Goal: Task Accomplishment & Management: Use online tool/utility

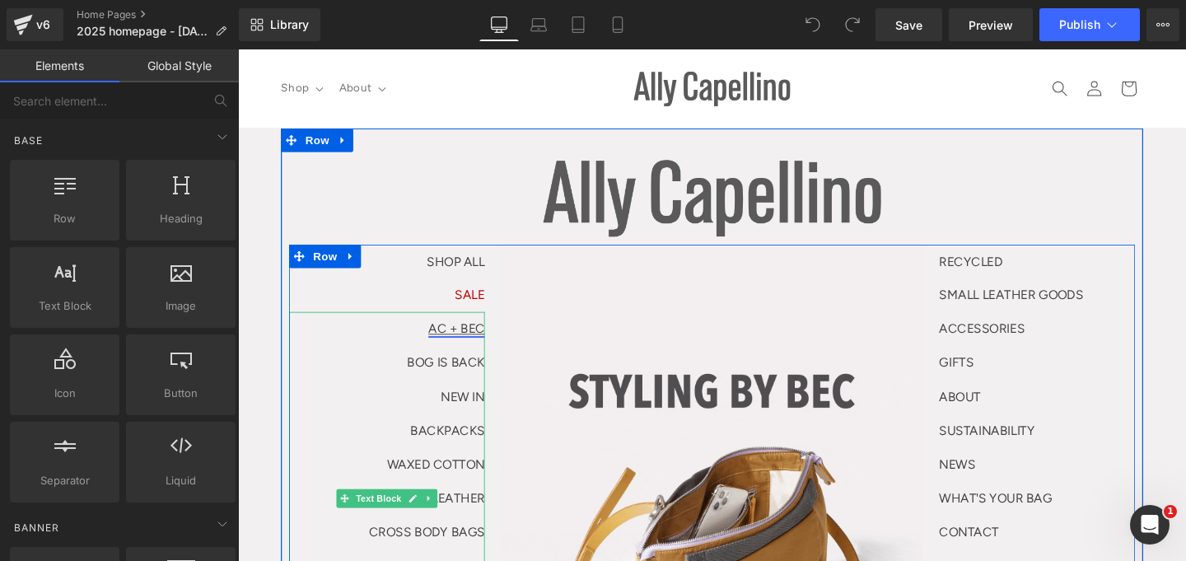
click at [465, 342] on link "AC + BEC" at bounding box center [467, 343] width 59 height 16
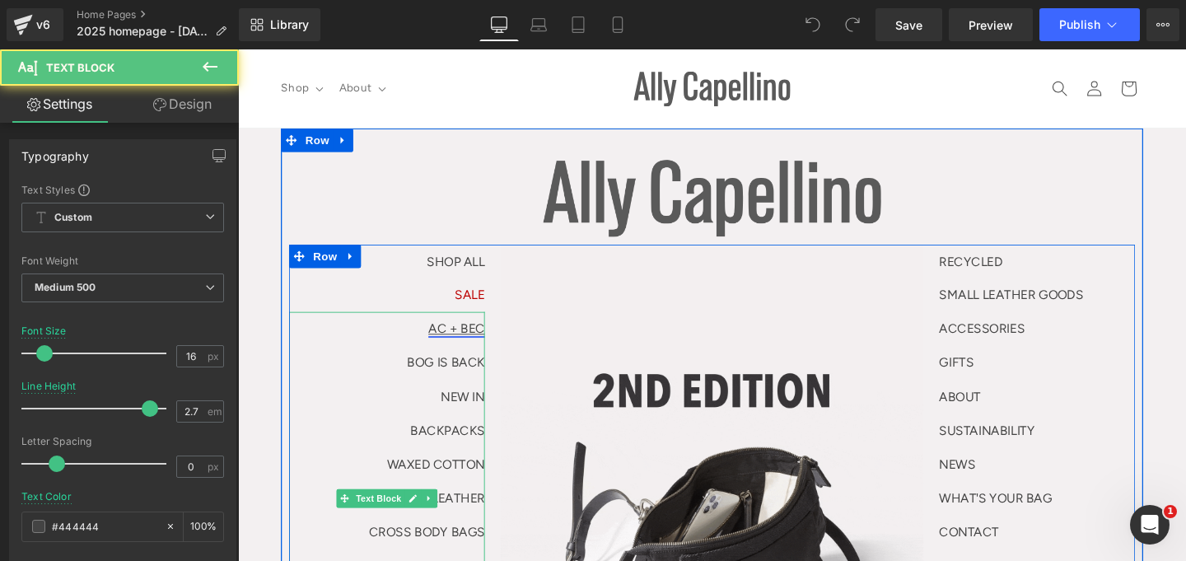
click at [472, 341] on link "AC + BEC" at bounding box center [467, 343] width 59 height 16
click at [450, 348] on link "AC + BEC" at bounding box center [467, 343] width 59 height 16
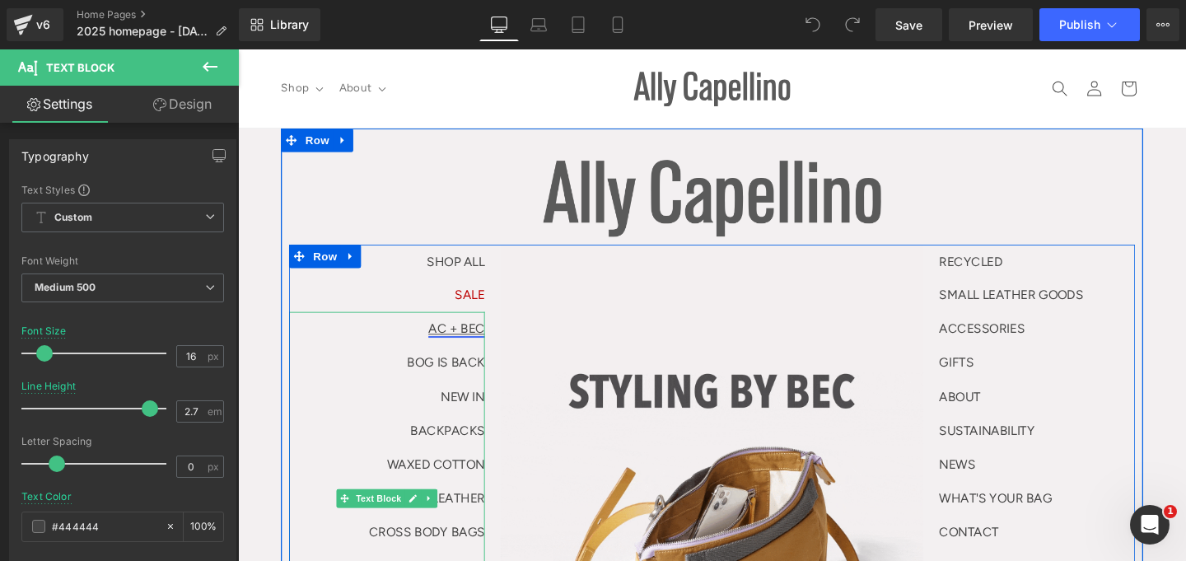
click at [450, 348] on link "AC + BEC" at bounding box center [467, 343] width 59 height 16
click at [431, 346] on p "AC + BEC" at bounding box center [395, 342] width 206 height 35
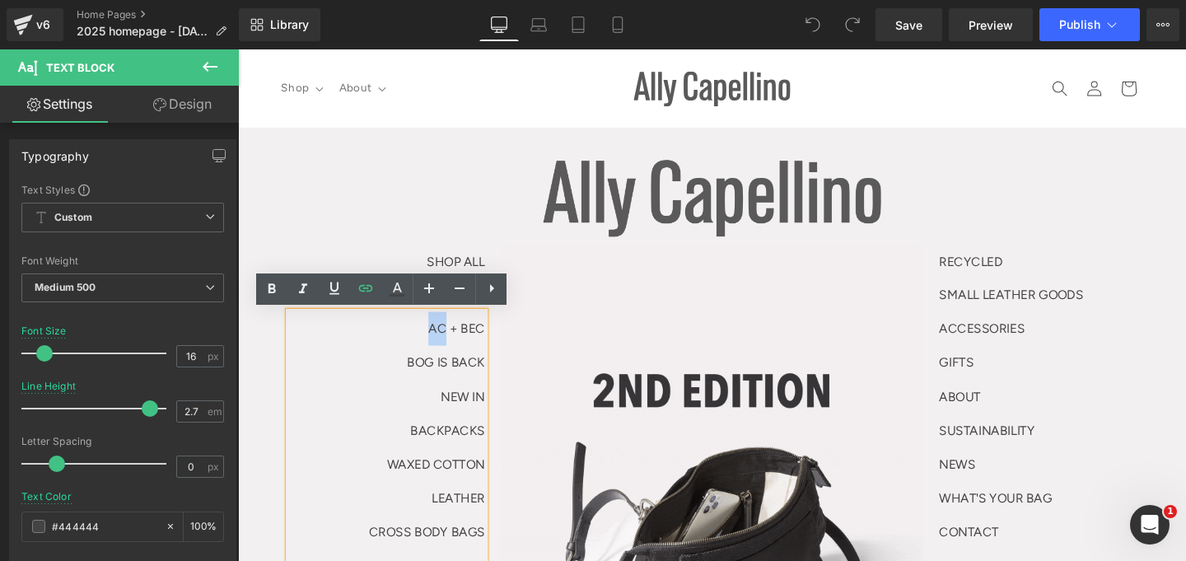
click at [431, 346] on p "AC + BEC" at bounding box center [395, 342] width 206 height 35
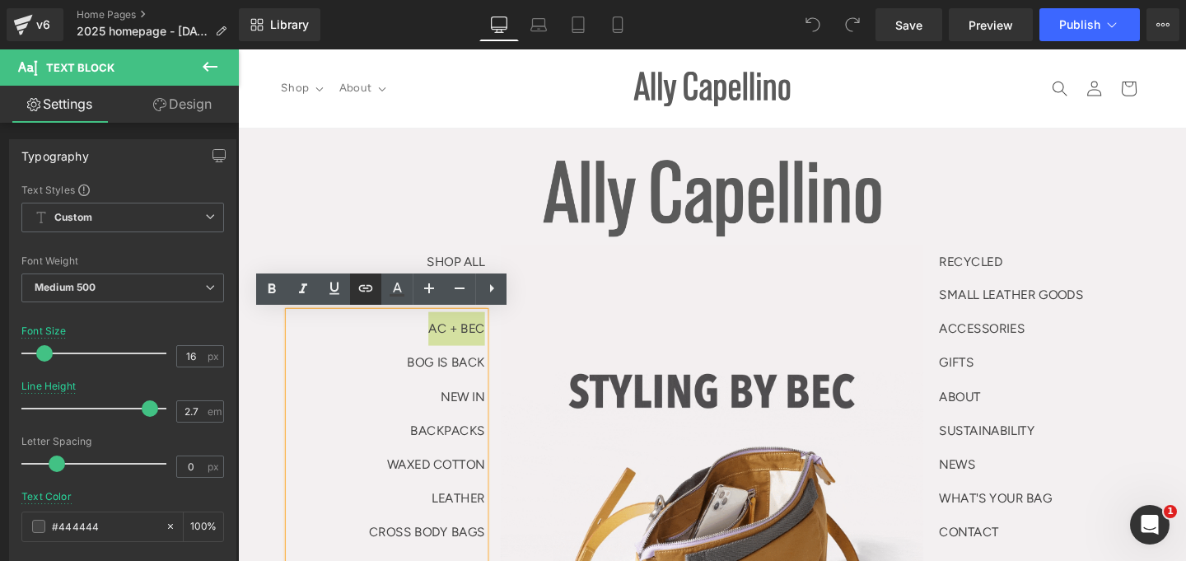
click at [365, 292] on icon at bounding box center [366, 288] width 20 height 20
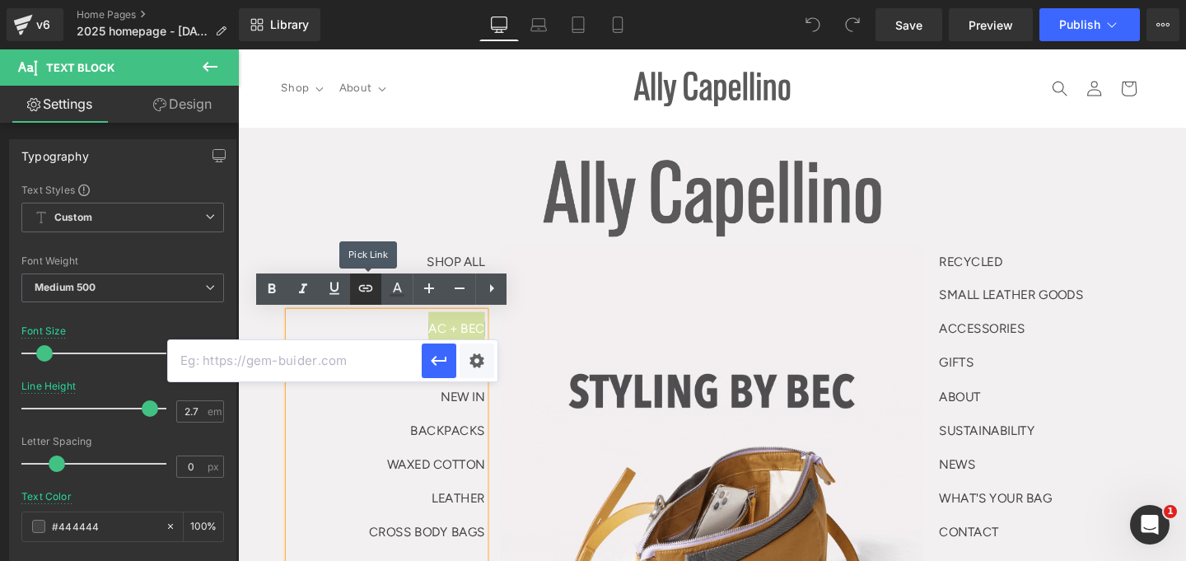
click at [365, 292] on icon at bounding box center [366, 288] width 20 height 20
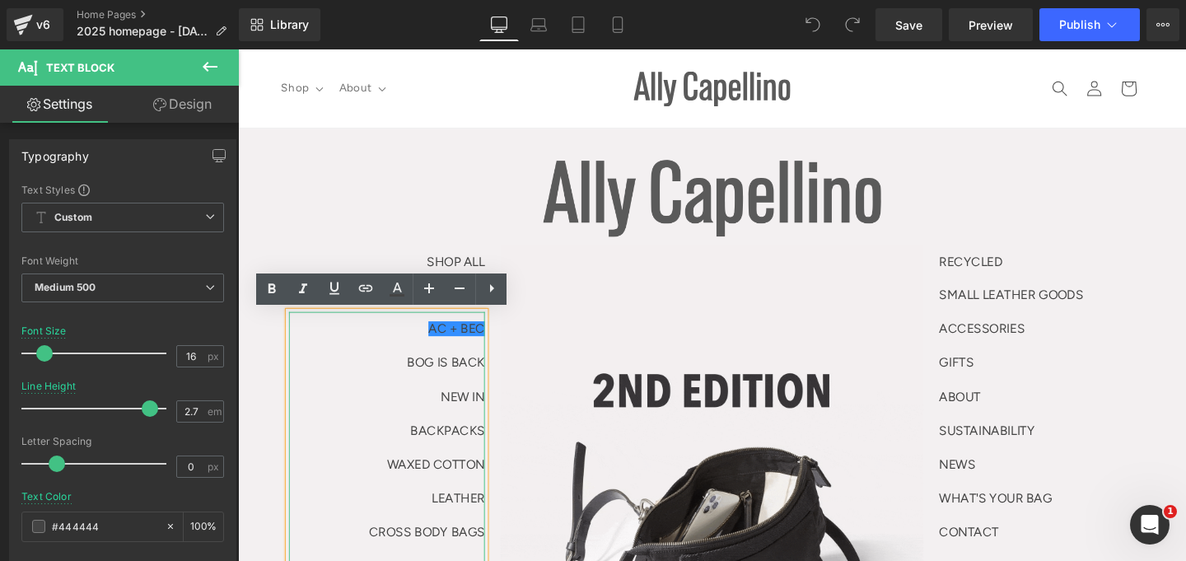
click at [415, 365] on p "BOG IS BACK" at bounding box center [395, 378] width 206 height 35
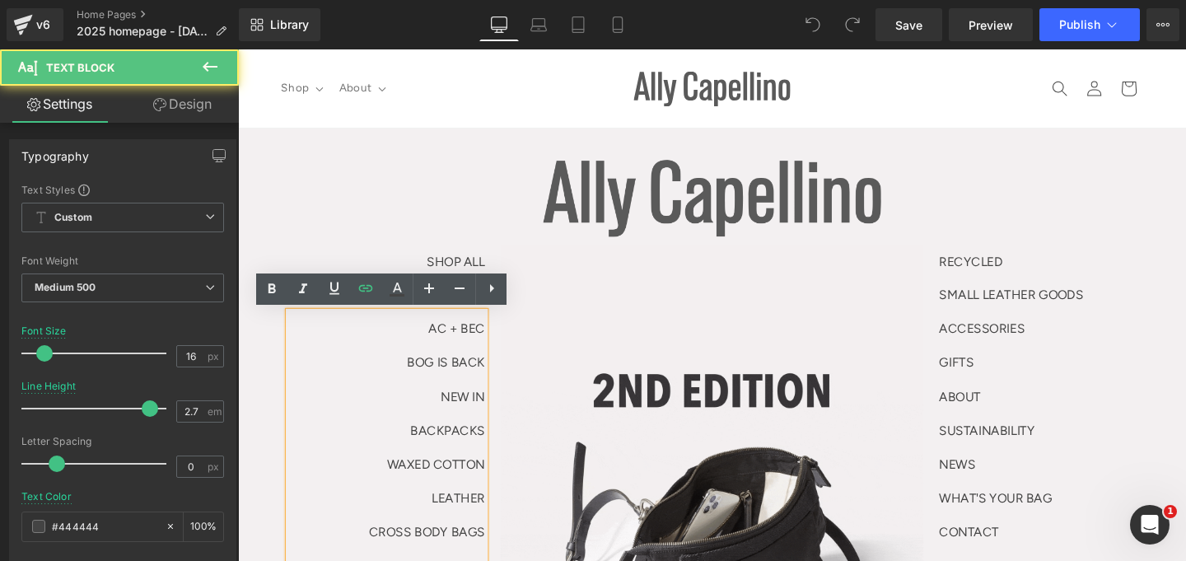
click at [460, 346] on span "AC + BEC" at bounding box center [467, 343] width 59 height 16
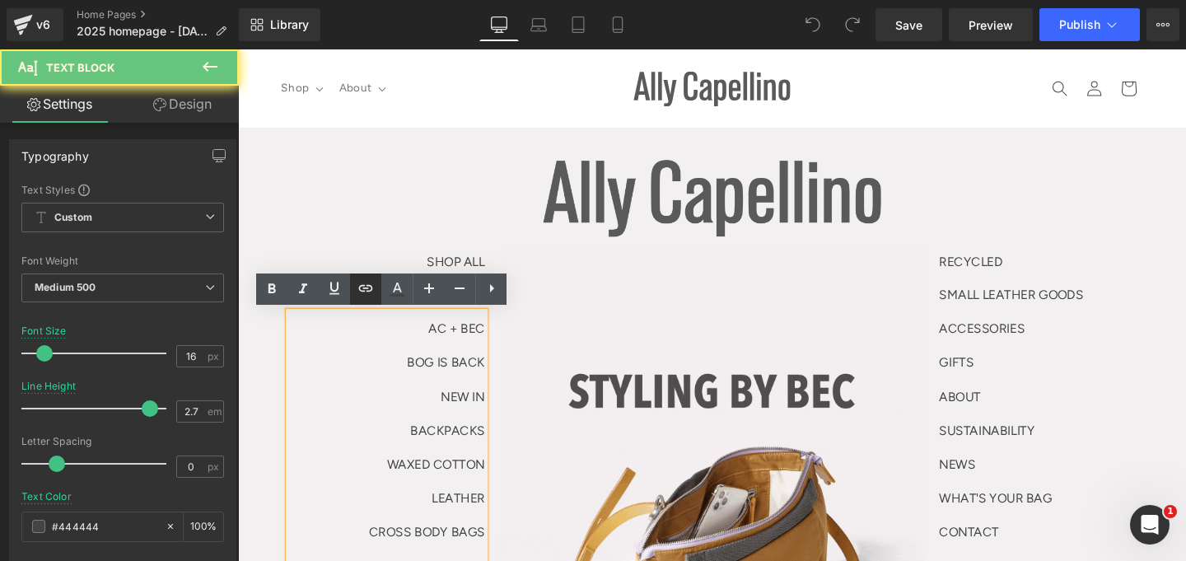
click at [362, 291] on icon at bounding box center [366, 288] width 14 height 7
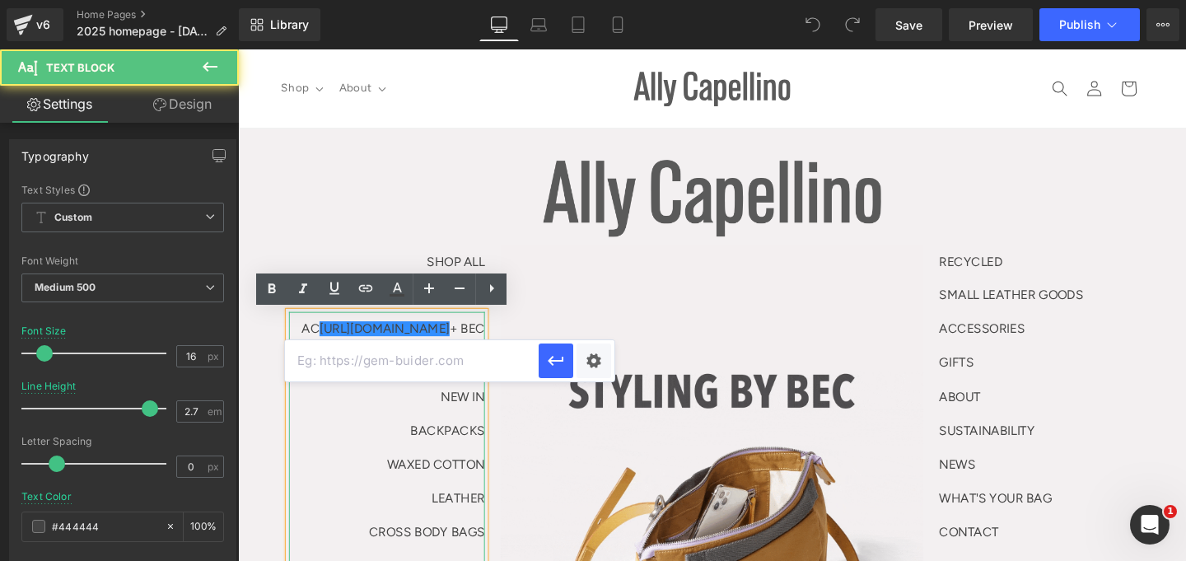
click at [337, 484] on p "WAXED COTTON" at bounding box center [395, 485] width 206 height 35
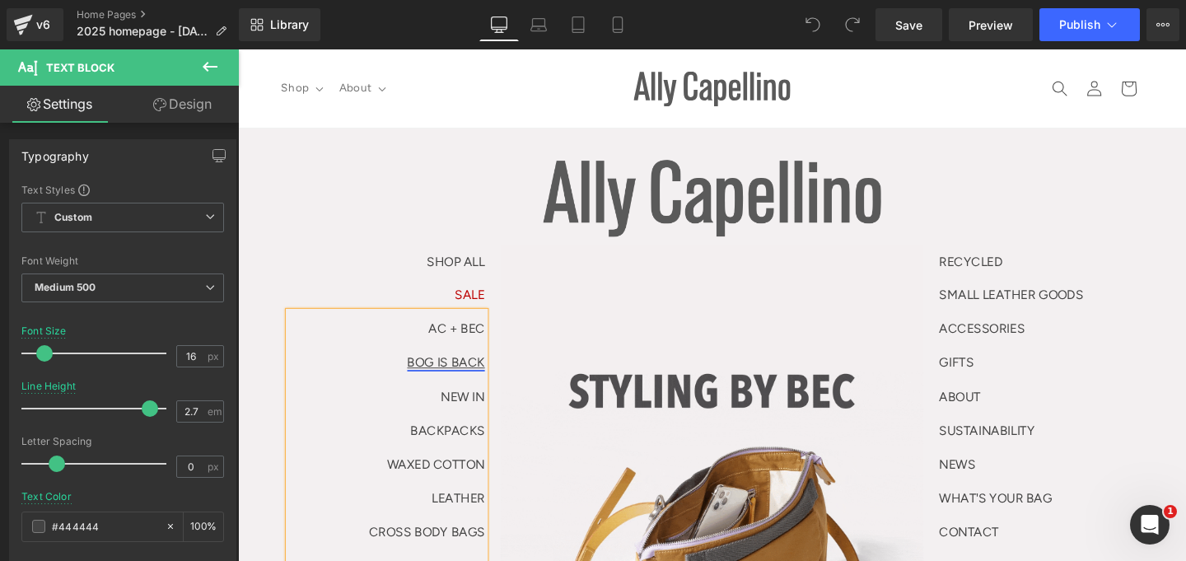
click at [468, 373] on link "BOG IS BACK" at bounding box center [457, 379] width 82 height 16
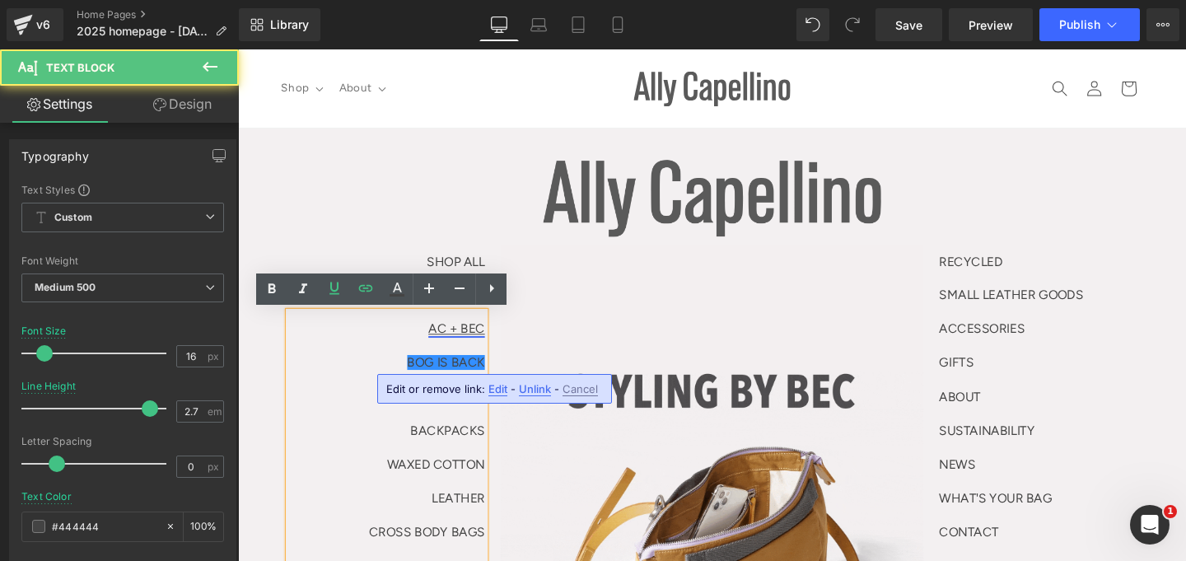
click at [475, 339] on link "AC + BEC" at bounding box center [467, 343] width 59 height 16
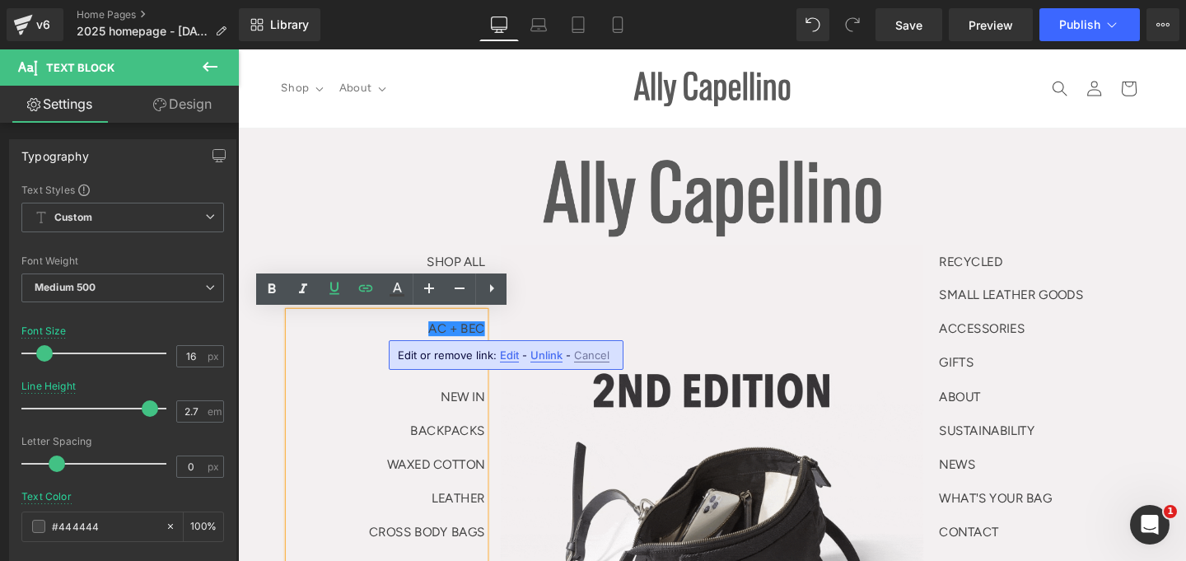
click at [505, 356] on span "Edit" at bounding box center [509, 355] width 19 height 14
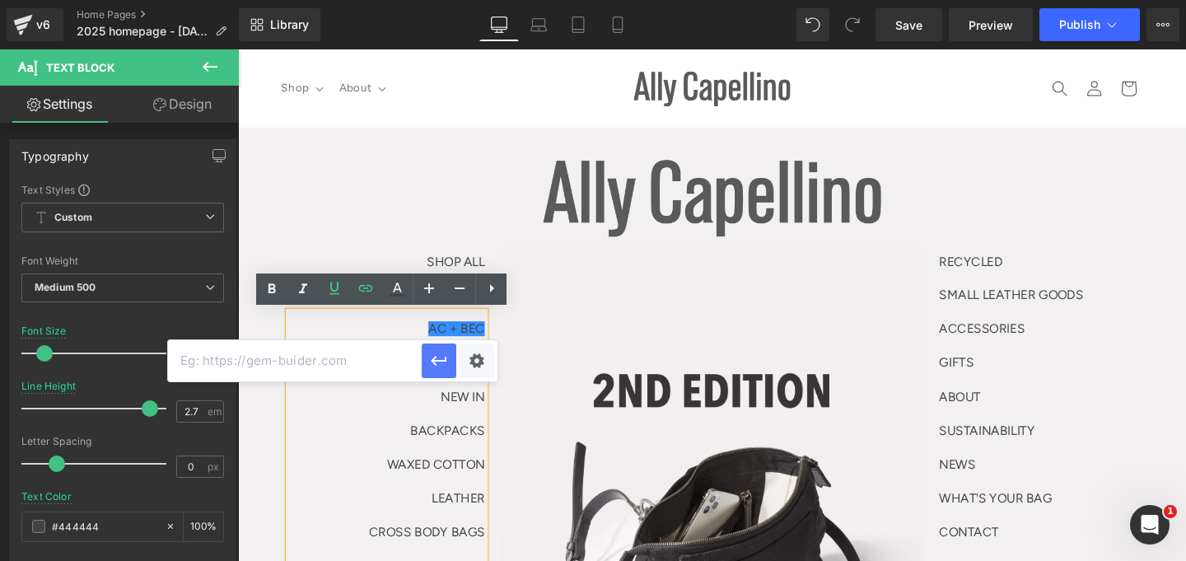
scroll to position [0, 268]
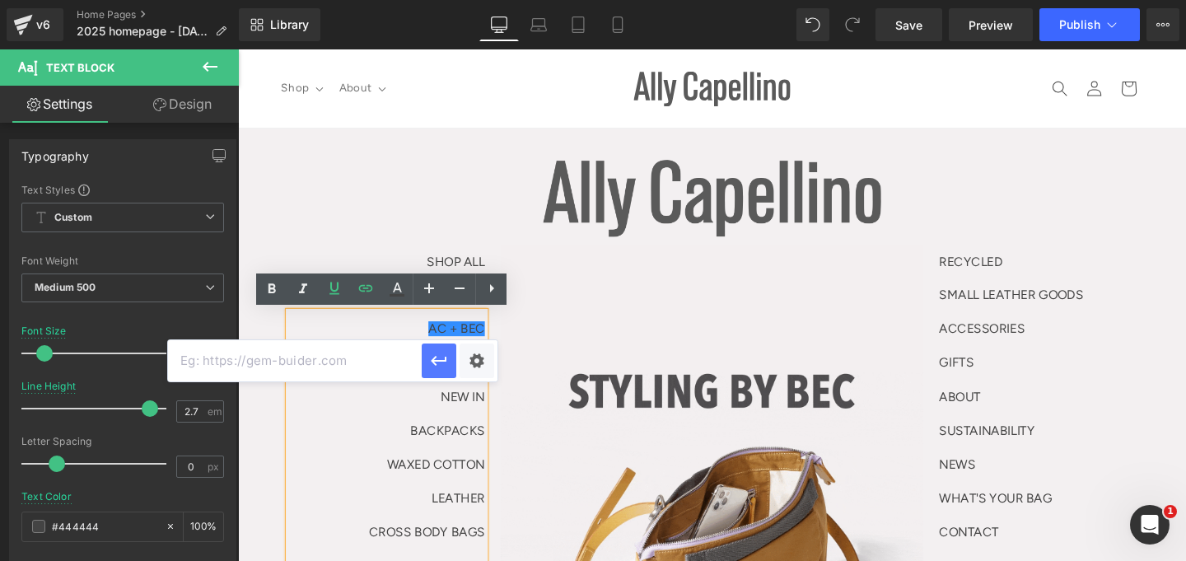
drag, startPoint x: 287, startPoint y: 361, endPoint x: 444, endPoint y: 360, distance: 157.3
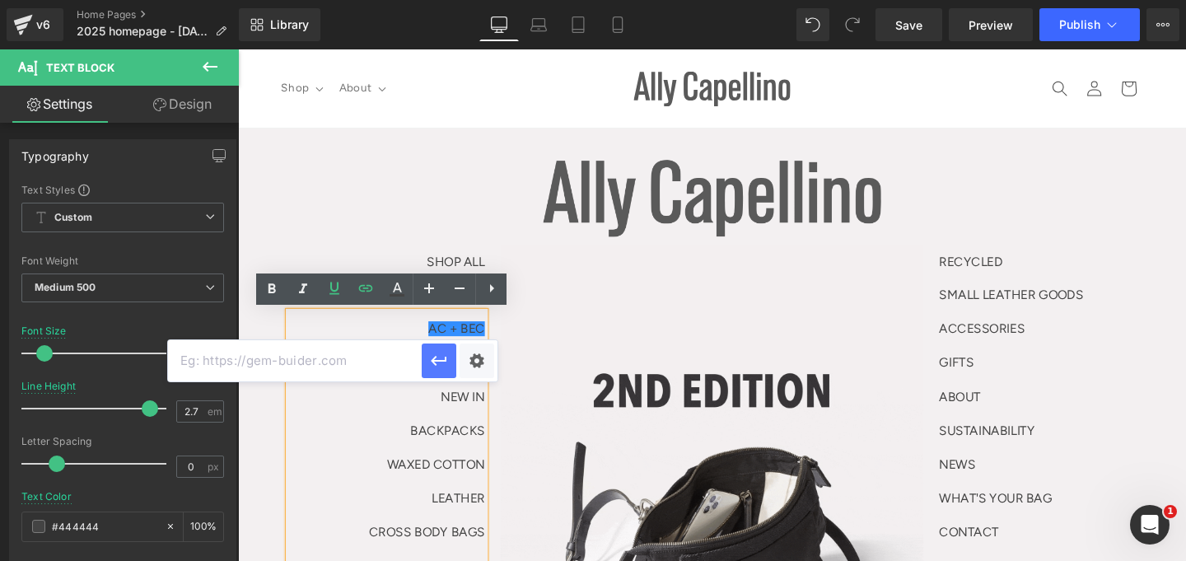
click at [444, 361] on div at bounding box center [332, 360] width 329 height 41
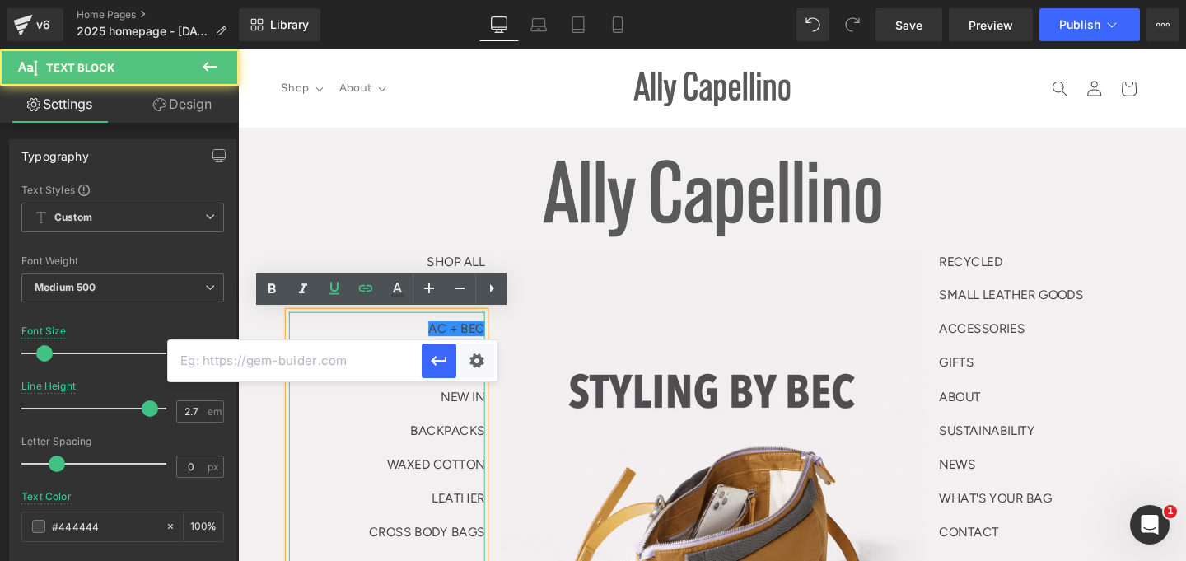
click at [481, 334] on p "AC + BEC" at bounding box center [395, 342] width 206 height 35
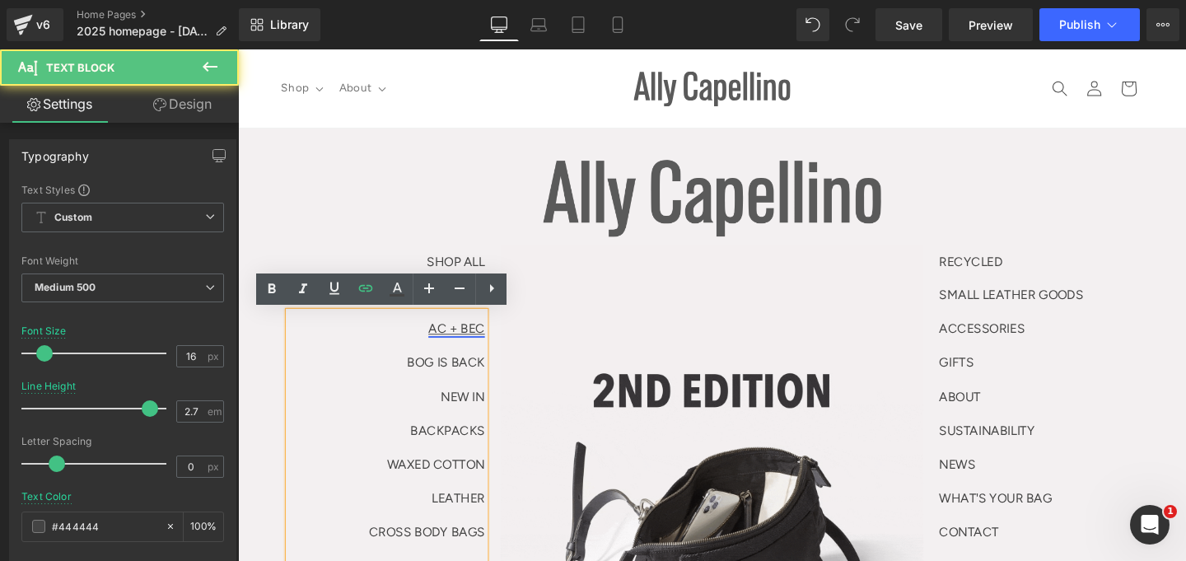
click at [473, 344] on link "AC + BEC" at bounding box center [467, 343] width 59 height 16
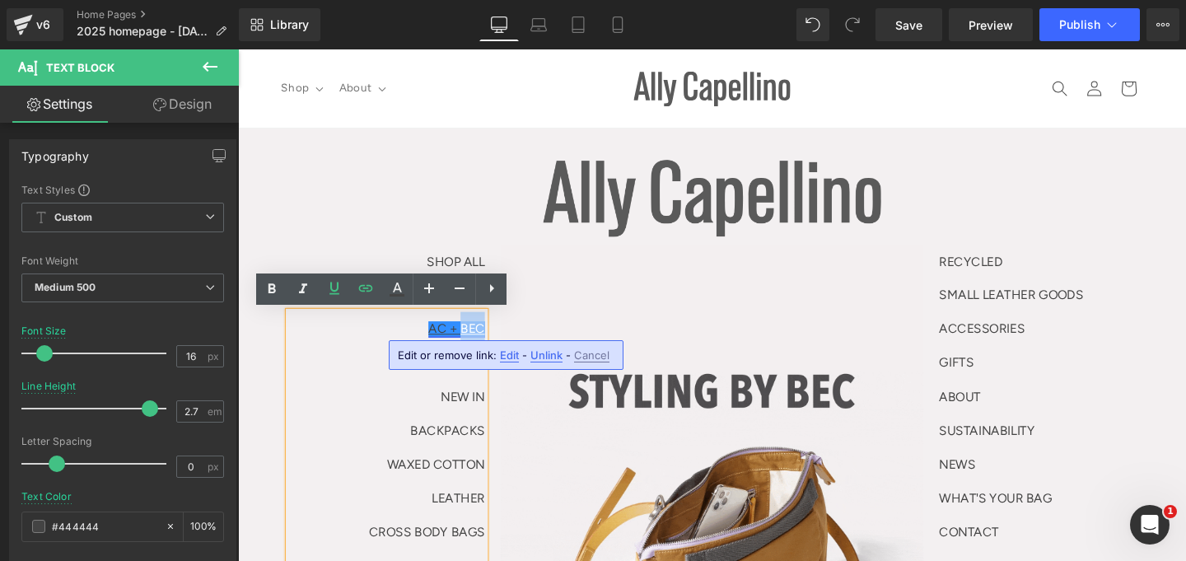
click at [473, 344] on link "AC + BEC" at bounding box center [467, 343] width 59 height 16
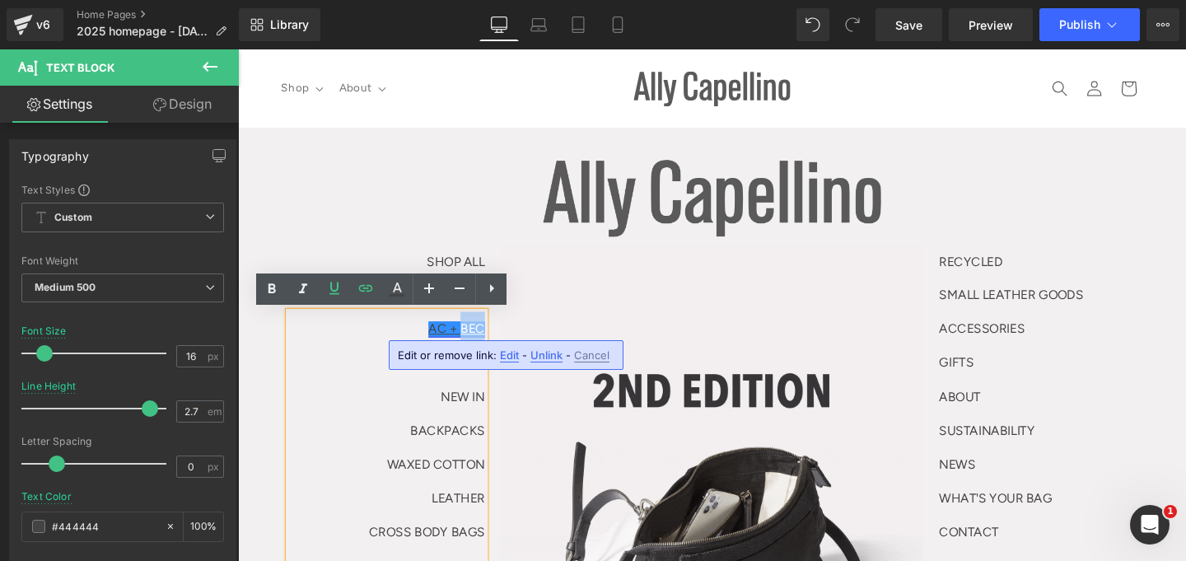
click at [473, 344] on link "AC + BEC" at bounding box center [467, 343] width 59 height 16
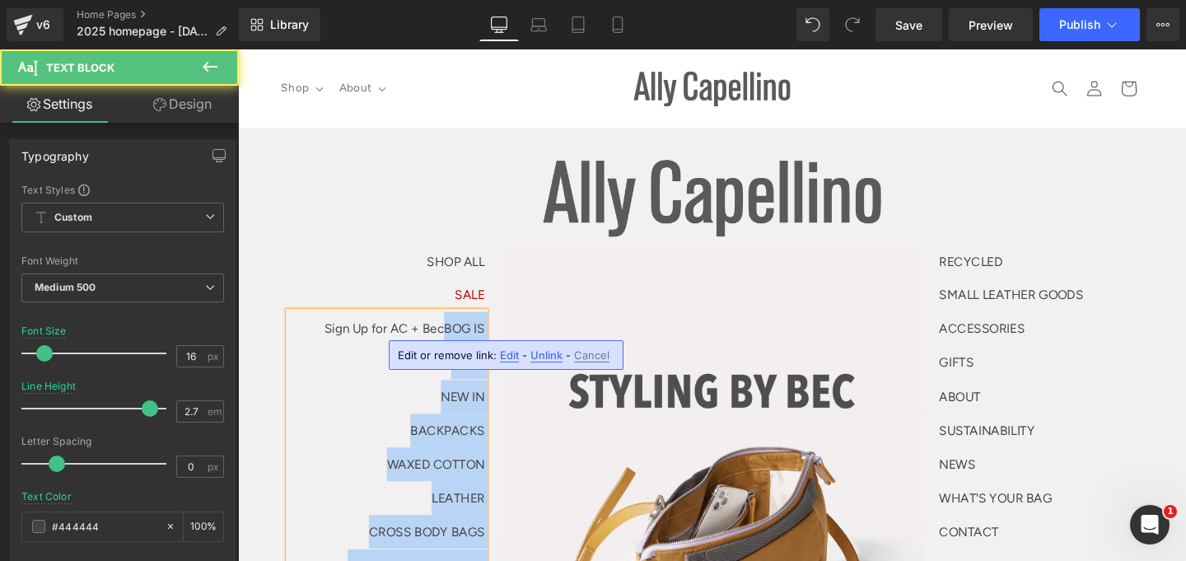
drag, startPoint x: 450, startPoint y: 343, endPoint x: 497, endPoint y: 339, distance: 47.1
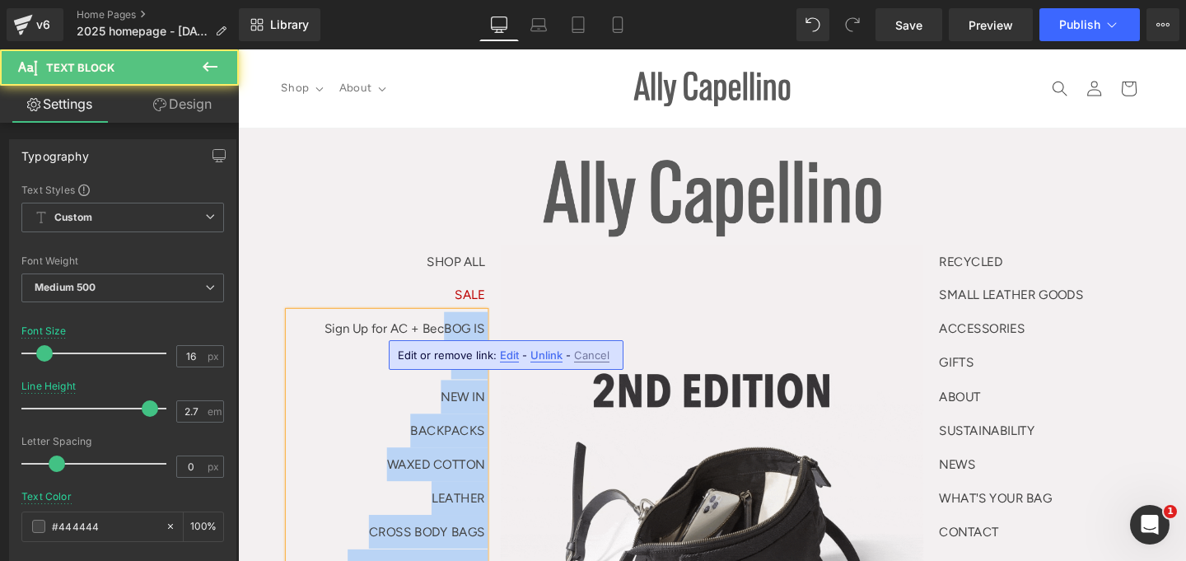
click at [497, 339] on div "Sign Up for AC + Bec BOG IS BACK NEW IN BACKPACKS WAXED COTTON LEATHER CROSS BO…" at bounding box center [395, 520] width 206 height 391
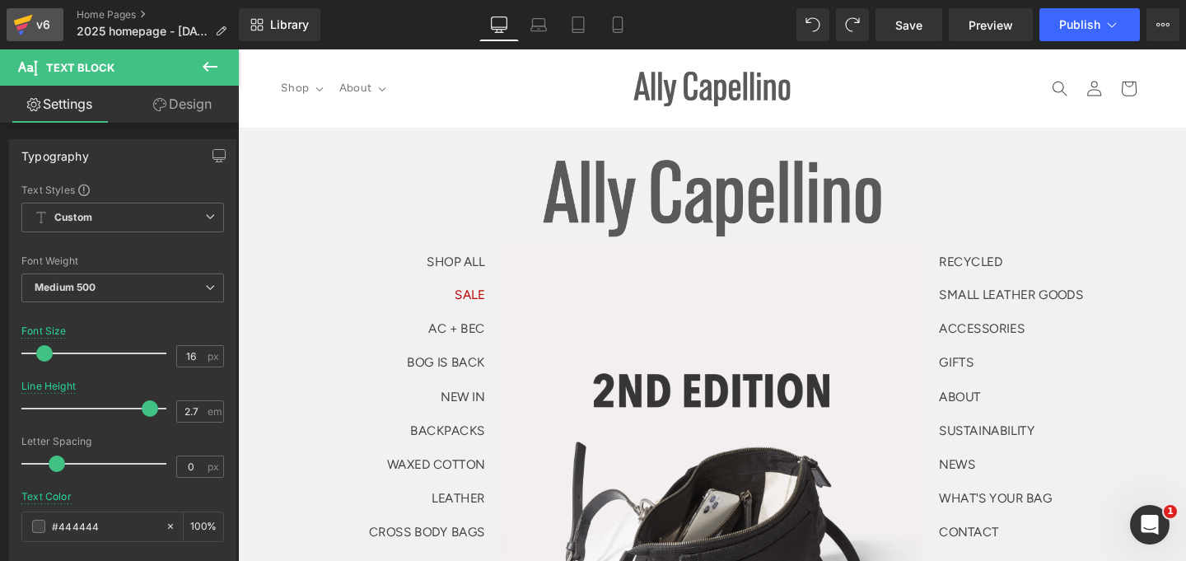
click at [23, 16] on icon at bounding box center [23, 24] width 20 height 41
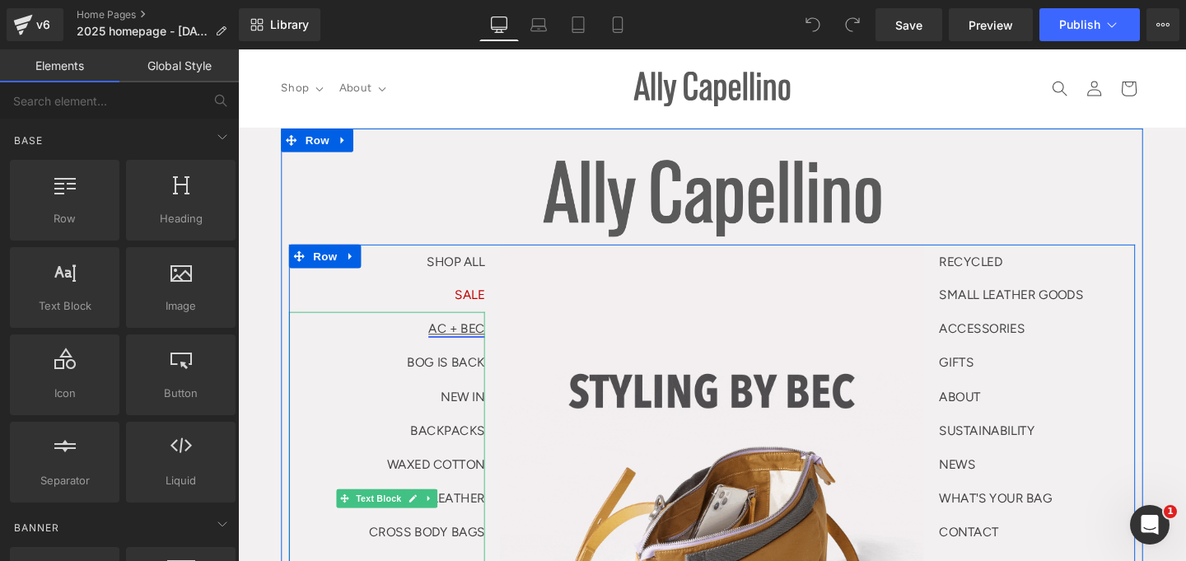
click at [469, 338] on link "AC + BEC" at bounding box center [467, 343] width 59 height 16
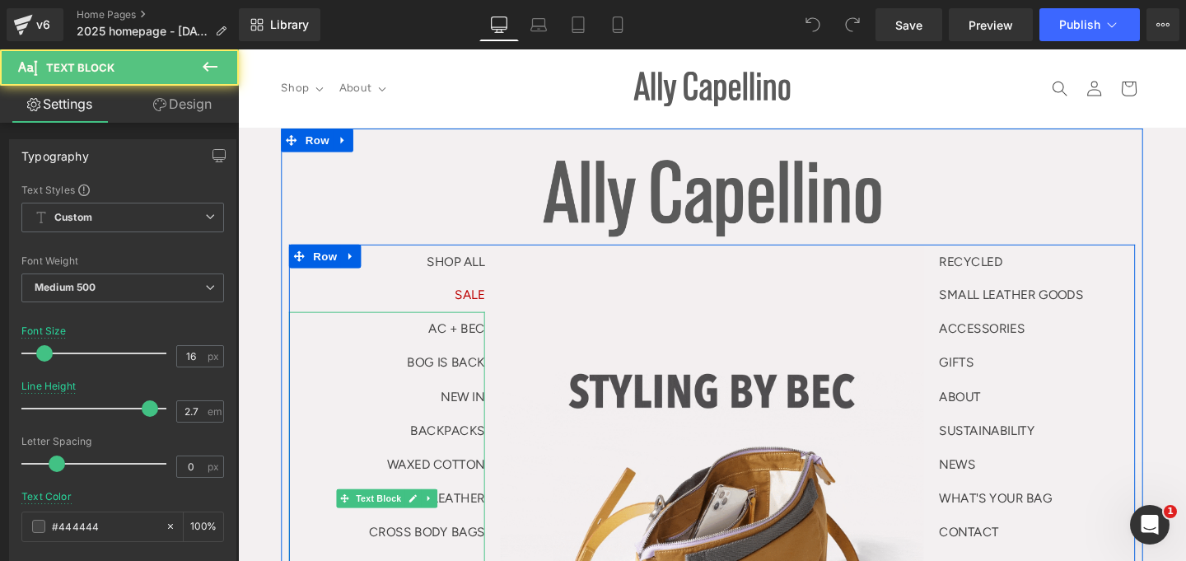
click at [417, 397] on p "NEW IN" at bounding box center [395, 414] width 206 height 35
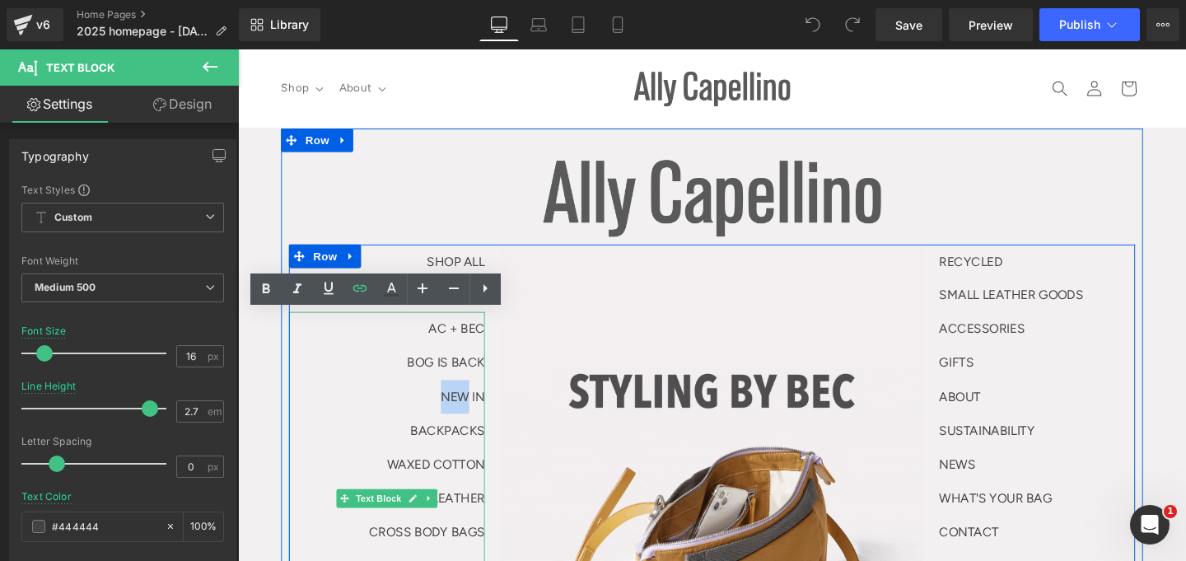
click at [417, 397] on p "NEW IN" at bounding box center [395, 414] width 206 height 35
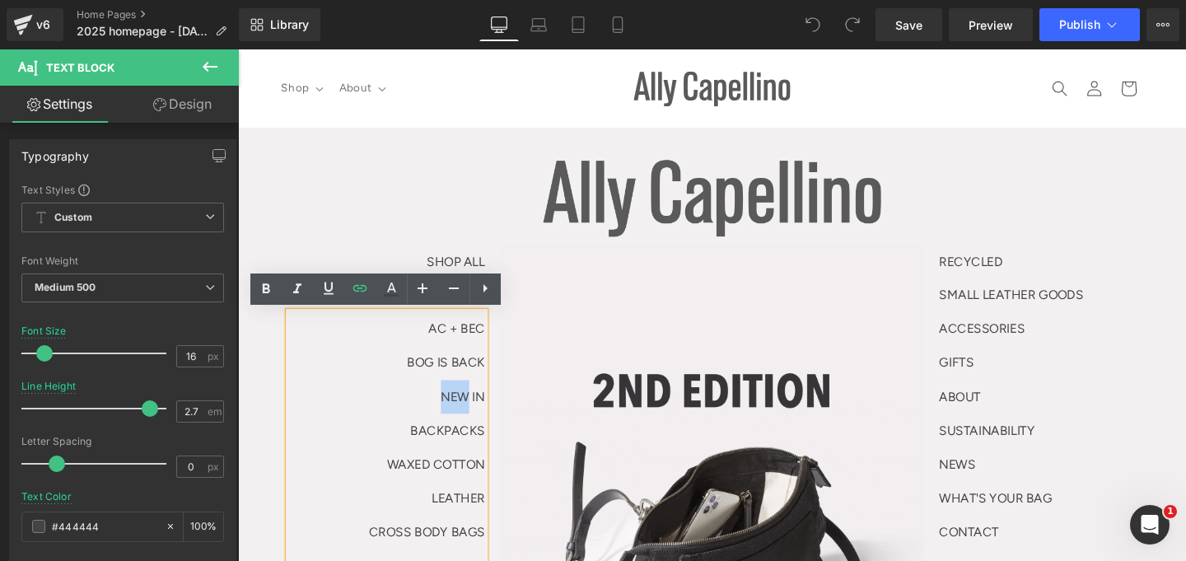
click at [417, 397] on p "NEW IN" at bounding box center [395, 414] width 206 height 35
click at [452, 338] on link "AC + BEC" at bounding box center [467, 343] width 59 height 16
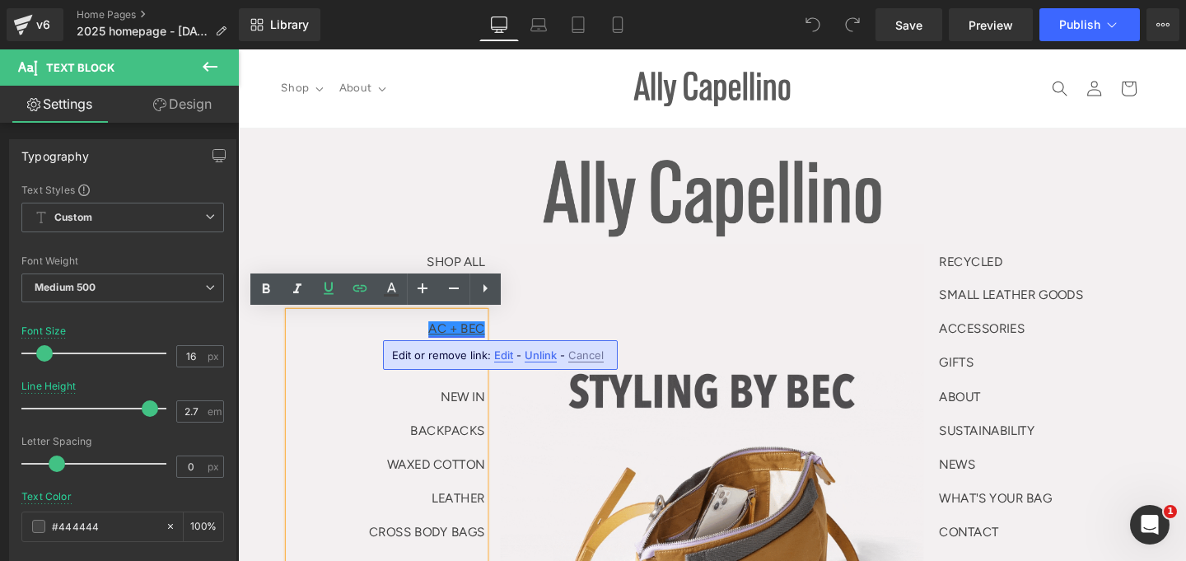
click at [438, 349] on link "AC + BEC" at bounding box center [467, 343] width 59 height 16
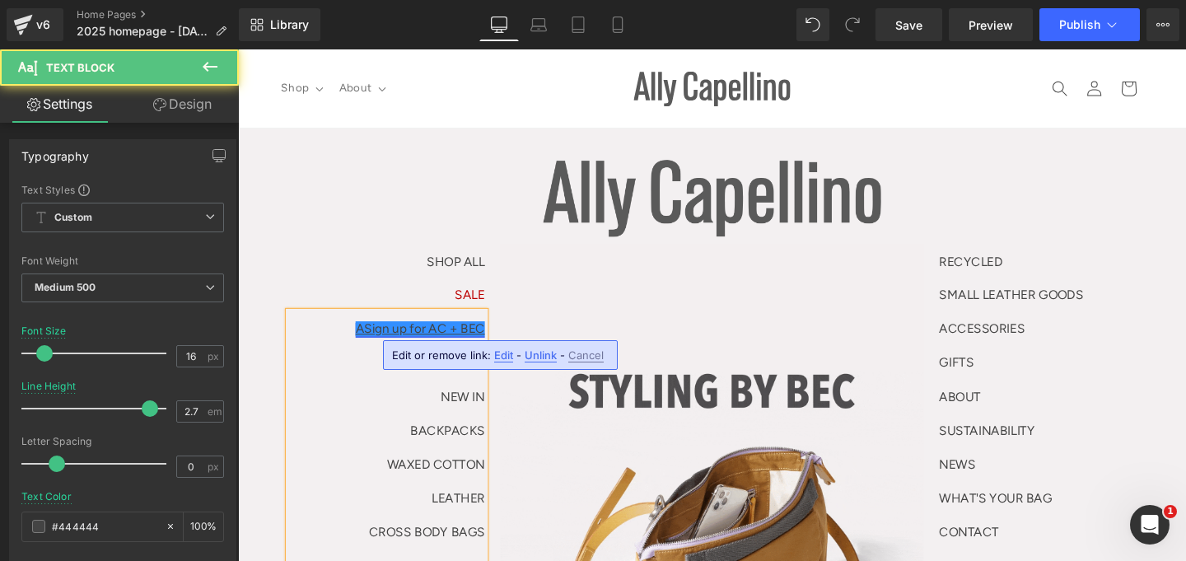
click at [365, 346] on link "ASign up for AC + BEC" at bounding box center [430, 343] width 136 height 16
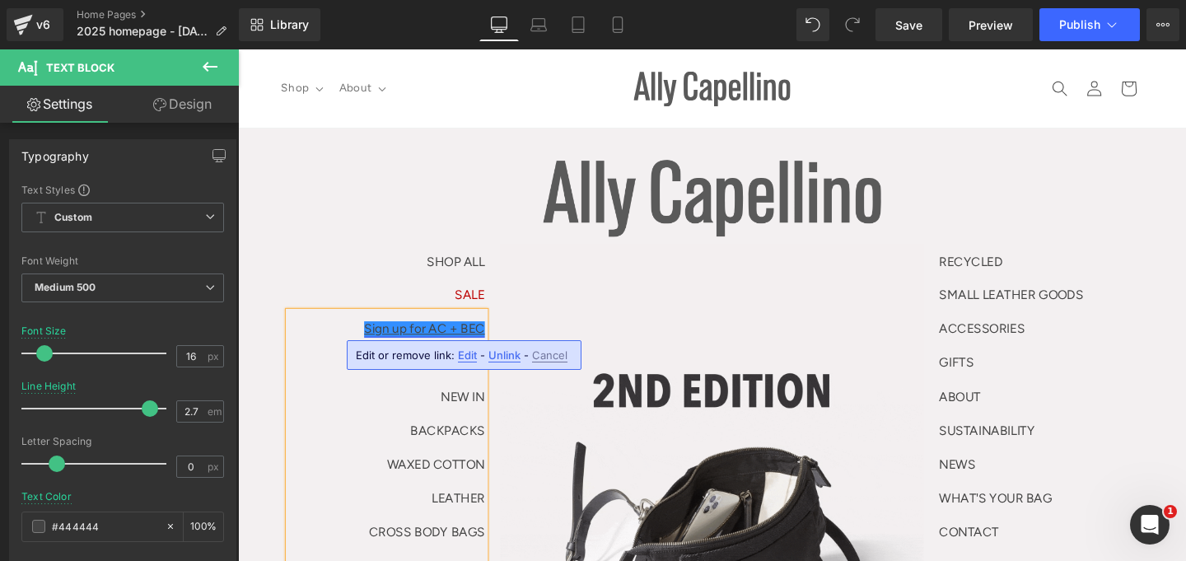
click at [408, 339] on link "Sign up for AC + BEC" at bounding box center [434, 343] width 127 height 16
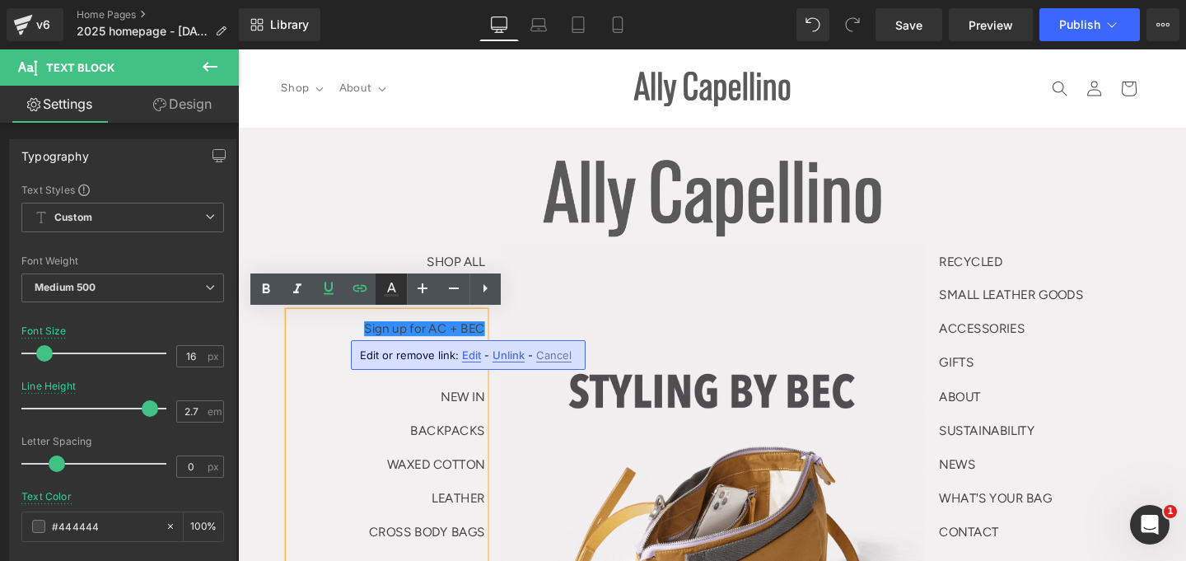
click at [393, 283] on icon at bounding box center [391, 289] width 20 height 20
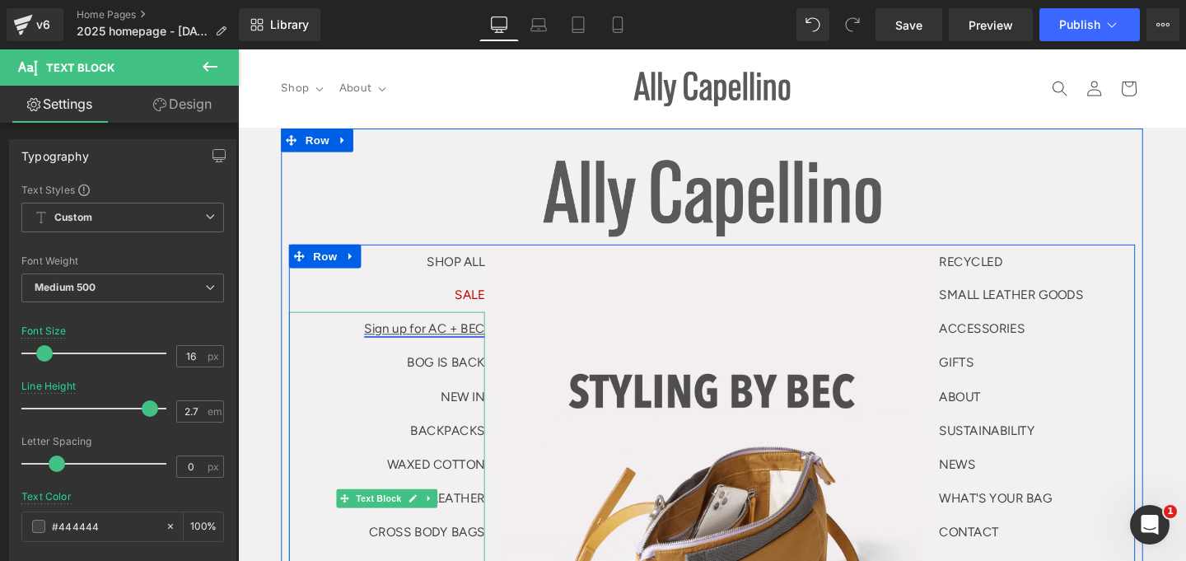
click at [381, 346] on link "Sign up for AC + BEC" at bounding box center [434, 343] width 127 height 16
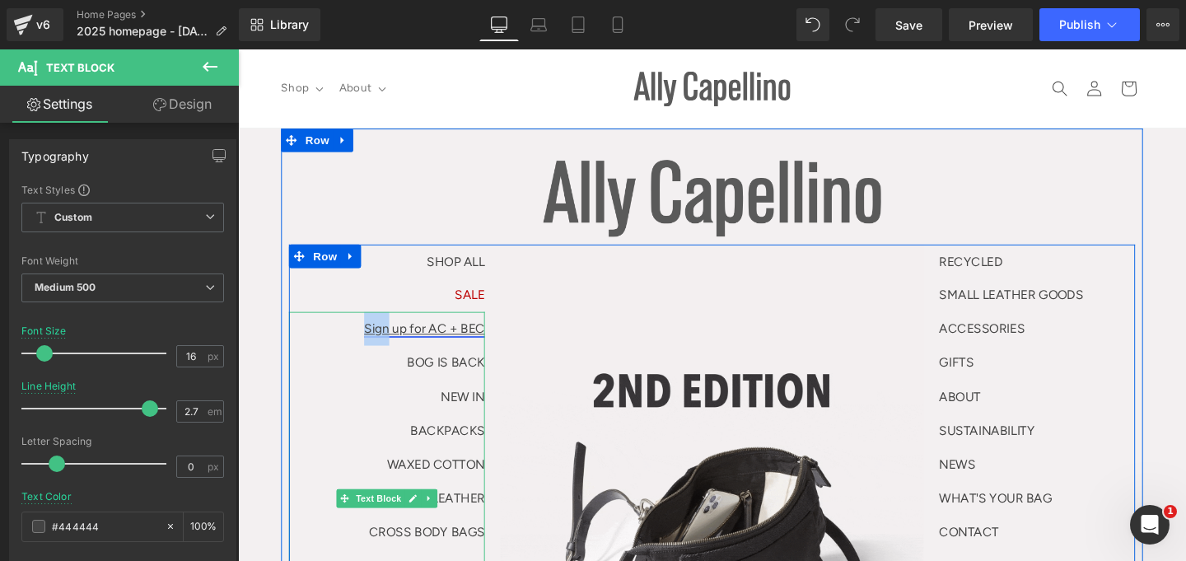
click at [381, 346] on link "Sign up for AC + BEC" at bounding box center [434, 343] width 127 height 16
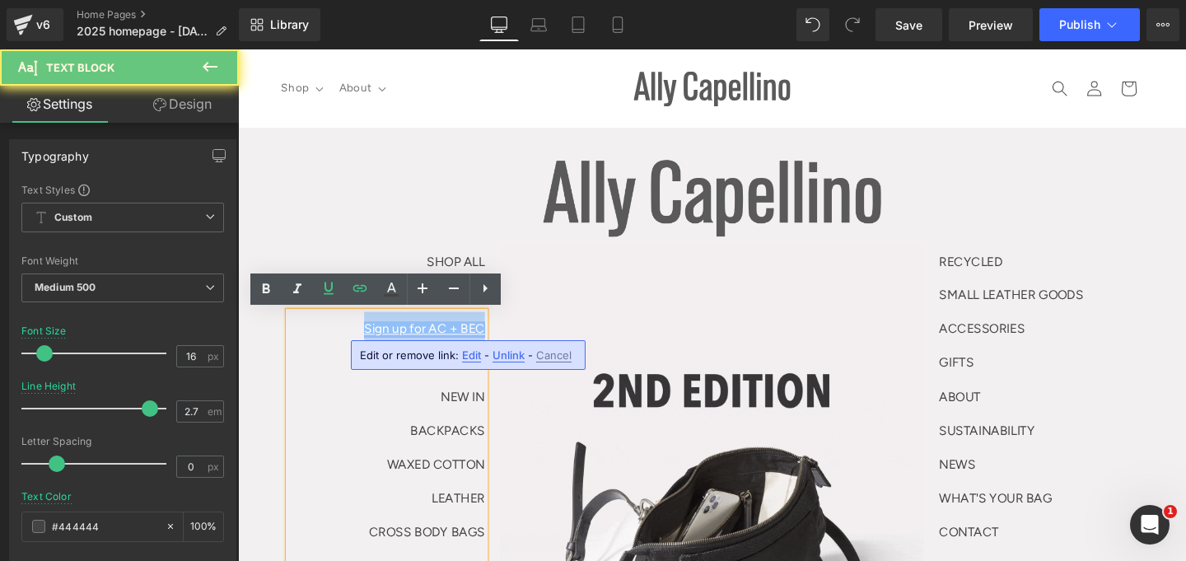
click at [381, 346] on link "Sign up for AC + BEC" at bounding box center [434, 343] width 127 height 16
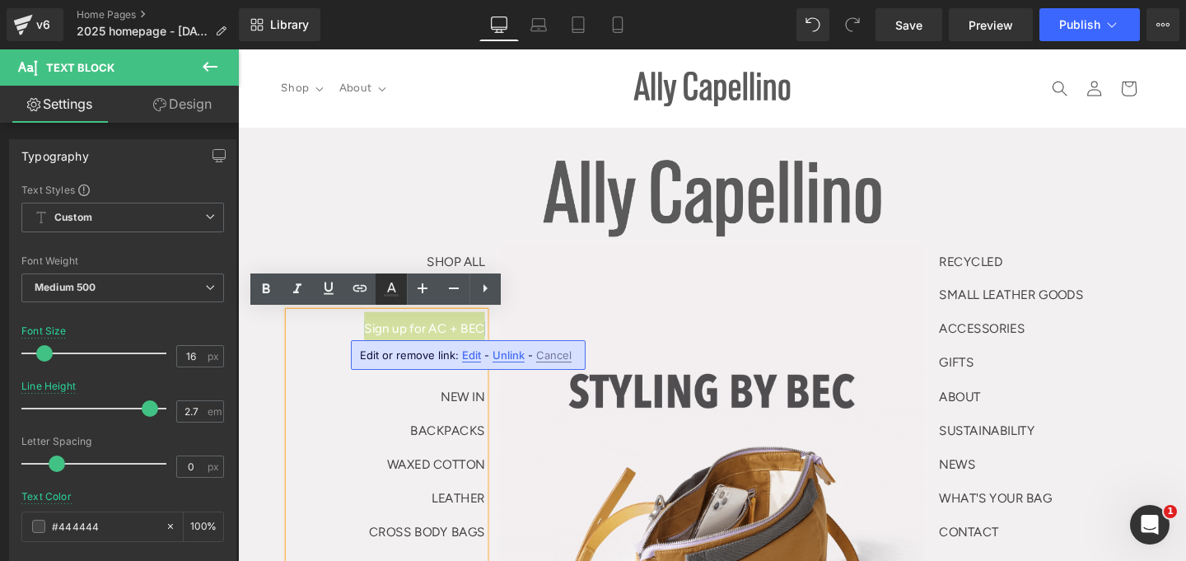
click at [391, 287] on icon at bounding box center [391, 289] width 20 height 20
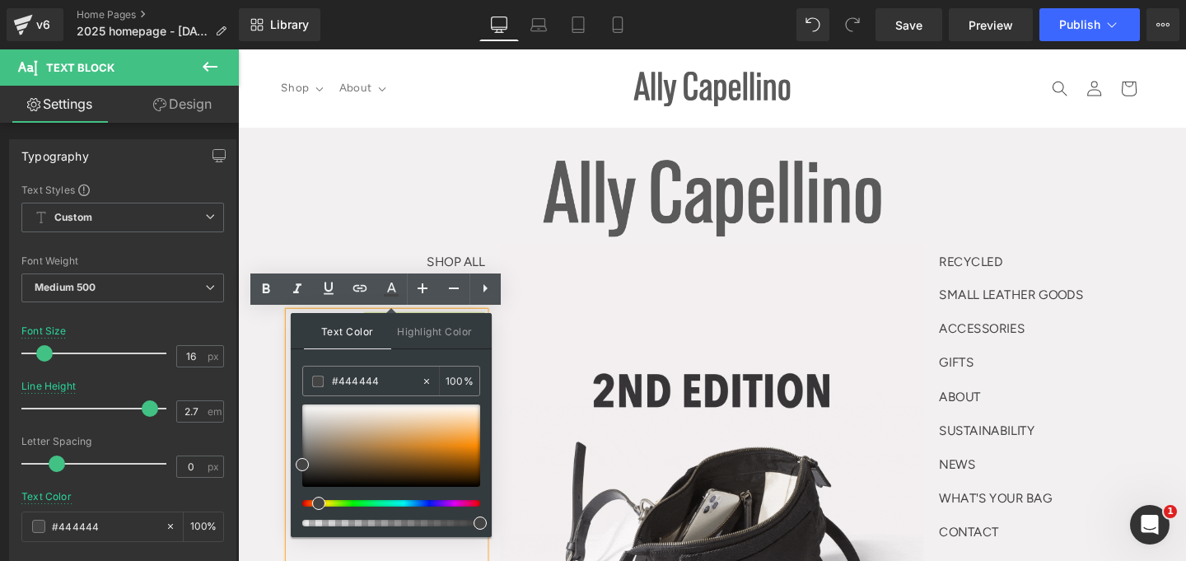
click at [312, 506] on div at bounding box center [385, 503] width 178 height 7
click at [433, 439] on div at bounding box center [391, 445] width 178 height 82
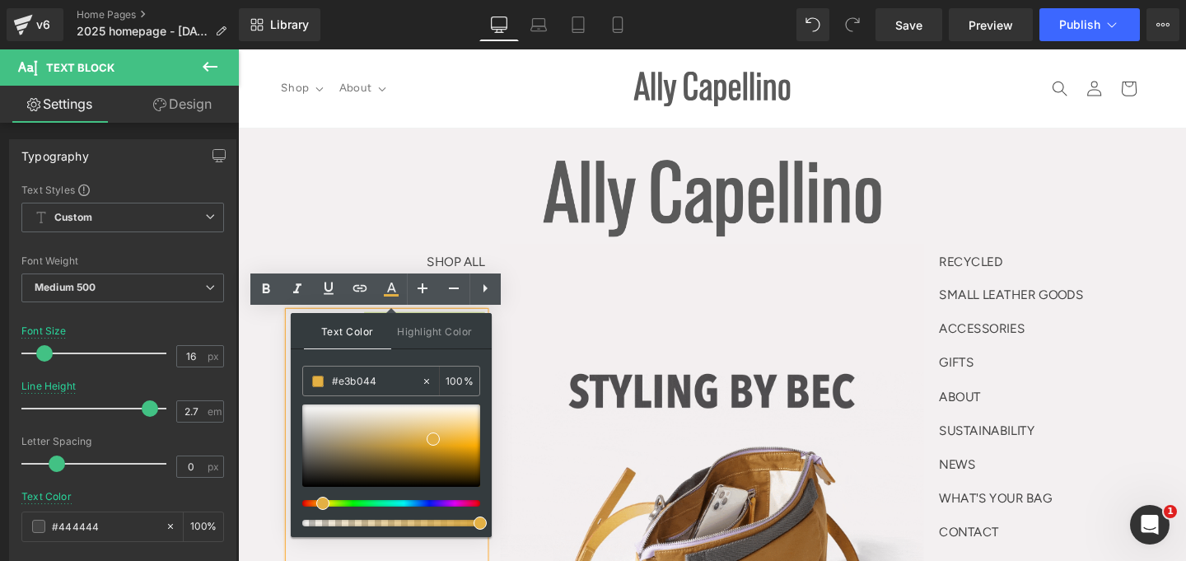
click at [315, 502] on div at bounding box center [385, 503] width 178 height 7
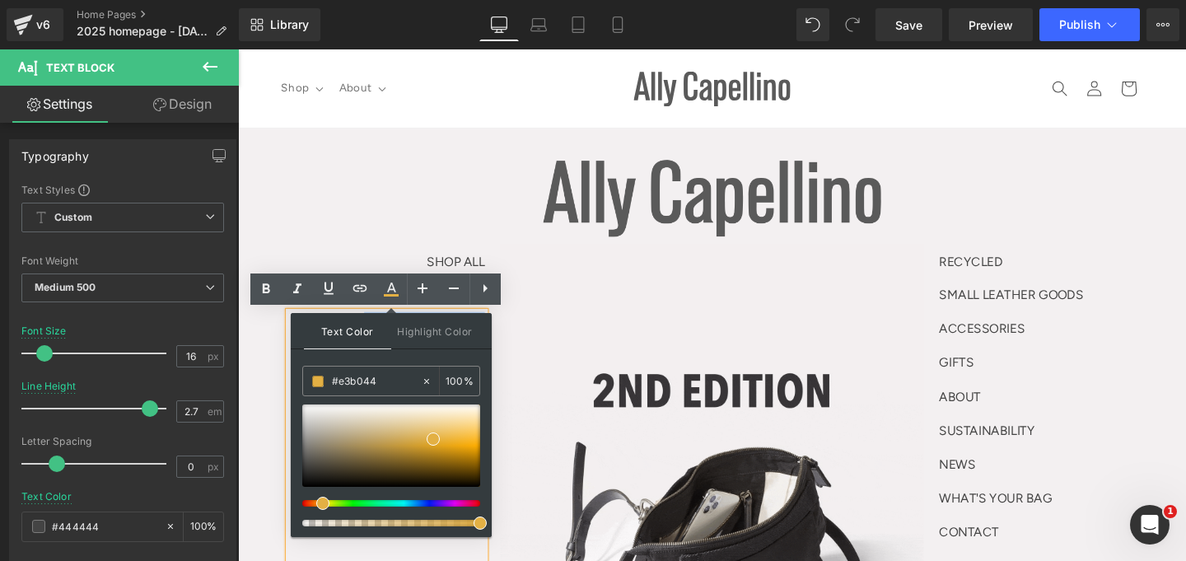
click at [509, 236] on div at bounding box center [736, 206] width 889 height 81
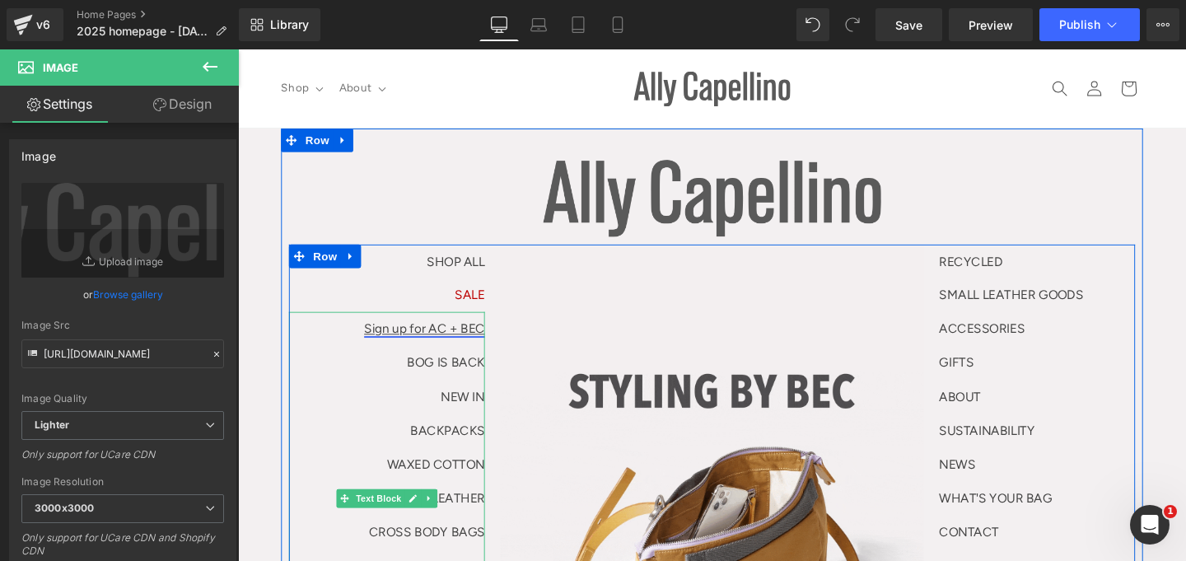
click at [431, 344] on link "Sign up for AC + BEC" at bounding box center [434, 343] width 127 height 16
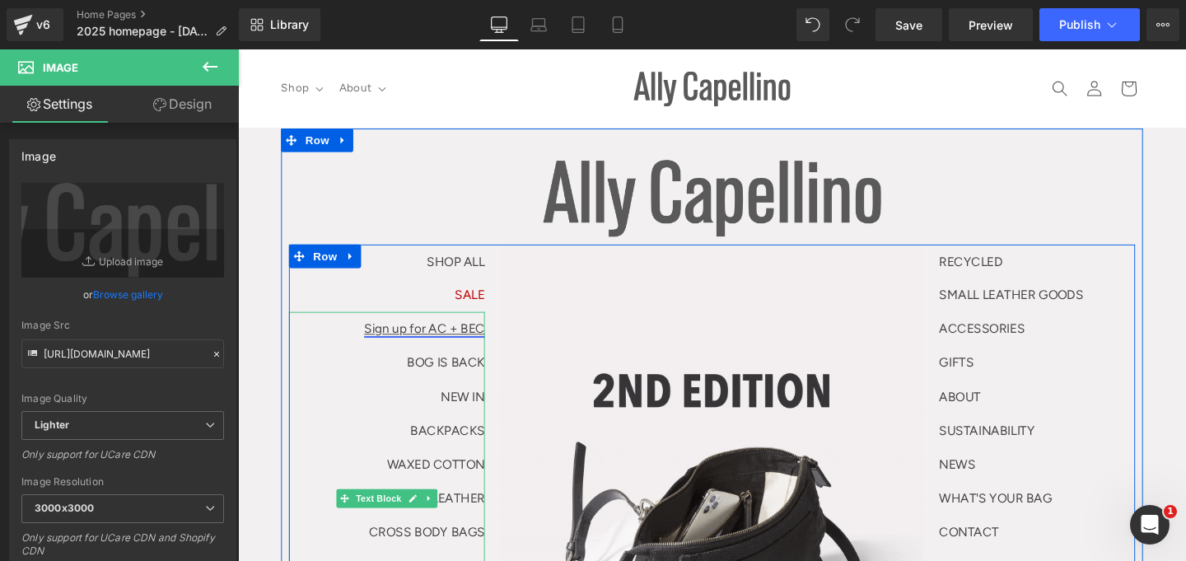
click at [431, 344] on link "Sign up for AC + BEC" at bounding box center [434, 343] width 127 height 16
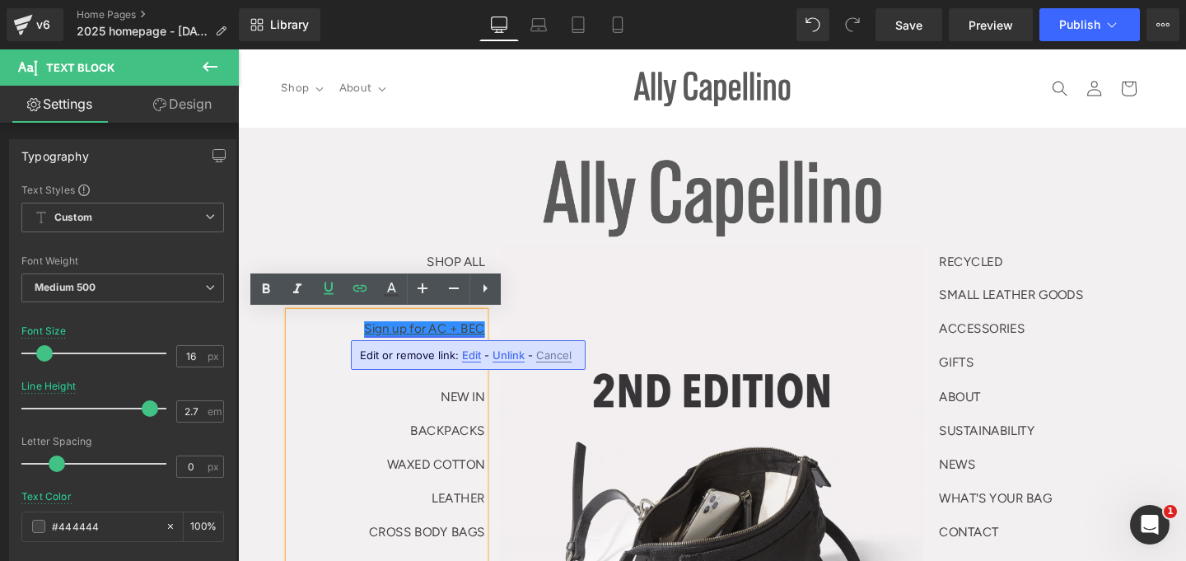
click at [371, 346] on link "Sign up for AC + BEC" at bounding box center [434, 343] width 127 height 16
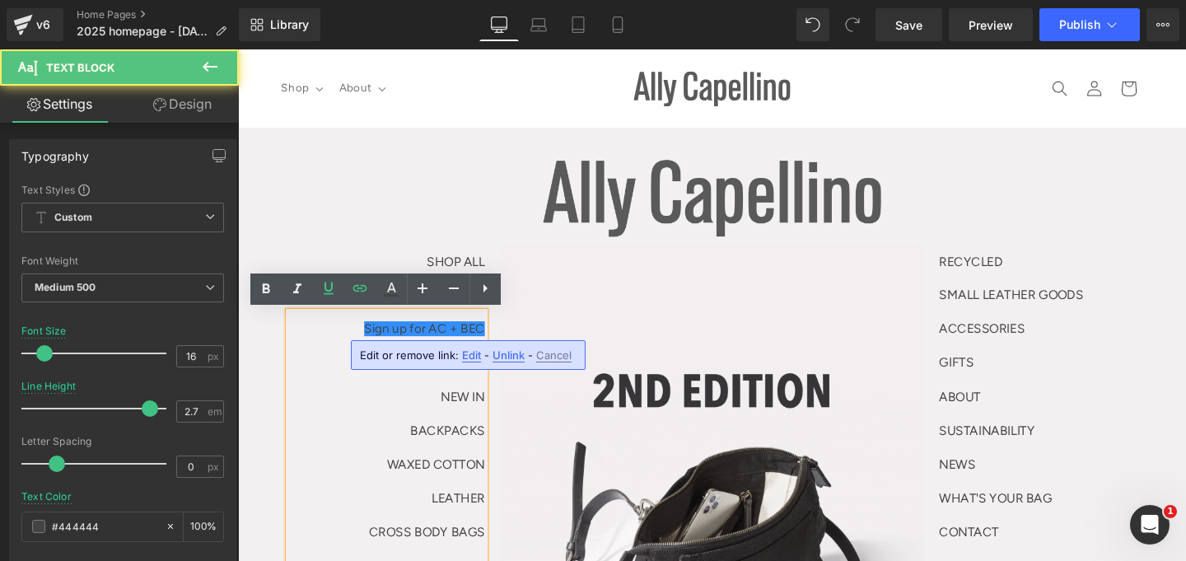
click at [493, 253] on div "Image SHOP ALL Text Block SALE Text Block Sign up for AC + BEC BOG IS BACK NEW …" at bounding box center [736, 540] width 906 height 749
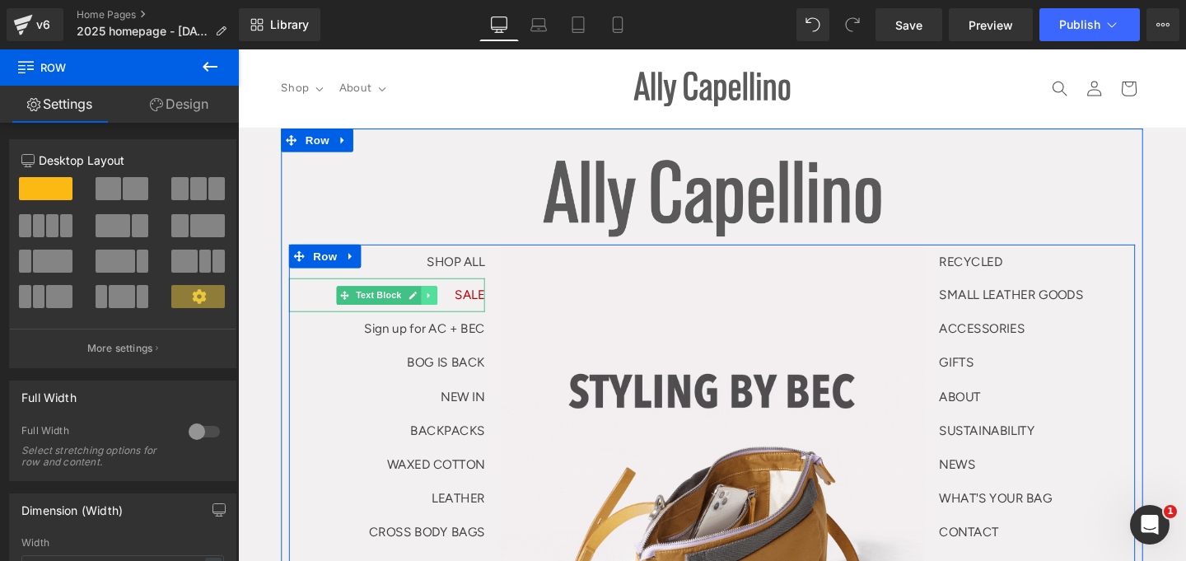
click at [436, 309] on icon at bounding box center [437, 308] width 2 height 6
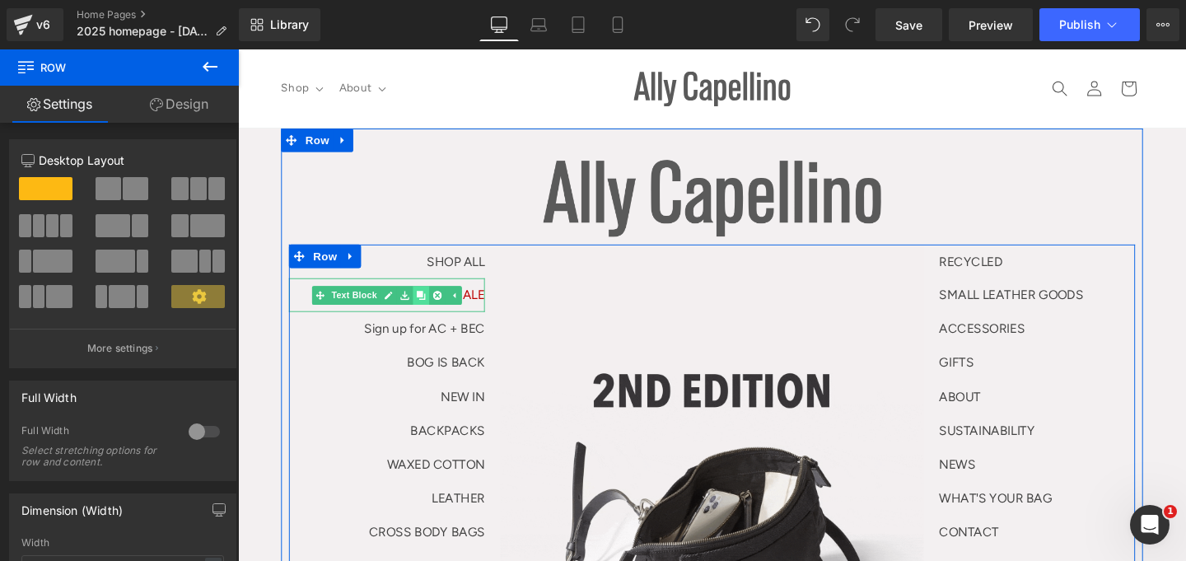
click at [429, 309] on link at bounding box center [430, 308] width 17 height 20
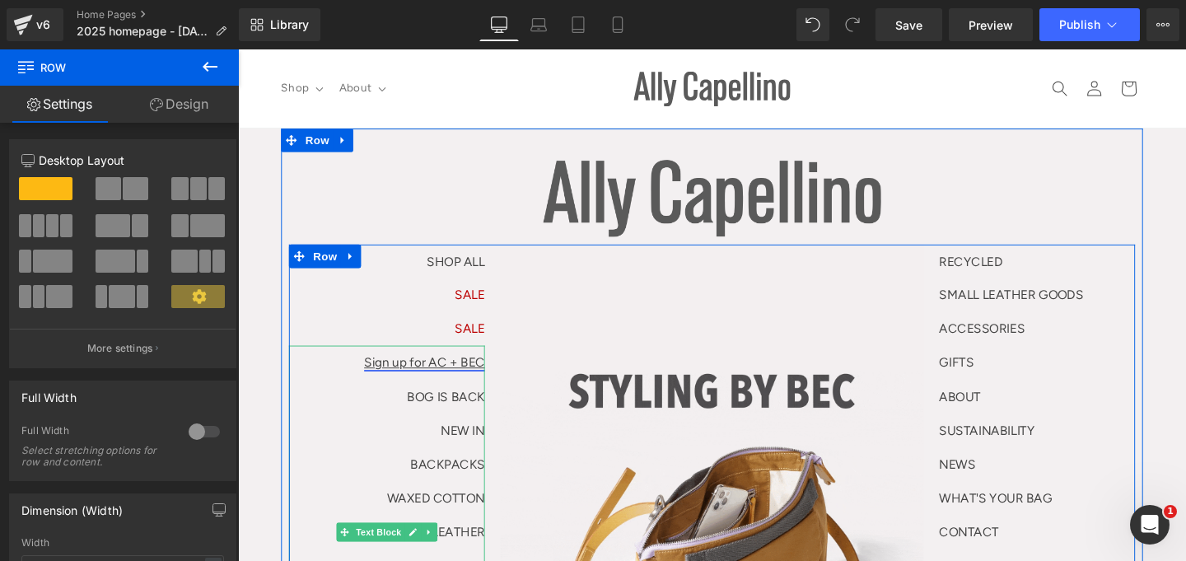
click at [392, 377] on link "Sign up for AC + BEC" at bounding box center [434, 379] width 127 height 16
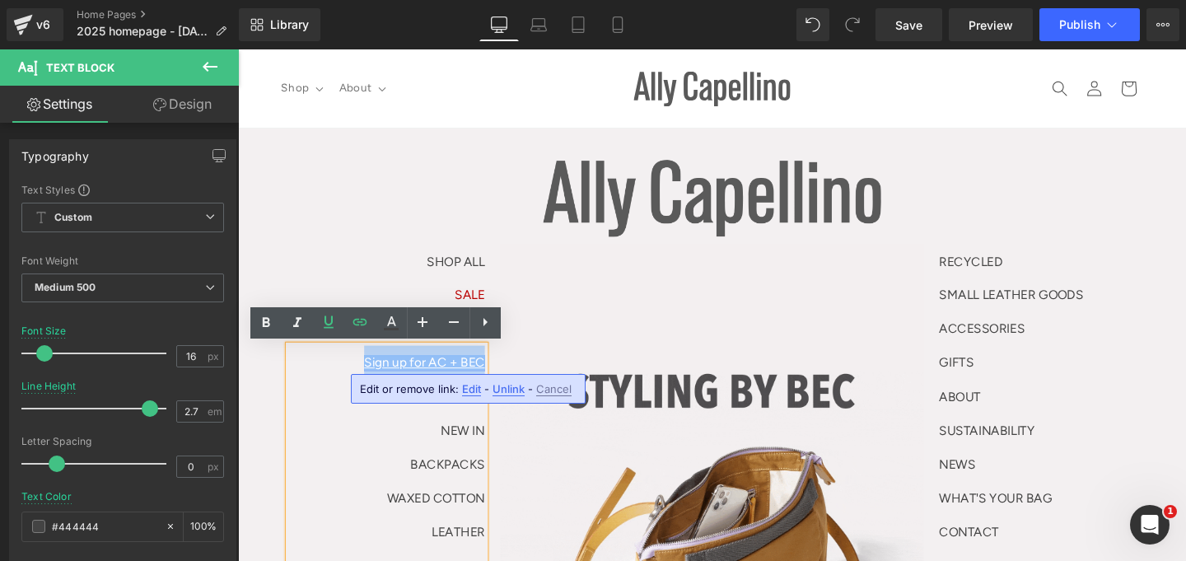
drag, startPoint x: 364, startPoint y: 380, endPoint x: 491, endPoint y: 380, distance: 126.8
click at [491, 380] on link "Sign up for AC + BEC" at bounding box center [434, 379] width 127 height 16
click at [470, 385] on span "Edit" at bounding box center [471, 389] width 19 height 14
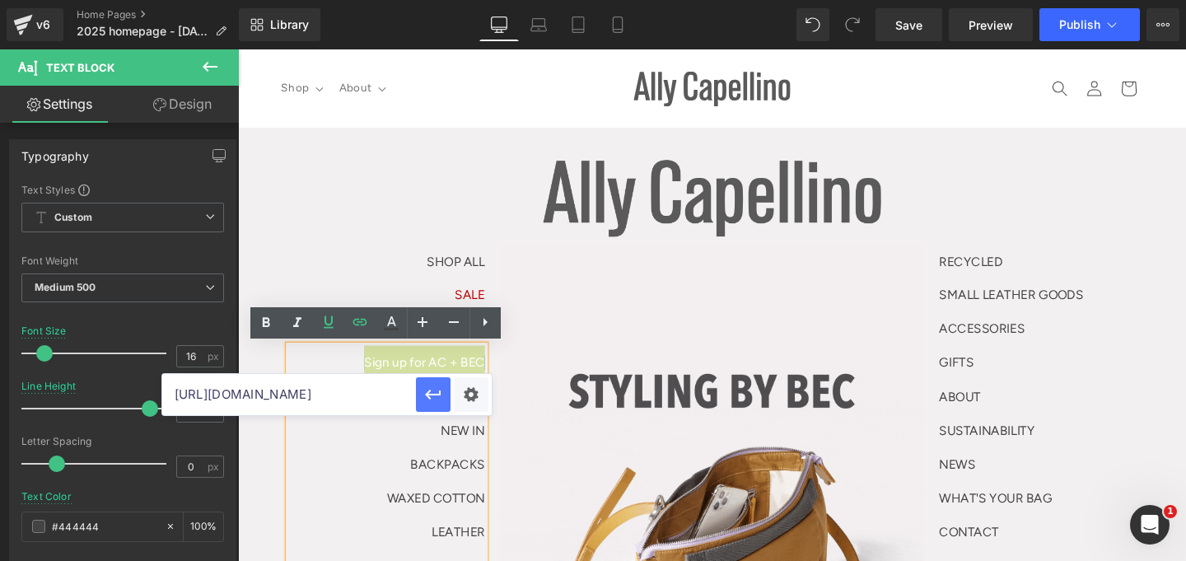
scroll to position [0, 268]
drag, startPoint x: 309, startPoint y: 395, endPoint x: 418, endPoint y: 401, distance: 109.7
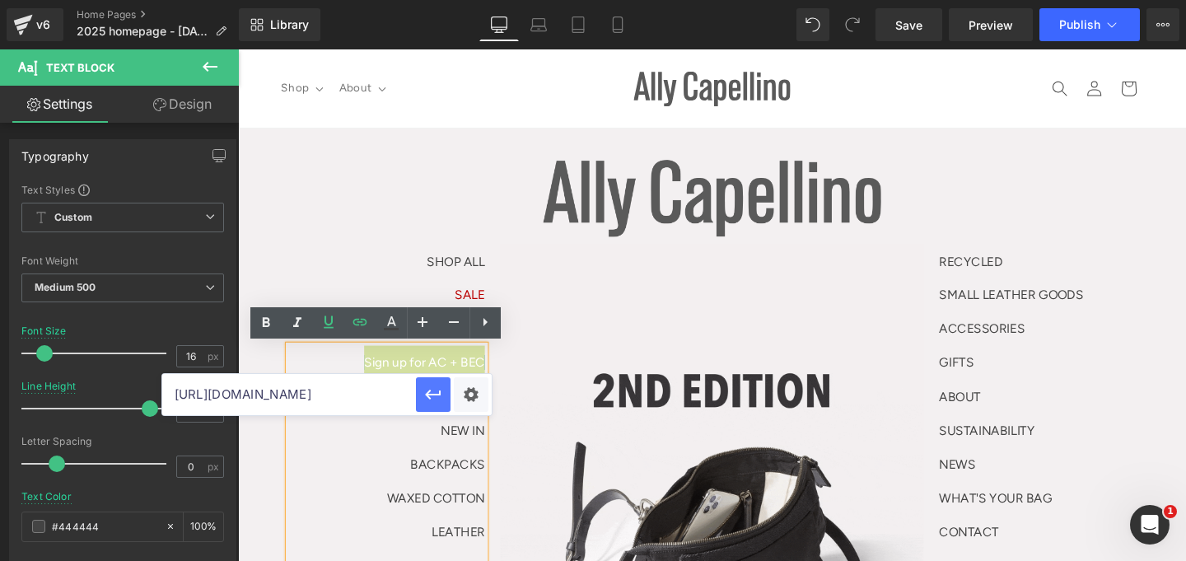
click at [418, 401] on div "[URL][DOMAIN_NAME]" at bounding box center [326, 394] width 329 height 41
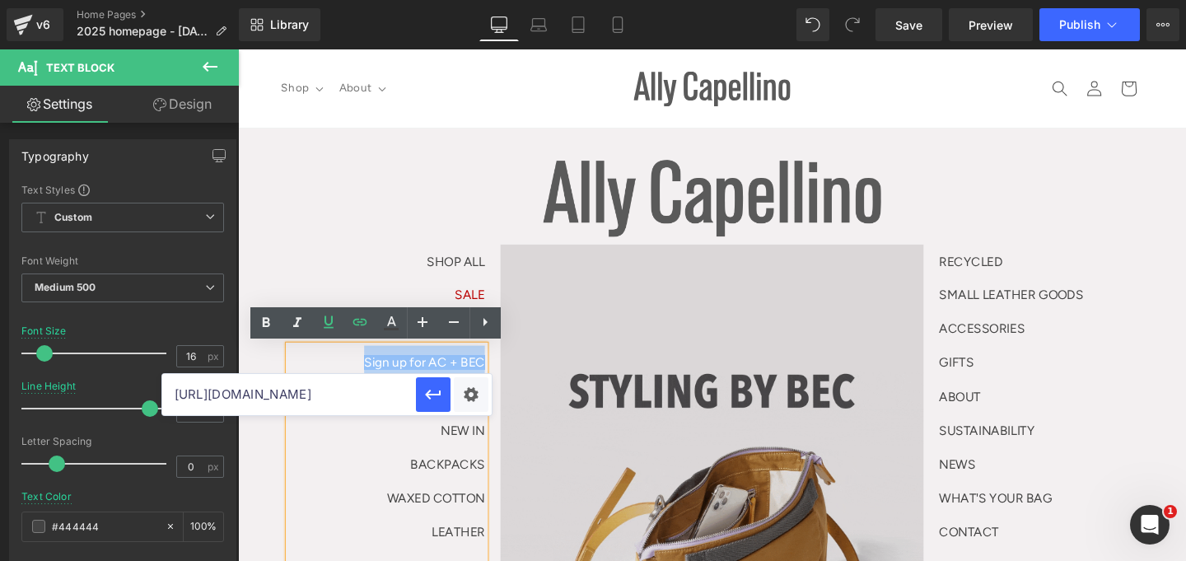
click at [540, 365] on img at bounding box center [736, 556] width 445 height 604
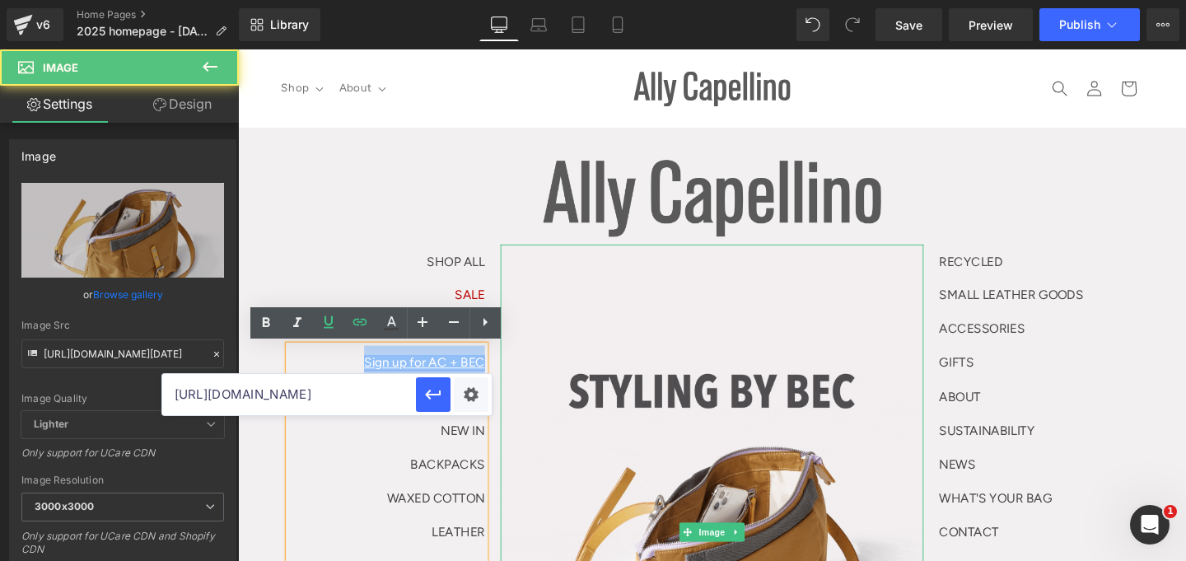
scroll to position [0, 0]
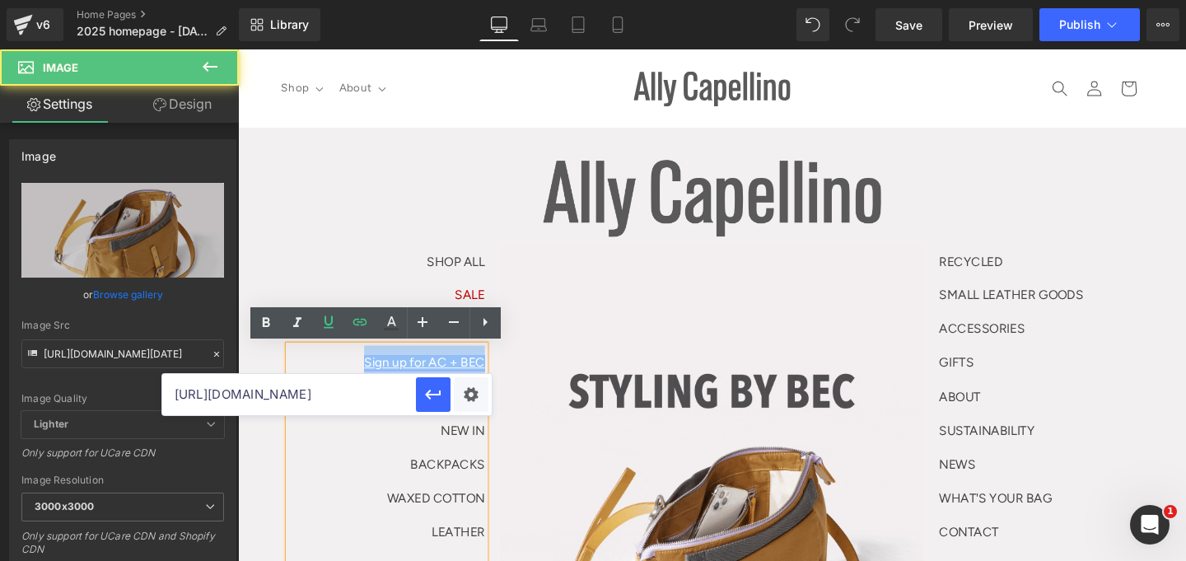
click at [464, 380] on link "Sign up for AC + BEC" at bounding box center [434, 379] width 127 height 16
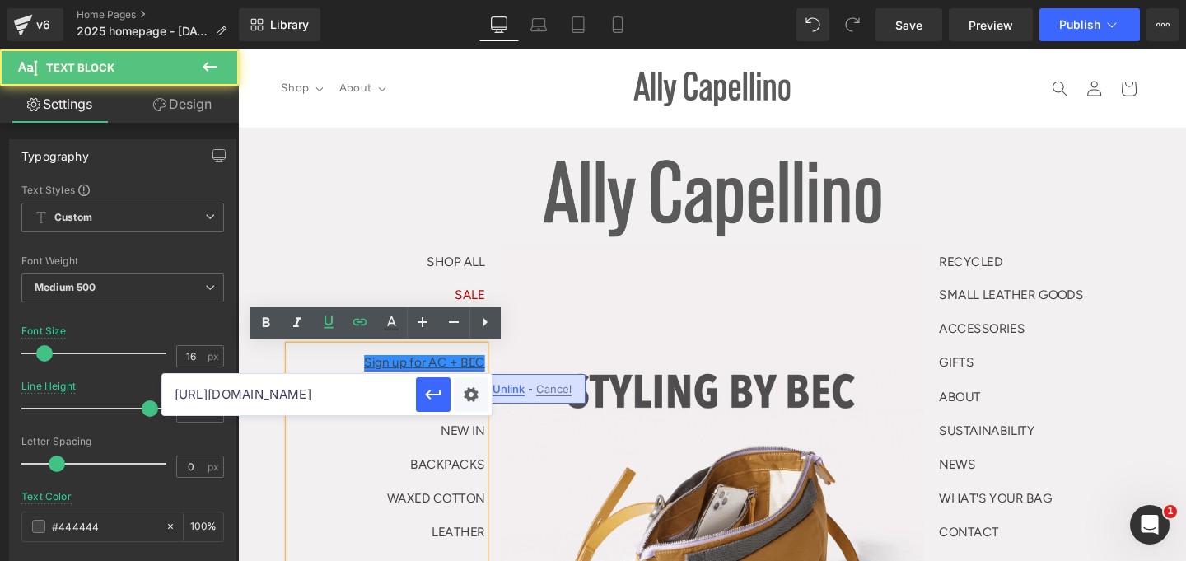
click at [371, 377] on link "Sign up for AC + BEC" at bounding box center [434, 379] width 127 height 16
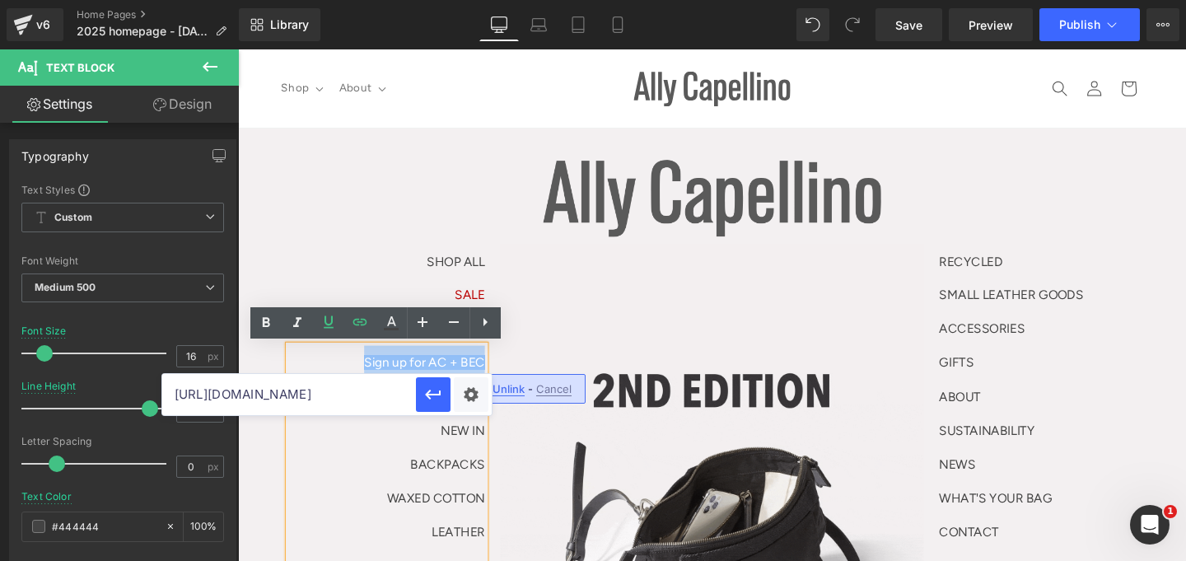
drag, startPoint x: 377, startPoint y: 376, endPoint x: 496, endPoint y: 382, distance: 118.7
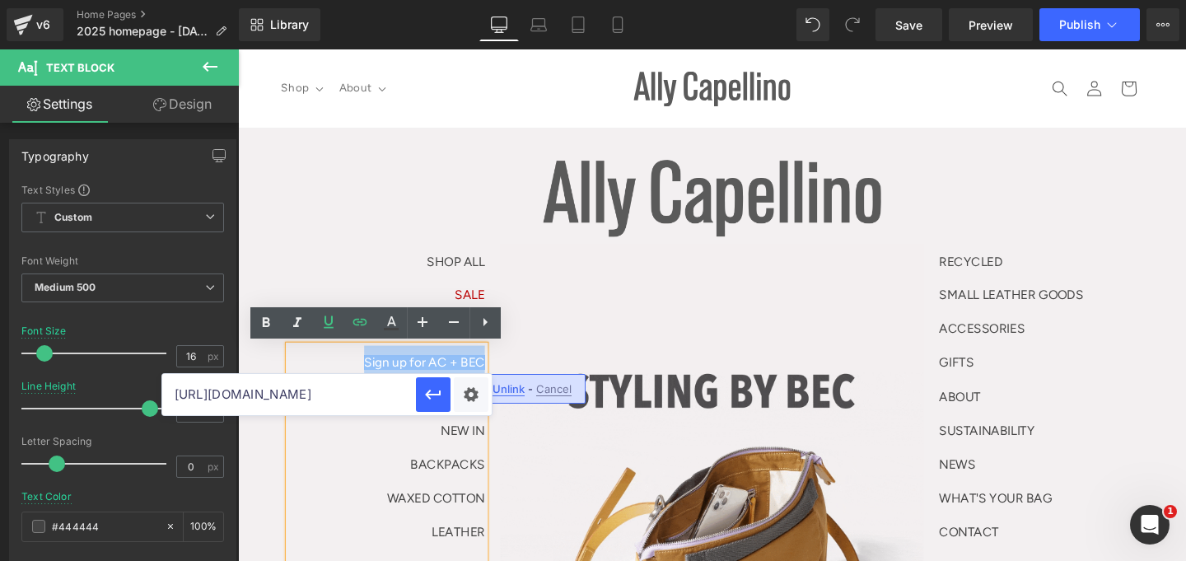
click at [496, 382] on div "SHOP ALL Text Block SALE Text Block SALE Text Block Sign up for AC + BEC BOG IS…" at bounding box center [403, 503] width 222 height 498
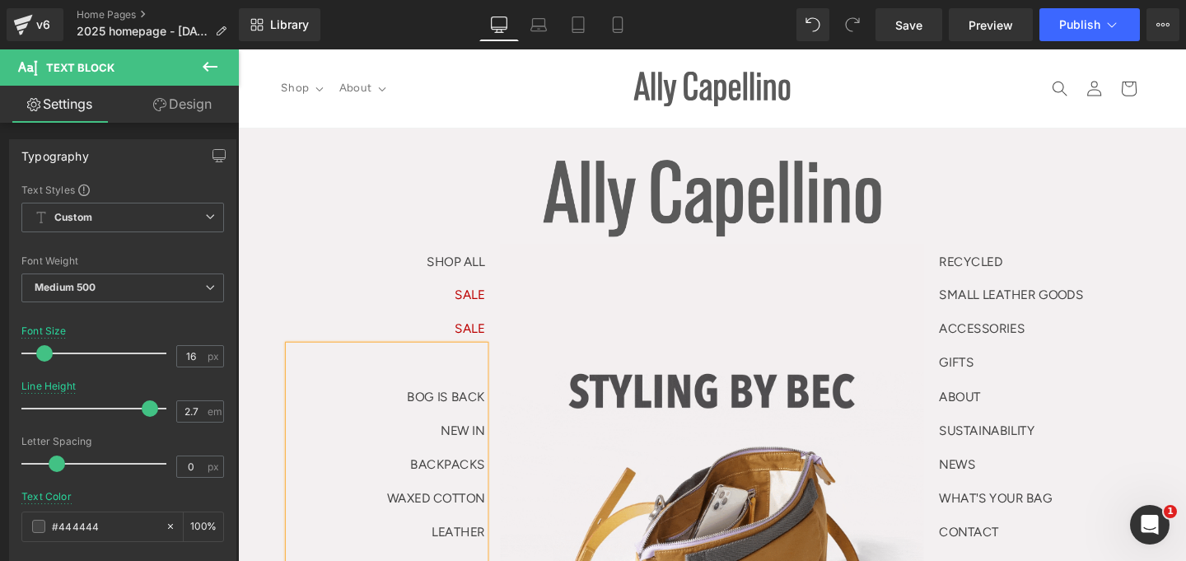
click at [394, 413] on p "BOG IS BACK" at bounding box center [395, 414] width 206 height 35
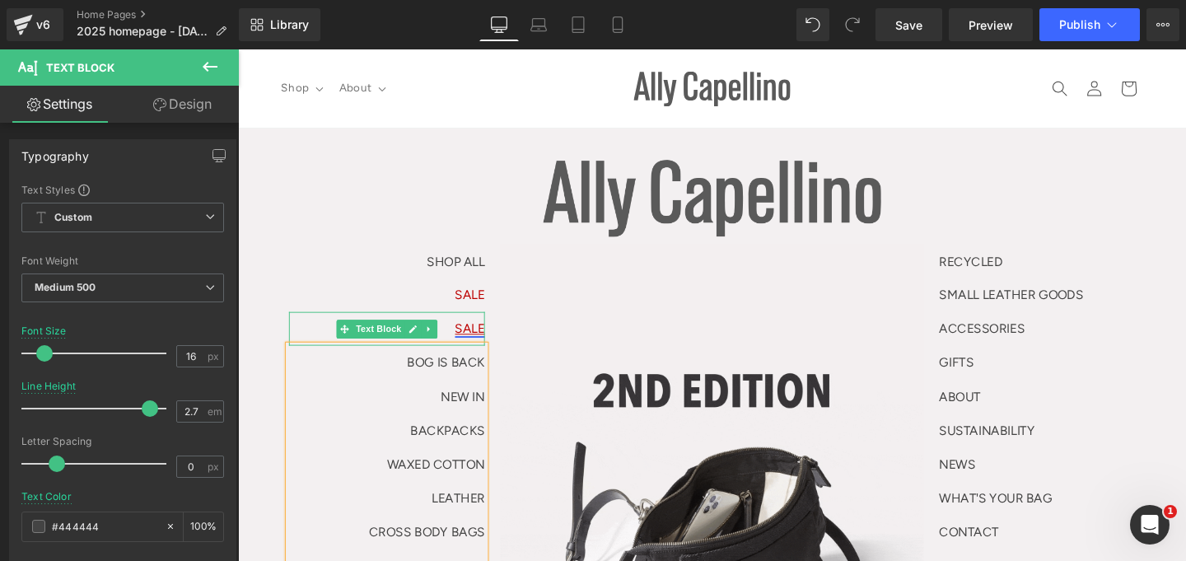
click at [477, 343] on link "SALE" at bounding box center [481, 343] width 31 height 16
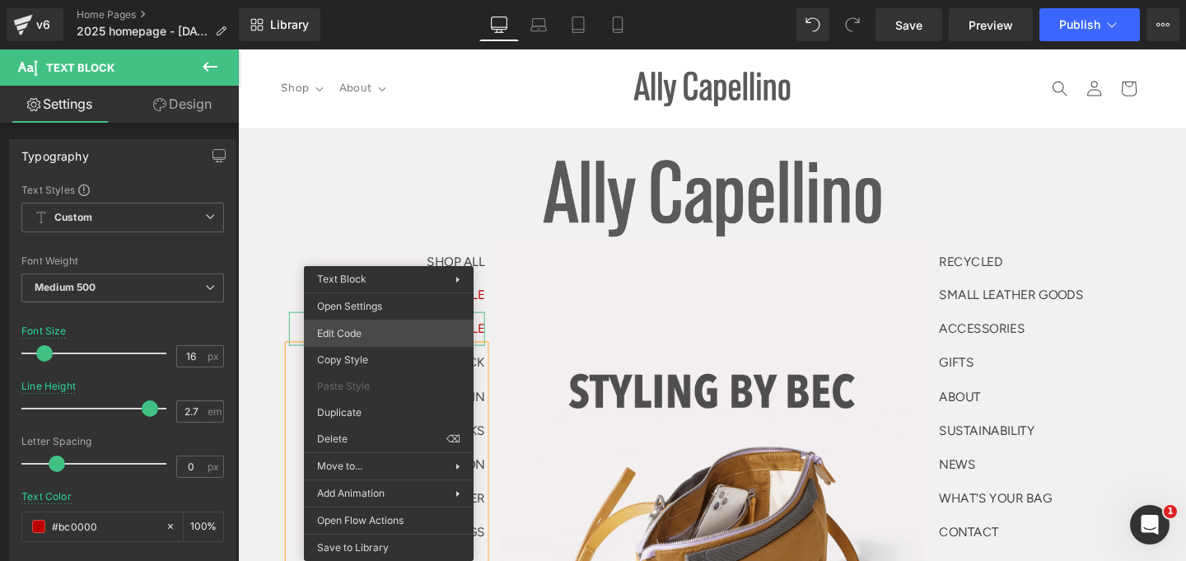
click at [380, 0] on div "You are previewing how the will restyle your page. You can not edit Elements in…" at bounding box center [593, 0] width 1186 height 0
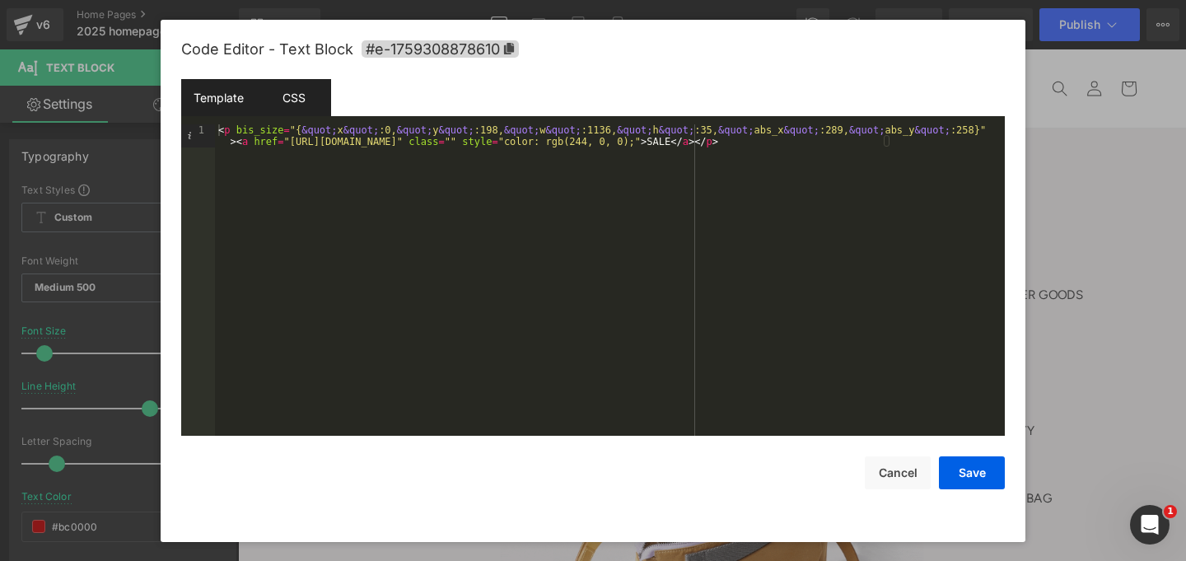
click at [302, 105] on div "CSS" at bounding box center [293, 97] width 75 height 37
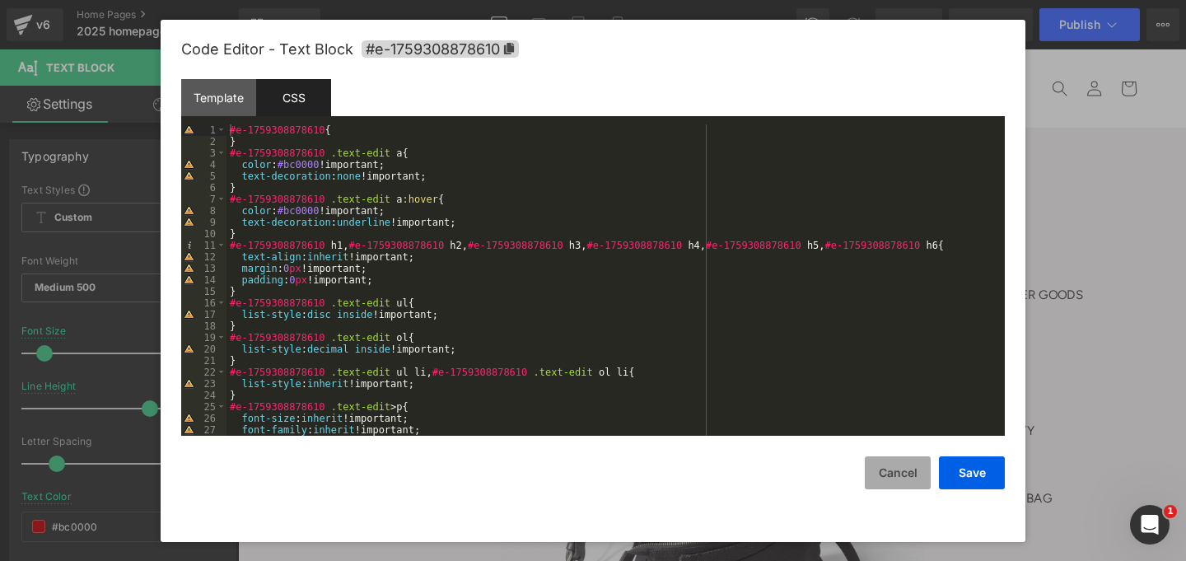
click at [895, 479] on button "Cancel" at bounding box center [898, 472] width 66 height 33
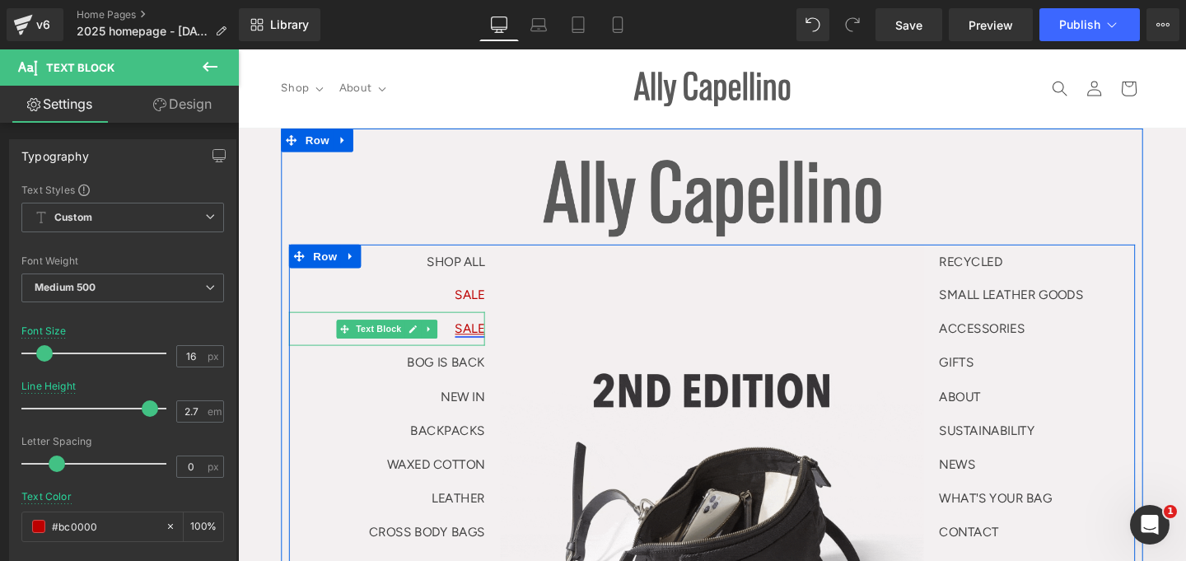
click at [466, 343] on link "SALE" at bounding box center [481, 343] width 31 height 16
click at [420, 345] on link at bounding box center [421, 344] width 17 height 20
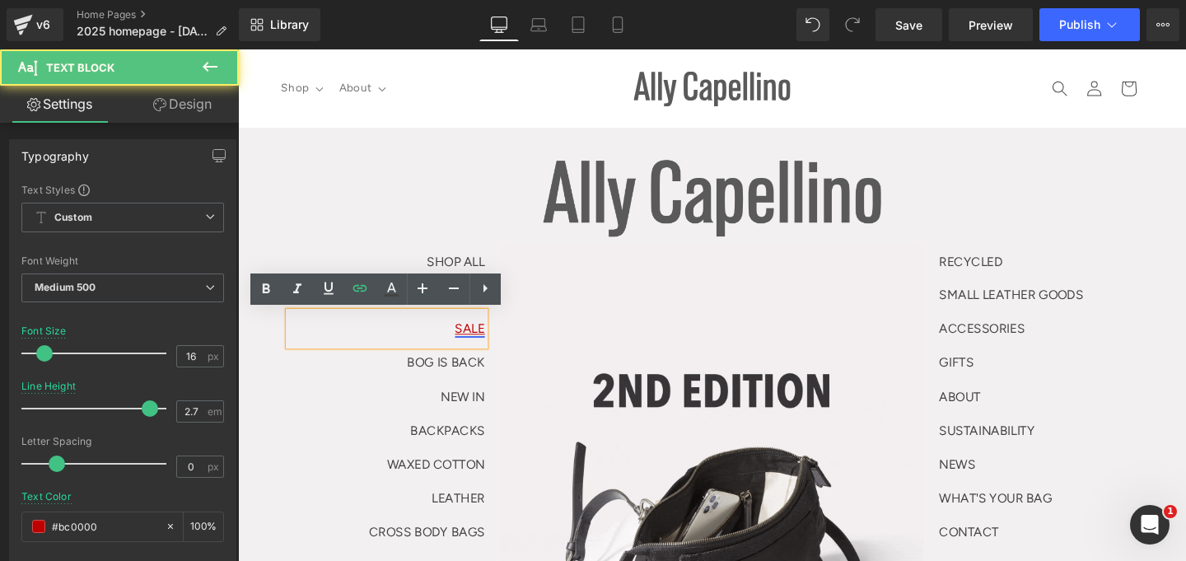
click at [467, 342] on link "SALE" at bounding box center [481, 343] width 31 height 16
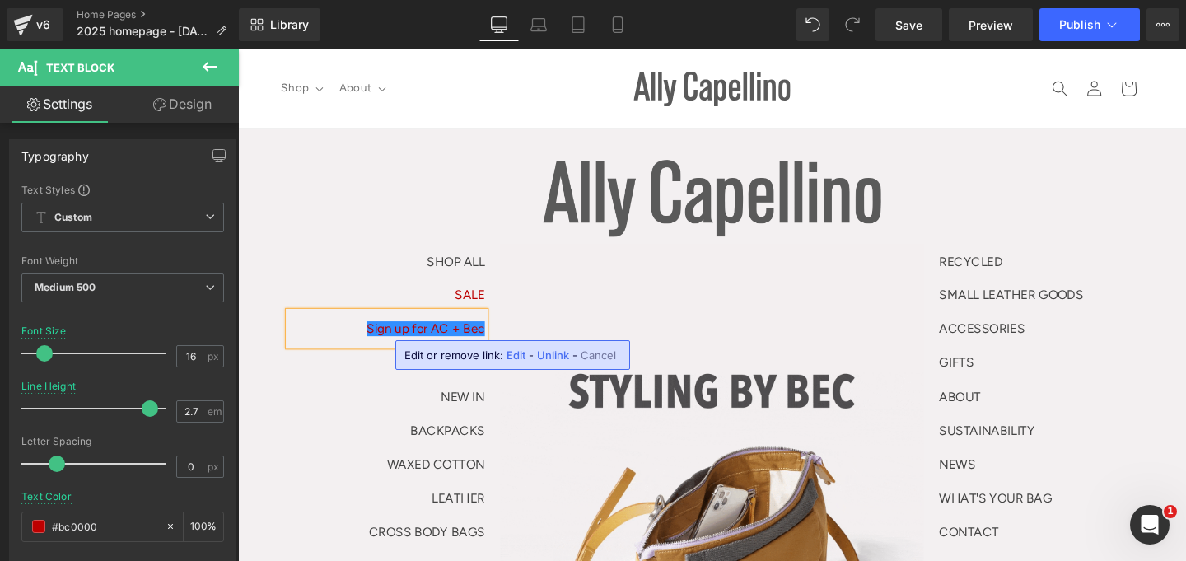
click at [511, 355] on span "Edit" at bounding box center [515, 355] width 19 height 14
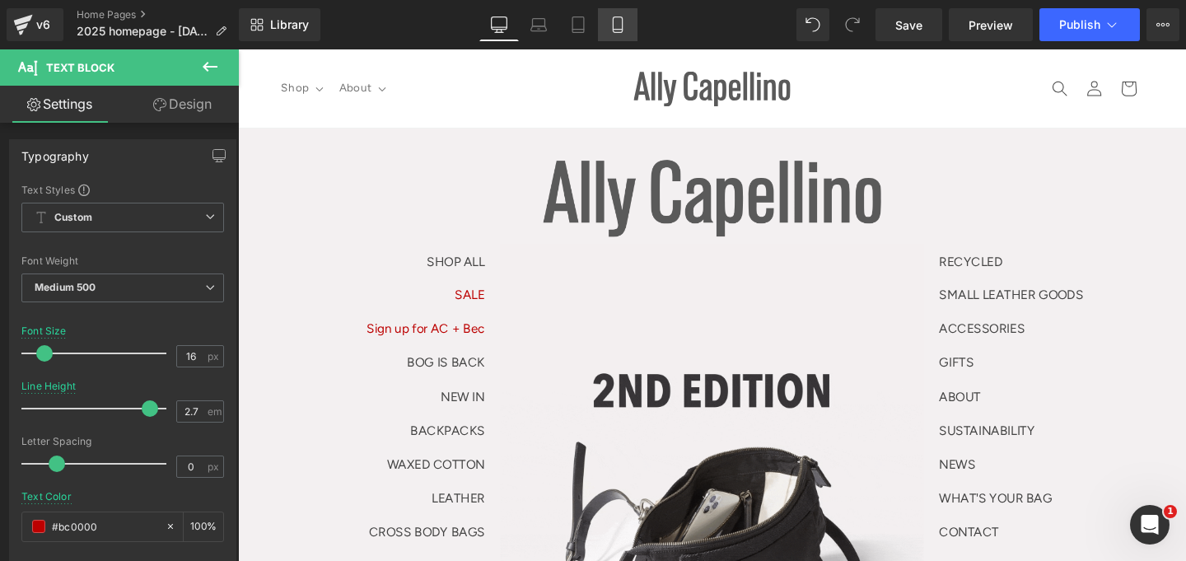
click at [615, 27] on icon at bounding box center [617, 24] width 16 height 16
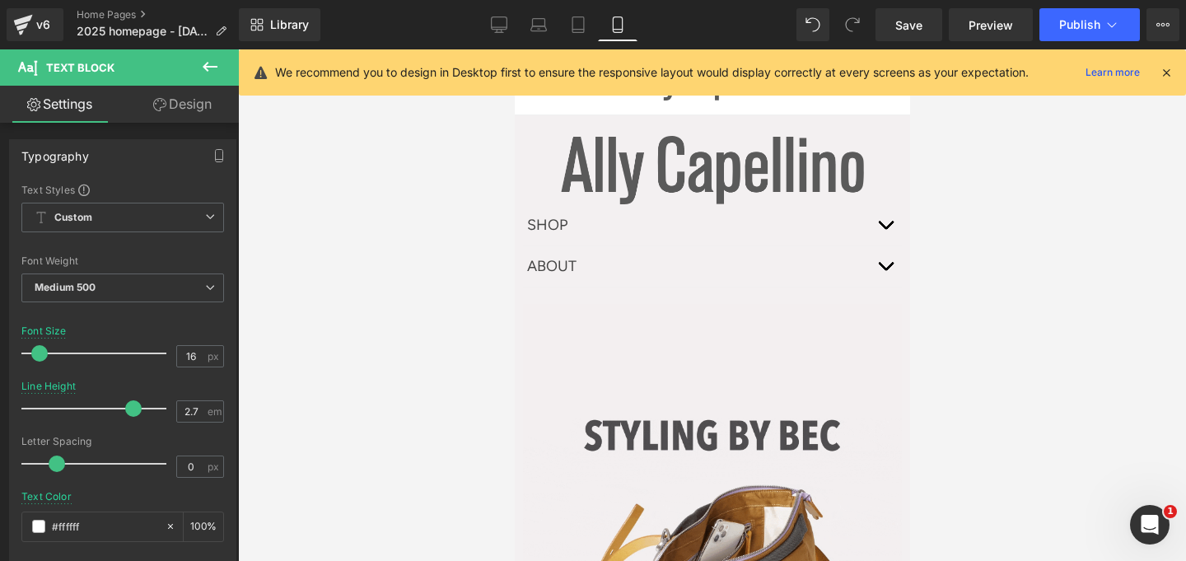
click at [884, 229] on span "button" at bounding box center [884, 229] width 0 height 0
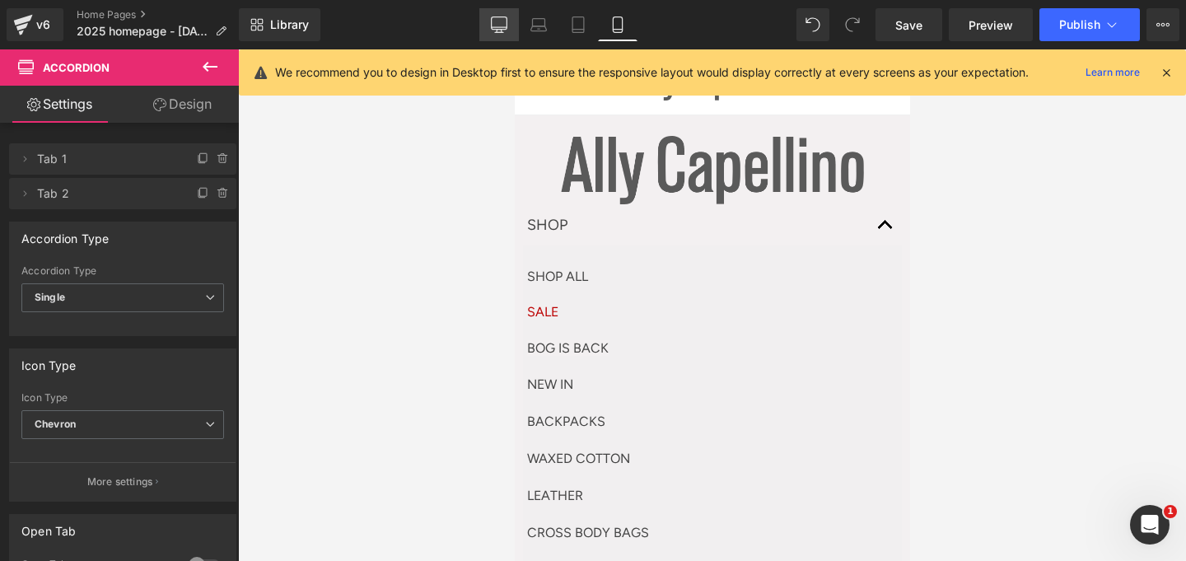
click at [483, 15] on link "Desktop" at bounding box center [499, 24] width 40 height 33
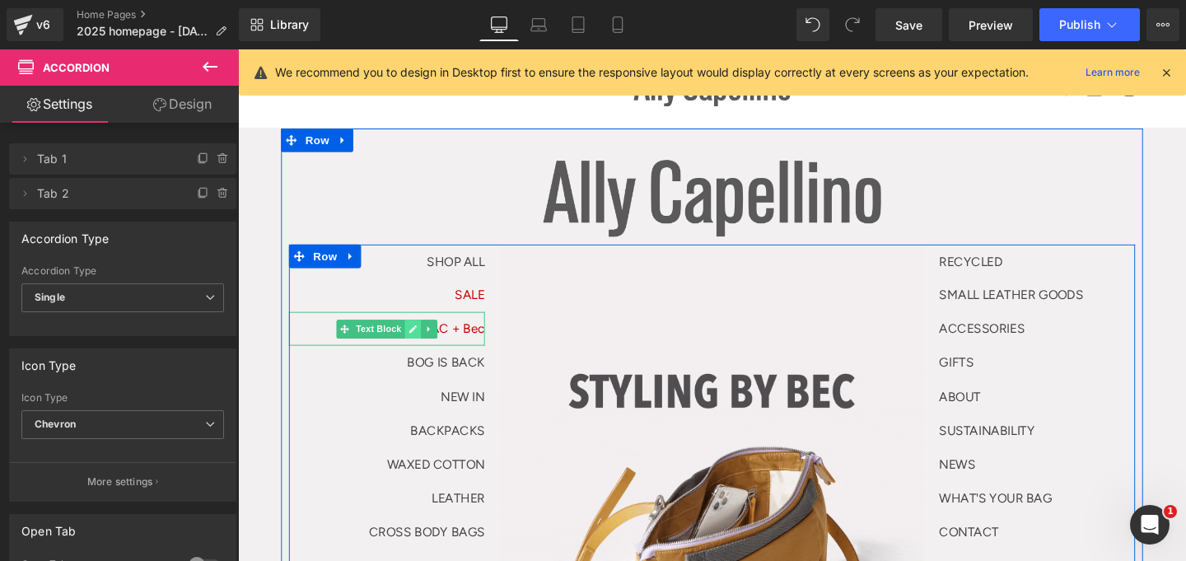
click at [418, 338] on icon at bounding box center [422, 343] width 9 height 10
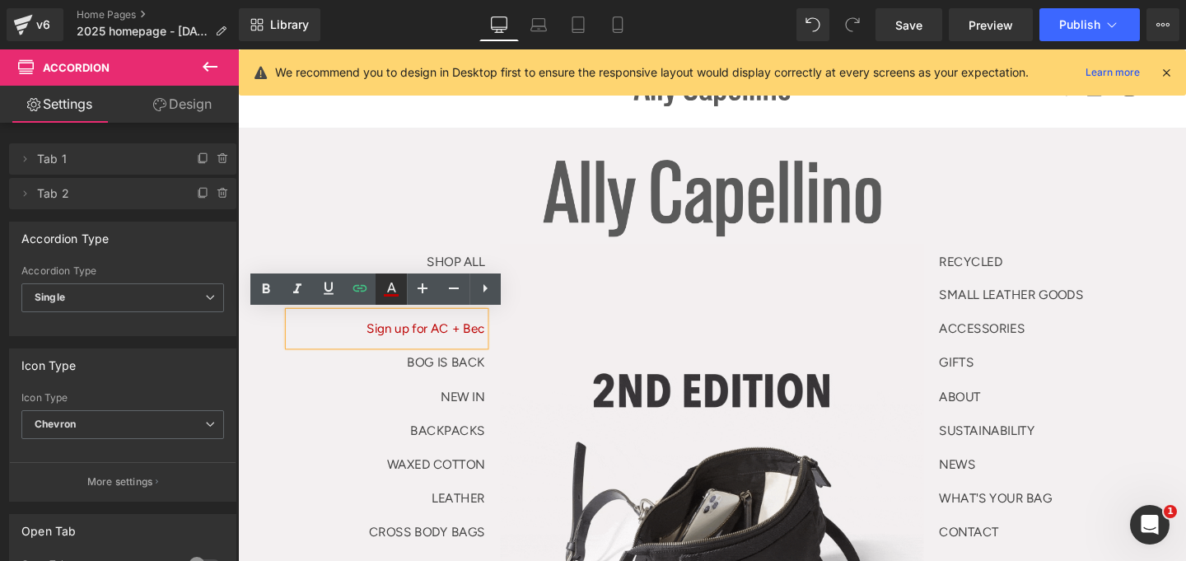
click at [385, 291] on icon at bounding box center [391, 289] width 20 height 20
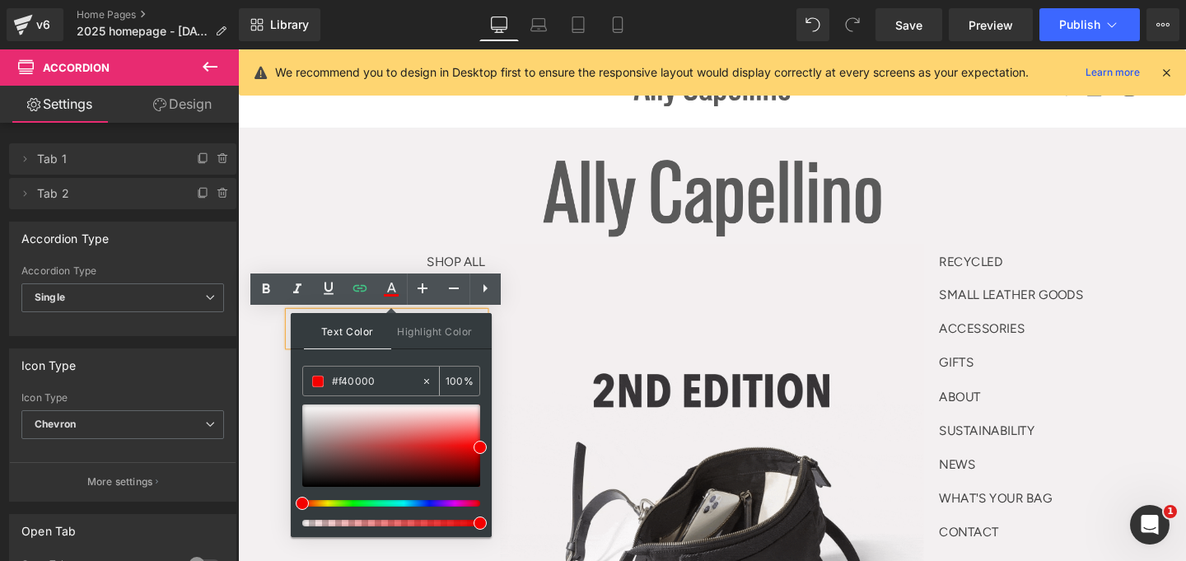
click at [376, 382] on input "#333333" at bounding box center [376, 381] width 89 height 18
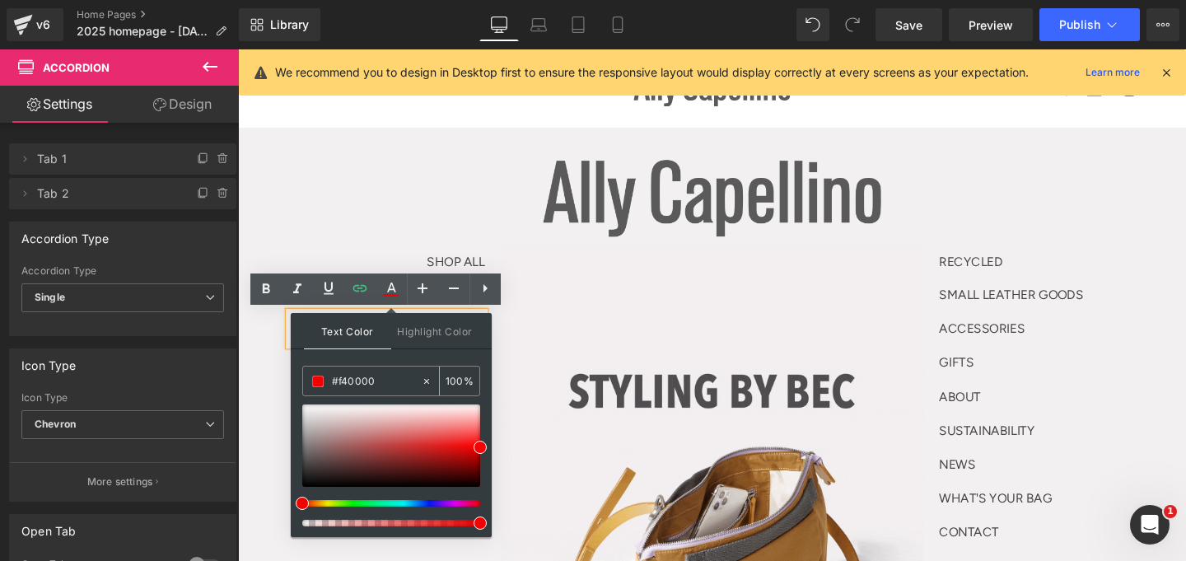
paste input "[URL][DOMAIN_NAME]"
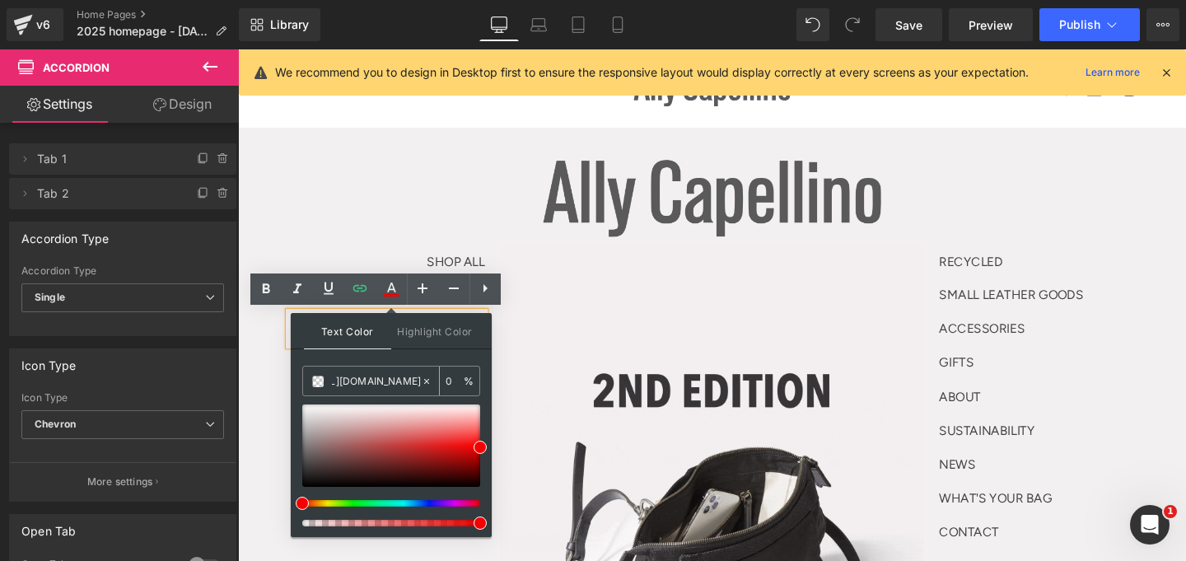
type input "#f40000"
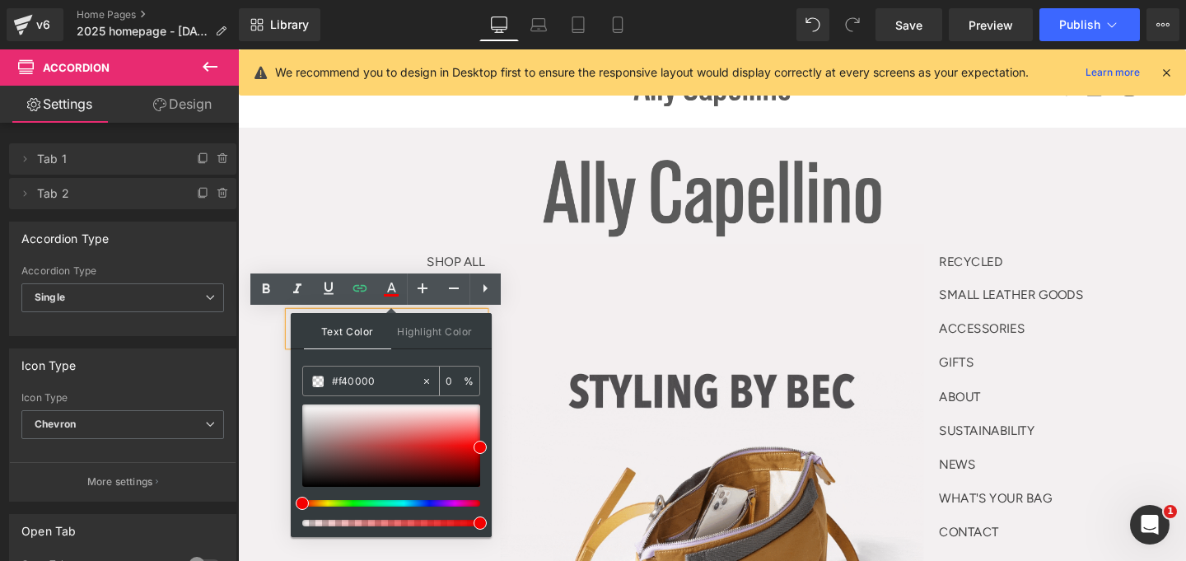
scroll to position [0, 0]
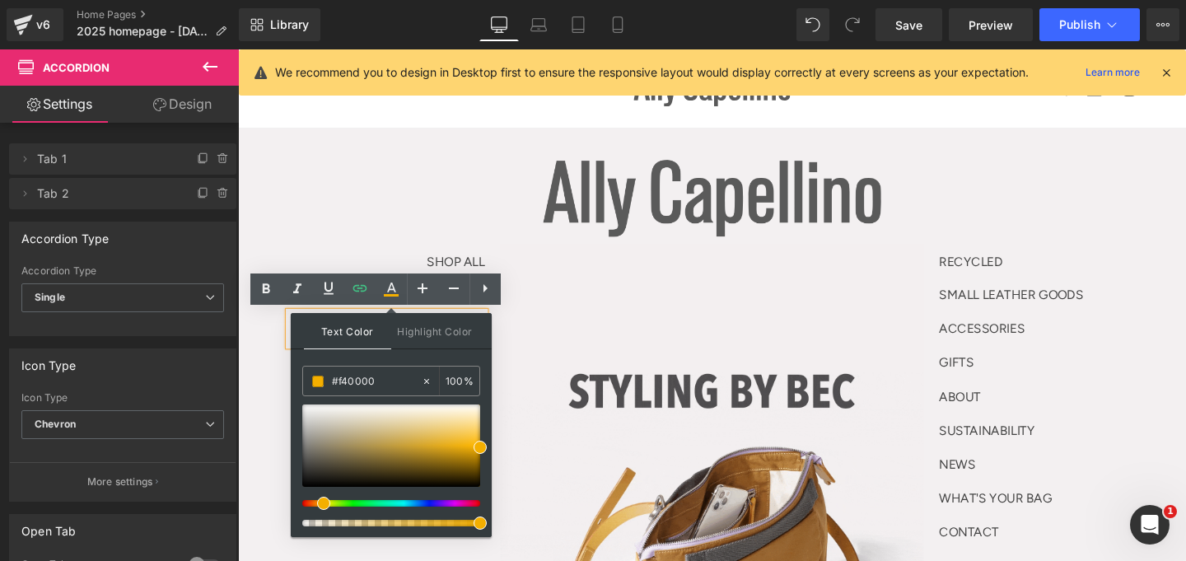
drag, startPoint x: 327, startPoint y: 503, endPoint x: 317, endPoint y: 502, distance: 9.9
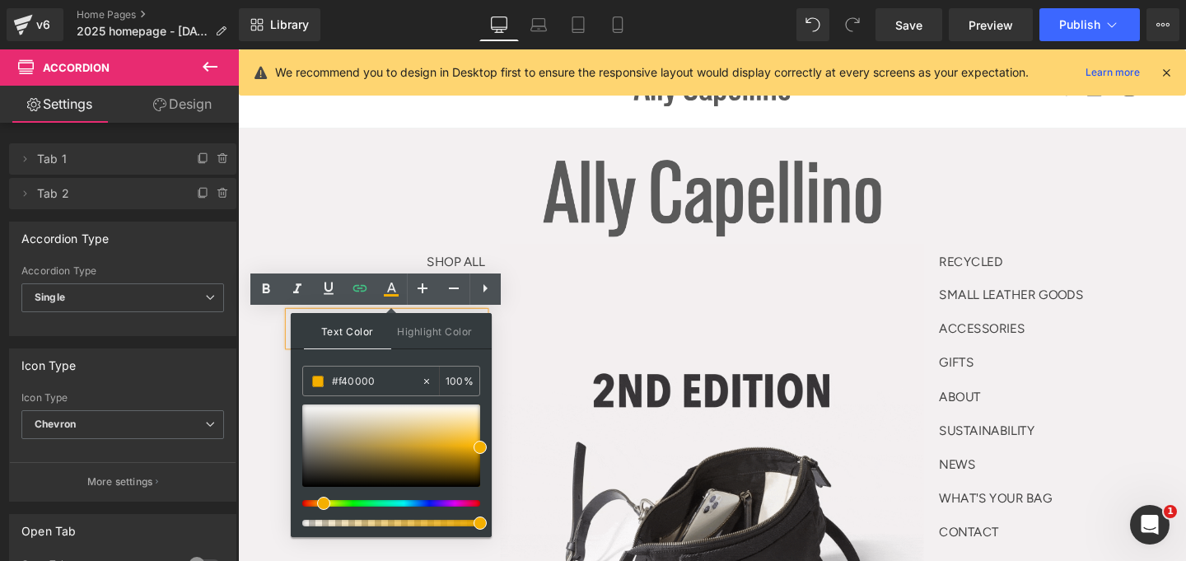
click at [317, 502] on div at bounding box center [385, 503] width 178 height 7
click at [453, 443] on div at bounding box center [391, 445] width 178 height 82
click at [458, 448] on div at bounding box center [391, 445] width 178 height 82
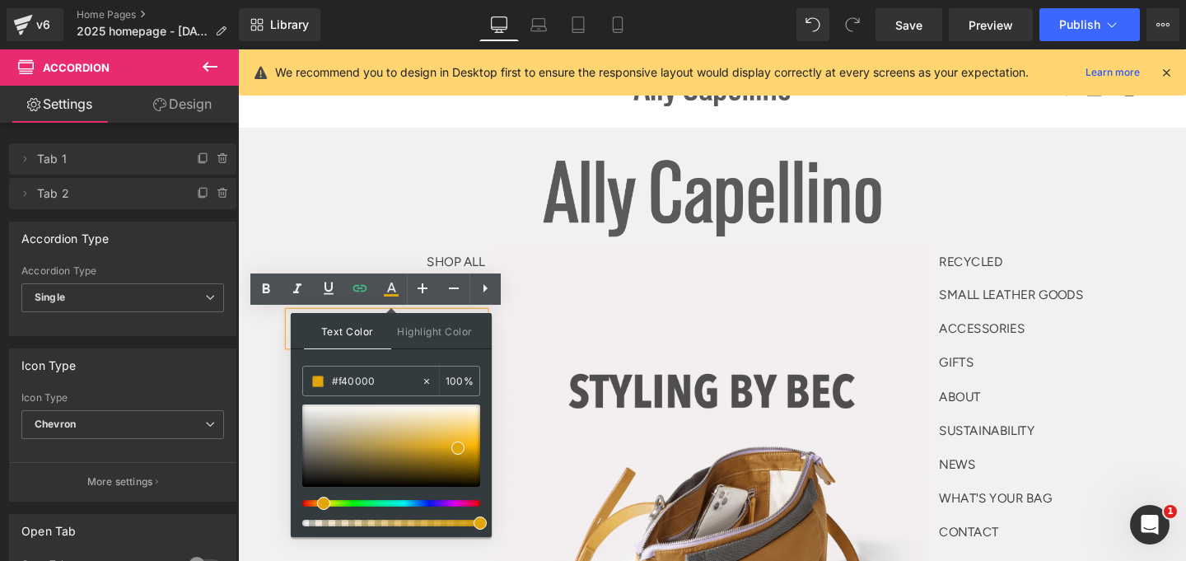
click at [447, 218] on div at bounding box center [736, 206] width 889 height 81
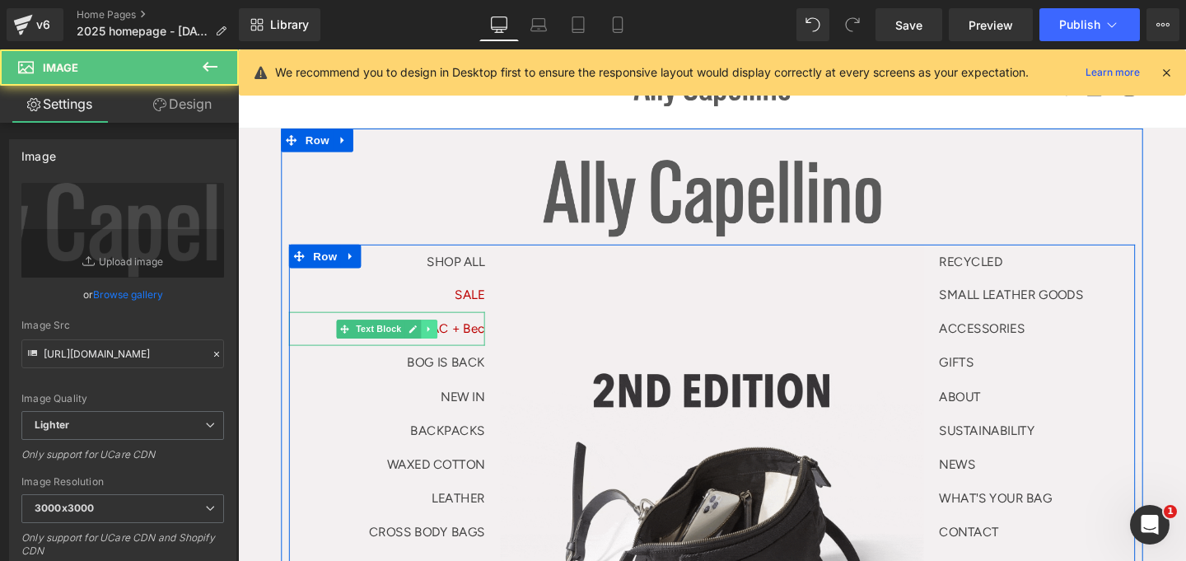
click at [431, 343] on link at bounding box center [439, 344] width 17 height 20
click at [238, 49] on icon at bounding box center [238, 49] width 0 height 0
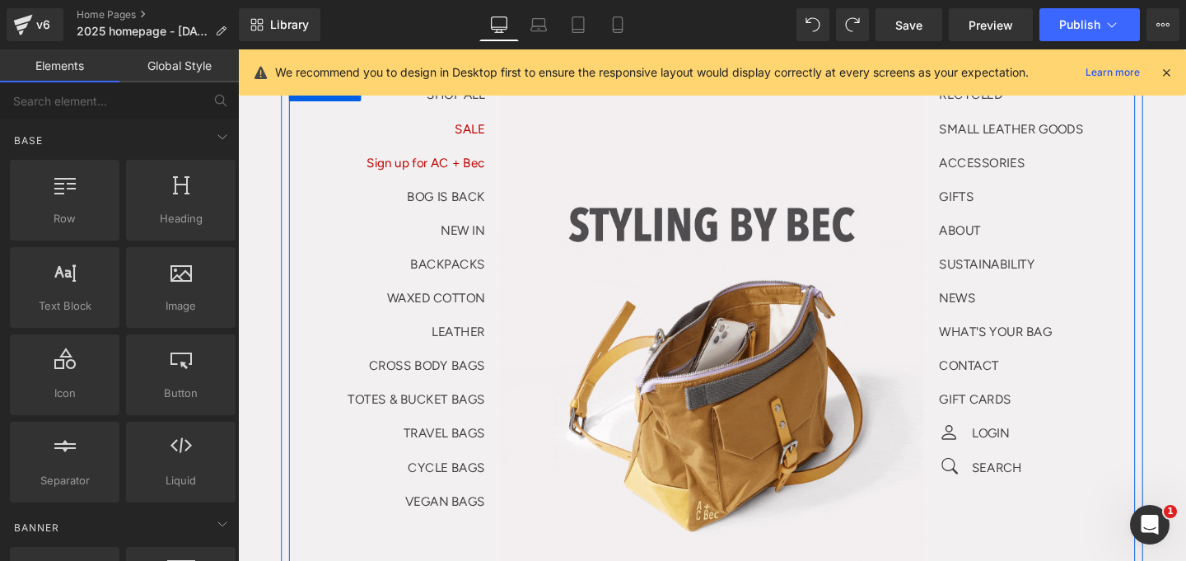
scroll to position [124, 0]
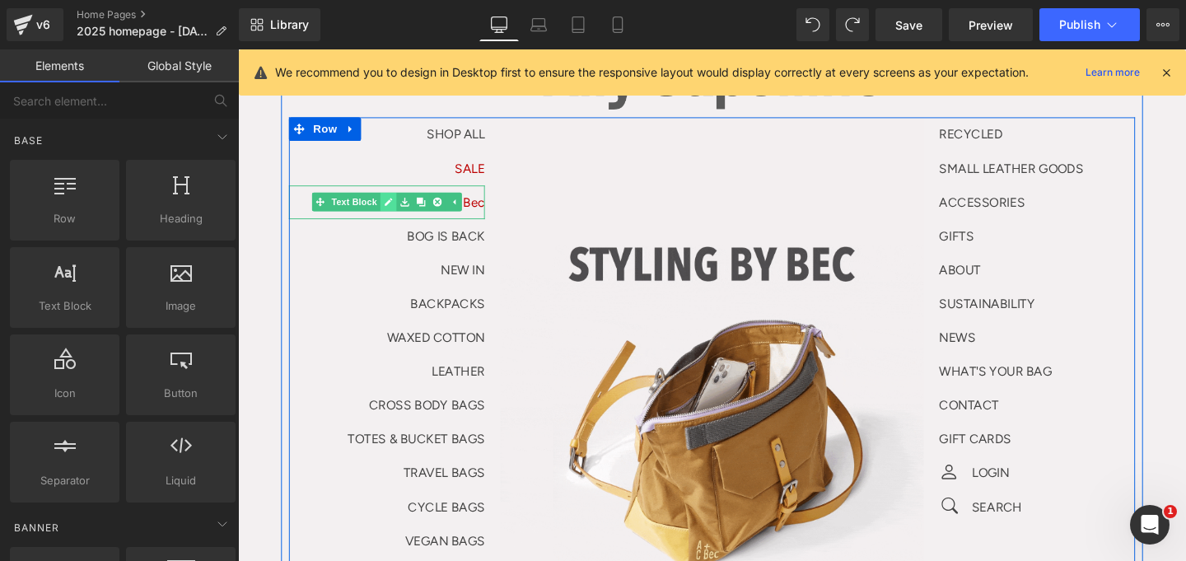
click at [388, 211] on link at bounding box center [396, 210] width 17 height 20
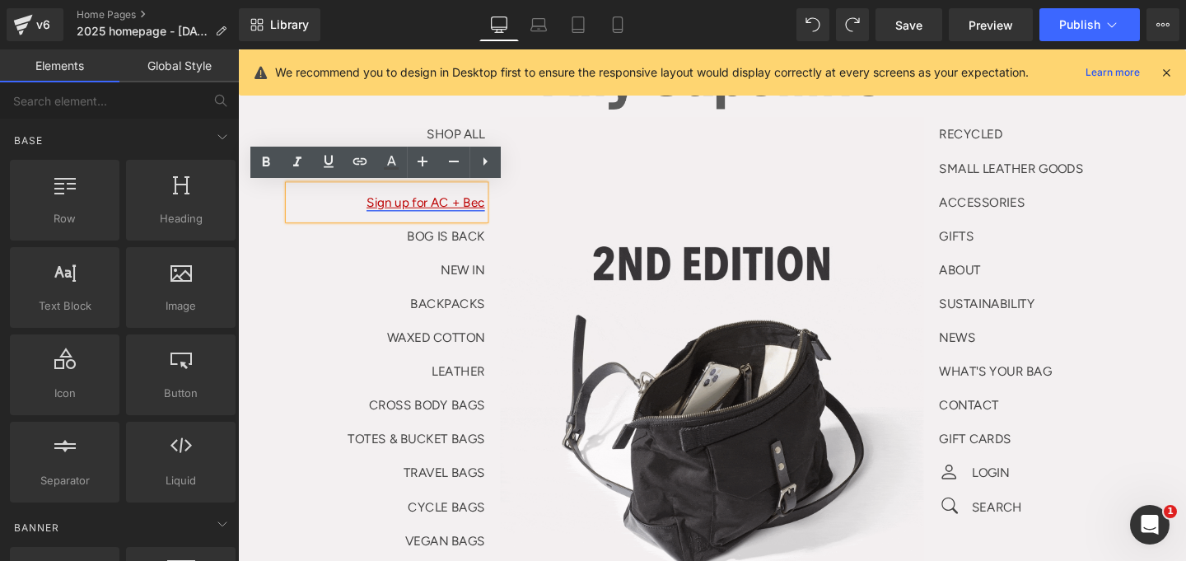
click at [388, 208] on link "Sign up for AC + Bec" at bounding box center [435, 211] width 124 height 16
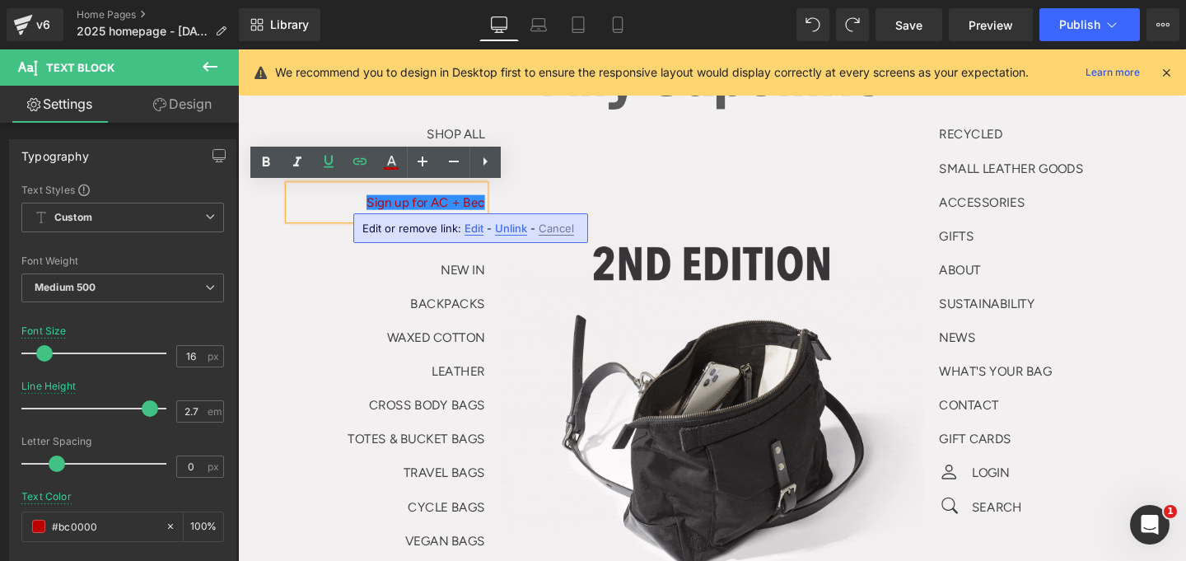
click at [470, 227] on span "Edit" at bounding box center [473, 229] width 19 height 14
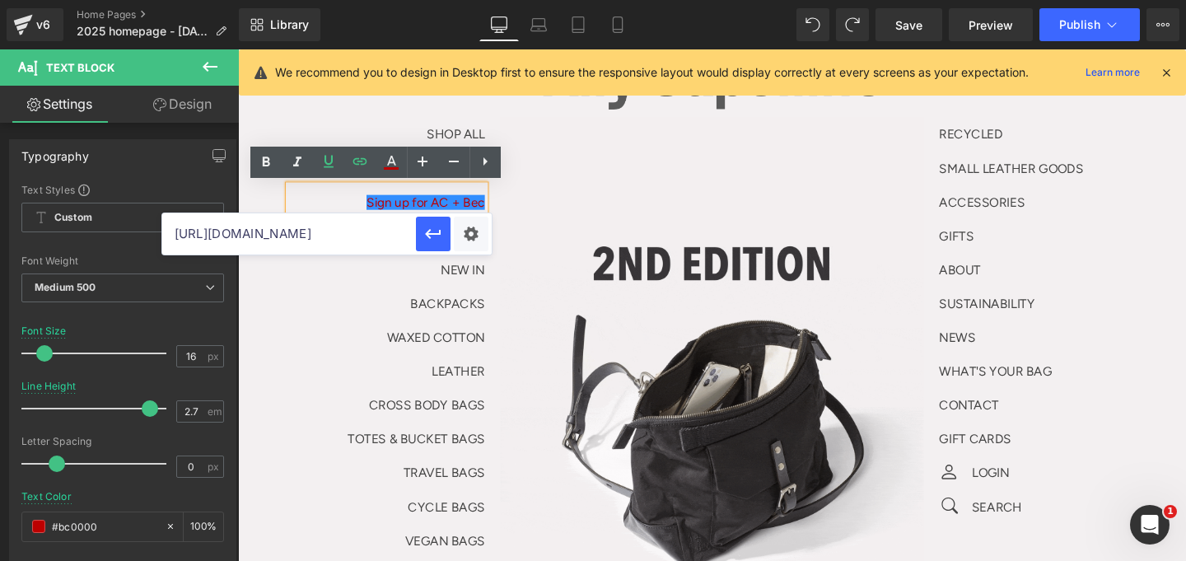
click at [353, 242] on input "[URL][DOMAIN_NAME]" at bounding box center [289, 233] width 254 height 41
click at [353, 241] on input "[URL][DOMAIN_NAME]" at bounding box center [289, 233] width 254 height 41
paste input "pages/styling-by-[PERSON_NAME]-x-ally-[PERSON_NAME]-round-two"
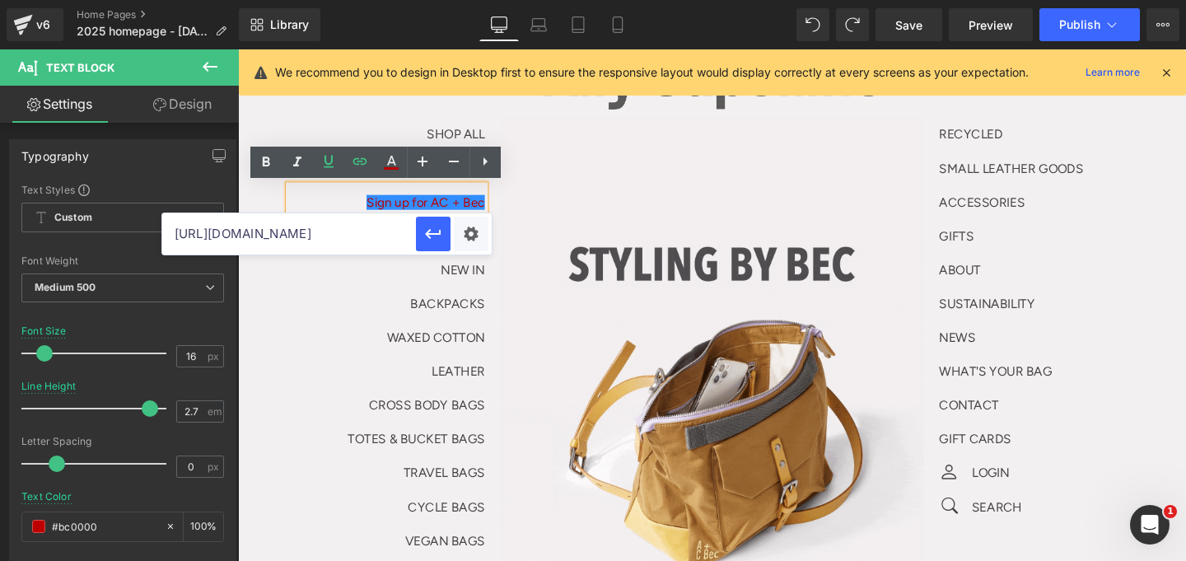
scroll to position [0, 268]
type input "[URL][DOMAIN_NAME]"
drag, startPoint x: 435, startPoint y: 231, endPoint x: 206, endPoint y: 191, distance: 232.3
click at [435, 231] on icon "button" at bounding box center [433, 234] width 20 height 20
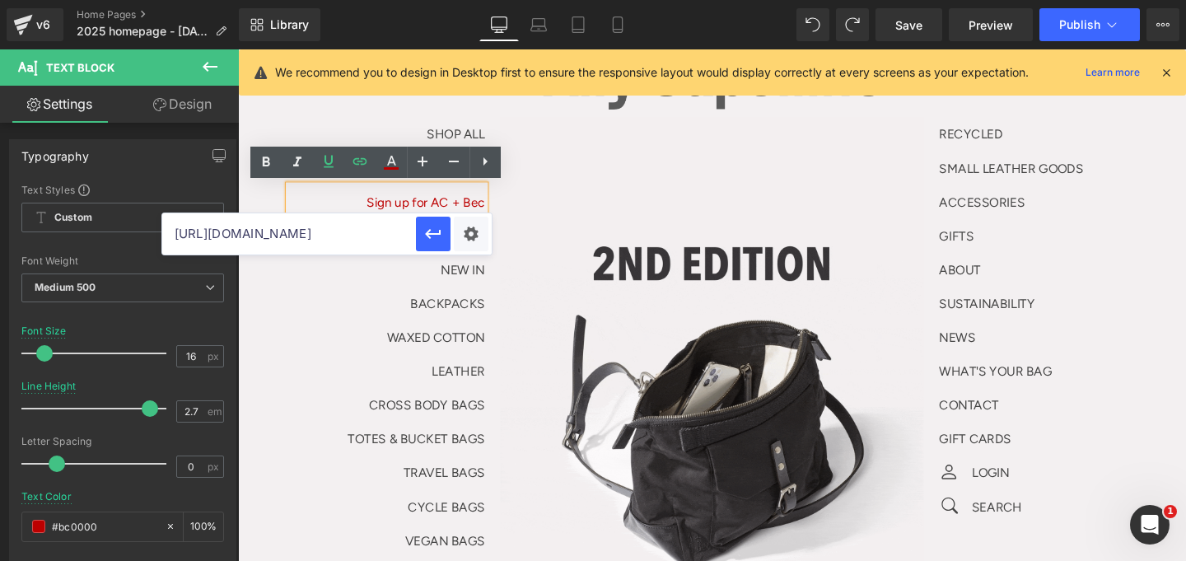
scroll to position [0, 0]
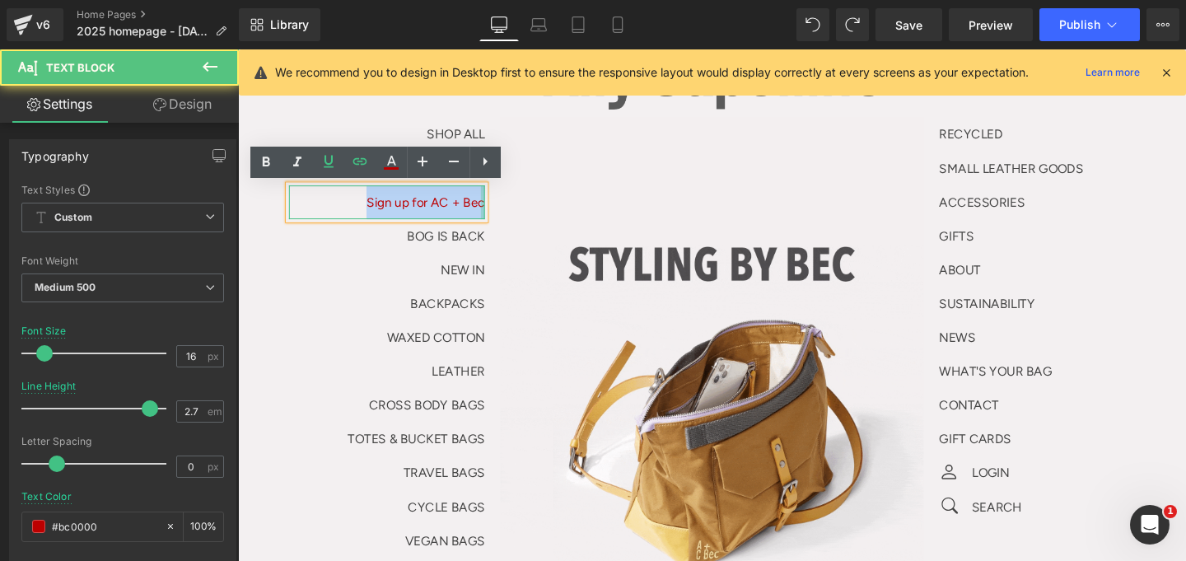
drag, startPoint x: 370, startPoint y: 209, endPoint x: 489, endPoint y: 209, distance: 119.4
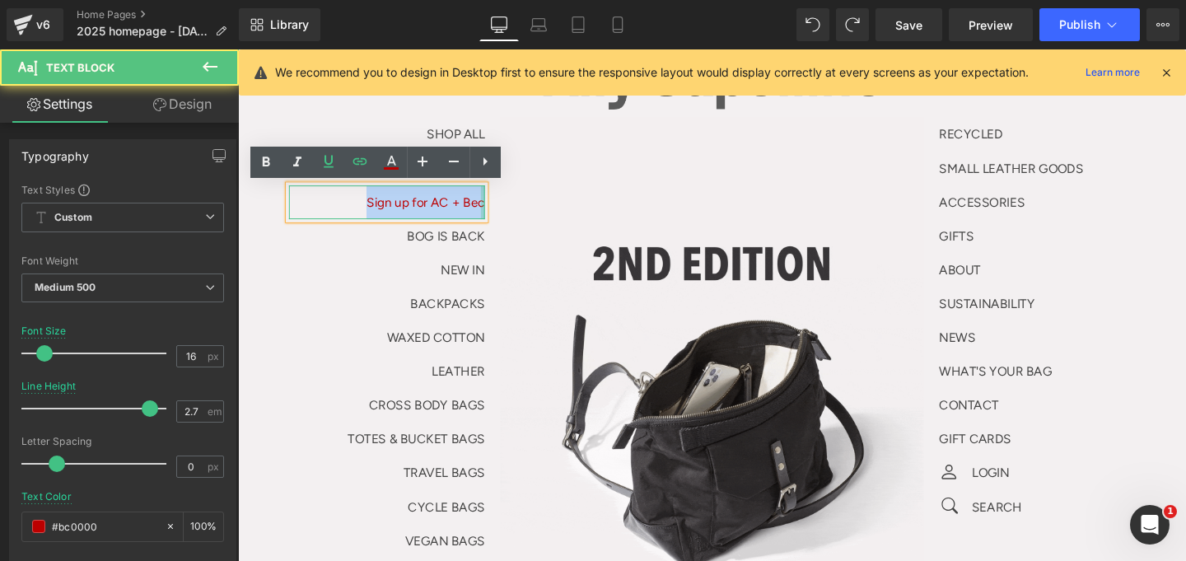
click at [489, 209] on div "Sign up for AC + Bec Text Block" at bounding box center [395, 210] width 206 height 35
click at [385, 156] on icon at bounding box center [391, 162] width 20 height 20
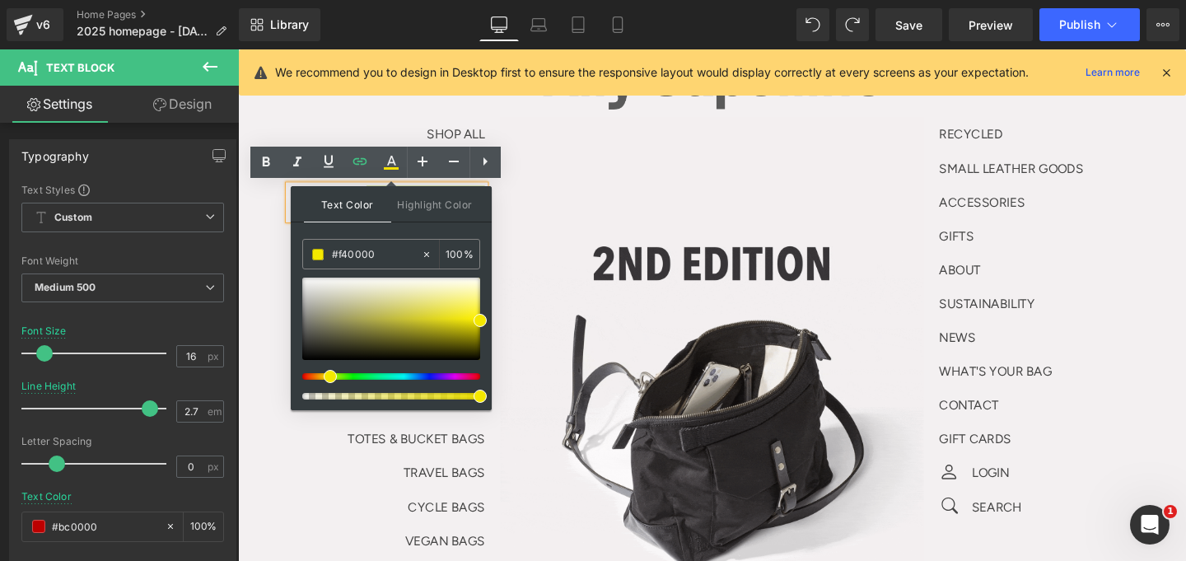
click at [324, 376] on div at bounding box center [385, 376] width 178 height 7
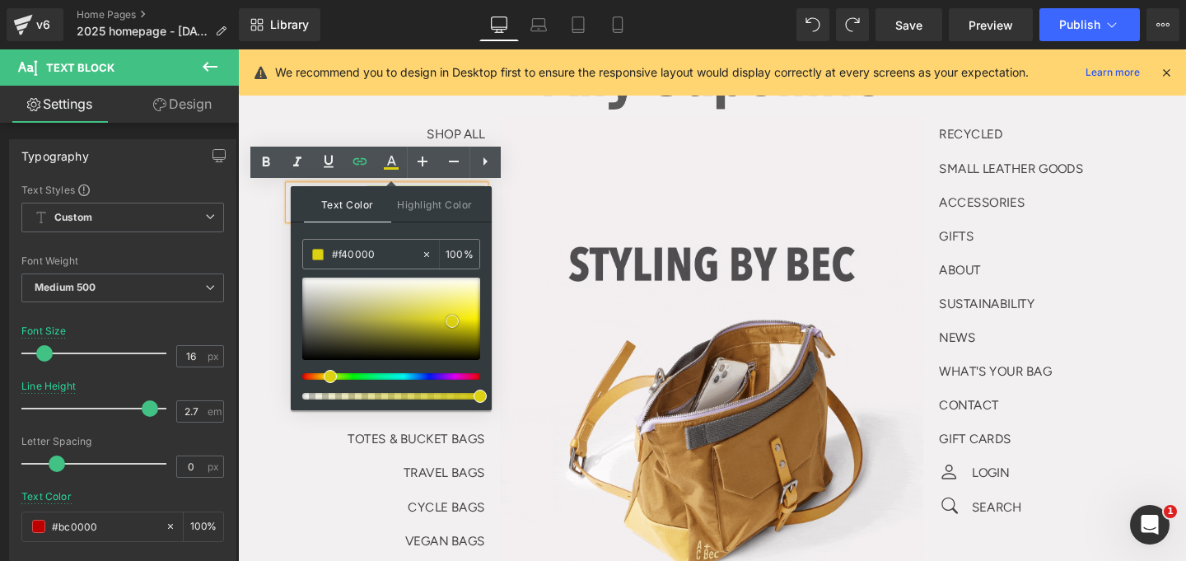
click at [452, 321] on div at bounding box center [391, 319] width 178 height 82
click at [323, 377] on div at bounding box center [385, 376] width 178 height 7
click at [320, 377] on div at bounding box center [385, 376] width 178 height 7
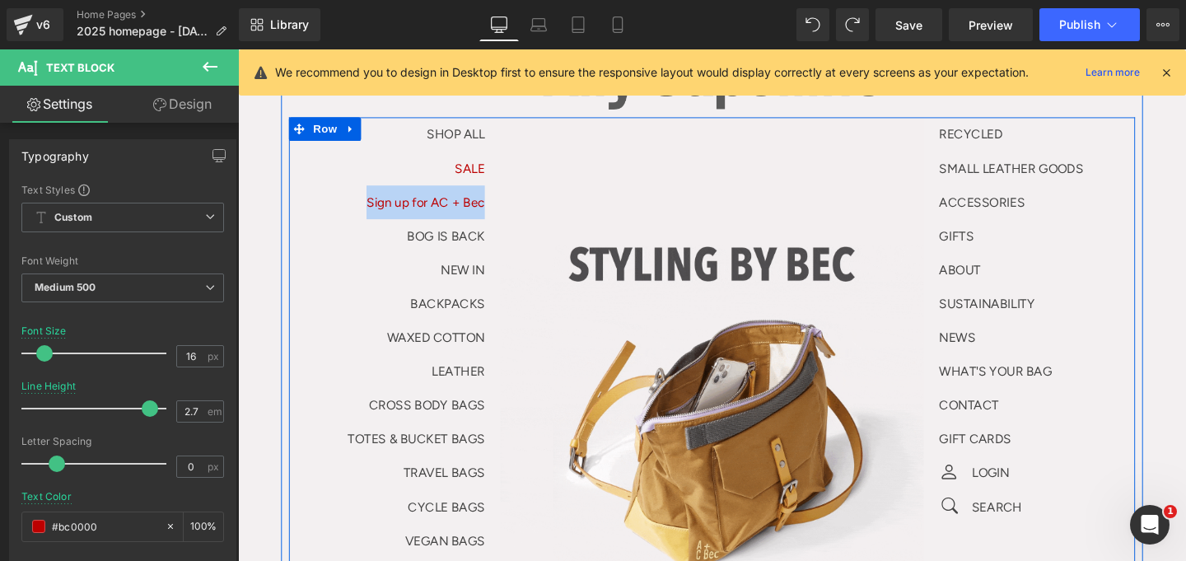
click at [506, 205] on div "SHOP ALL Text Block SALE Text Block Sign up for AC + Bec Text Block BOG IS BACK…" at bounding box center [403, 352] width 222 height 463
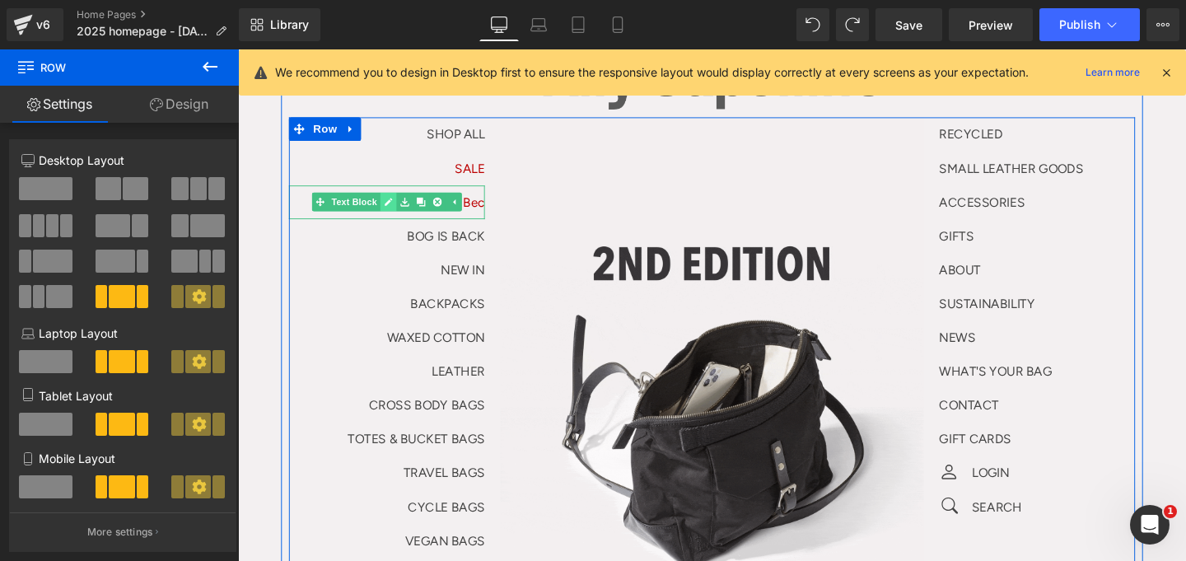
click at [388, 211] on link at bounding box center [396, 210] width 17 height 20
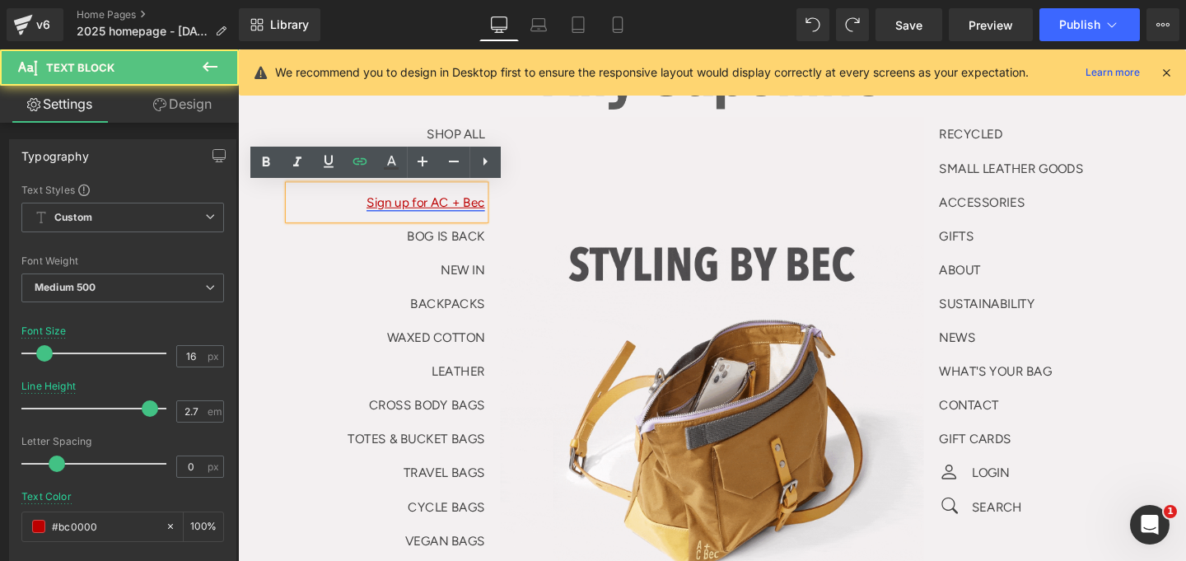
drag, startPoint x: 379, startPoint y: 210, endPoint x: 421, endPoint y: 210, distance: 42.0
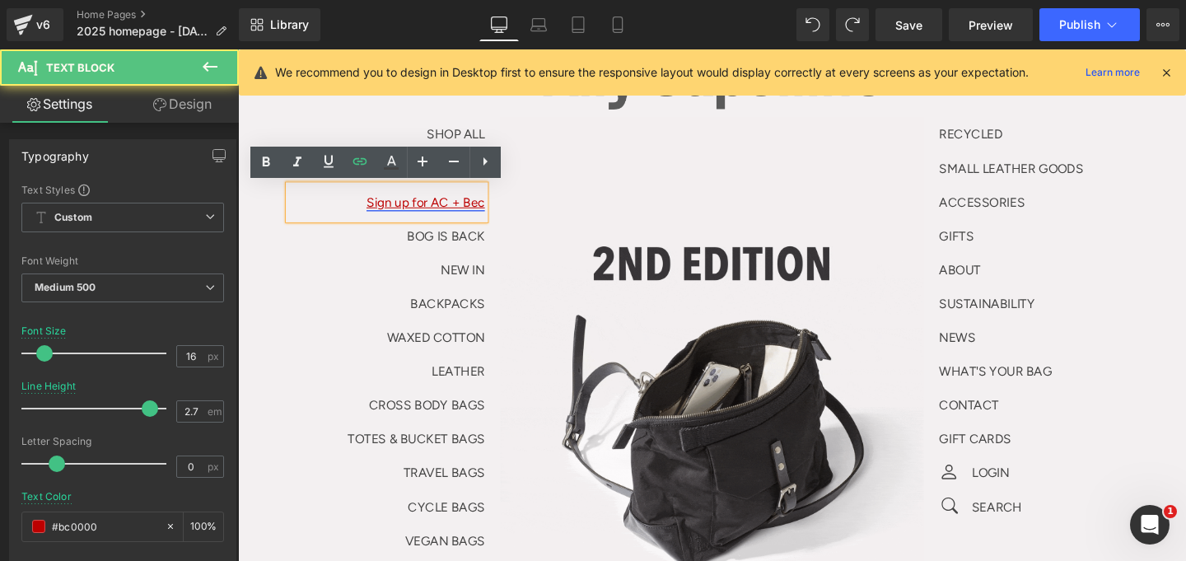
click at [421, 210] on link "Sign up for AC + Bec" at bounding box center [435, 211] width 124 height 16
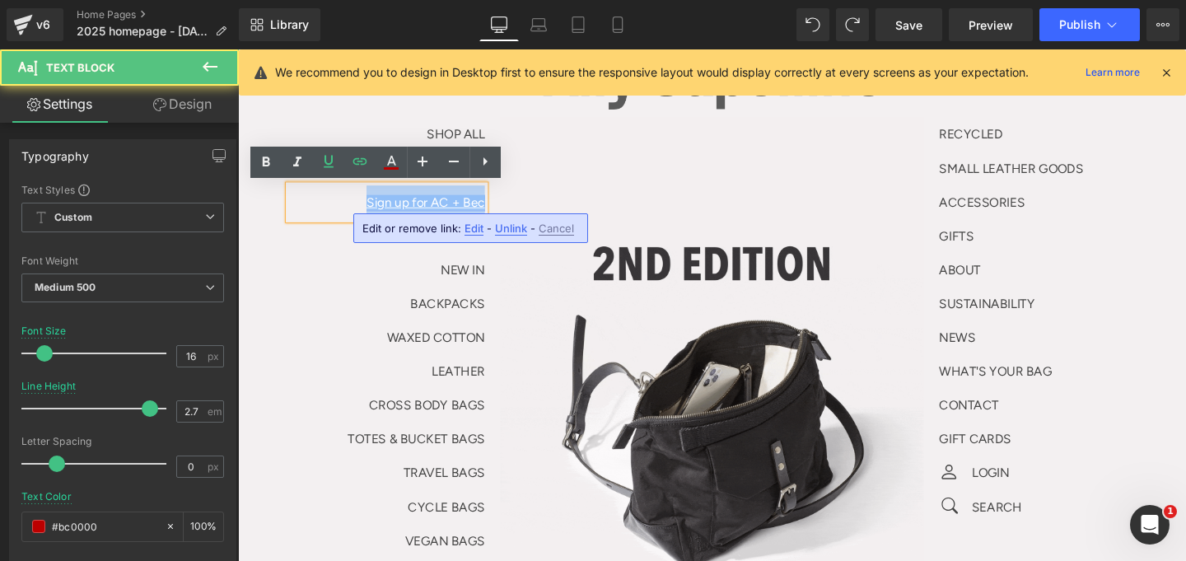
drag, startPoint x: 372, startPoint y: 211, endPoint x: 489, endPoint y: 210, distance: 116.9
click at [489, 210] on link "Sign up for AC + Bec" at bounding box center [435, 211] width 124 height 16
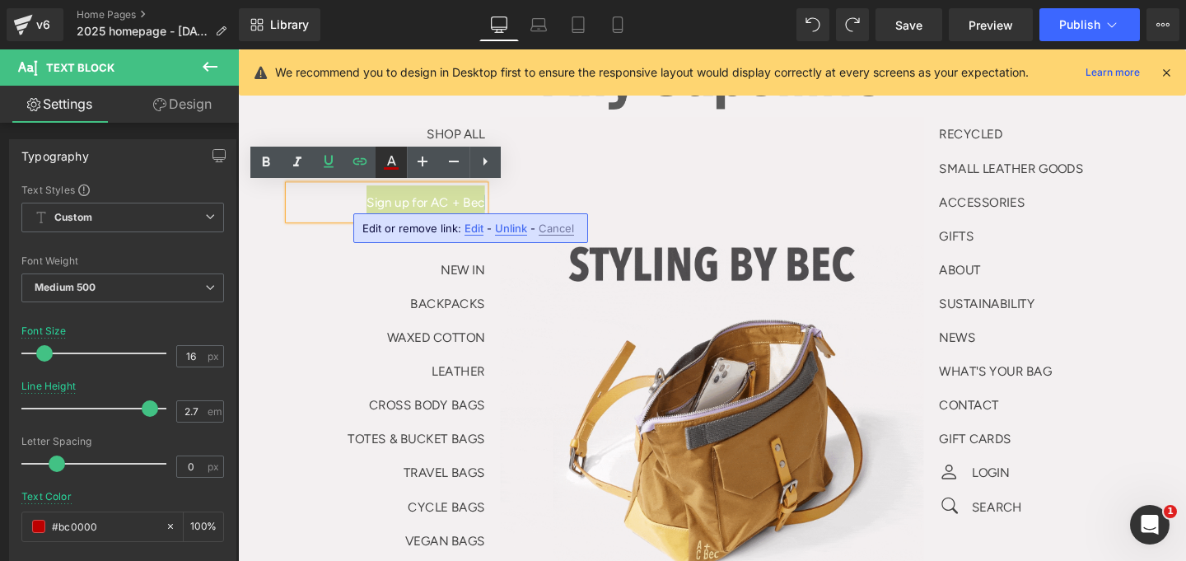
click at [390, 170] on icon at bounding box center [391, 162] width 20 height 20
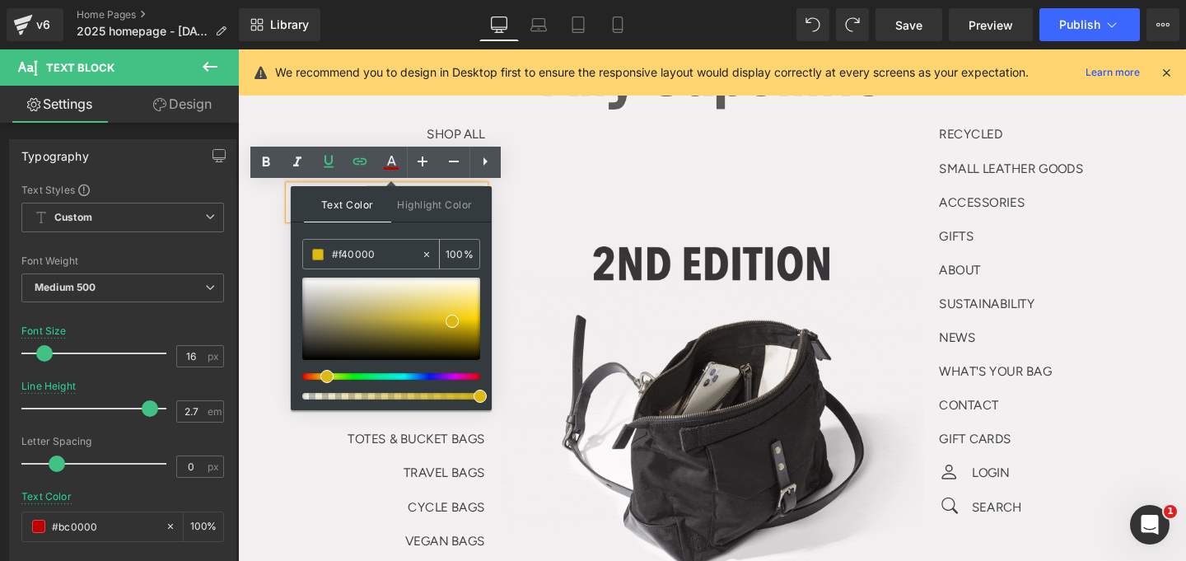
click at [385, 251] on input "#f40000" at bounding box center [376, 254] width 89 height 18
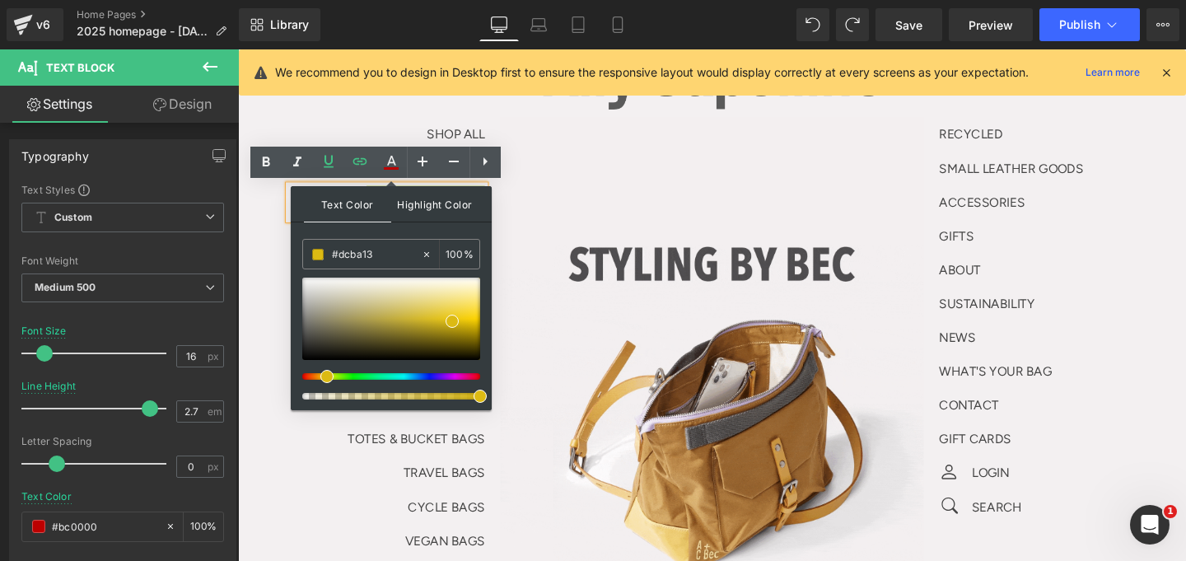
click at [427, 210] on span "Highlight Color" at bounding box center [434, 203] width 87 height 35
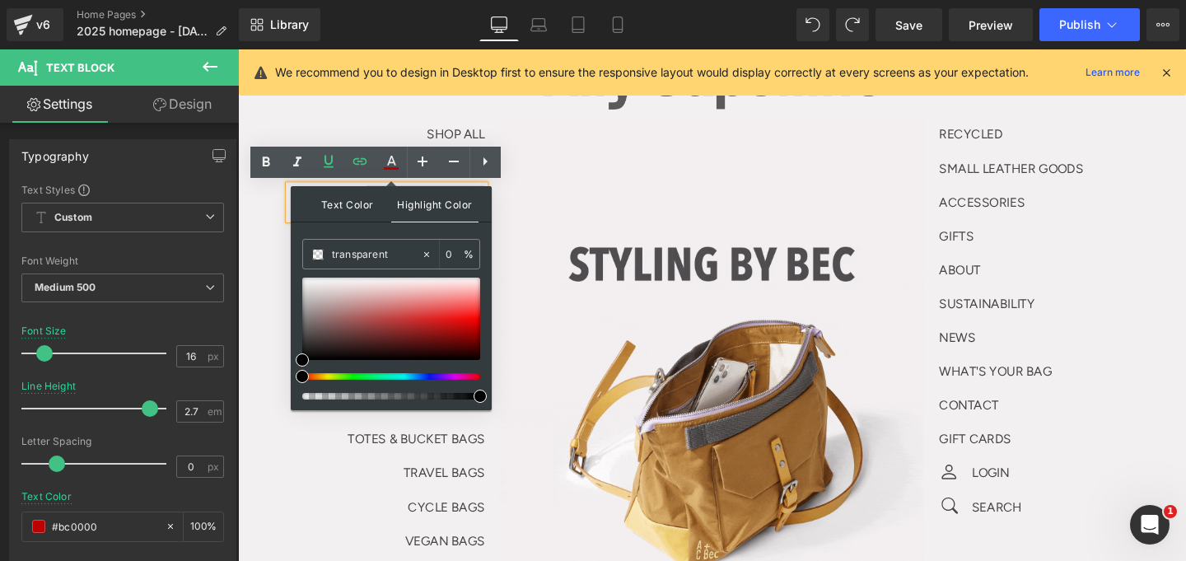
click at [363, 208] on span "Text Color" at bounding box center [347, 203] width 87 height 35
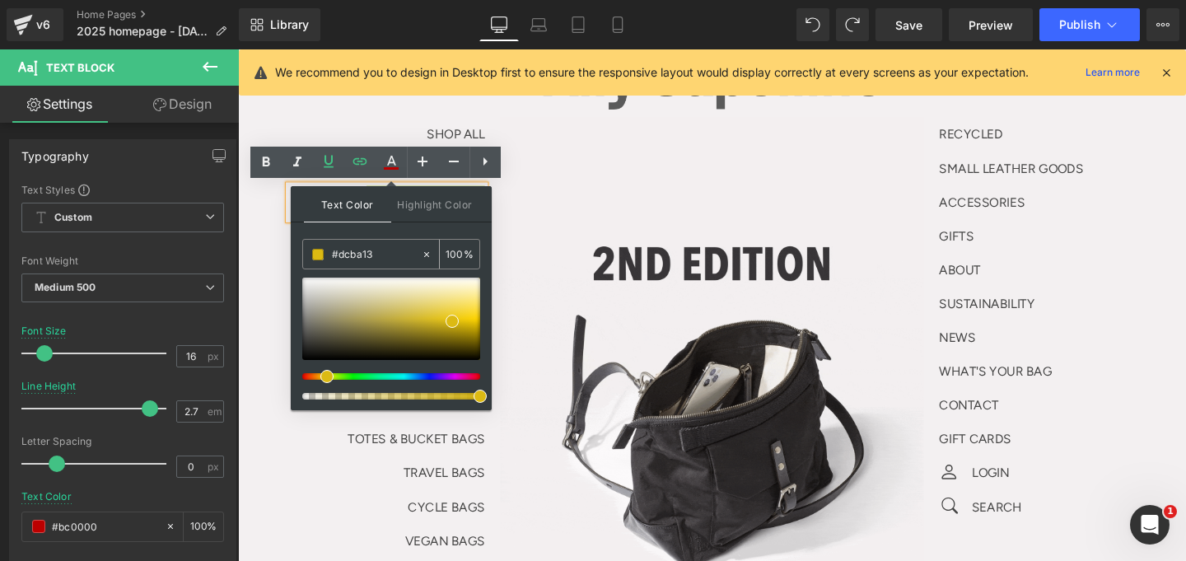
click at [378, 251] on input "#dcba13" at bounding box center [376, 254] width 89 height 18
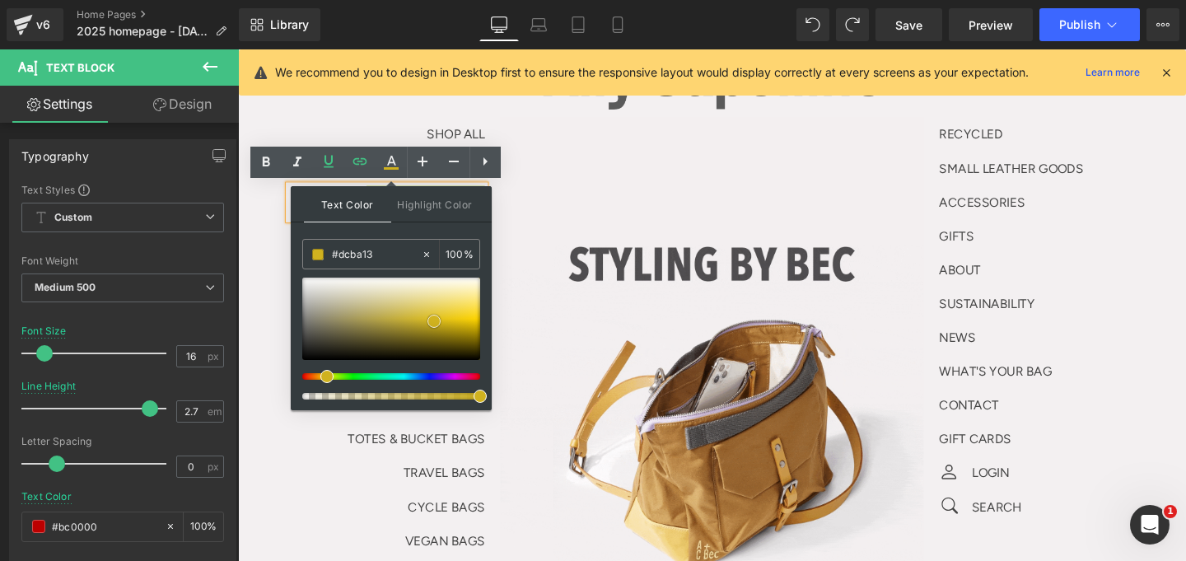
click at [434, 321] on div at bounding box center [391, 319] width 178 height 82
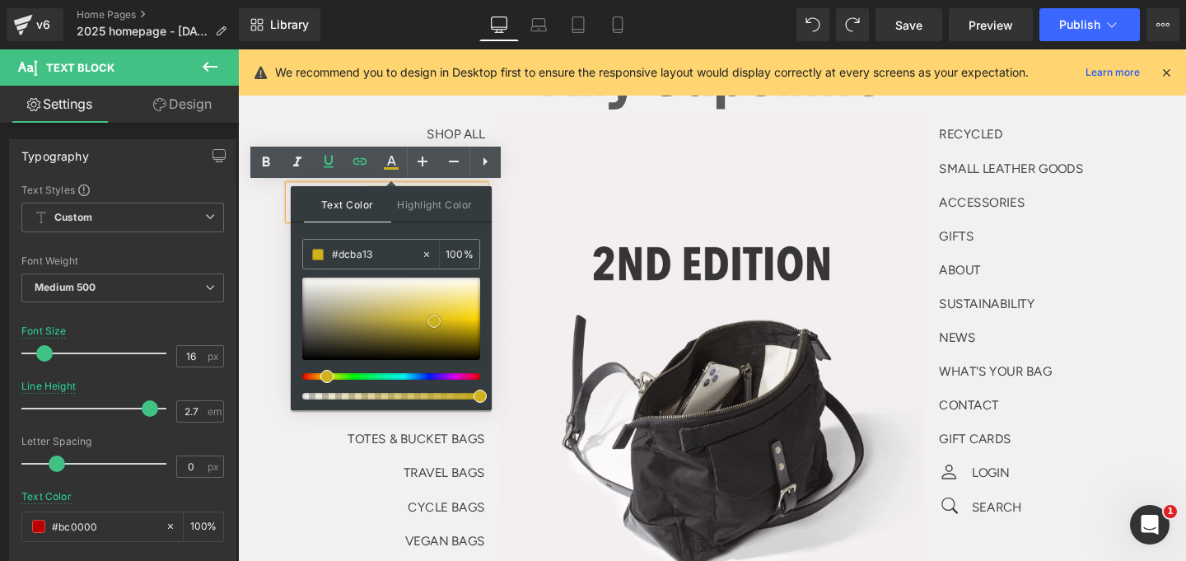
click at [445, 318] on div at bounding box center [391, 319] width 178 height 82
click at [444, 320] on span at bounding box center [444, 317] width 13 height 13
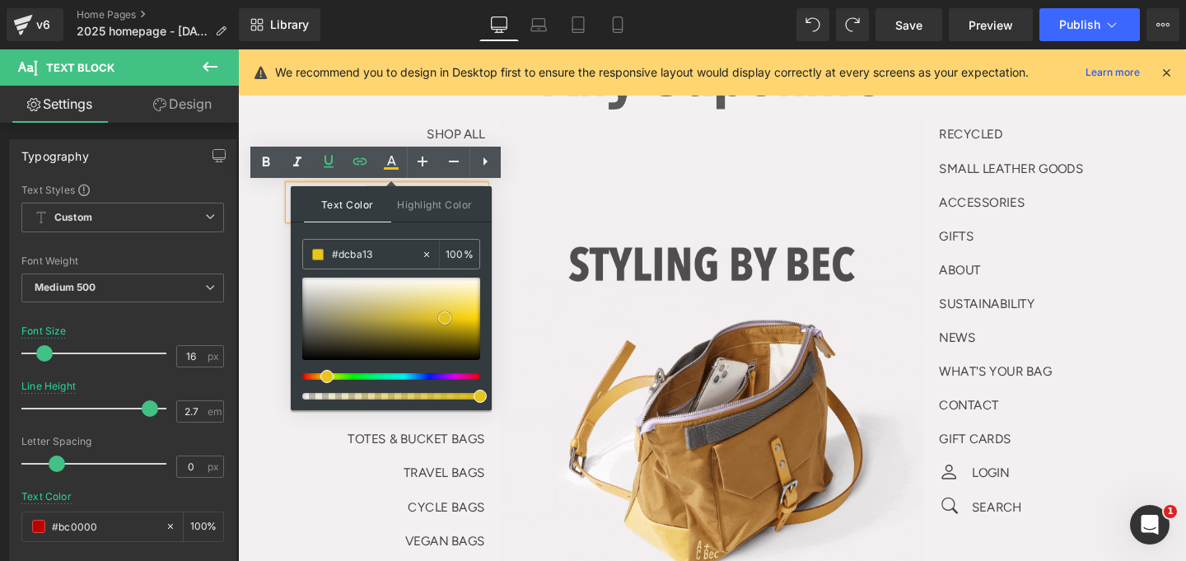
click at [439, 321] on span at bounding box center [444, 317] width 13 height 13
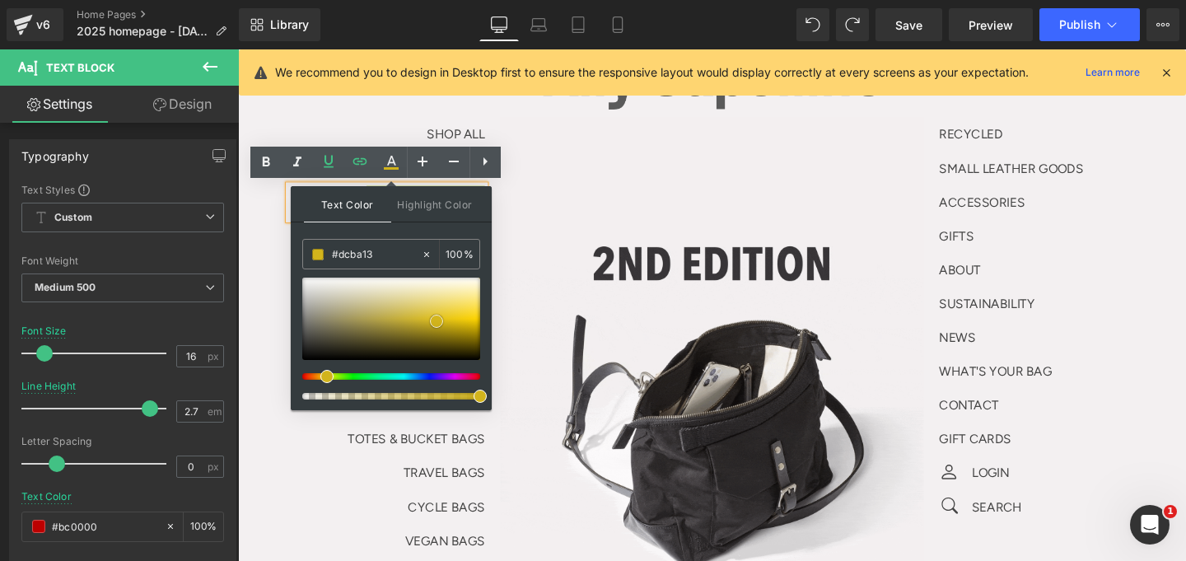
click at [436, 321] on div at bounding box center [391, 319] width 178 height 82
click at [436, 321] on link at bounding box center [436, 321] width 0 height 0
click at [389, 164] on icon at bounding box center [391, 162] width 20 height 20
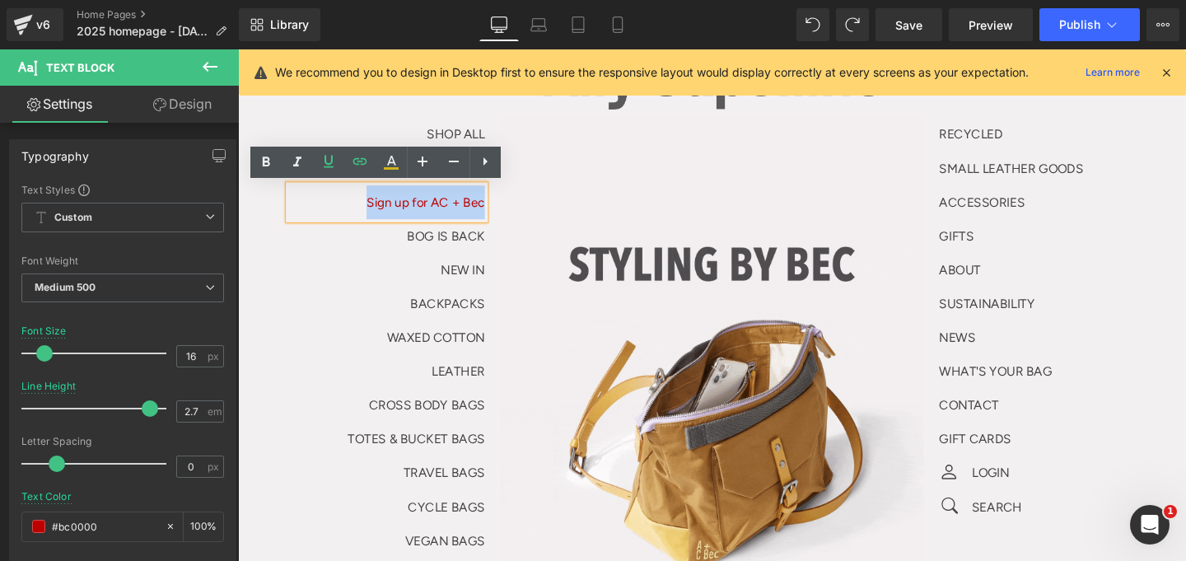
click at [391, 270] on p "NEW IN" at bounding box center [395, 281] width 206 height 35
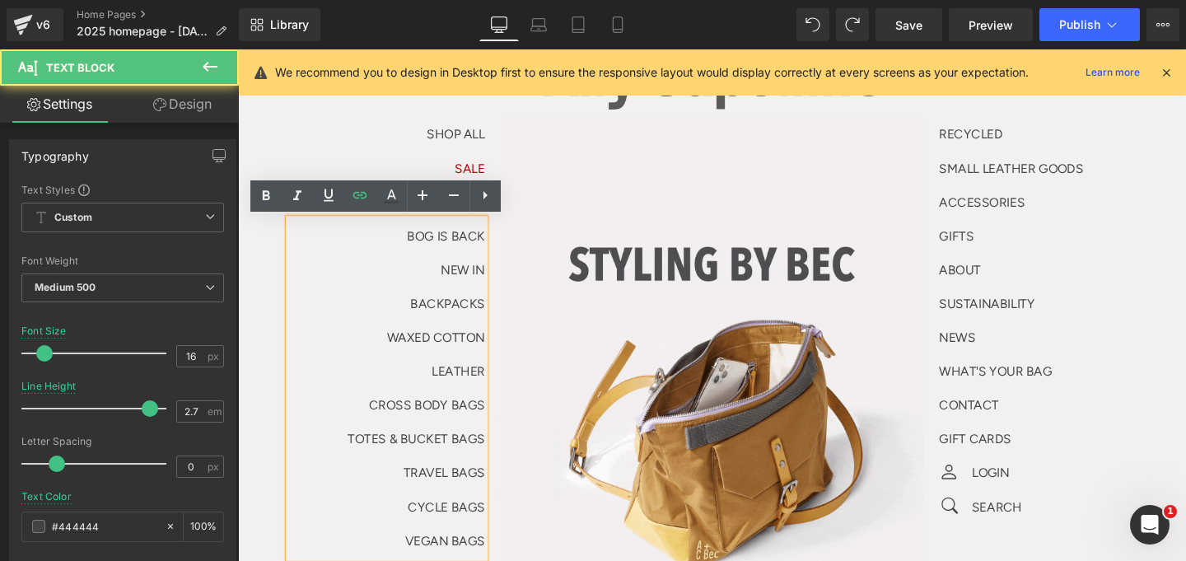
click at [432, 153] on div "SHOP ALL Text Block" at bounding box center [395, 138] width 206 height 35
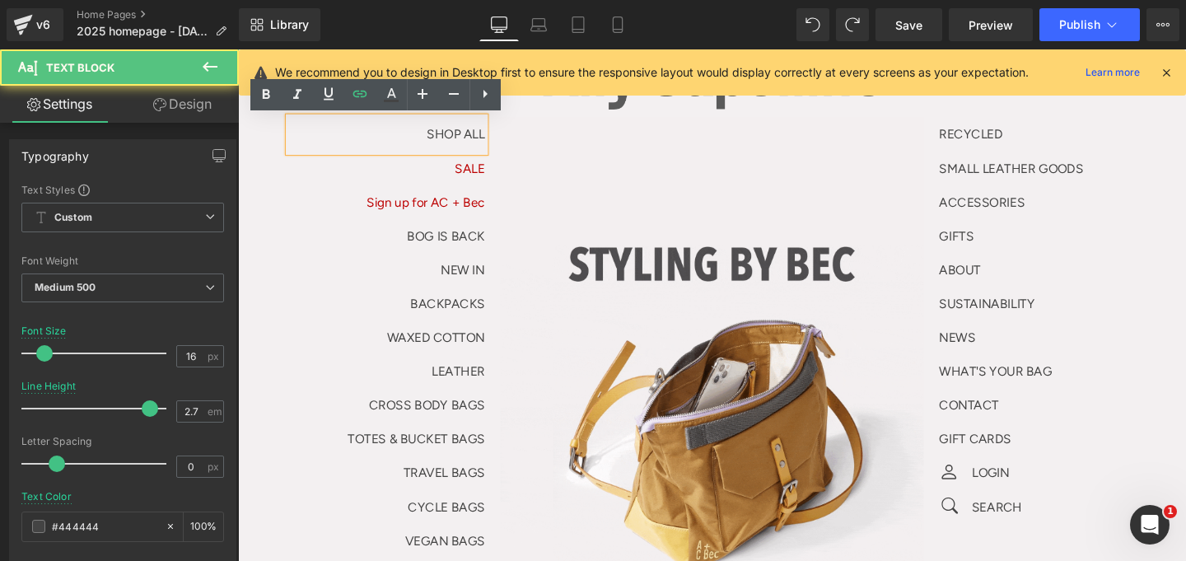
click at [416, 196] on p "Sign up for AC + Bec" at bounding box center [395, 210] width 206 height 35
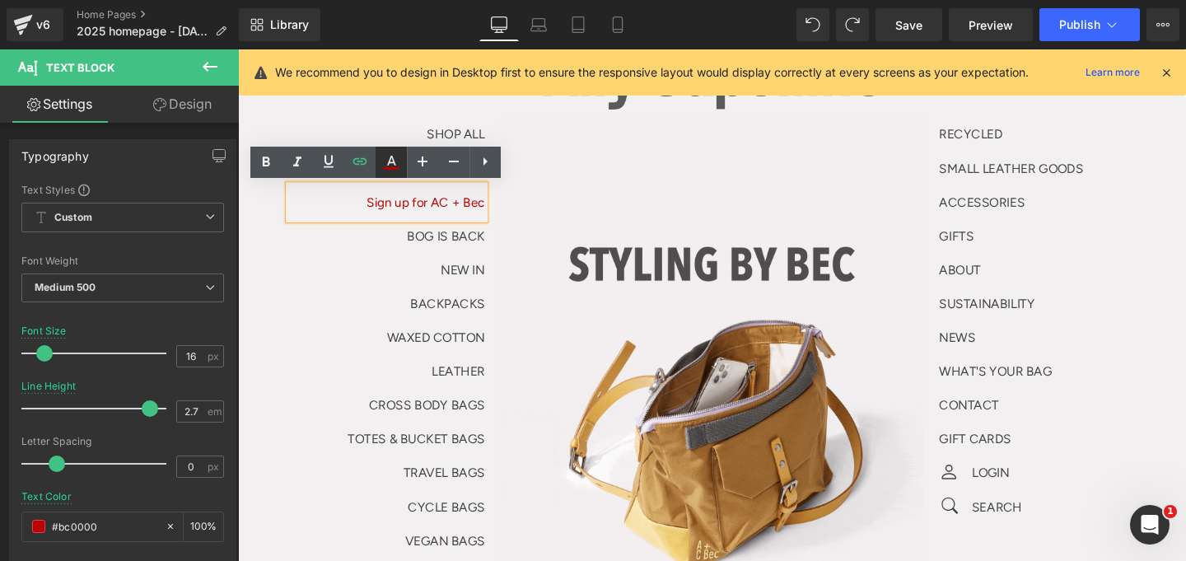
click at [396, 170] on icon at bounding box center [391, 162] width 20 height 20
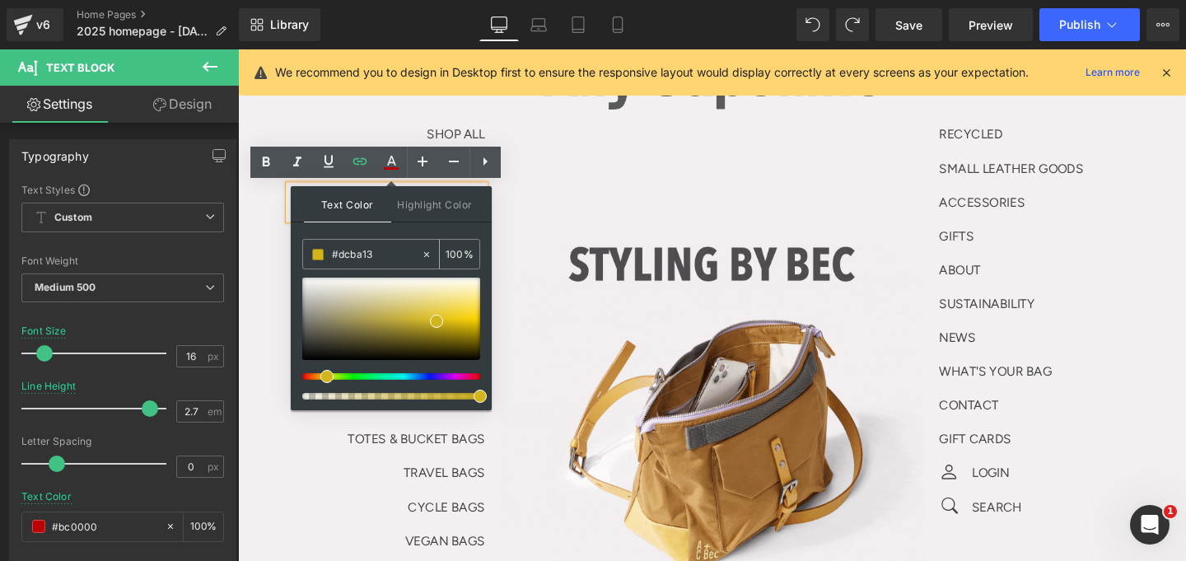
click at [379, 250] on input "#dcba13" at bounding box center [376, 254] width 89 height 18
type input "#d2b41c"
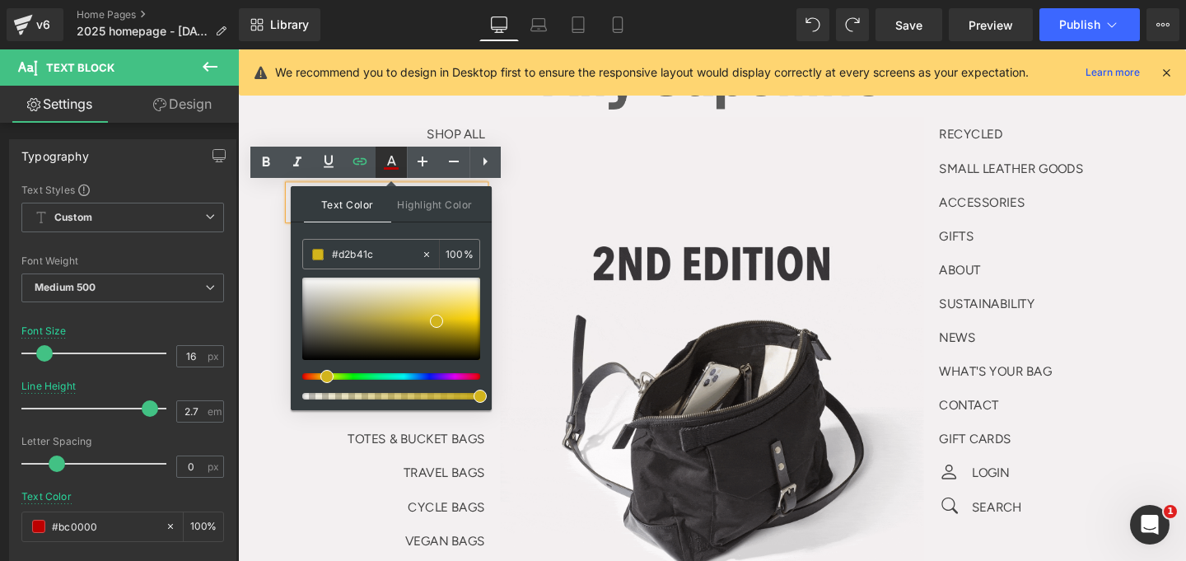
click at [394, 163] on icon at bounding box center [391, 161] width 9 height 10
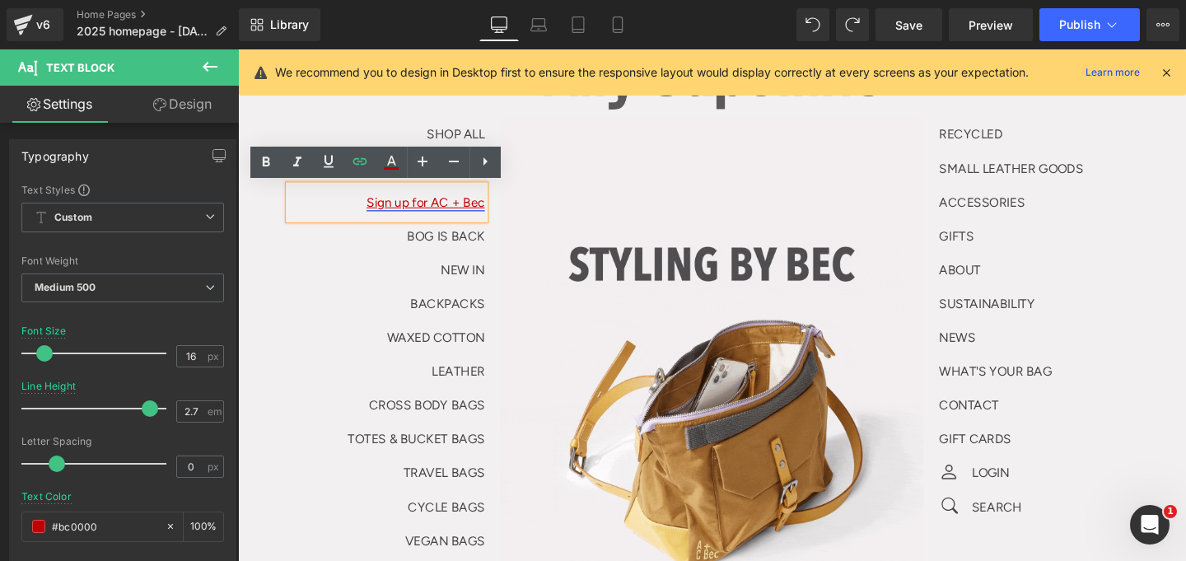
click at [418, 209] on link "Sign up for AC + Bec" at bounding box center [435, 211] width 124 height 16
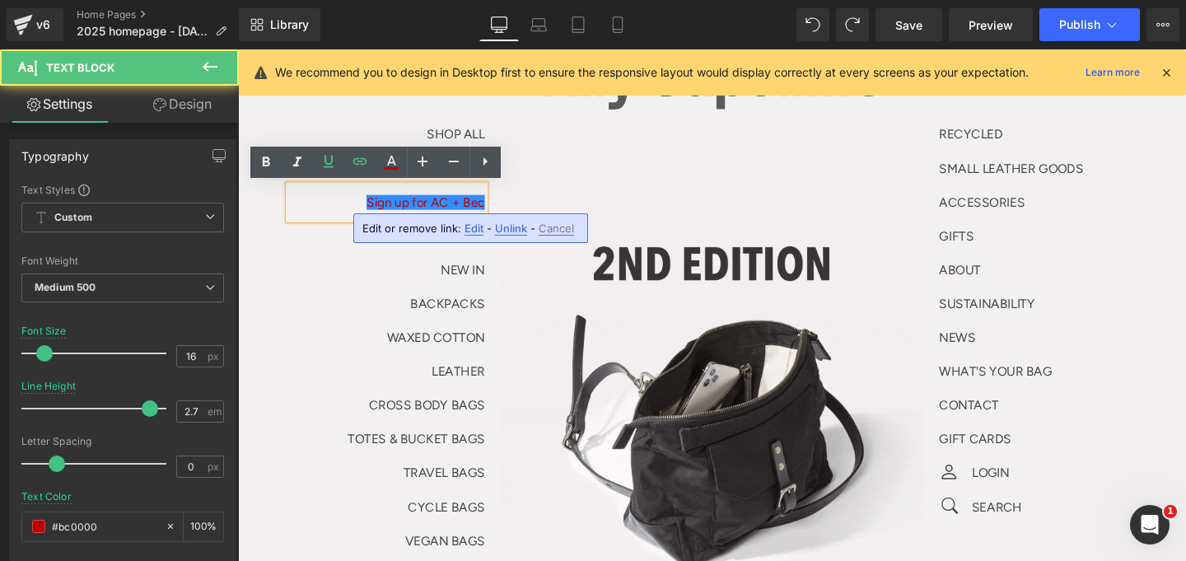
click at [333, 213] on p "Sign up for AC + Bec" at bounding box center [395, 210] width 206 height 35
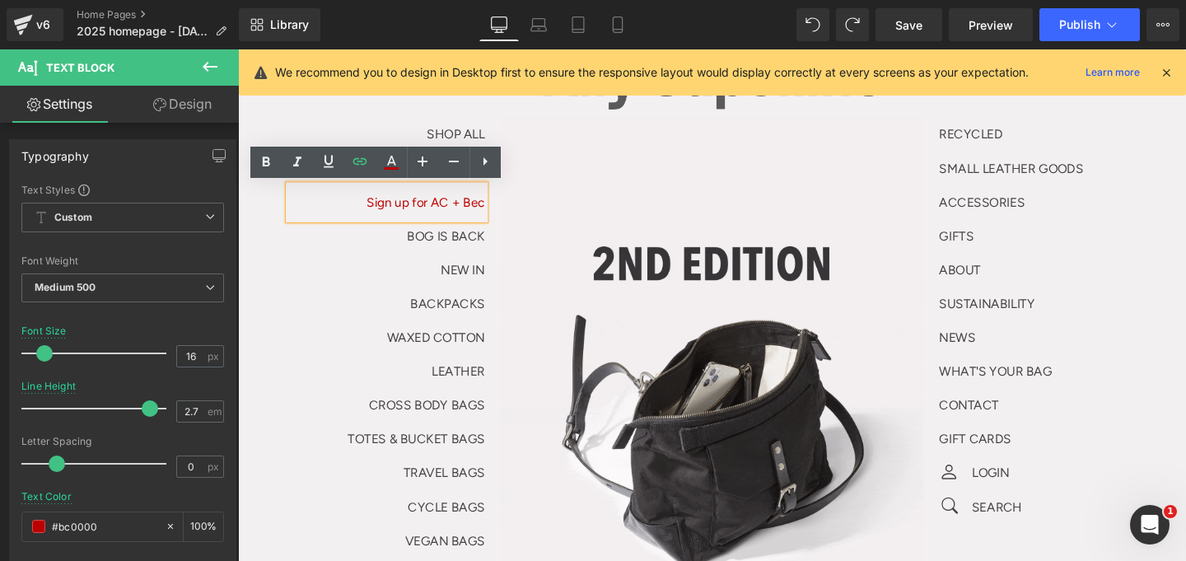
click at [344, 280] on p "NEW IN" at bounding box center [395, 281] width 206 height 35
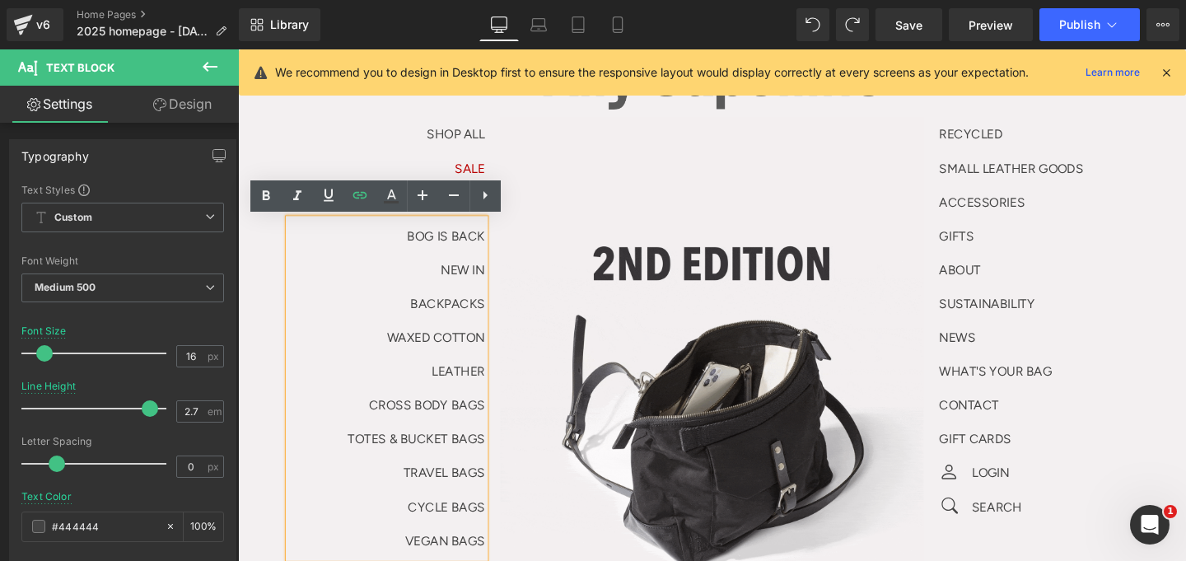
click at [365, 166] on div "SALE Text Block" at bounding box center [395, 174] width 206 height 35
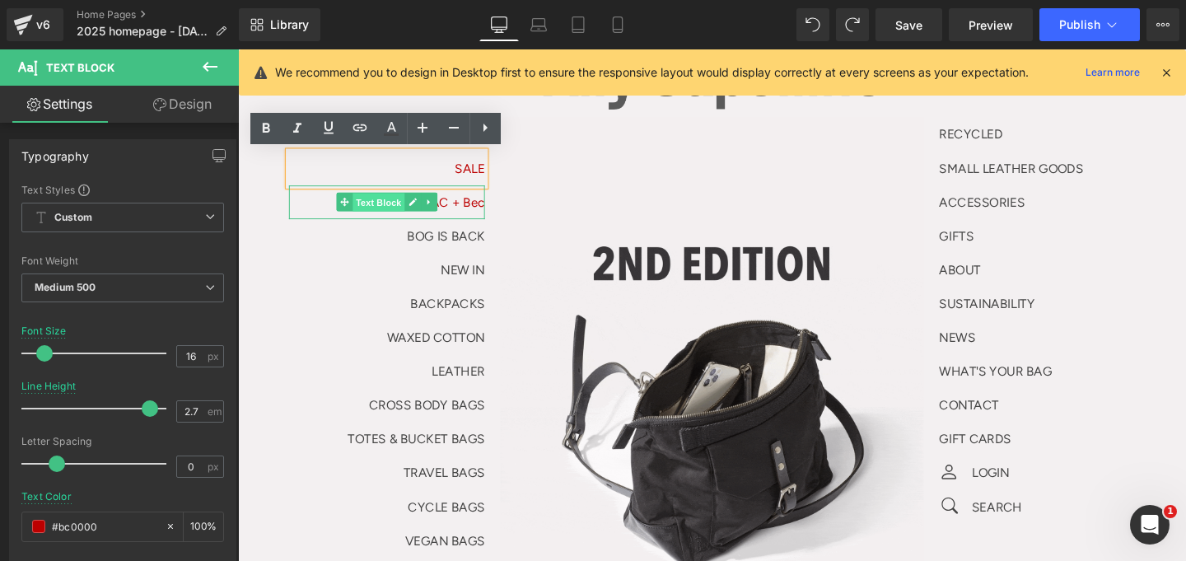
click at [342, 214] on link "Text Block" at bounding box center [378, 210] width 72 height 20
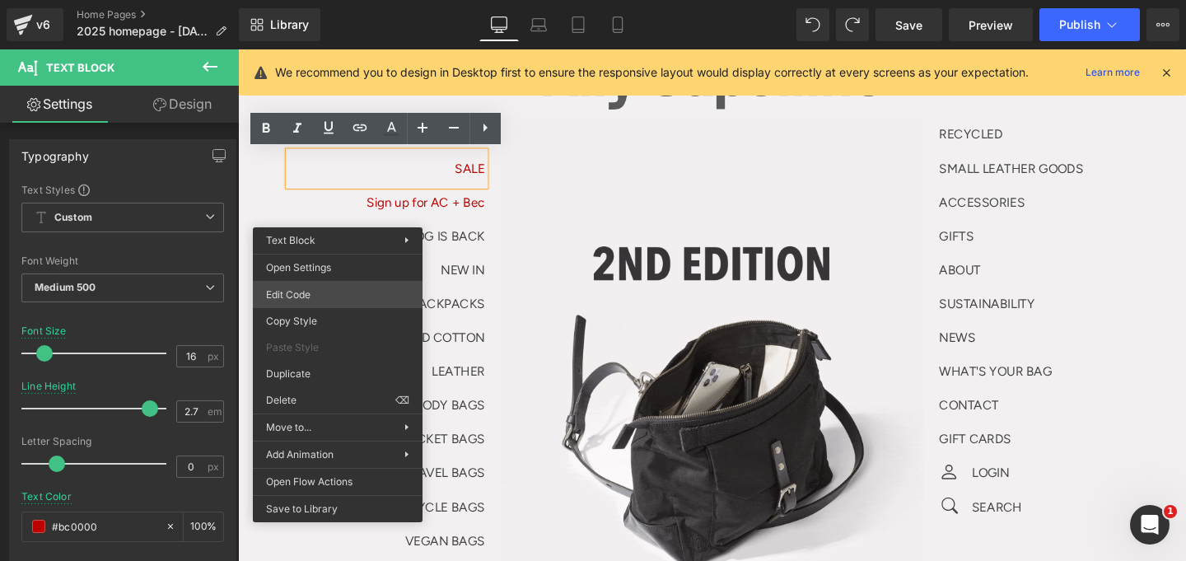
click at [306, 0] on div "Text Block You are previewing how the will restyle your page. You can not edit …" at bounding box center [593, 0] width 1186 height 0
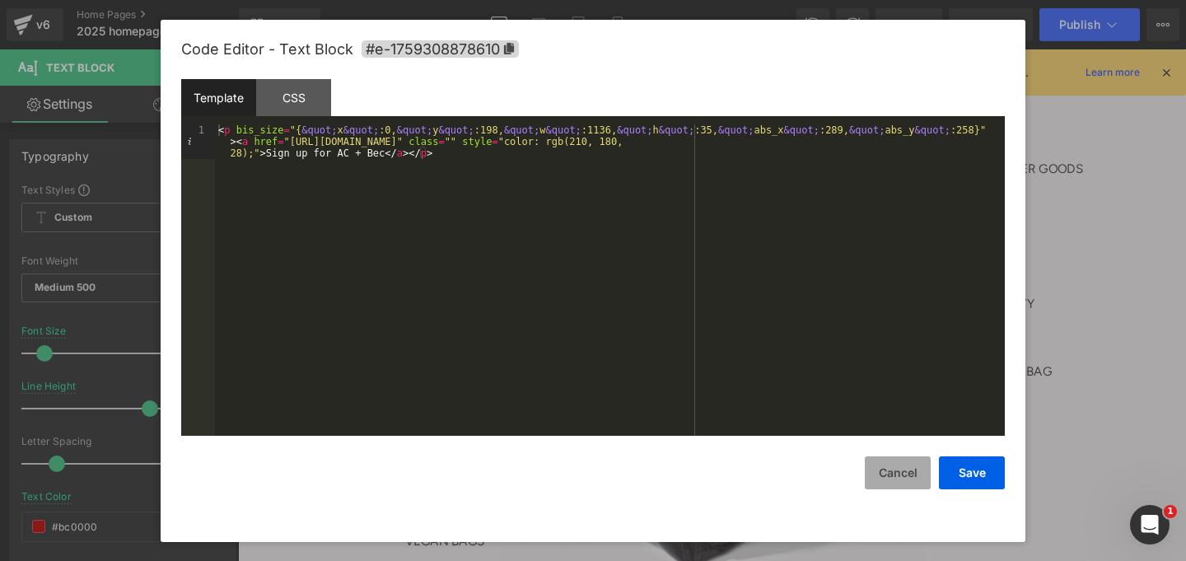
click at [907, 472] on button "Cancel" at bounding box center [898, 472] width 66 height 33
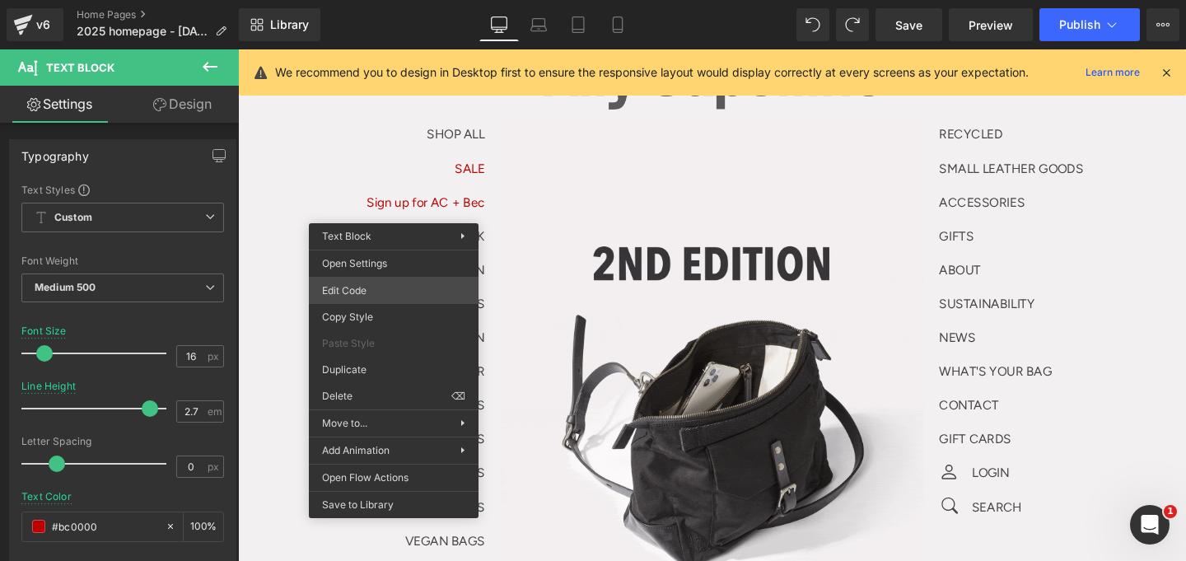
click at [376, 0] on div "Text Block You are previewing how the will restyle your page. You can not edit …" at bounding box center [593, 0] width 1186 height 0
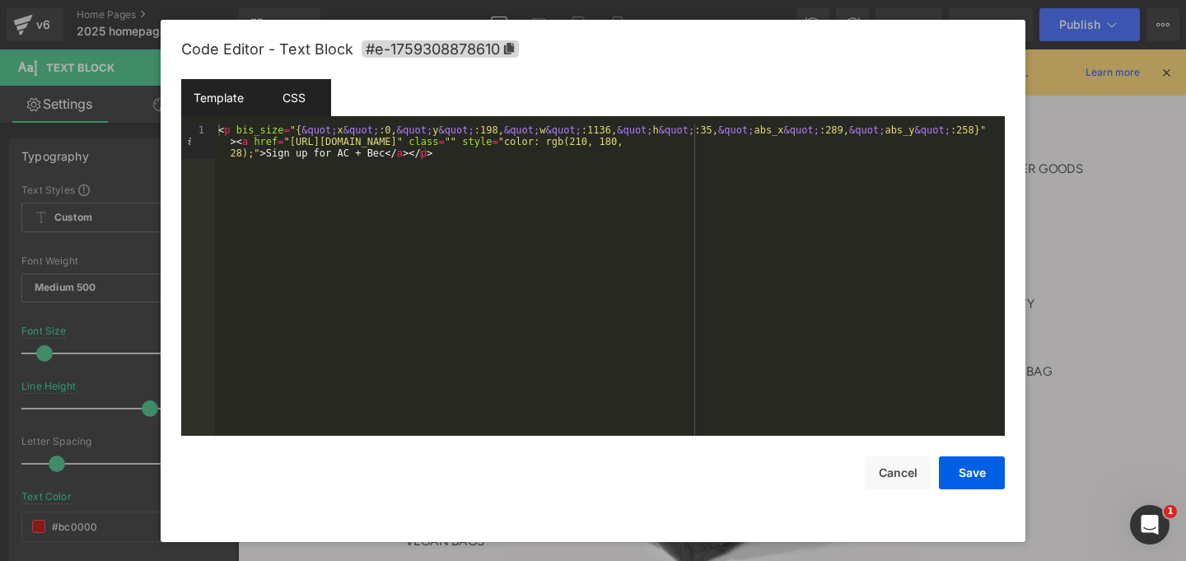
click at [293, 95] on div "CSS" at bounding box center [293, 97] width 75 height 37
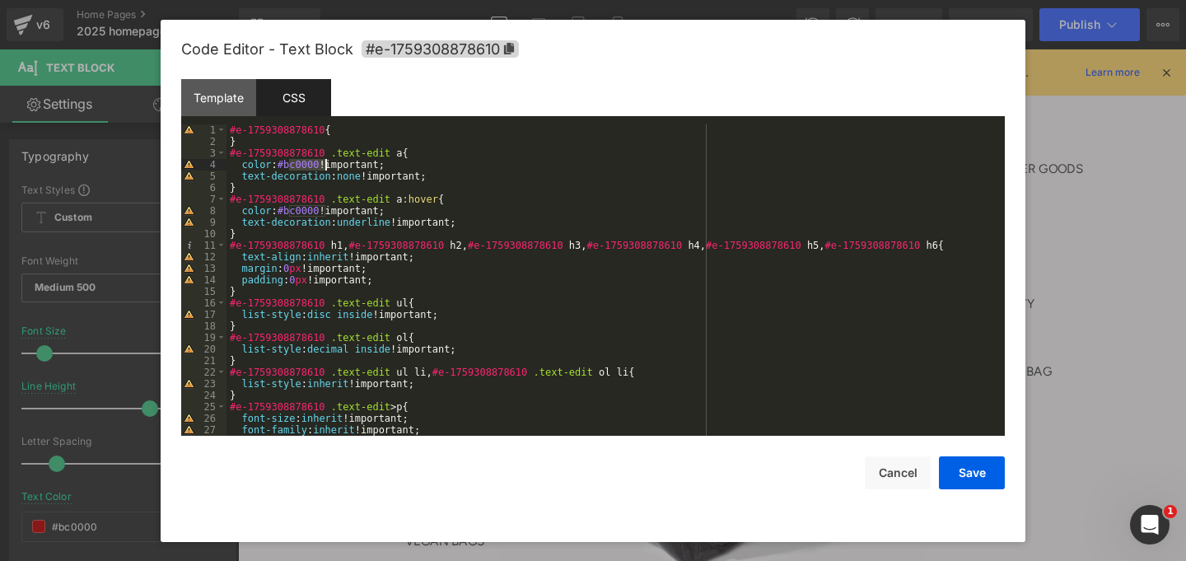
drag, startPoint x: 288, startPoint y: 164, endPoint x: 322, endPoint y: 163, distance: 33.8
click at [322, 163] on div "#e-1759308878610 { } #e-1759308878610 .text-edit a { color : #bc0000 !important…" at bounding box center [612, 291] width 772 height 334
drag, startPoint x: 289, startPoint y: 214, endPoint x: 324, endPoint y: 214, distance: 34.6
click at [324, 214] on div "#e-1759308878610 { } #e-1759308878610 .text-edit a { color : #d2b41c !important…" at bounding box center [612, 291] width 772 height 334
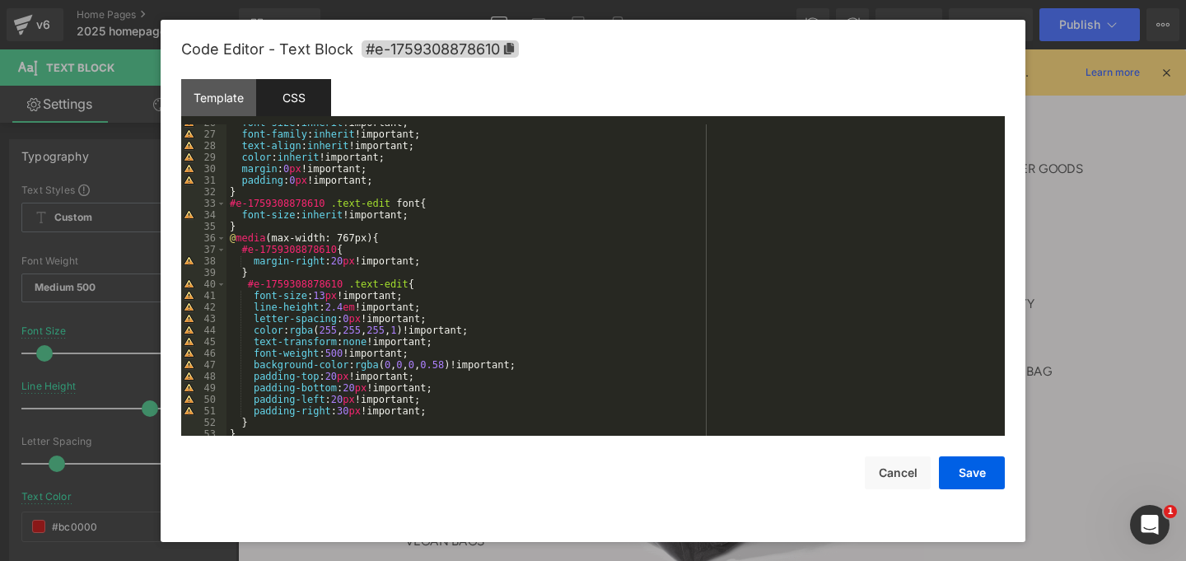
scroll to position [295, 0]
drag, startPoint x: 296, startPoint y: 329, endPoint x: 422, endPoint y: 331, distance: 126.0
click at [422, 331] on div "font-size : inherit !important; font-family : inherit !important; text-align : …" at bounding box center [612, 284] width 772 height 334
click at [334, 329] on div "font-size : inherit !important; font-family : inherit !important; text-align : …" at bounding box center [612, 284] width 772 height 334
click at [293, 332] on div "font-size : inherit !important; font-family : inherit !important; text-align : …" at bounding box center [612, 284] width 772 height 334
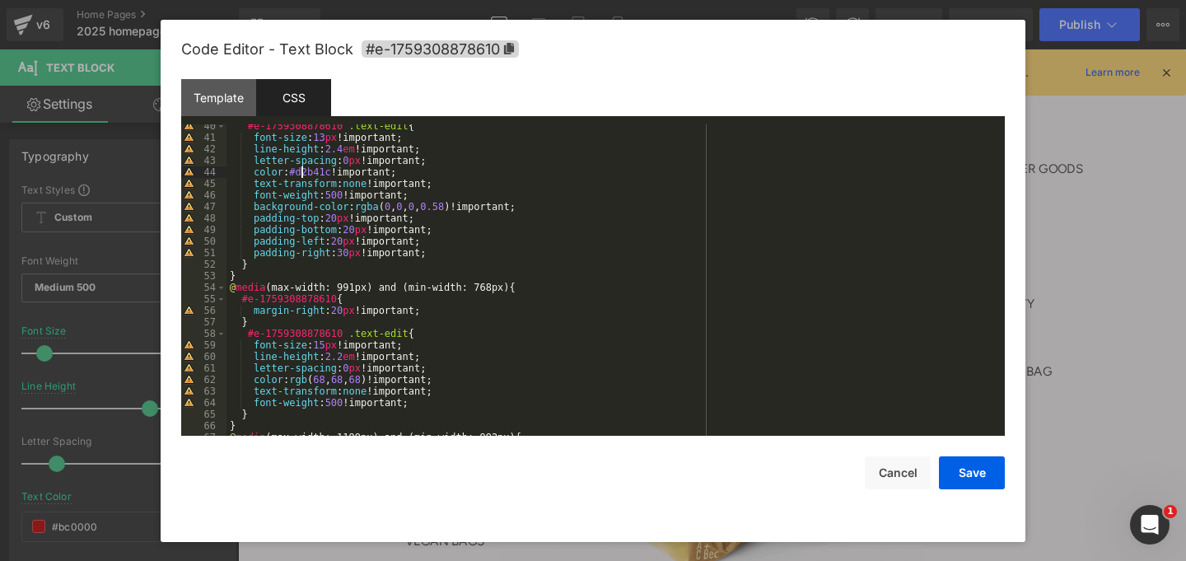
scroll to position [455, 0]
drag, startPoint x: 296, startPoint y: 380, endPoint x: 384, endPoint y: 377, distance: 87.4
click at [384, 377] on div "#e-1759308878610 .text-edit { font-size : 13 px !important; line-height : 2.4 e…" at bounding box center [612, 286] width 772 height 334
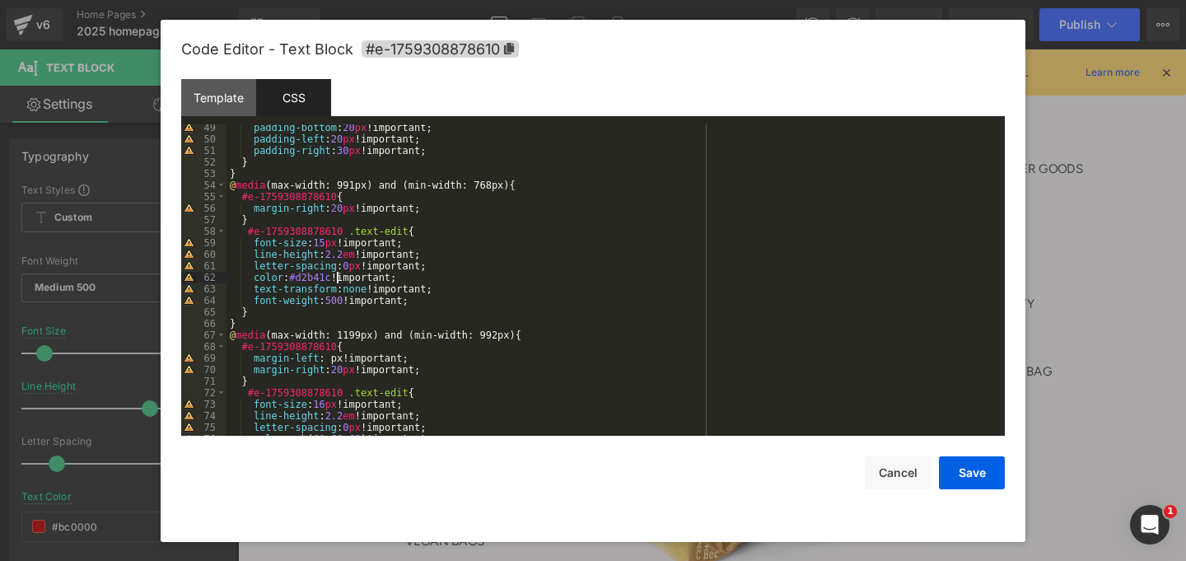
scroll to position [660, 0]
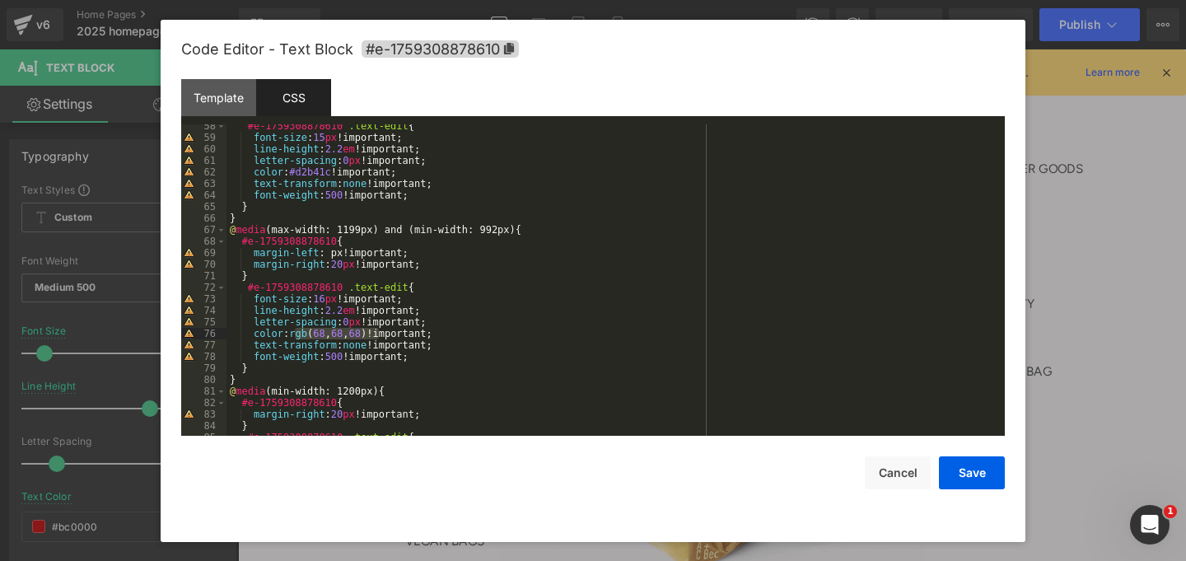
drag, startPoint x: 296, startPoint y: 335, endPoint x: 381, endPoint y: 335, distance: 84.8
click at [381, 335] on div "#e-1759308878610 .text-edit { font-size : 15 px !important; line-height : 2.2 e…" at bounding box center [612, 287] width 772 height 334
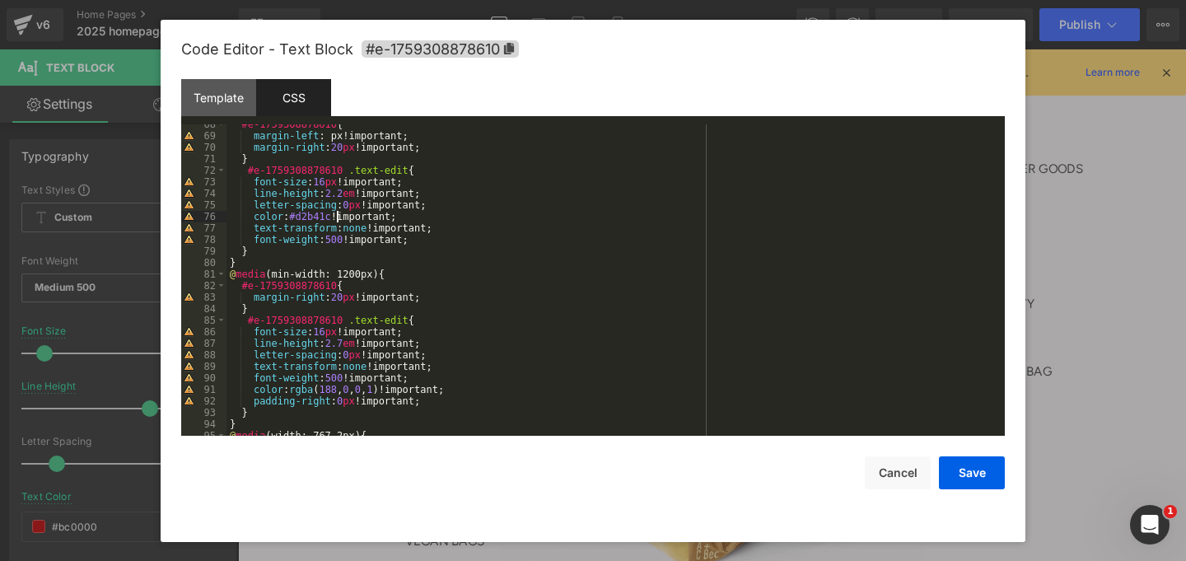
scroll to position [778, 0]
drag, startPoint x: 296, startPoint y: 389, endPoint x: 400, endPoint y: 390, distance: 103.8
click at [400, 390] on div "#e-1759308878610 { margin-left : px!important; margin-right : 20 px !important;…" at bounding box center [612, 286] width 772 height 334
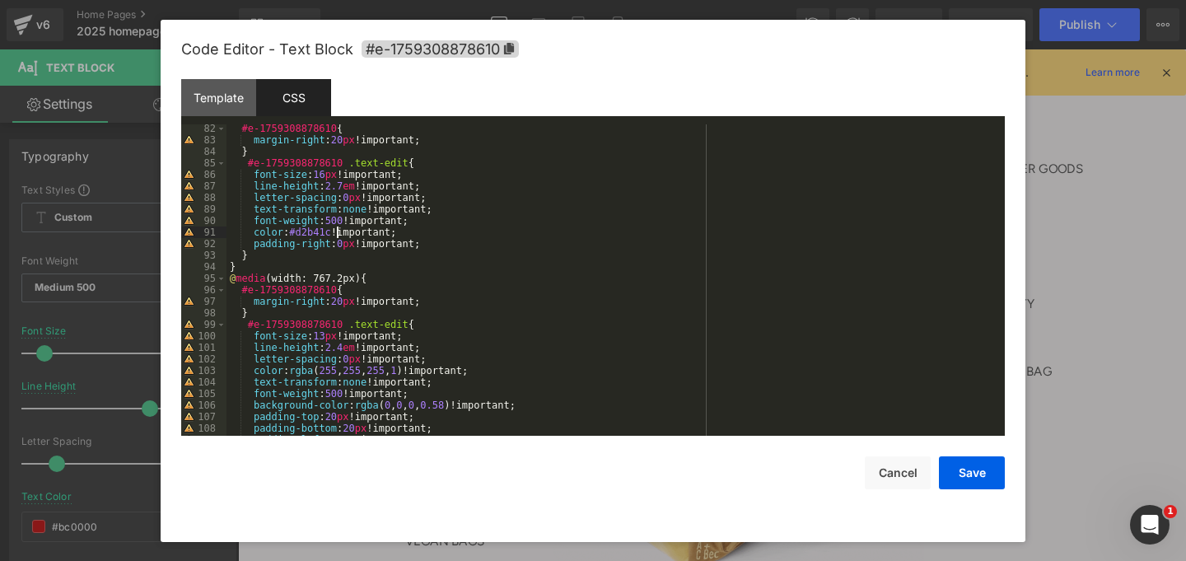
scroll to position [940, 0]
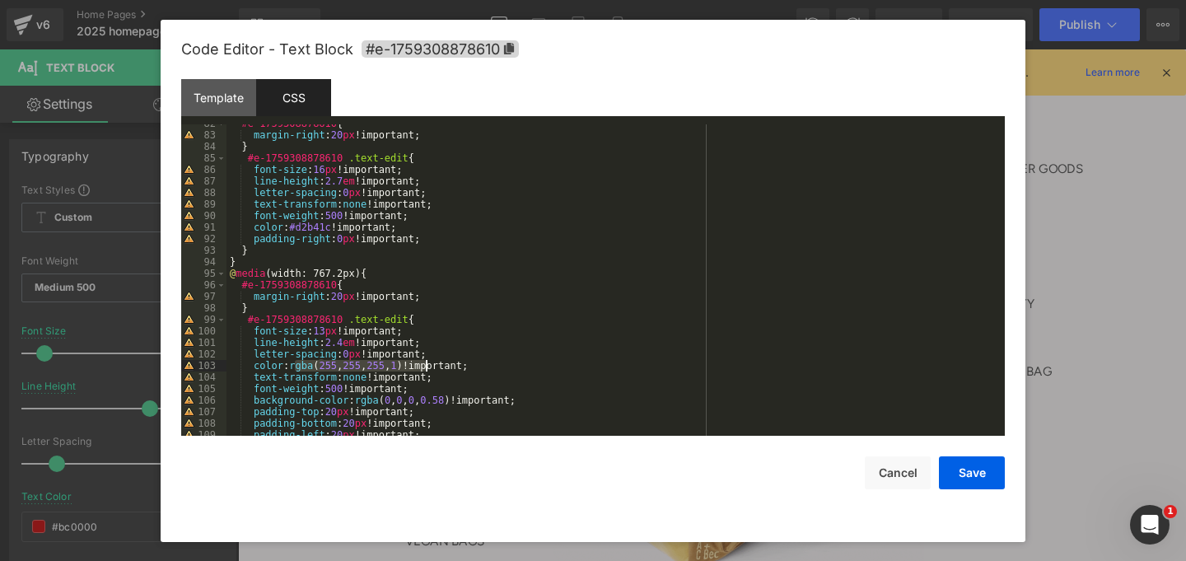
drag, startPoint x: 296, startPoint y: 365, endPoint x: 424, endPoint y: 363, distance: 127.7
click at [424, 363] on div "#e-1759308878610 { margin-right : 20 px !important; } #e-1759308878610 .text-ed…" at bounding box center [612, 285] width 772 height 334
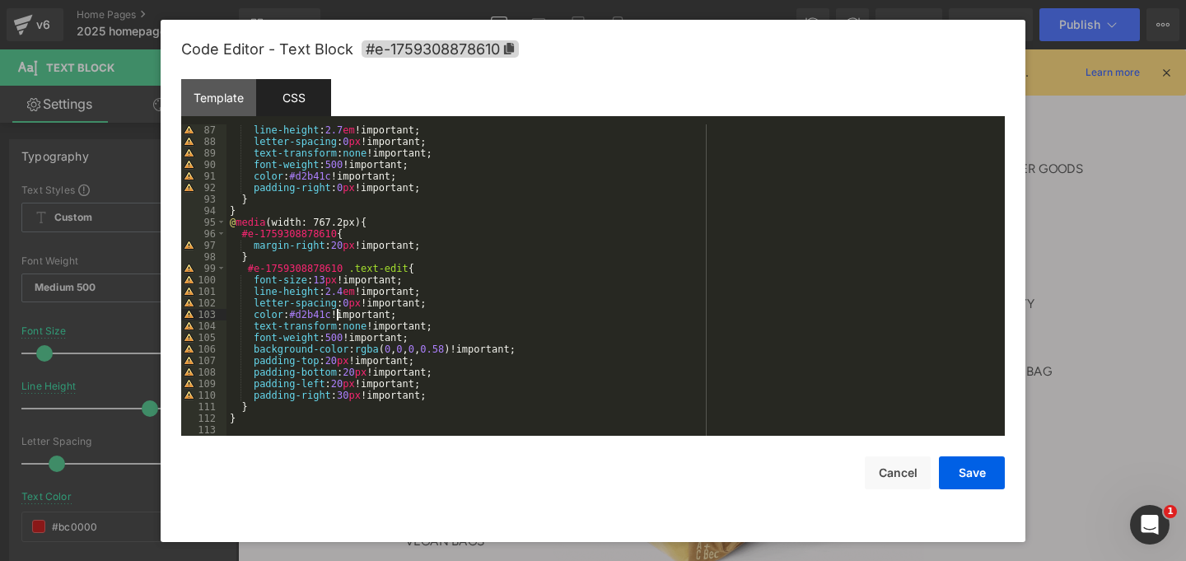
scroll to position [992, 0]
click at [970, 475] on button "Save" at bounding box center [972, 472] width 66 height 33
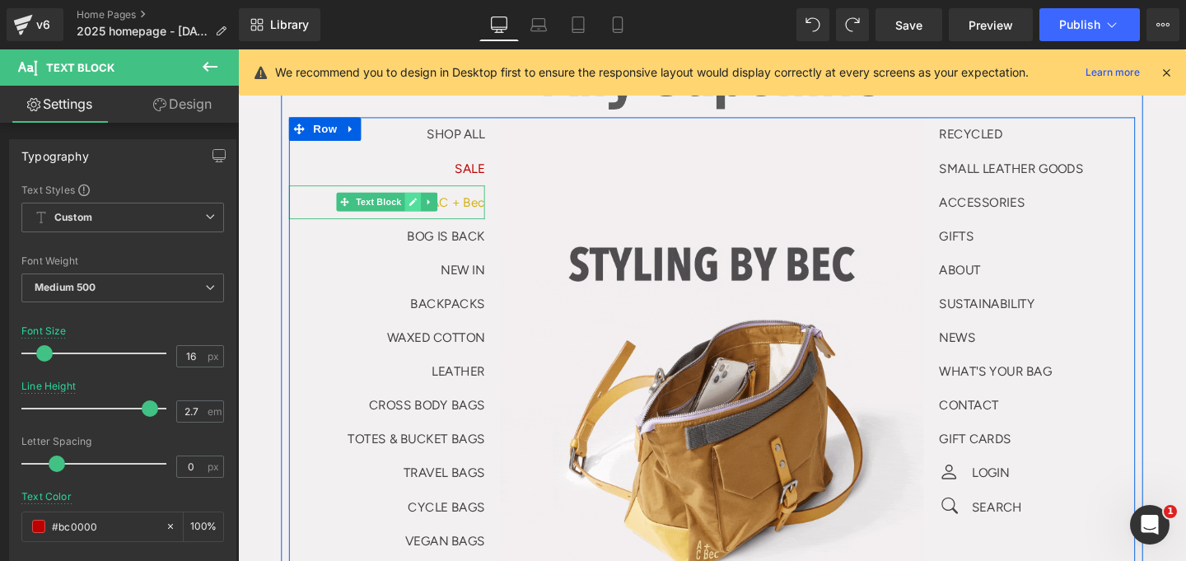
click at [418, 212] on icon at bounding box center [422, 211] width 8 height 8
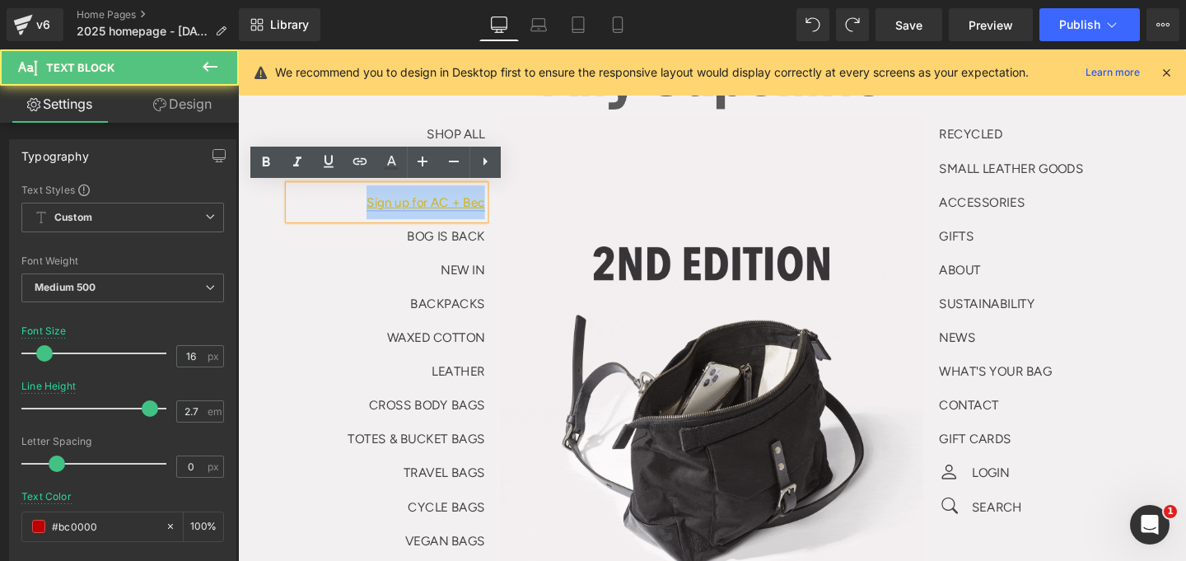
drag, startPoint x: 372, startPoint y: 212, endPoint x: 491, endPoint y: 212, distance: 118.6
click at [491, 212] on link "Sign up for AC + Bec" at bounding box center [435, 211] width 124 height 16
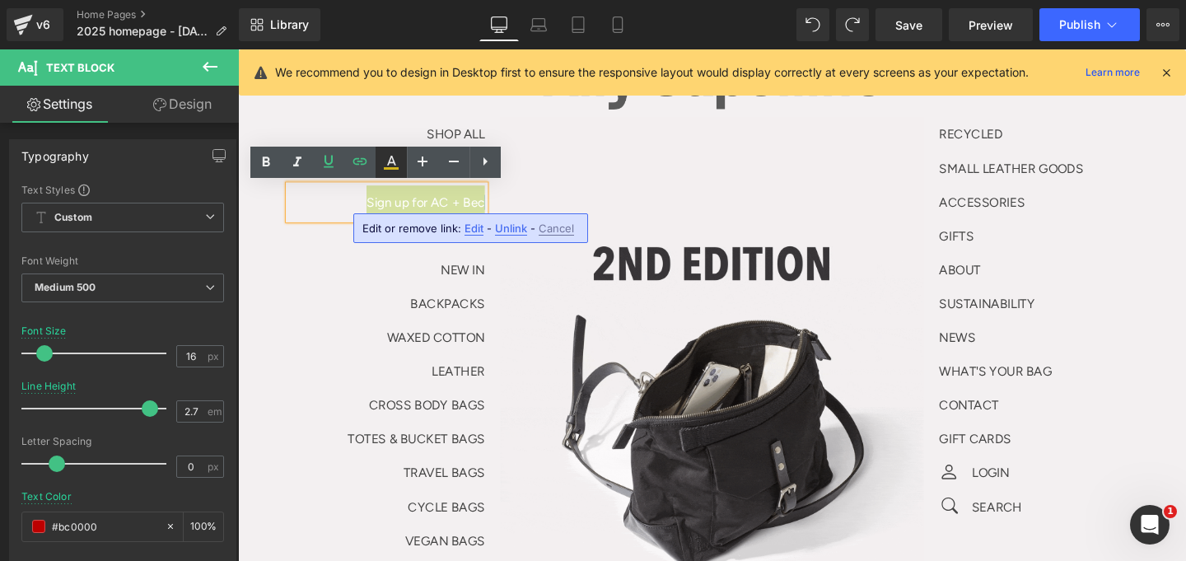
click at [390, 161] on icon at bounding box center [391, 162] width 20 height 20
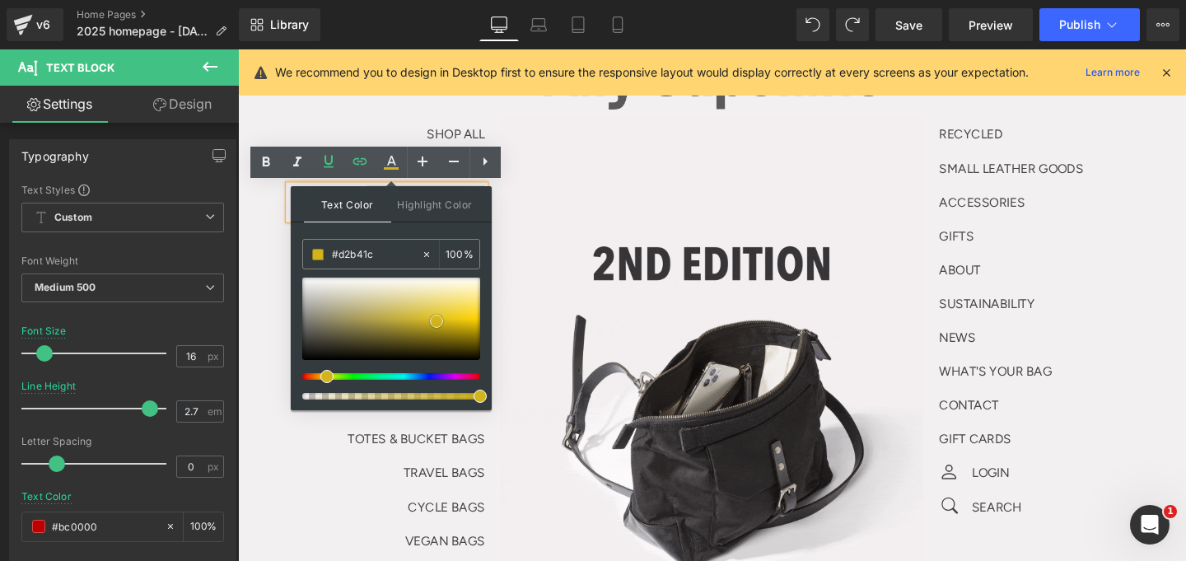
click at [436, 329] on div at bounding box center [391, 319] width 178 height 82
click at [362, 254] on input "#d2b41c" at bounding box center [376, 254] width 89 height 18
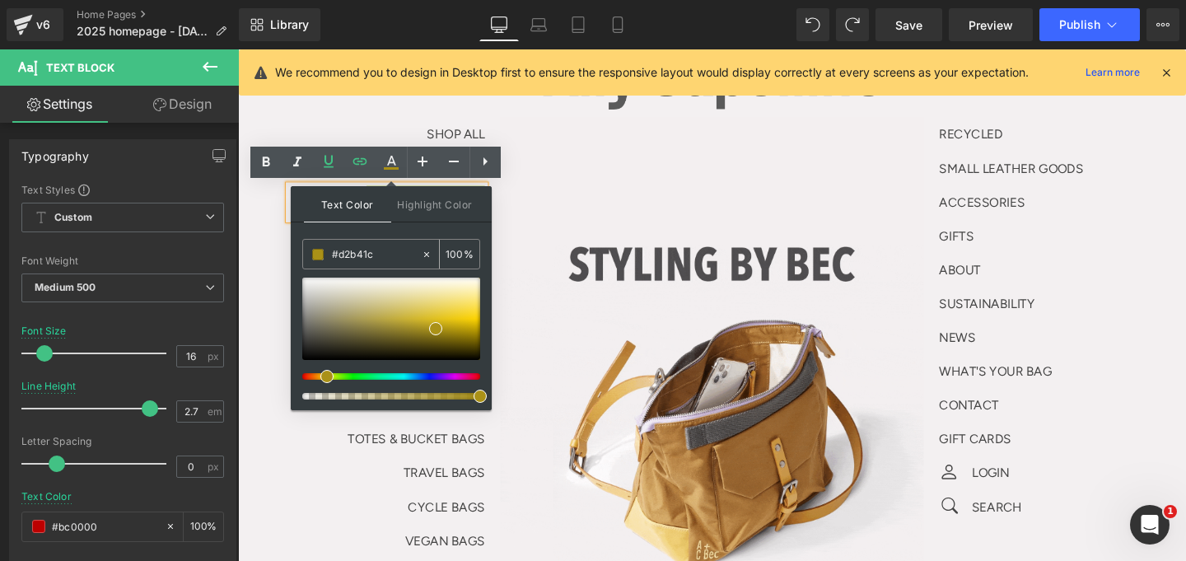
click at [363, 254] on input "#d2b41c" at bounding box center [376, 254] width 89 height 18
type input "#aa9117"
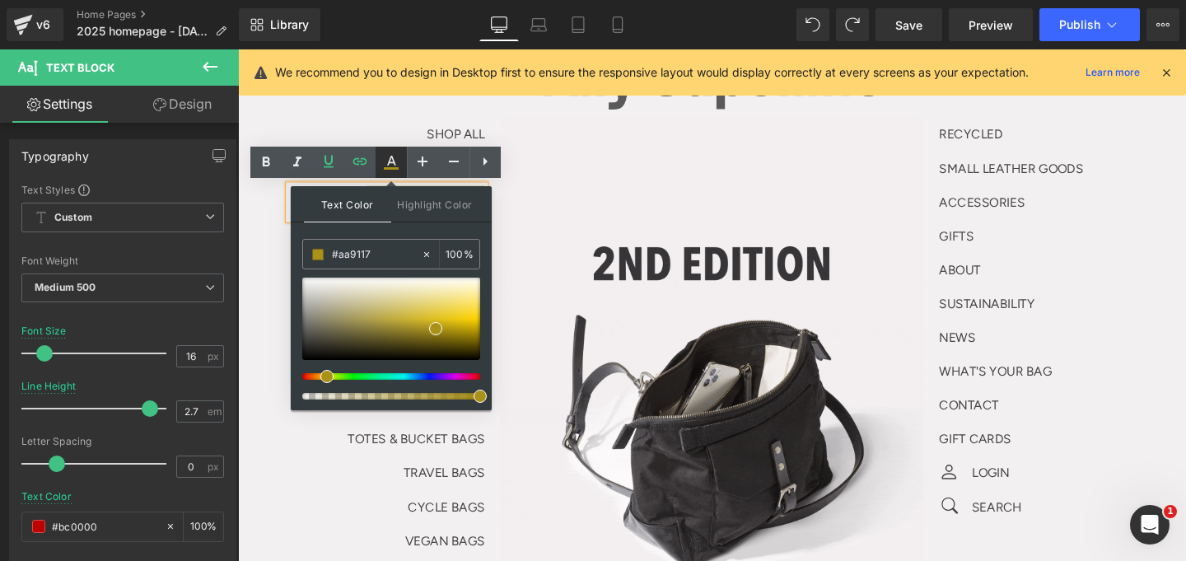
click at [389, 166] on icon at bounding box center [391, 162] width 20 height 20
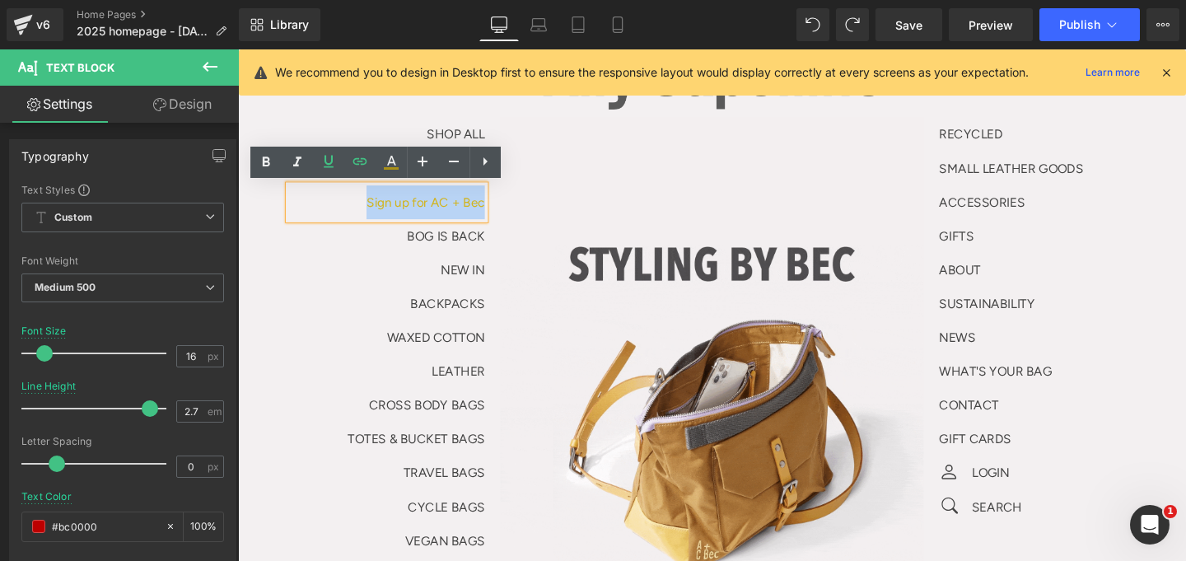
click at [352, 223] on p "Sign up for AC + Bec" at bounding box center [395, 210] width 206 height 35
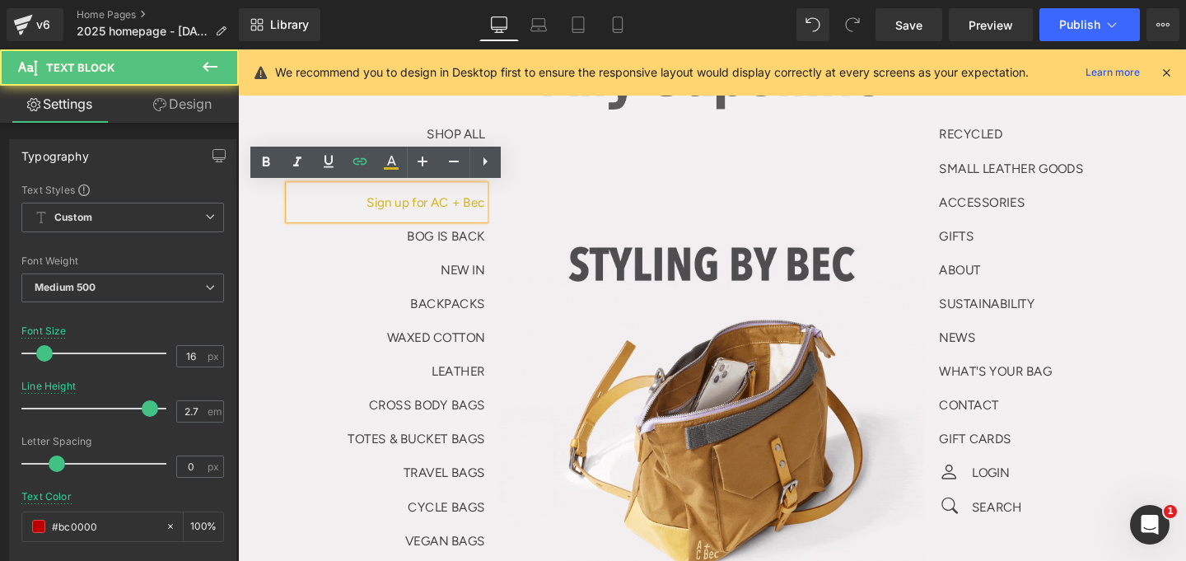
click at [362, 267] on p "NEW IN" at bounding box center [395, 281] width 206 height 35
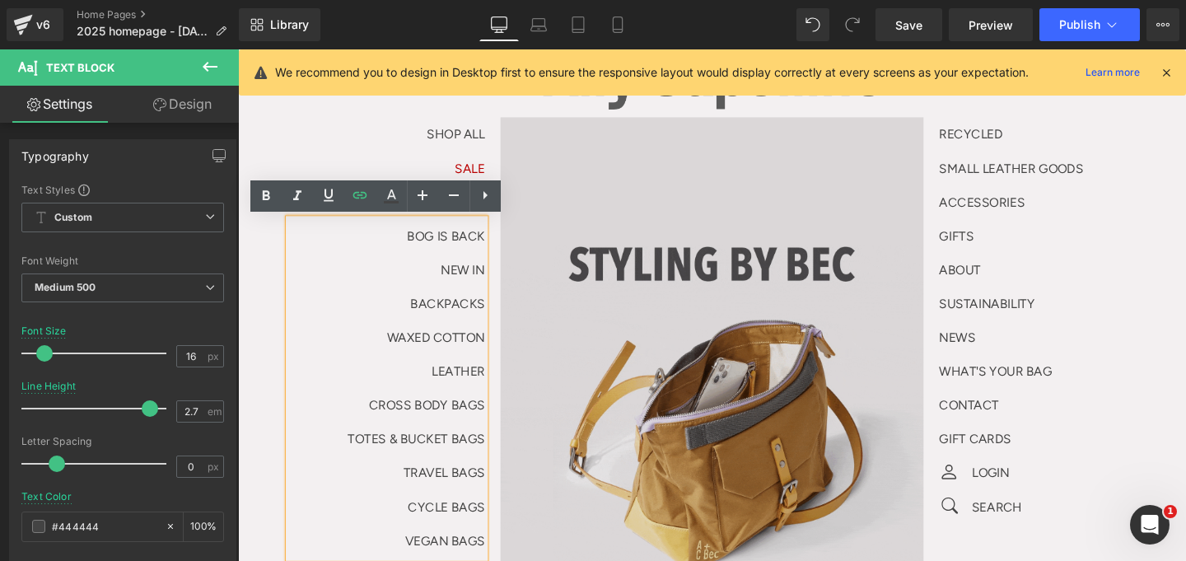
click at [529, 141] on img at bounding box center [736, 423] width 445 height 604
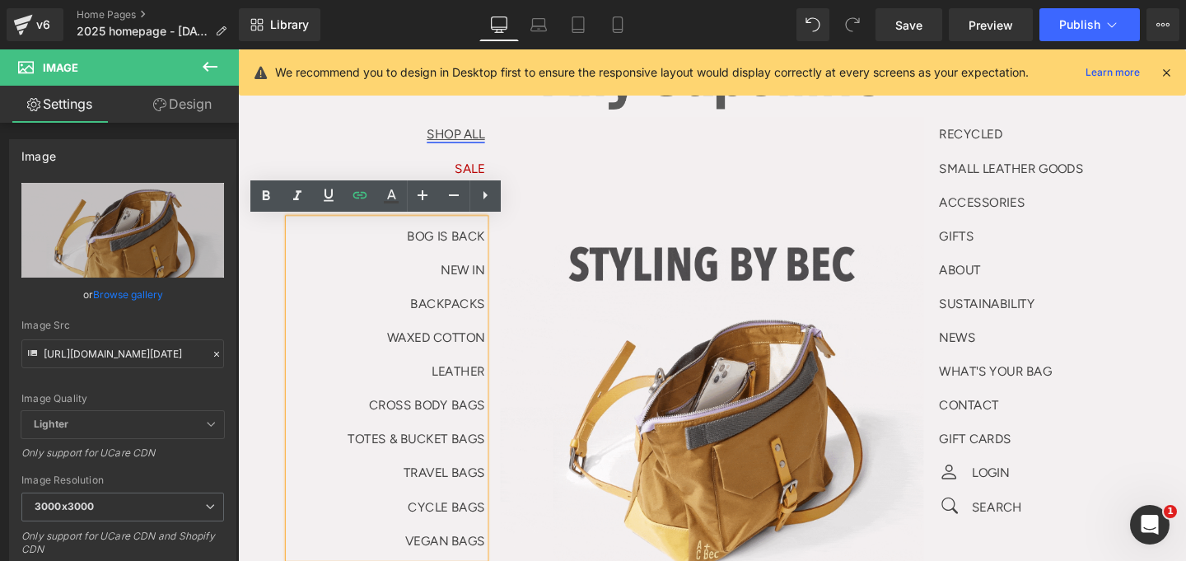
click at [483, 135] on link "SHOP ALL" at bounding box center [466, 139] width 61 height 16
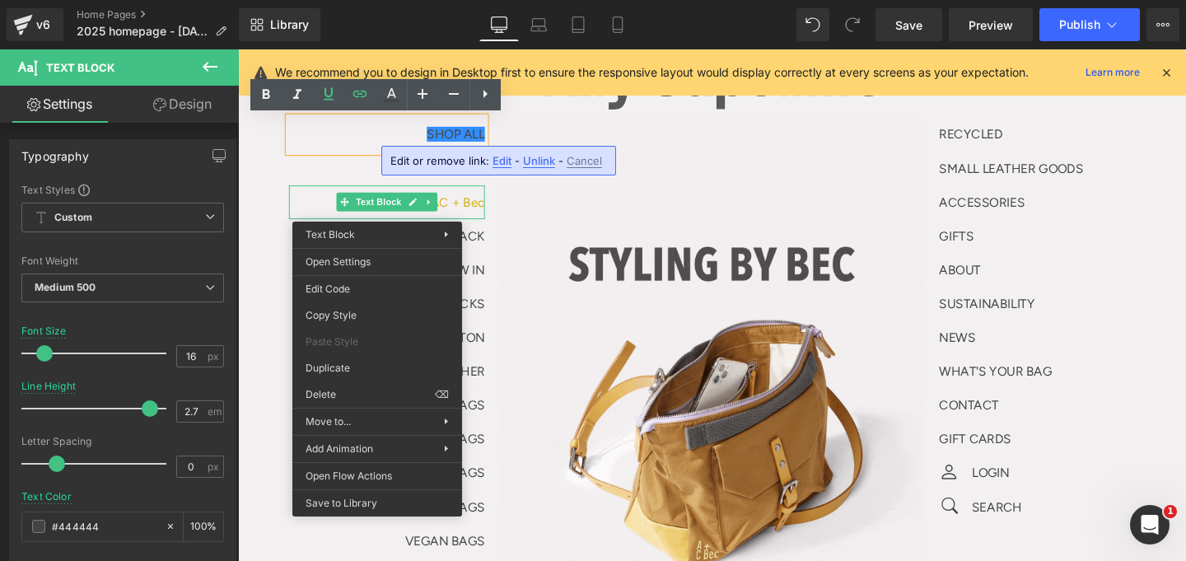
drag, startPoint x: 290, startPoint y: 209, endPoint x: 299, endPoint y: 208, distance: 9.1
click at [292, 209] on p "Sign up for AC + Bec" at bounding box center [395, 210] width 206 height 35
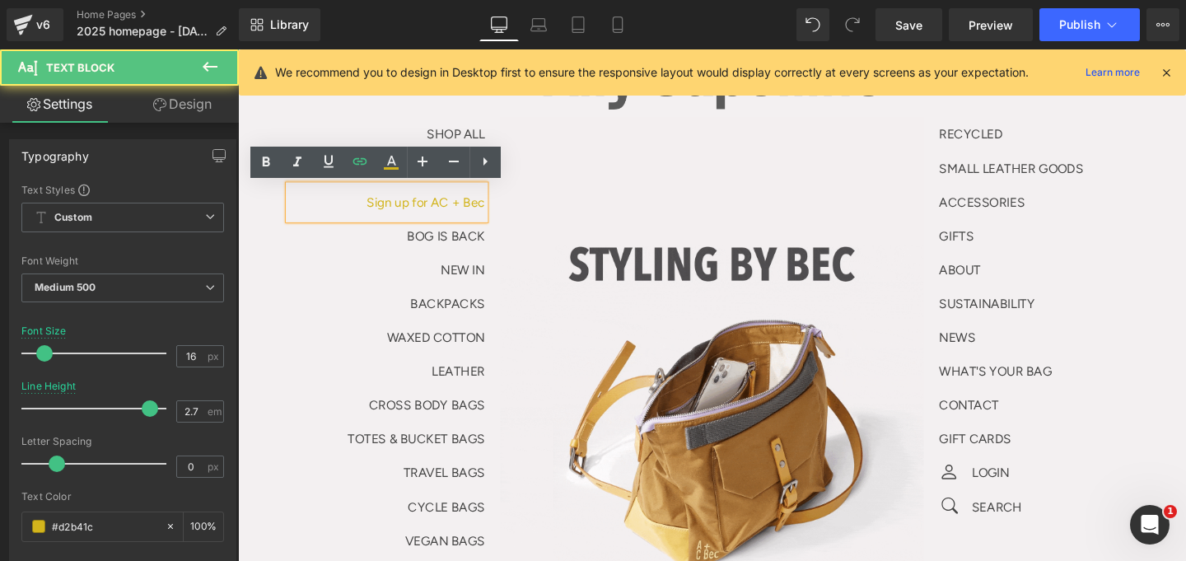
click at [363, 296] on p "NEW IN" at bounding box center [395, 281] width 206 height 35
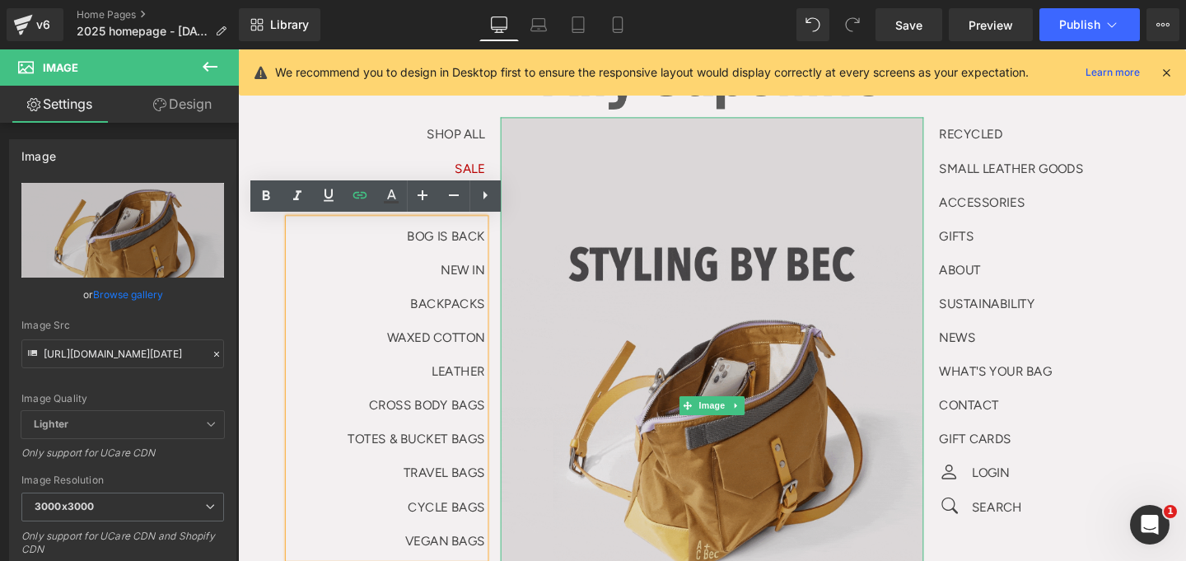
click at [837, 200] on img at bounding box center [736, 423] width 445 height 604
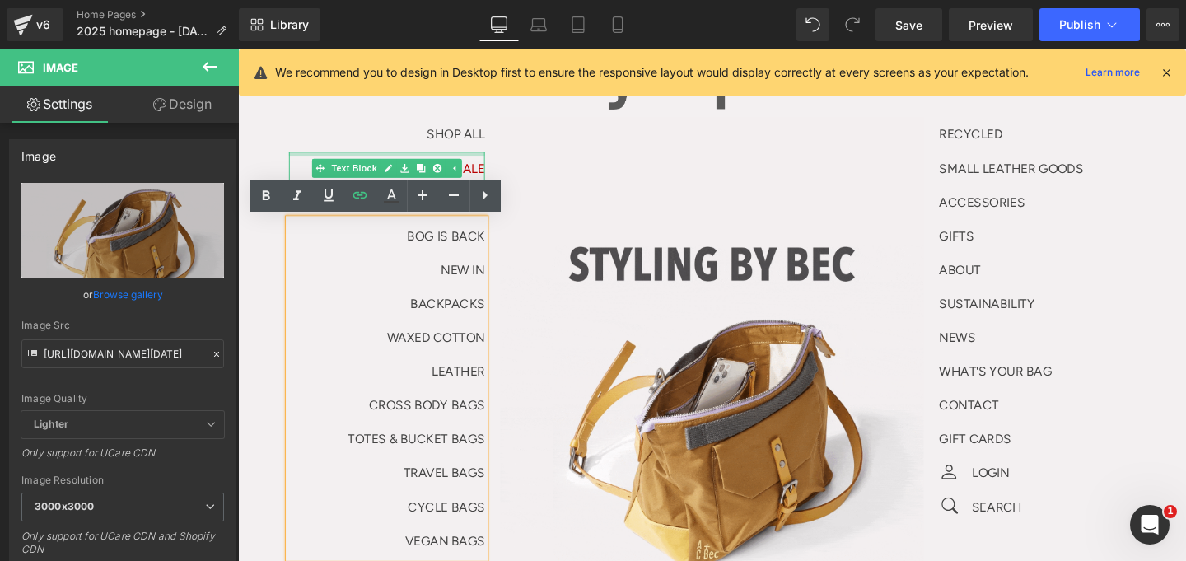
click at [398, 152] on p "SHOP ALL" at bounding box center [395, 138] width 206 height 35
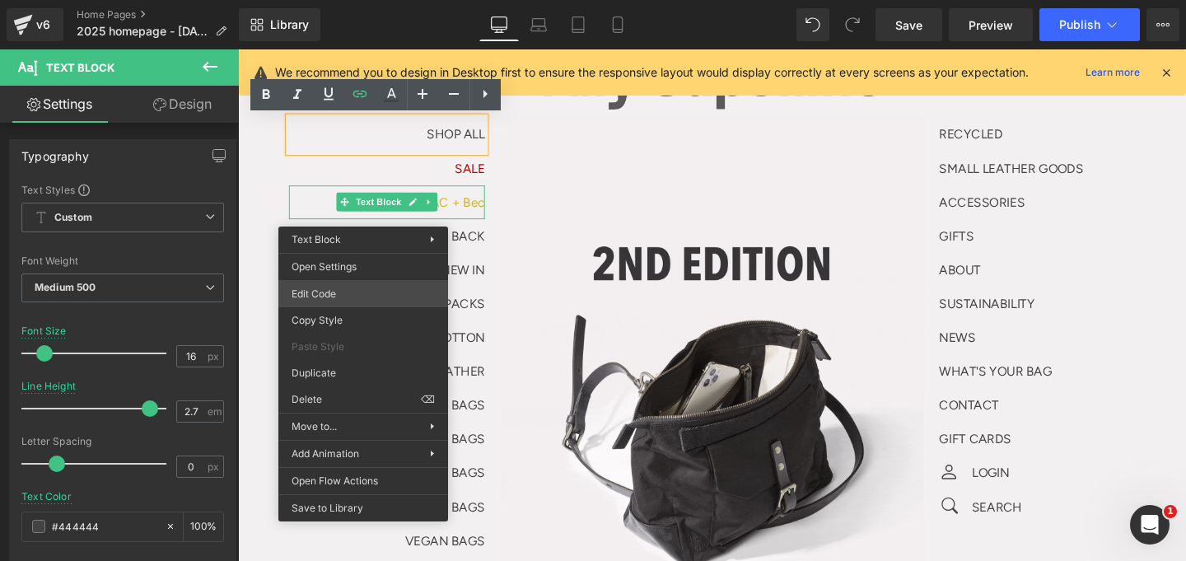
click at [346, 0] on div "Text Block You are previewing how the will restyle your page. You can not edit …" at bounding box center [593, 0] width 1186 height 0
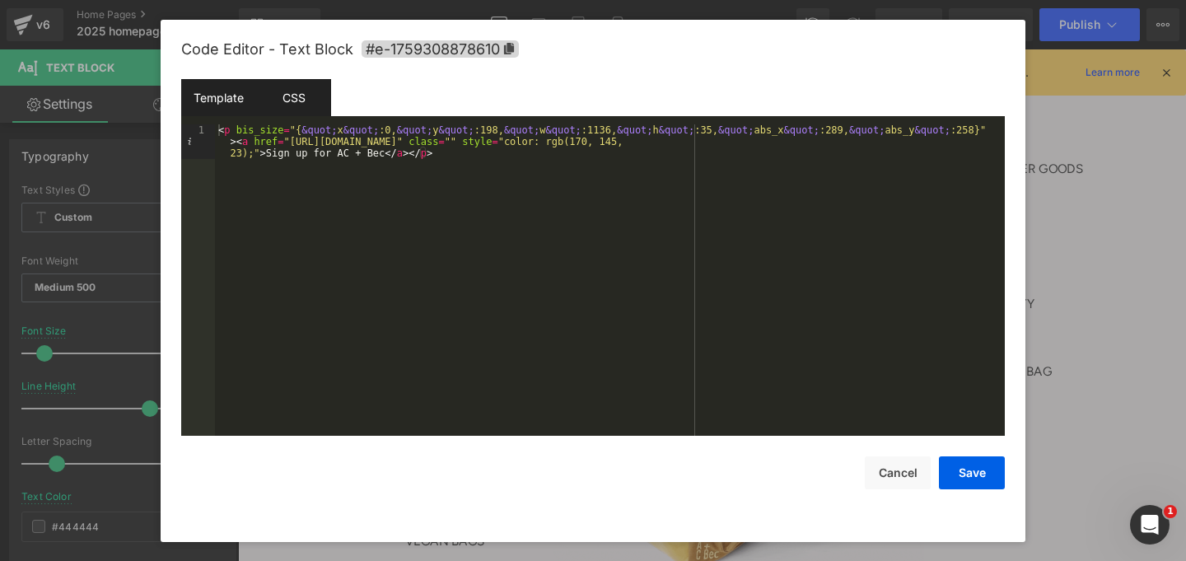
click at [296, 93] on div "CSS" at bounding box center [293, 97] width 75 height 37
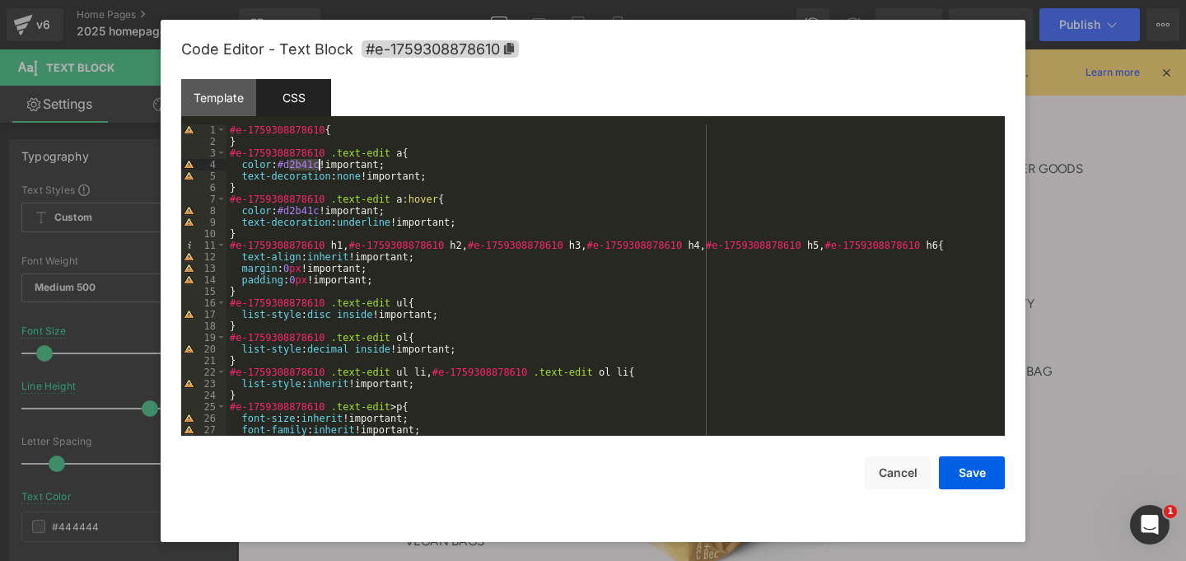
drag, startPoint x: 287, startPoint y: 166, endPoint x: 321, endPoint y: 166, distance: 33.8
click at [321, 166] on div "#e-1759308878610 { } #e-1759308878610 .text-edit a { color : #d2b41c !important…" at bounding box center [612, 291] width 772 height 334
drag, startPoint x: 319, startPoint y: 164, endPoint x: 292, endPoint y: 166, distance: 27.3
click at [292, 166] on div "#e-1759308878610 { } #e-1759308878610 .text-edit a { color : #d2b41c !important…" at bounding box center [612, 291] width 772 height 334
drag, startPoint x: 288, startPoint y: 208, endPoint x: 327, endPoint y: 212, distance: 38.9
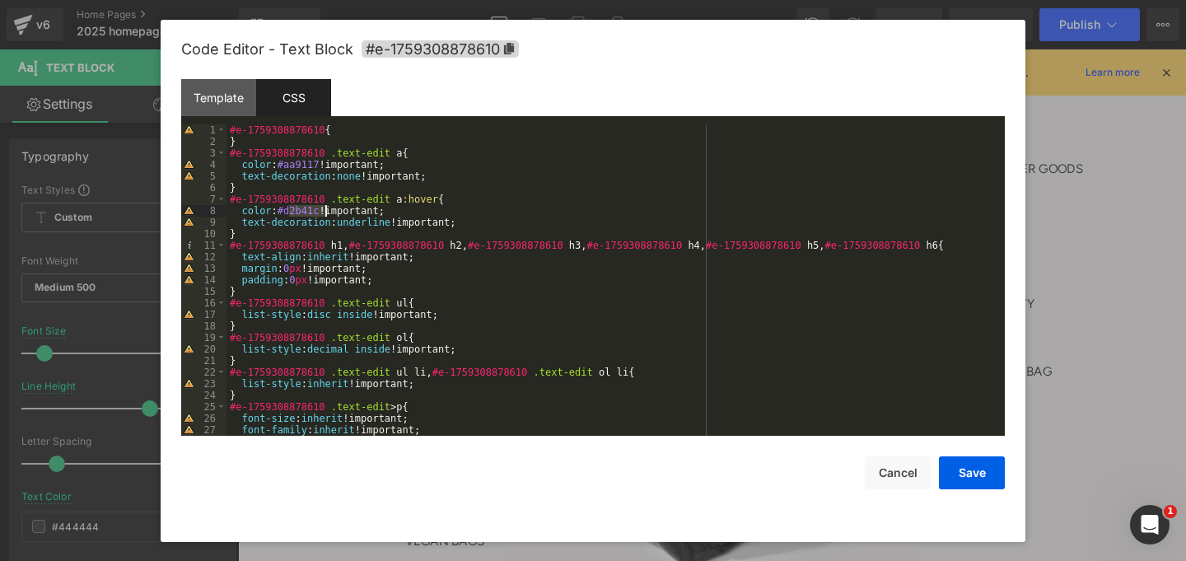
click at [327, 212] on div "#e-1759308878610 { } #e-1759308878610 .text-edit a { color : #aa9117 !important…" at bounding box center [612, 291] width 772 height 334
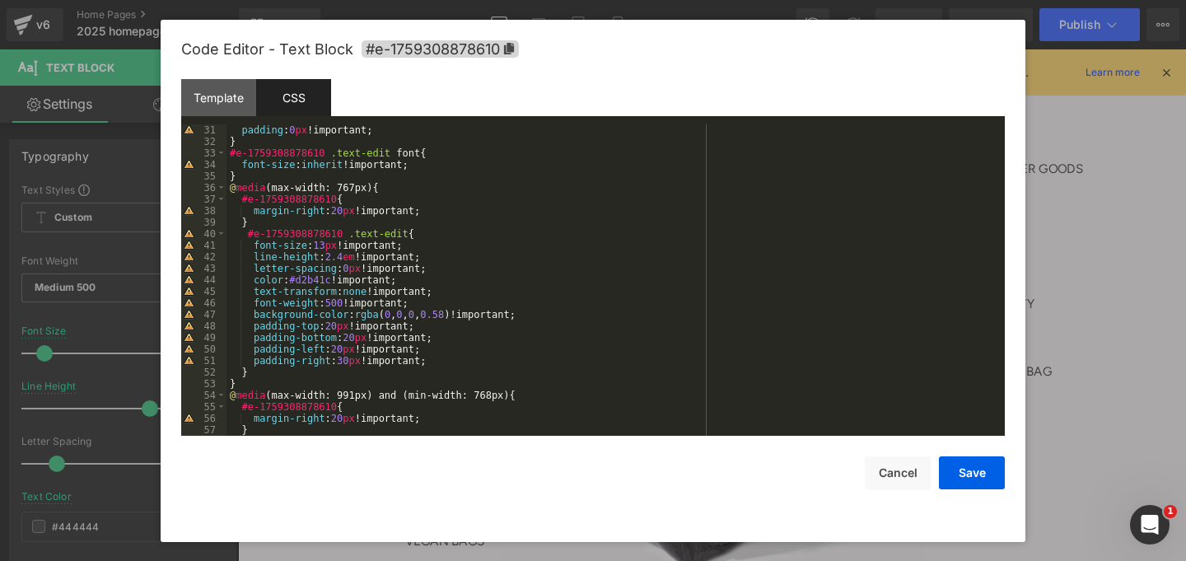
scroll to position [346, 0]
drag, startPoint x: 302, startPoint y: 281, endPoint x: 334, endPoint y: 279, distance: 32.2
click at [334, 279] on div "padding : 0 px !important; } #e-1759308878610 .text-edit font { font-size : inh…" at bounding box center [612, 291] width 772 height 334
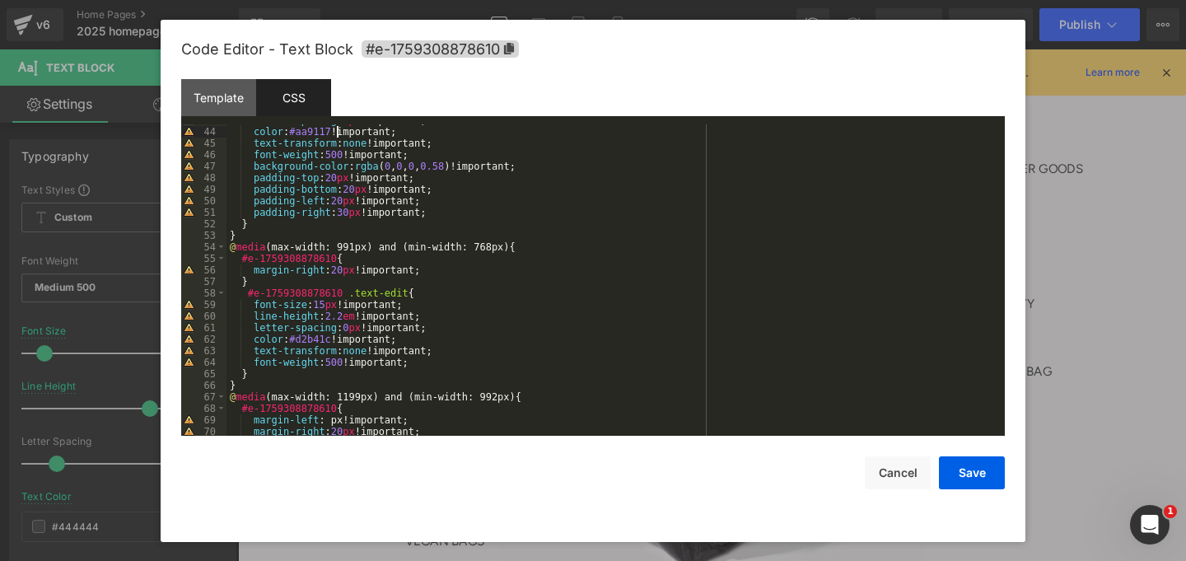
scroll to position [494, 0]
drag, startPoint x: 301, startPoint y: 338, endPoint x: 336, endPoint y: 338, distance: 34.6
click at [336, 338] on div "letter-spacing : 0 px !important; color : #aa9117 !important; text-transform : …" at bounding box center [612, 281] width 772 height 334
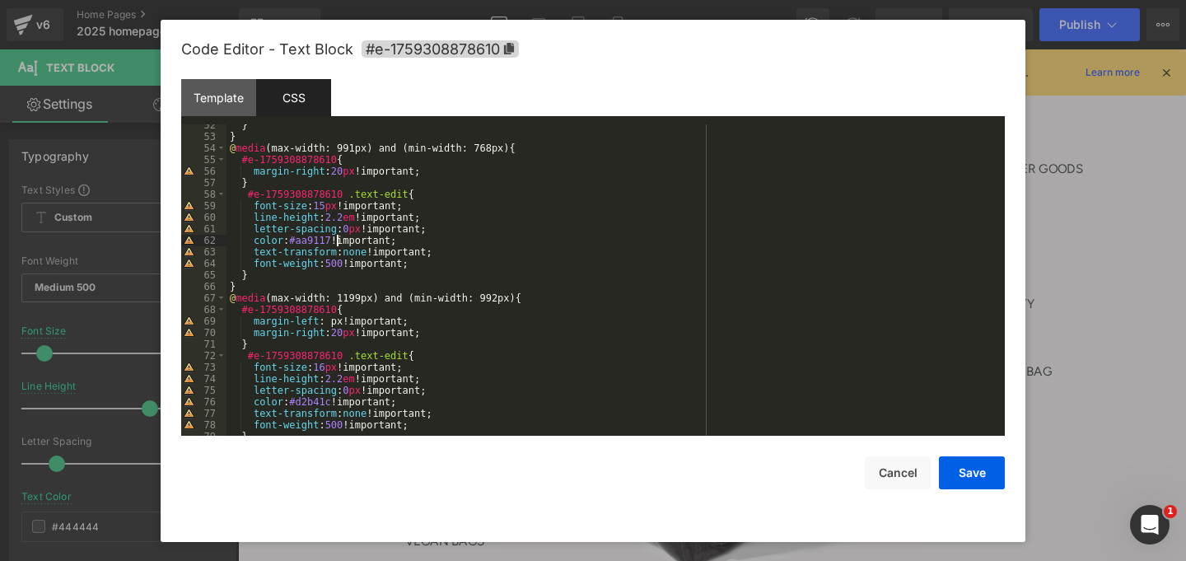
scroll to position [642, 0]
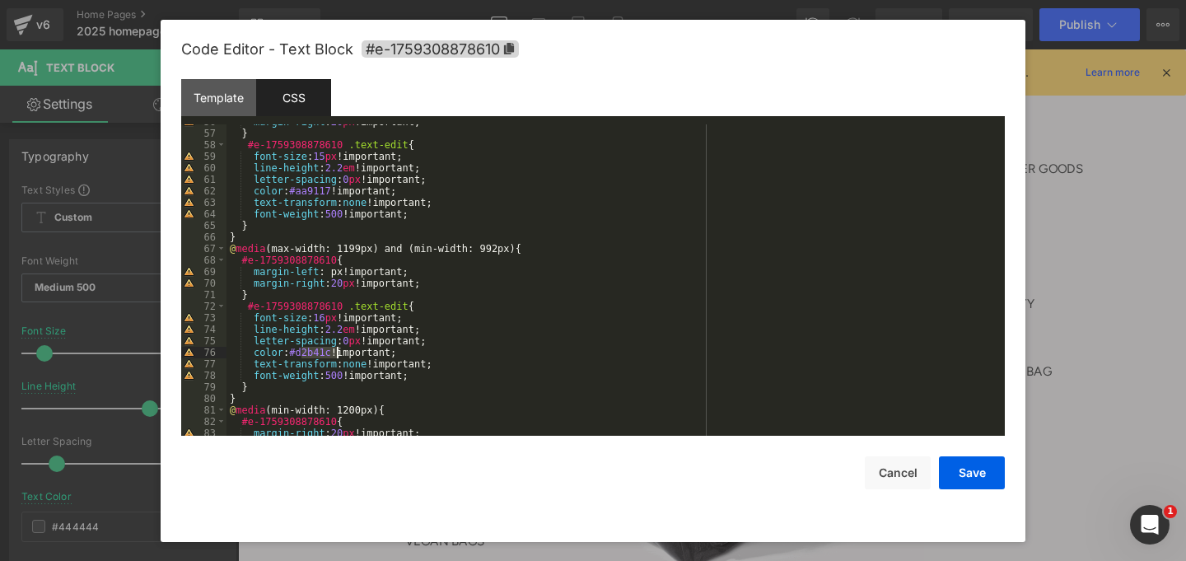
drag, startPoint x: 301, startPoint y: 352, endPoint x: 335, endPoint y: 352, distance: 33.8
click at [335, 352] on div "margin-right : 20 px !important; } #e-1759308878610 .text-edit { font-size : 15…" at bounding box center [612, 283] width 772 height 334
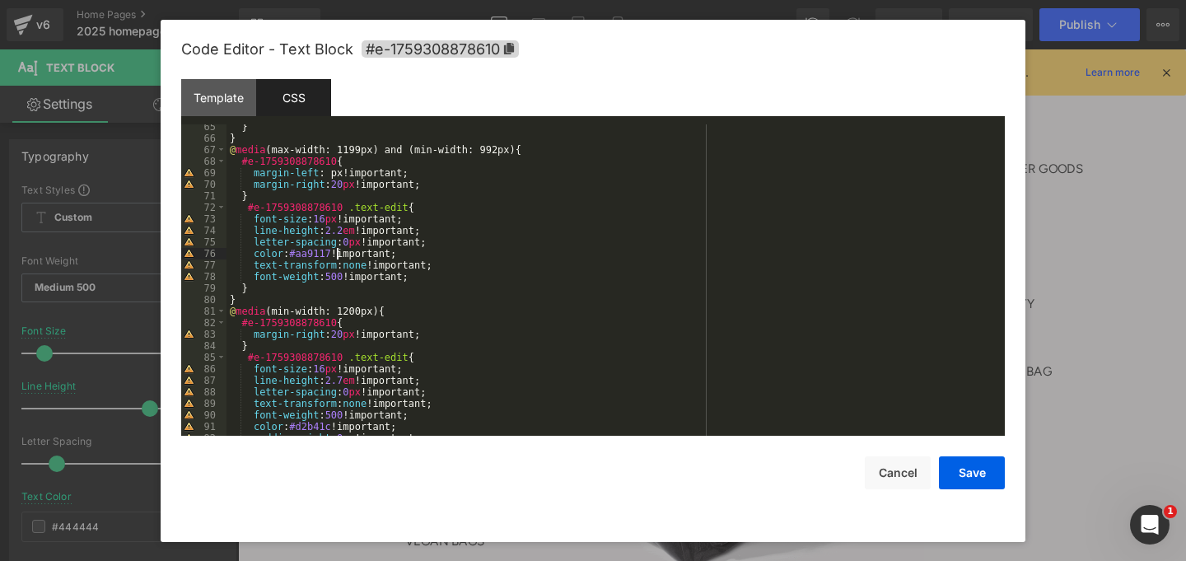
scroll to position [840, 0]
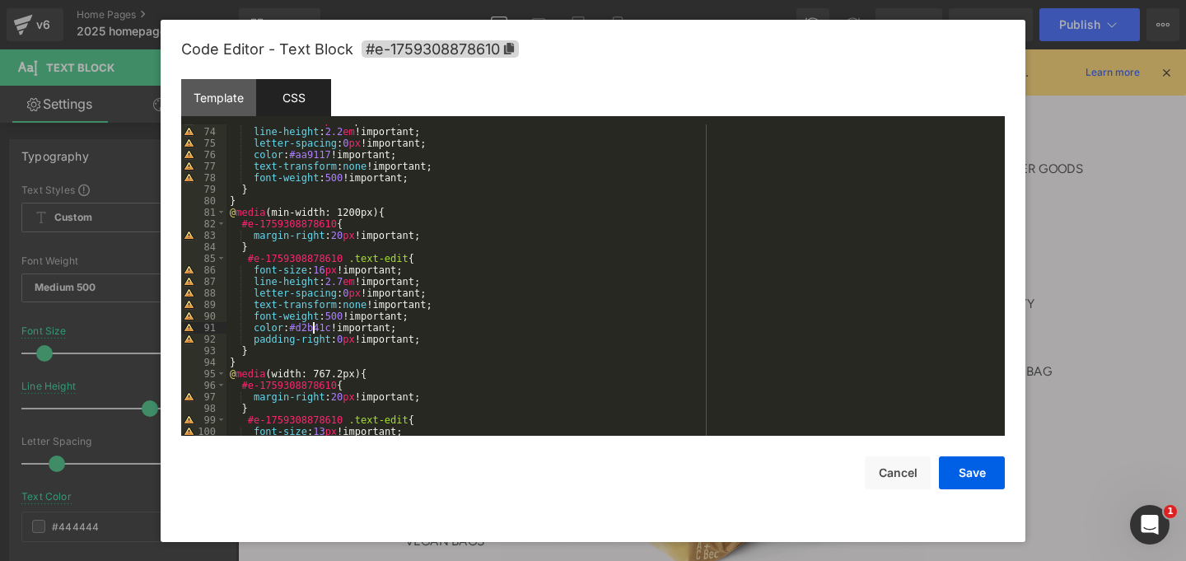
click at [315, 328] on div "font-size : 16 px !important; line-height : 2.2 em !important; letter-spacing :…" at bounding box center [612, 281] width 772 height 334
drag, startPoint x: 304, startPoint y: 329, endPoint x: 336, endPoint y: 326, distance: 32.2
click at [336, 326] on div "font-size : 16 px !important; line-height : 2.2 em !important; letter-spacing :…" at bounding box center [612, 281] width 772 height 334
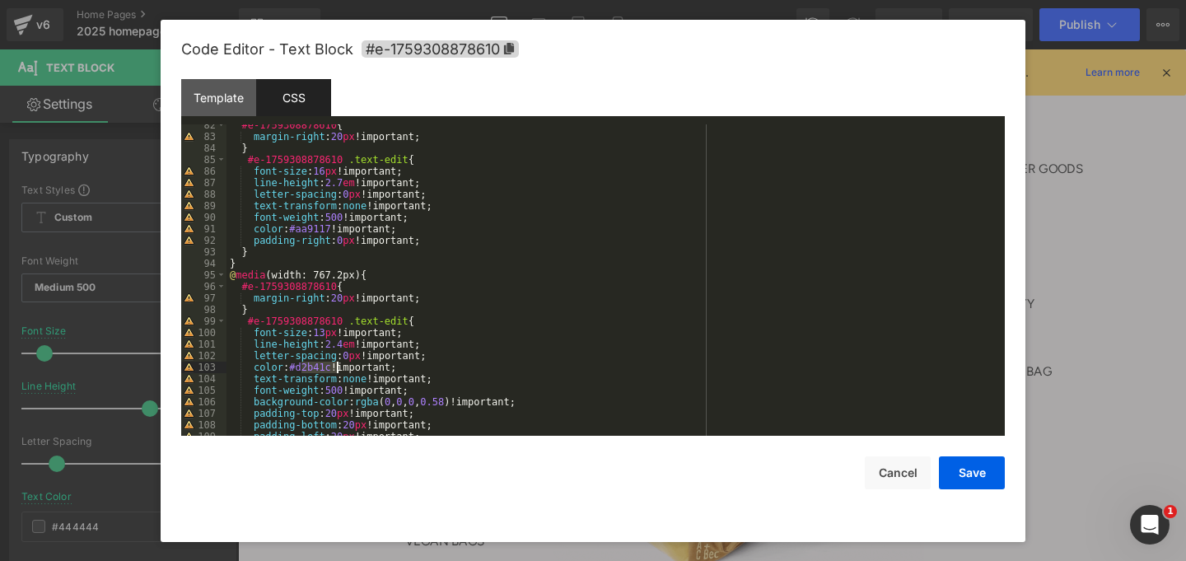
drag, startPoint x: 301, startPoint y: 365, endPoint x: 335, endPoint y: 365, distance: 33.8
click at [335, 365] on div "#e-1759308878610 { margin-right : 20 px !important; } #e-1759308878610 .text-ed…" at bounding box center [612, 286] width 772 height 334
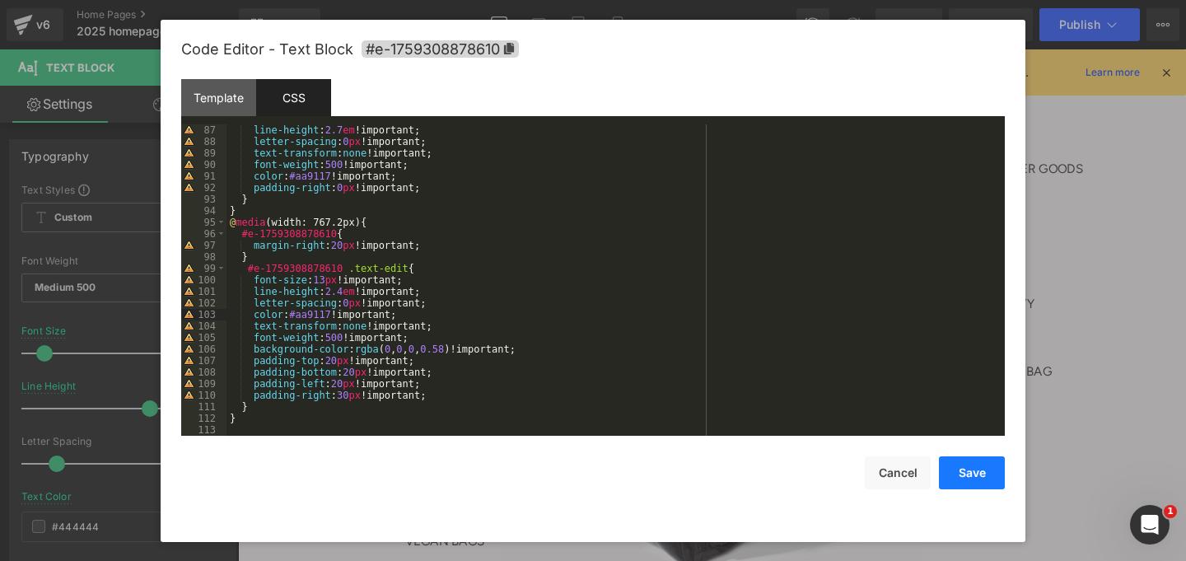
click at [950, 478] on button "Save" at bounding box center [972, 472] width 66 height 33
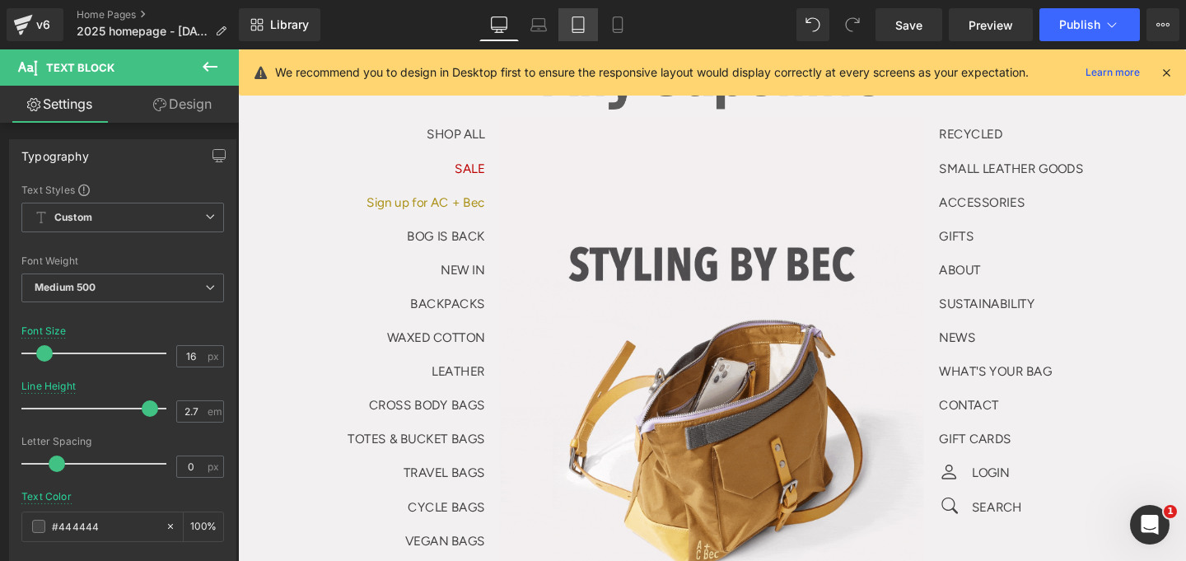
click at [567, 30] on link "Tablet" at bounding box center [578, 24] width 40 height 33
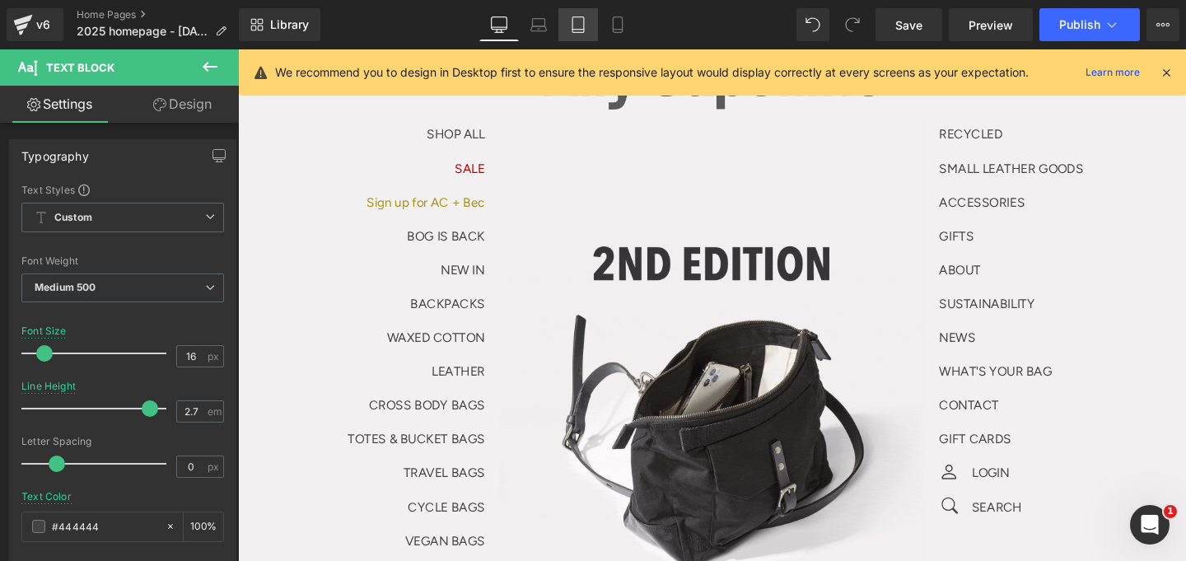
scroll to position [78, 0]
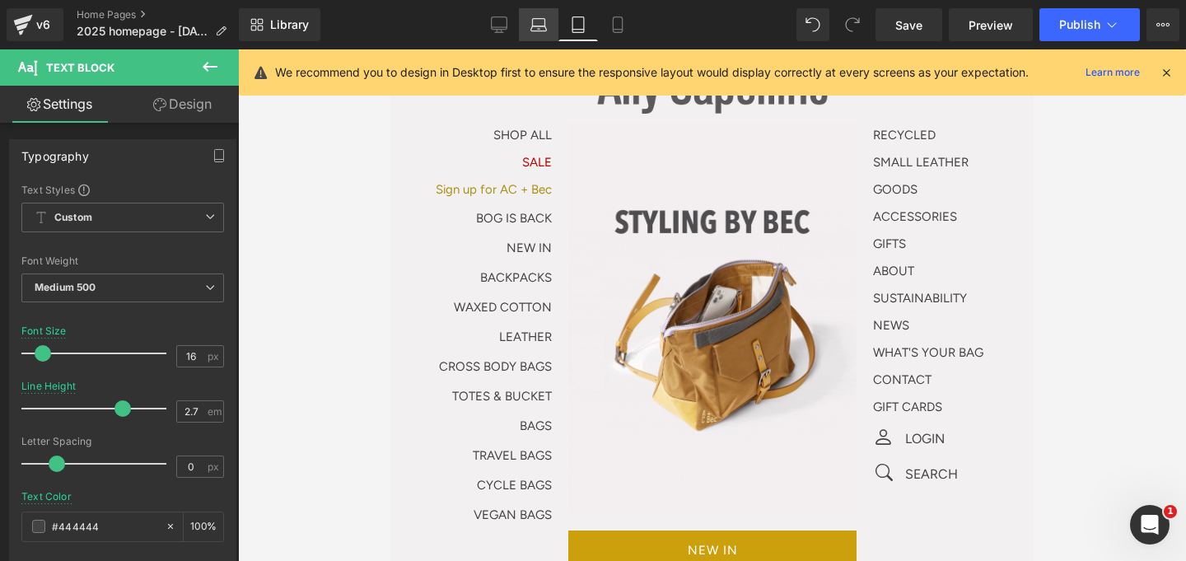
click at [549, 27] on link "Laptop" at bounding box center [539, 24] width 40 height 33
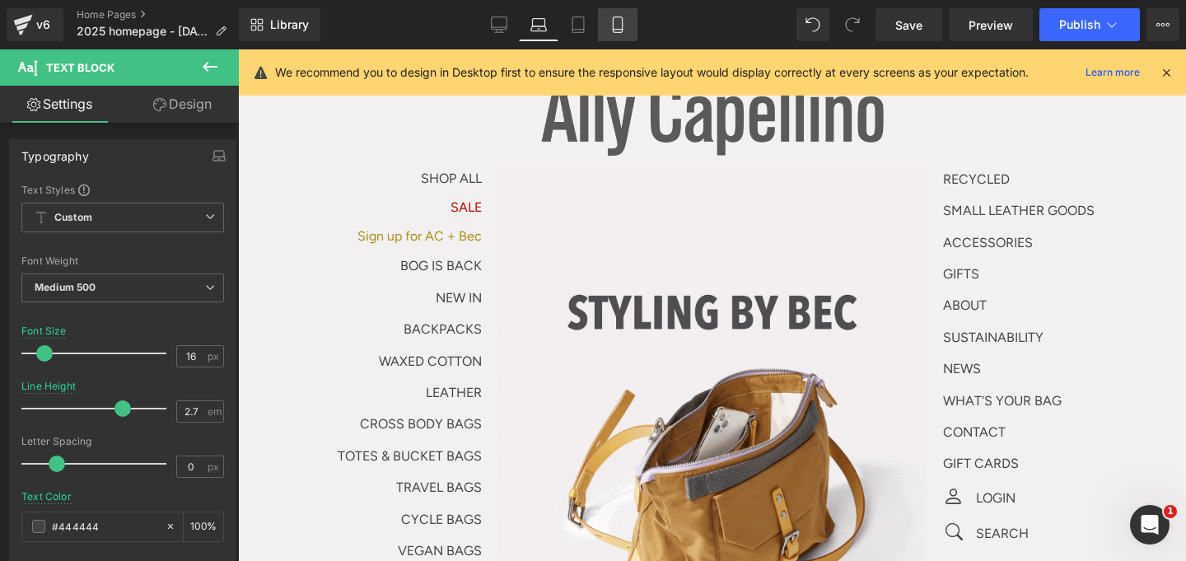
scroll to position [121, 0]
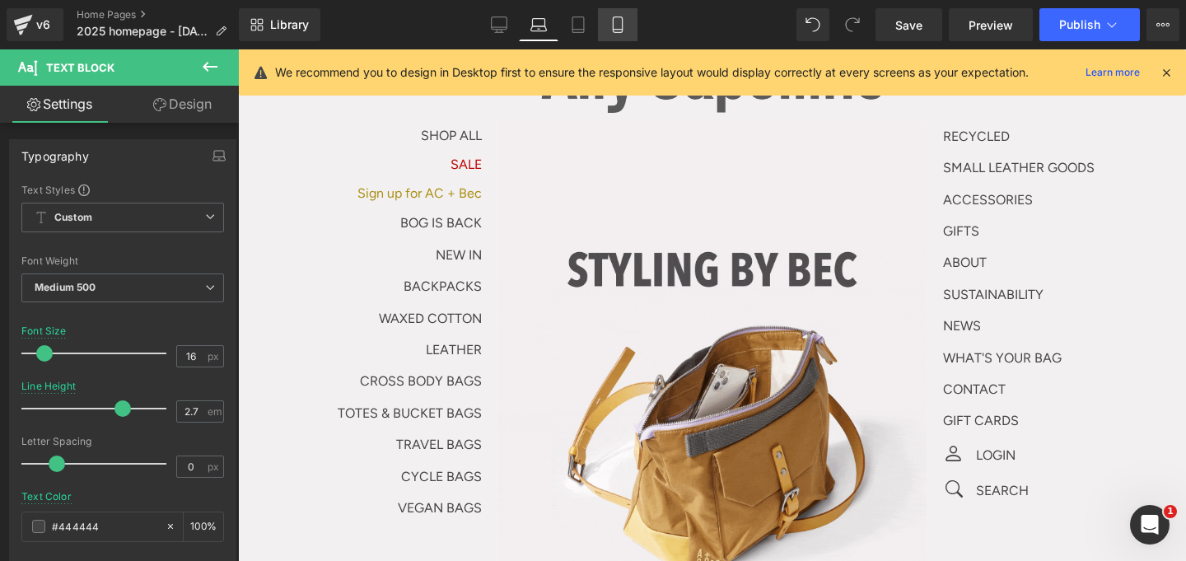
click at [613, 27] on icon at bounding box center [617, 24] width 16 height 16
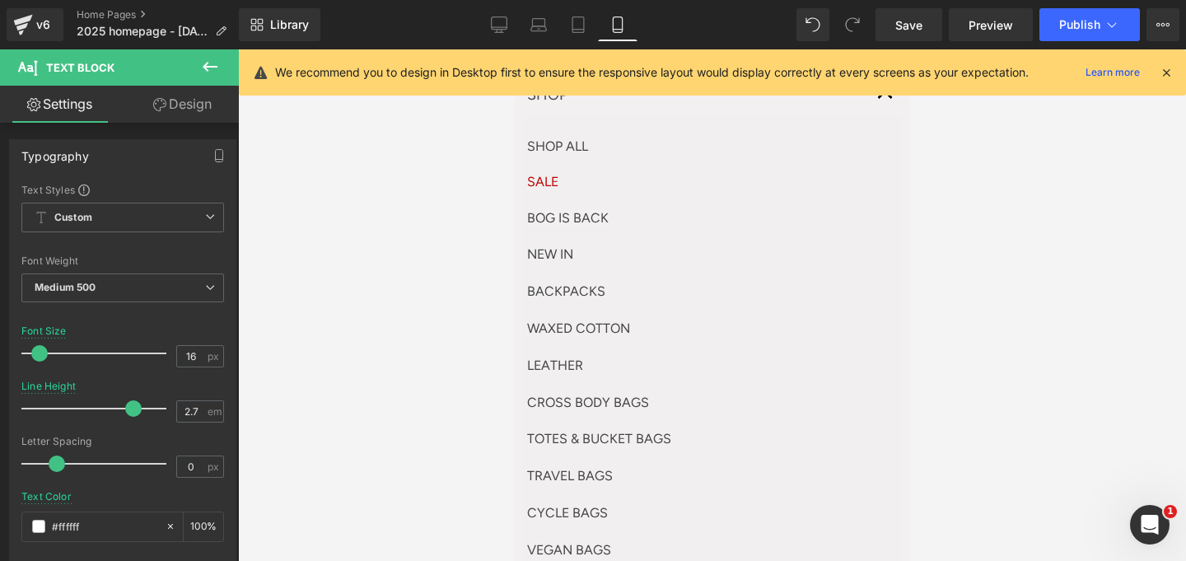
scroll to position [0, 0]
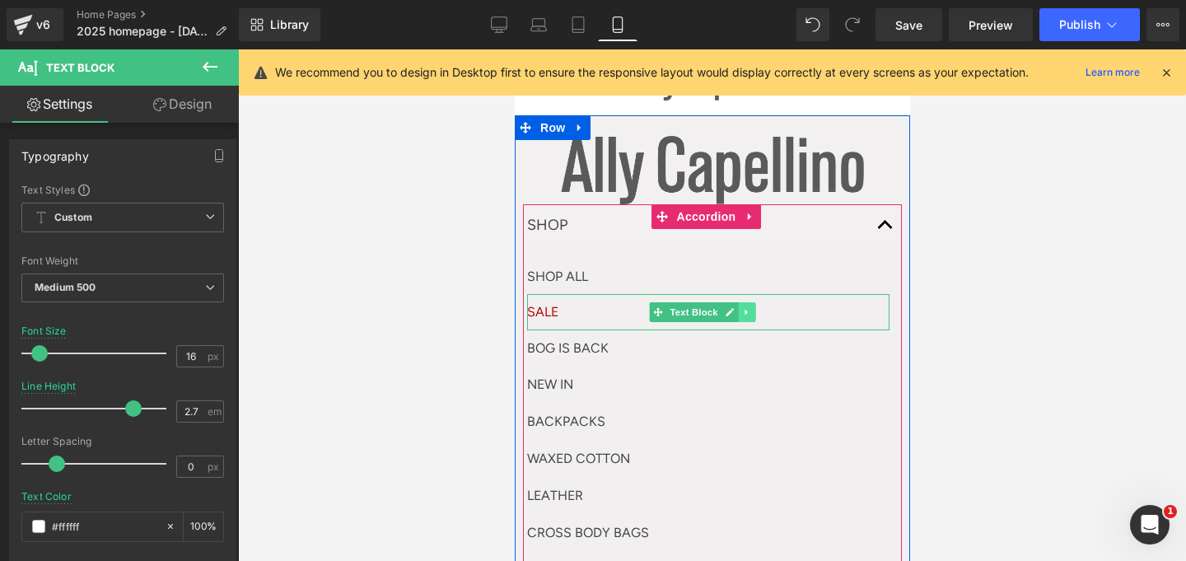
click at [744, 310] on icon at bounding box center [745, 313] width 2 height 6
click at [735, 311] on icon at bounding box center [736, 311] width 9 height 9
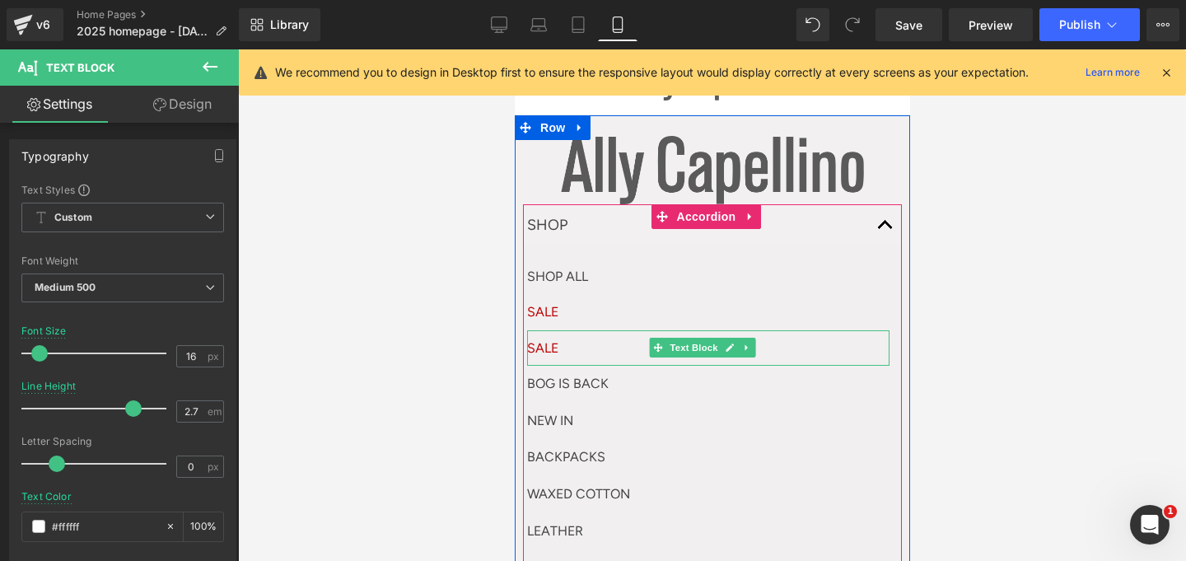
click at [581, 348] on p "SALE" at bounding box center [707, 347] width 362 height 35
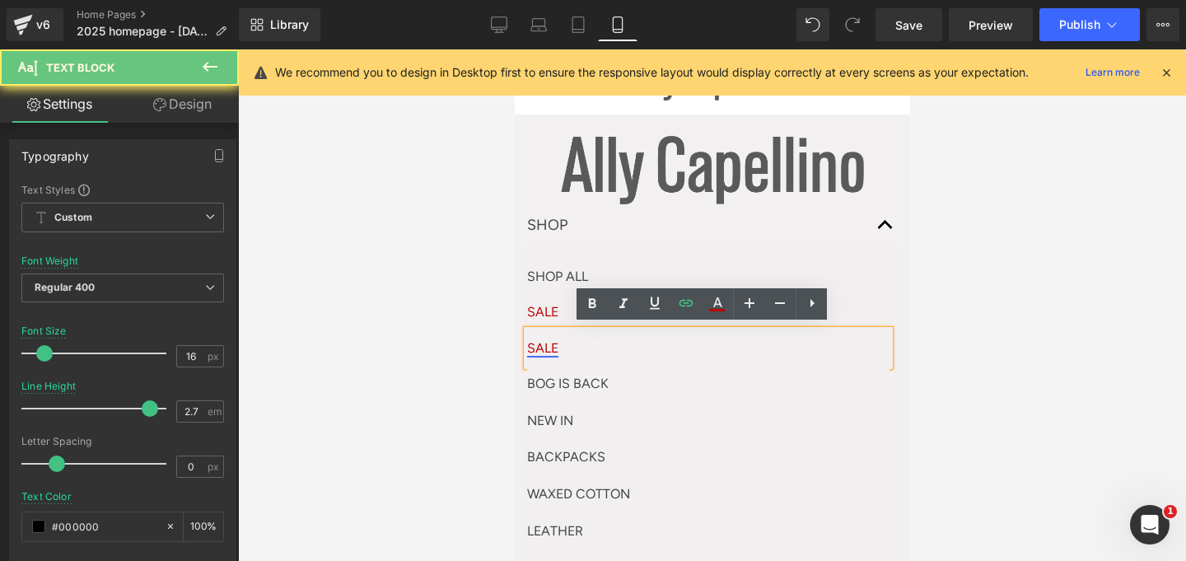
click at [556, 348] on link "SALE" at bounding box center [541, 348] width 31 height 16
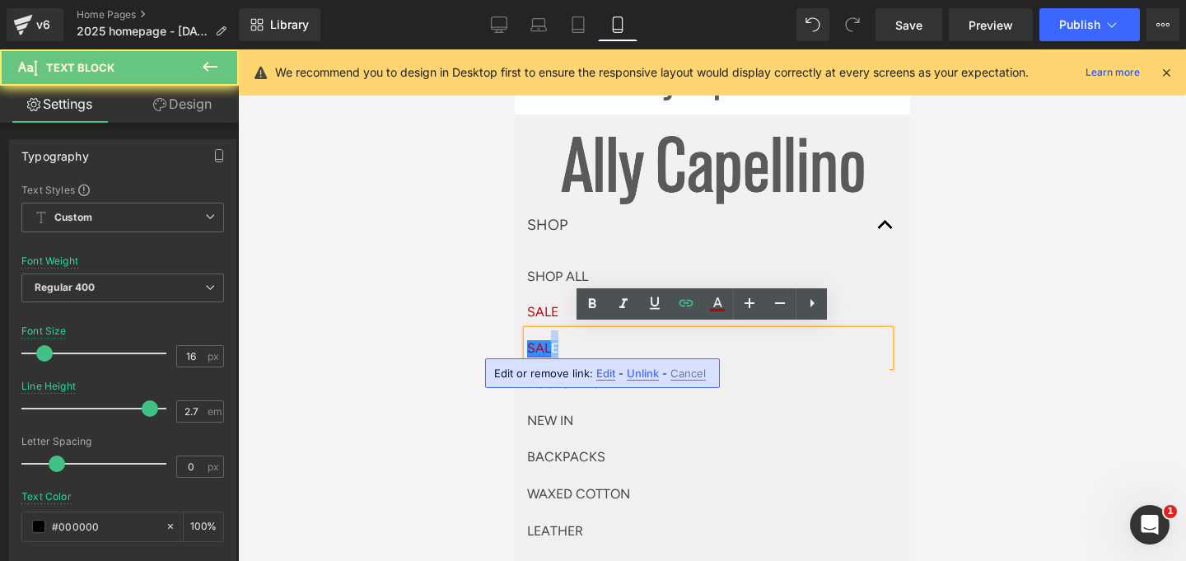
click at [553, 348] on link "SALE" at bounding box center [541, 348] width 31 height 16
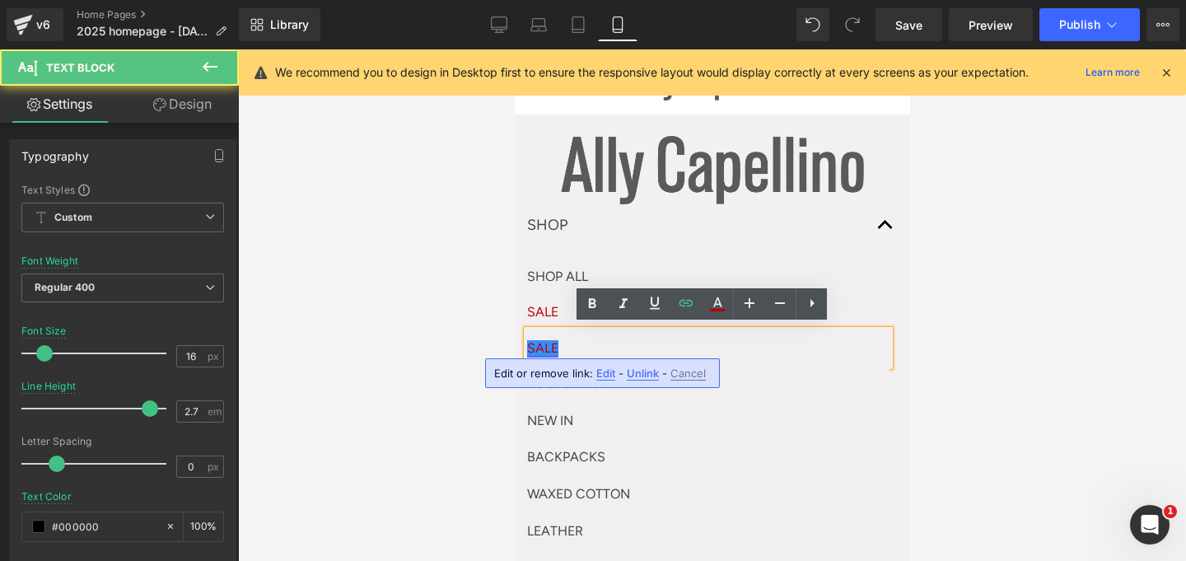
drag, startPoint x: 558, startPoint y: 346, endPoint x: 528, endPoint y: 343, distance: 29.7
click at [529, 343] on link "SALE" at bounding box center [541, 348] width 31 height 16
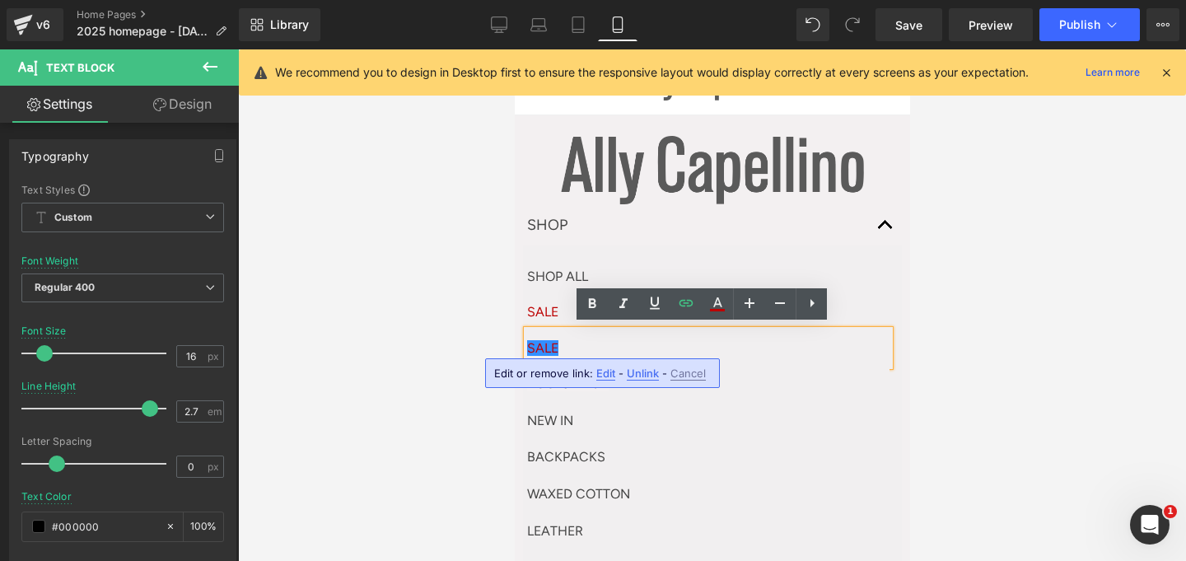
click at [640, 369] on span "Unlink" at bounding box center [643, 373] width 32 height 14
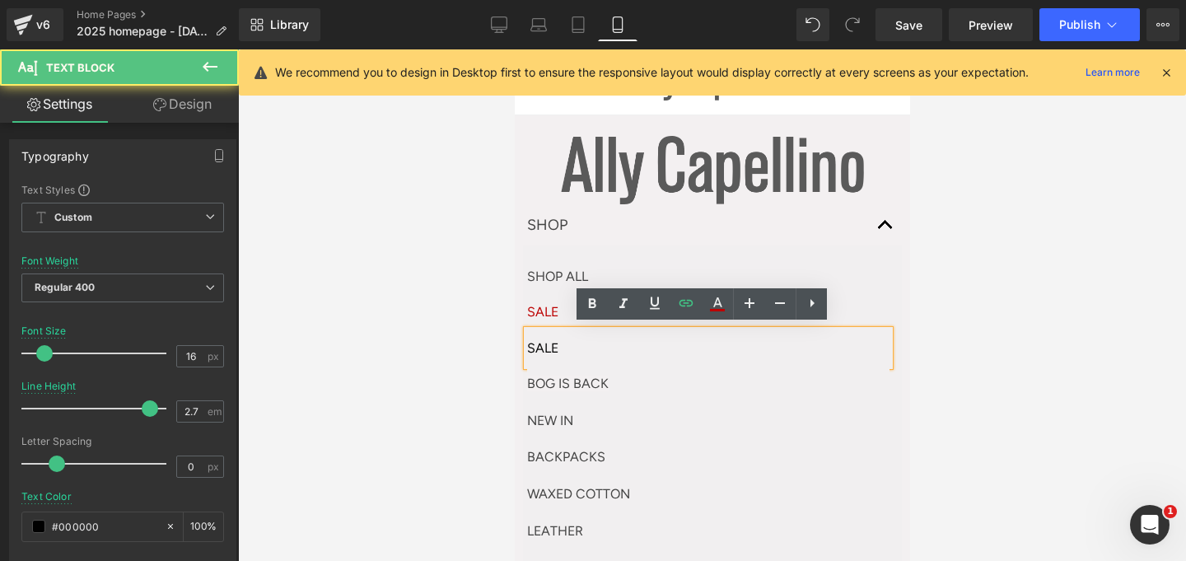
drag, startPoint x: 562, startPoint y: 345, endPoint x: 521, endPoint y: 340, distance: 41.5
click at [526, 340] on div "SALE" at bounding box center [707, 347] width 362 height 35
click at [712, 305] on icon at bounding box center [717, 304] width 20 height 20
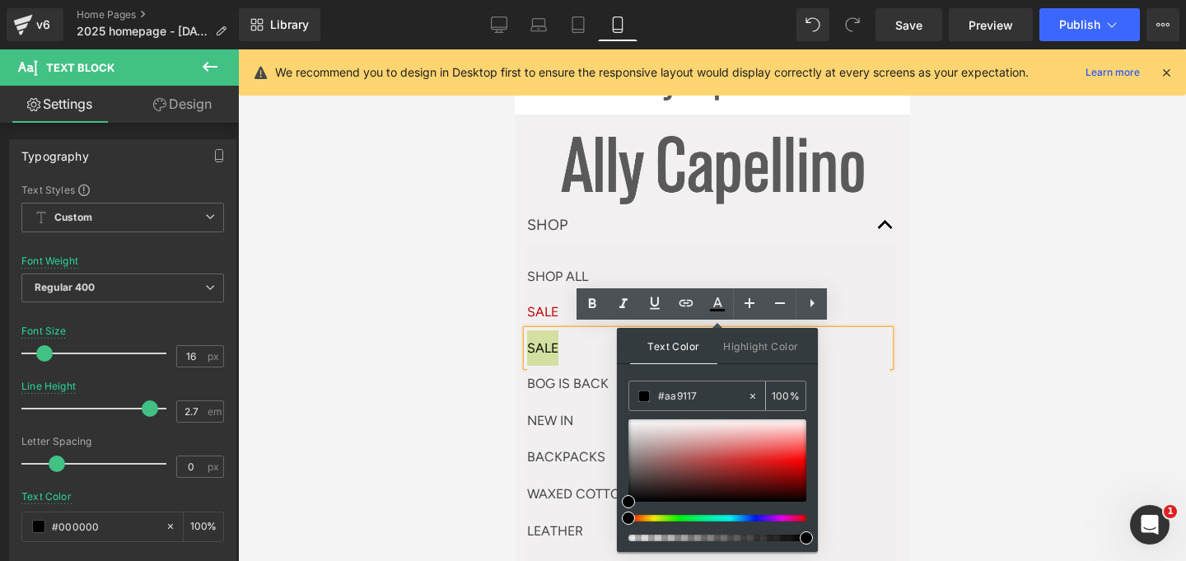
click at [702, 387] on input "#aa9117" at bounding box center [702, 396] width 89 height 18
click at [702, 389] on input "#aa9117" at bounding box center [702, 396] width 89 height 18
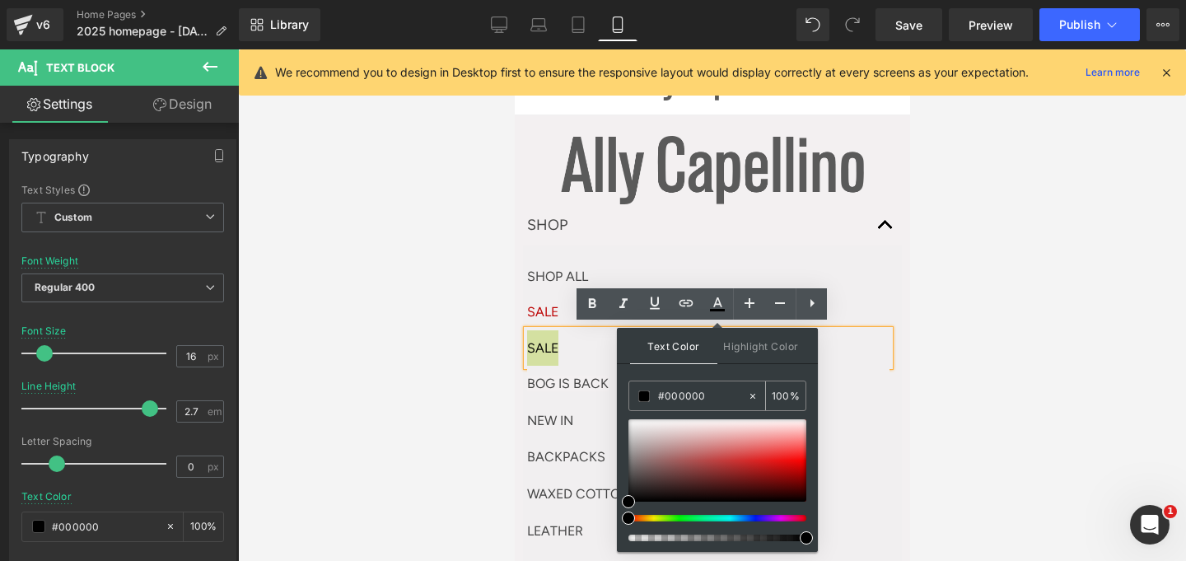
paste input "aa9117"
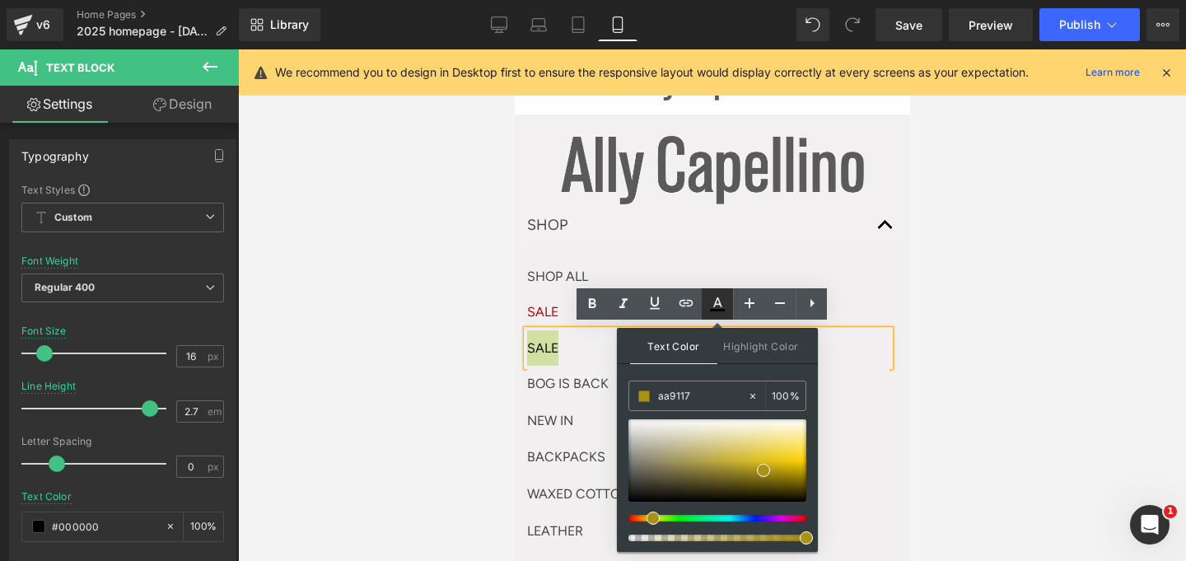
type input "aa9117"
click at [722, 310] on icon at bounding box center [717, 310] width 15 height 2
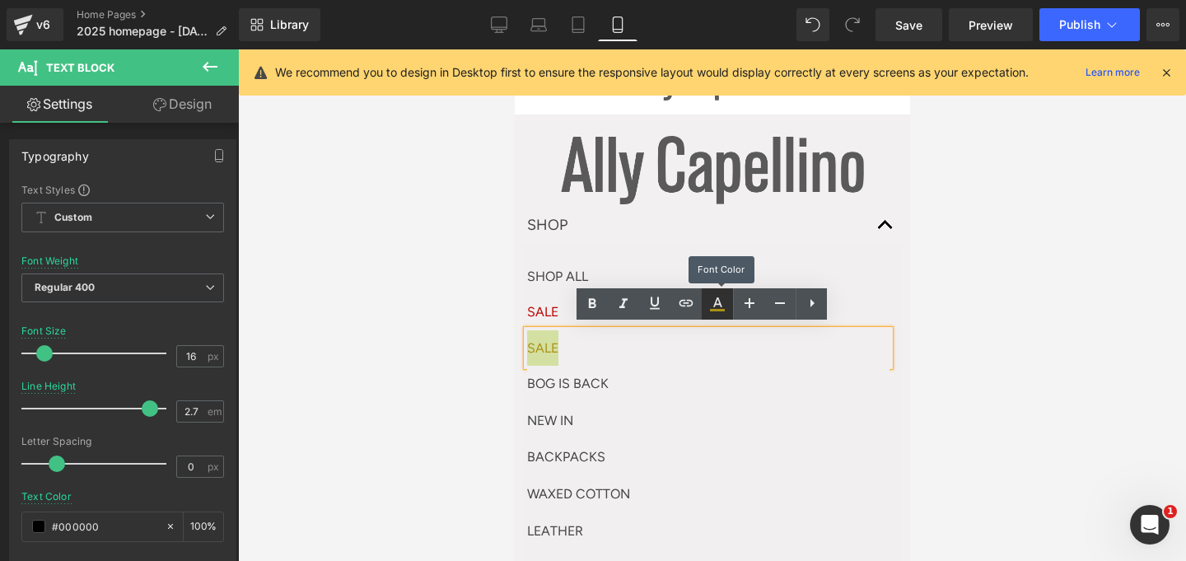
click at [722, 310] on icon at bounding box center [717, 310] width 15 height 2
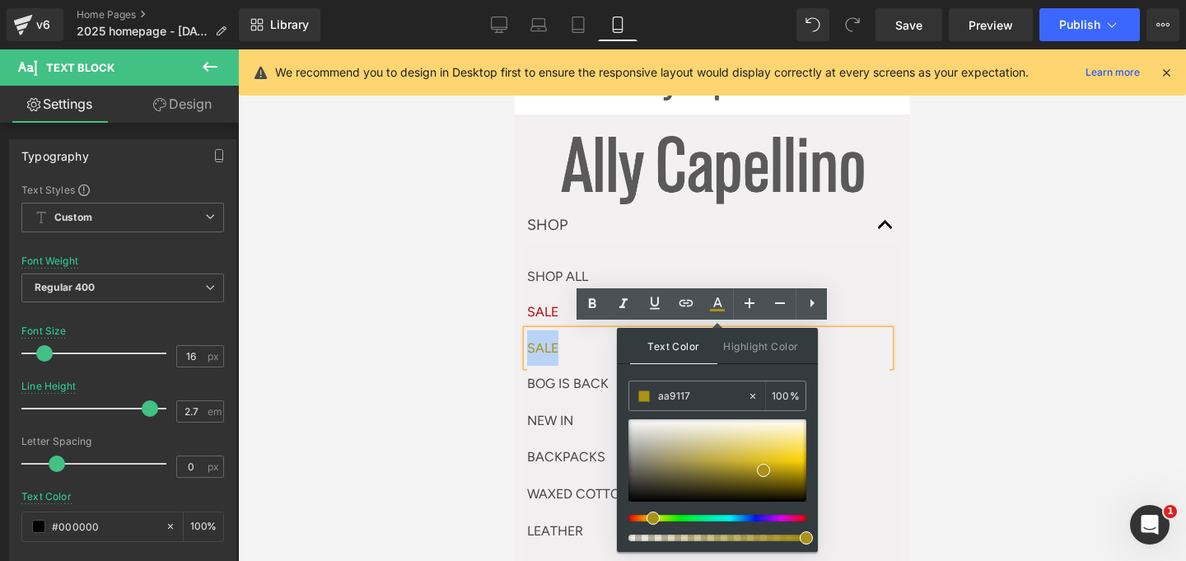
click at [576, 339] on p "SALE" at bounding box center [707, 347] width 362 height 35
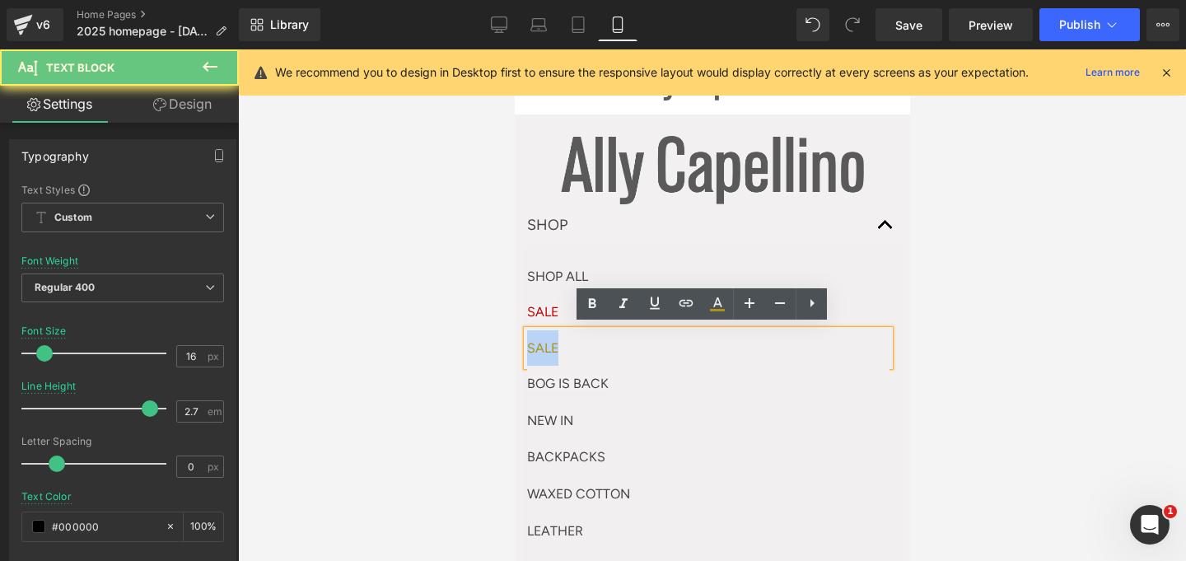
drag, startPoint x: 555, startPoint y: 341, endPoint x: 527, endPoint y: 341, distance: 28.0
click at [527, 341] on p "SALE" at bounding box center [707, 347] width 362 height 35
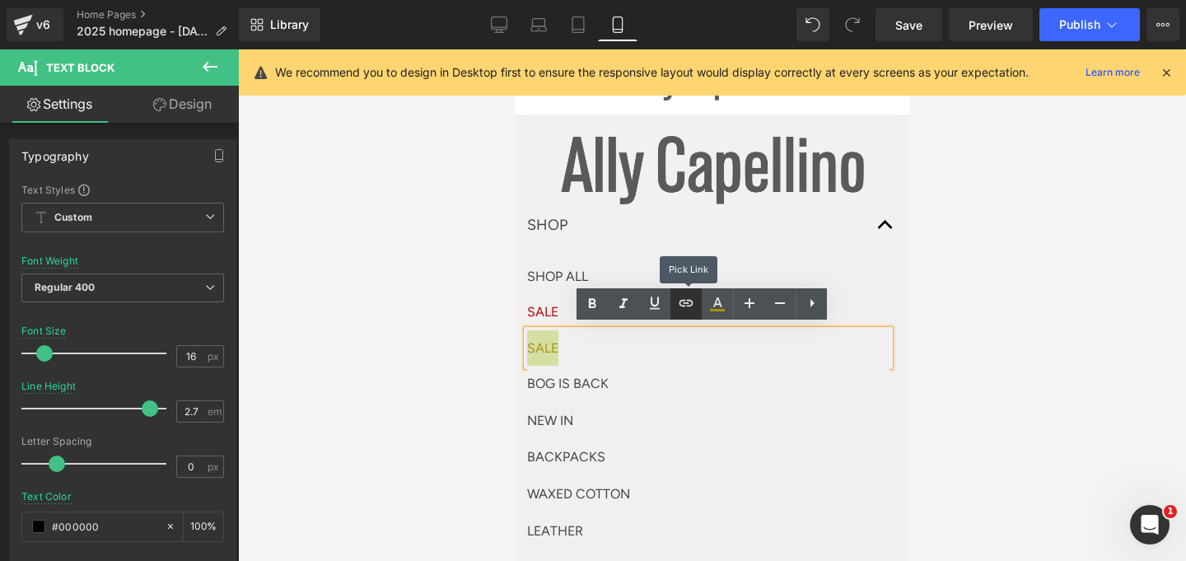
click at [684, 296] on icon at bounding box center [686, 303] width 20 height 20
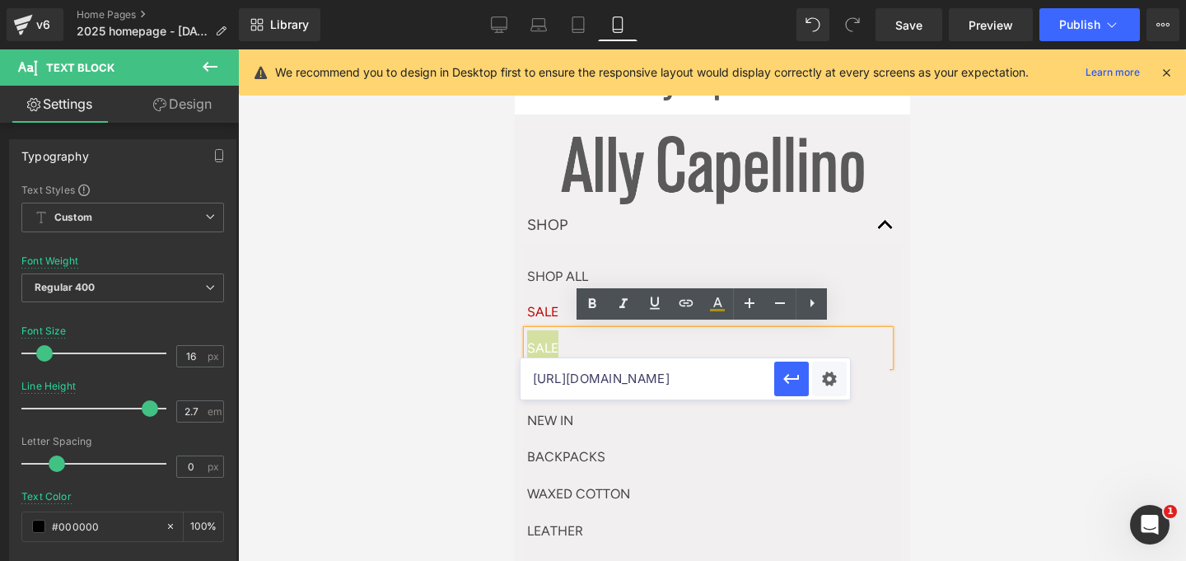
click at [629, 375] on input "[URL][DOMAIN_NAME]" at bounding box center [647, 378] width 254 height 41
paste input "[URL][DOMAIN_NAME]"
type input "[URL][DOMAIN_NAME]"
click at [789, 378] on icon "button" at bounding box center [791, 379] width 16 height 10
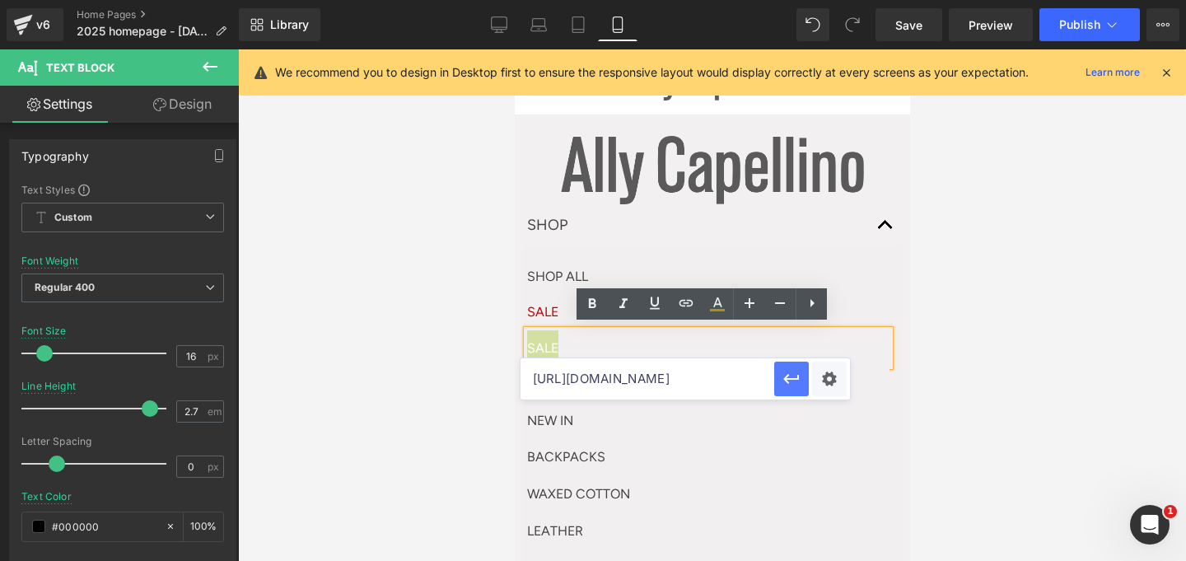
scroll to position [0, 0]
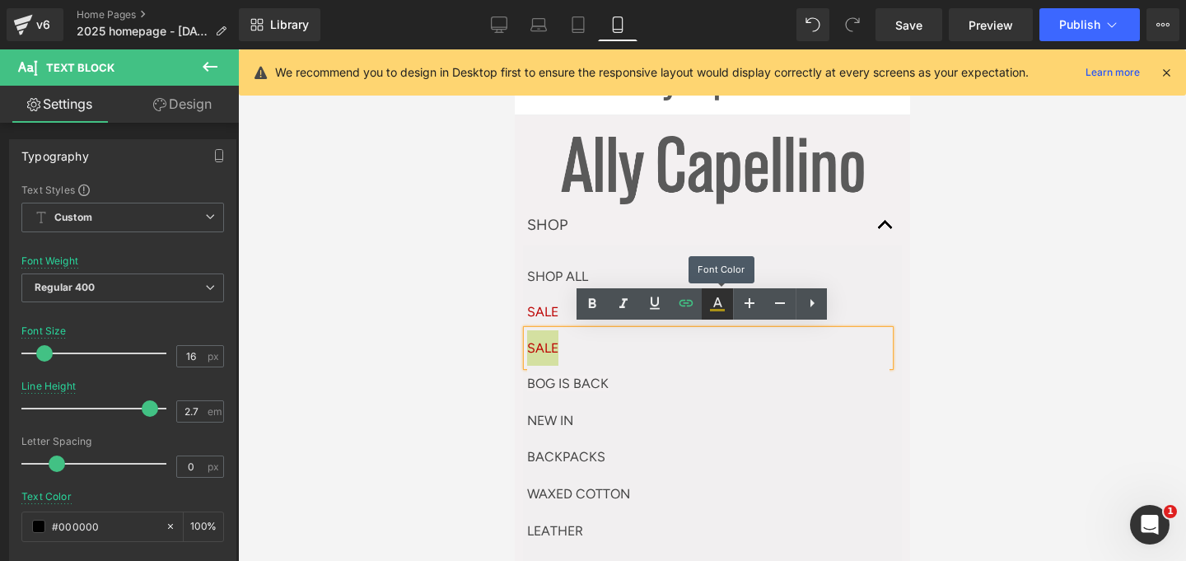
click at [712, 304] on icon at bounding box center [717, 304] width 20 height 20
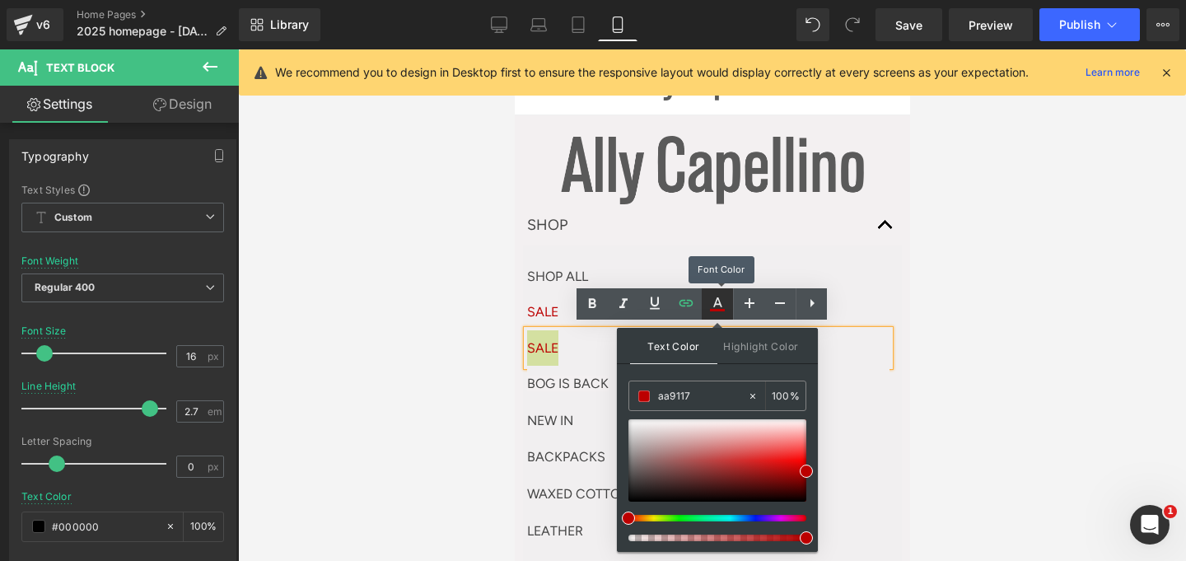
click at [721, 303] on icon at bounding box center [717, 304] width 20 height 20
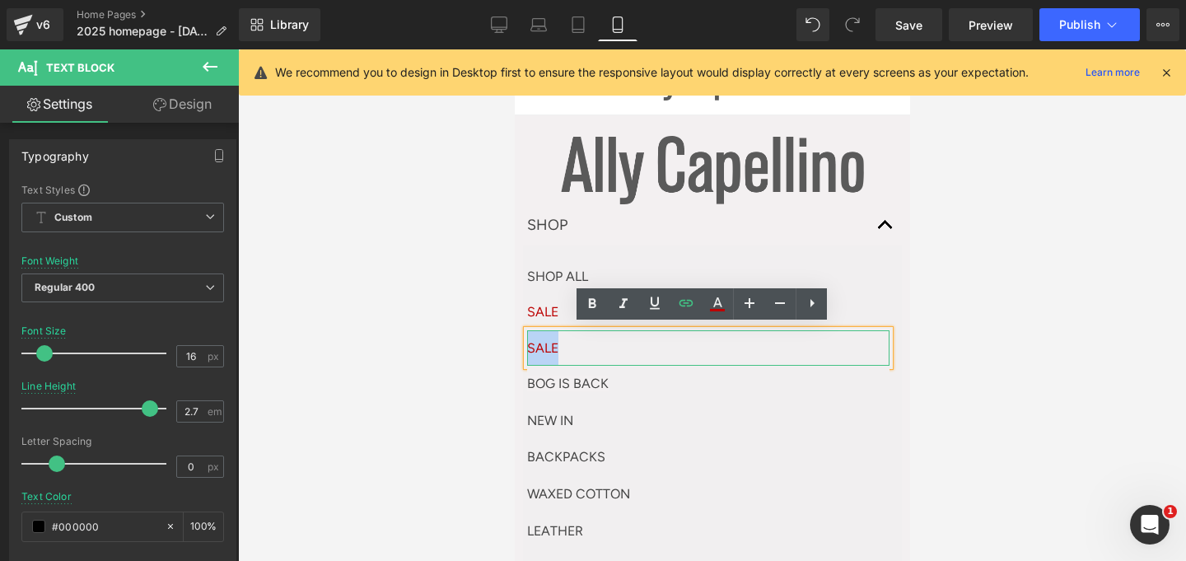
click at [584, 343] on p "SALE" at bounding box center [707, 347] width 362 height 35
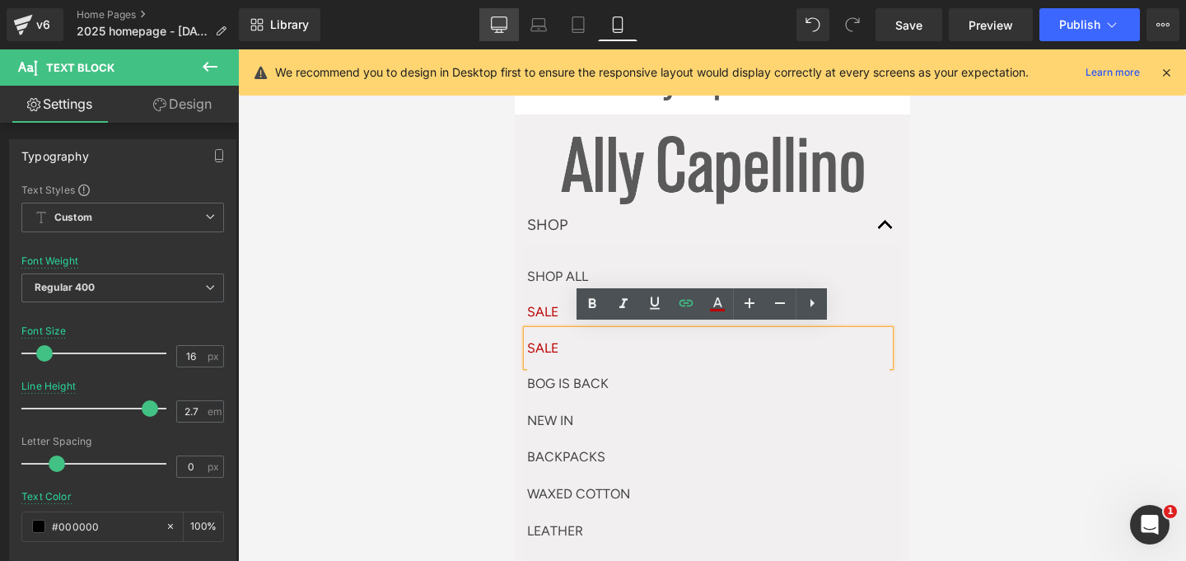
click at [490, 26] on link "Desktop" at bounding box center [499, 24] width 40 height 33
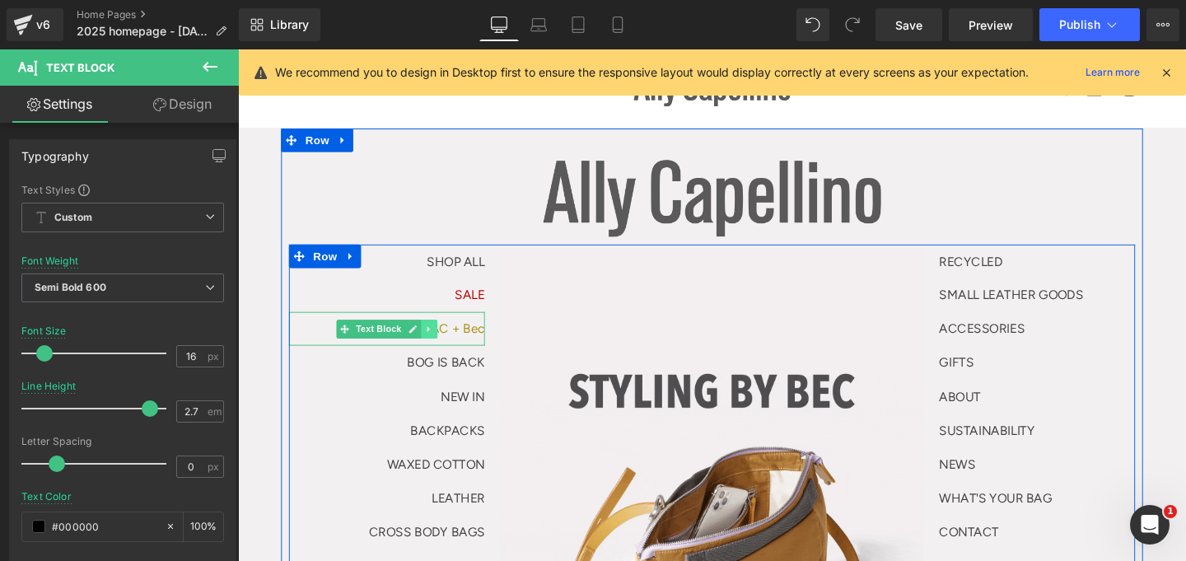
click at [434, 343] on icon at bounding box center [438, 343] width 9 height 10
click at [346, 349] on link "Text Block" at bounding box center [351, 344] width 72 height 20
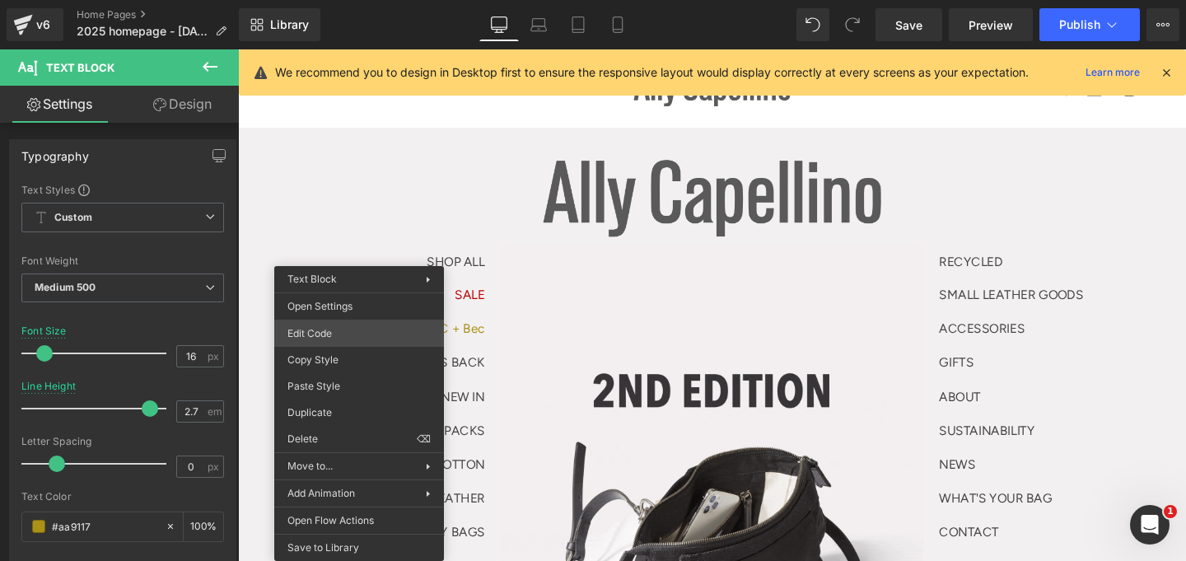
click at [348, 0] on div "Text Block You are previewing how the will restyle your page. You can not edit …" at bounding box center [593, 0] width 1186 height 0
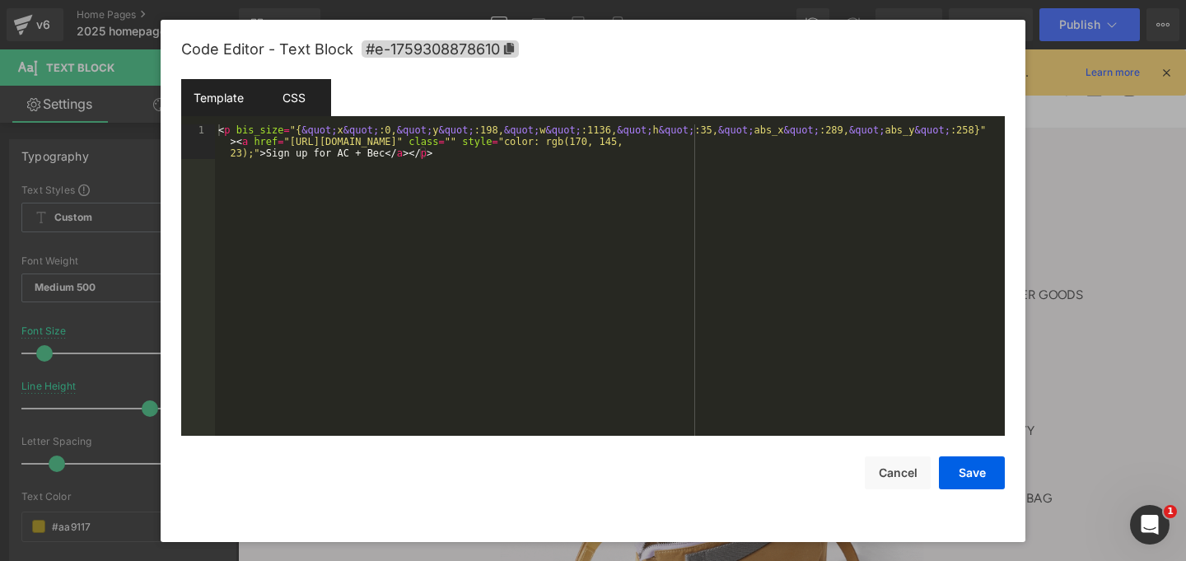
click at [312, 103] on div "CSS" at bounding box center [293, 97] width 75 height 37
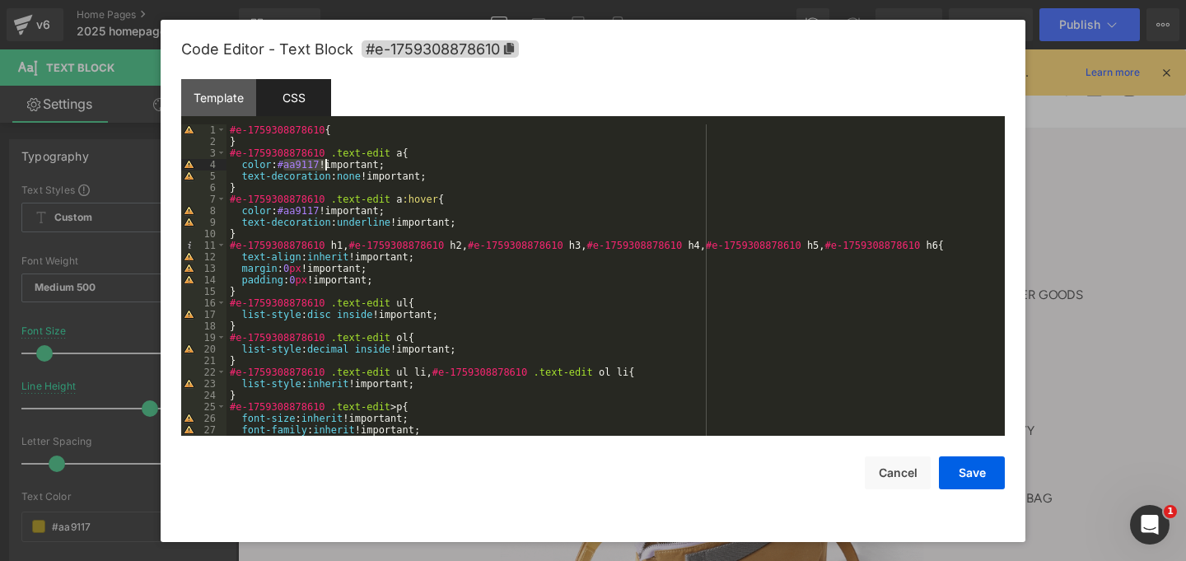
drag, startPoint x: 283, startPoint y: 165, endPoint x: 322, endPoint y: 162, distance: 38.8
click at [322, 162] on div "#e-1759308878610 { } #e-1759308878610 .text-edit a { color : #aa9117 !important…" at bounding box center [612, 291] width 772 height 334
click at [906, 478] on button "Cancel" at bounding box center [898, 472] width 66 height 33
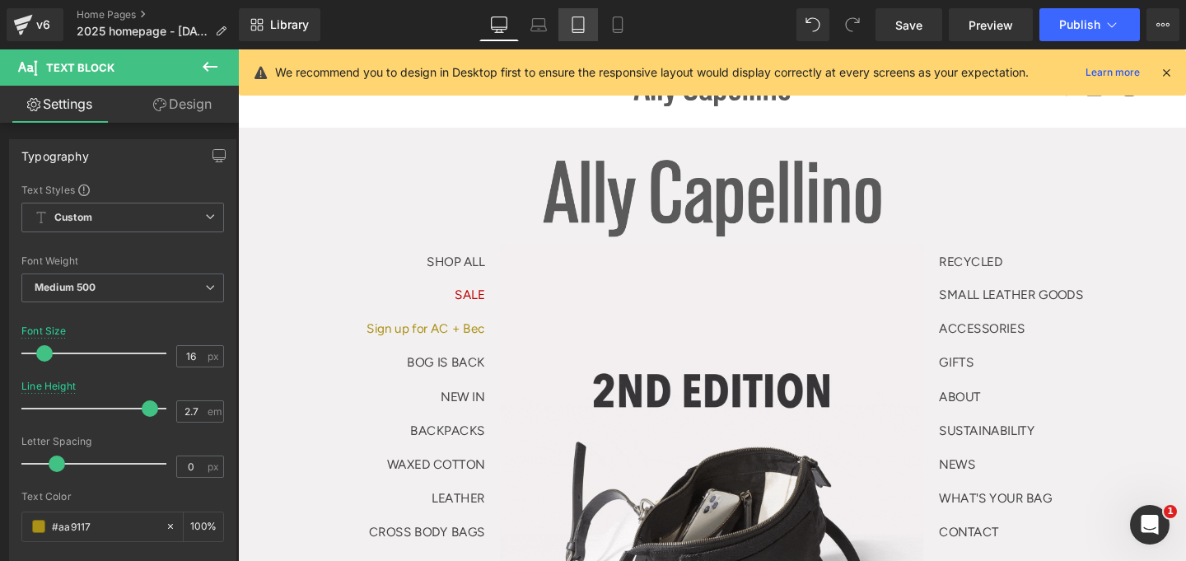
drag, startPoint x: 553, startPoint y: 25, endPoint x: 591, endPoint y: 23, distance: 37.9
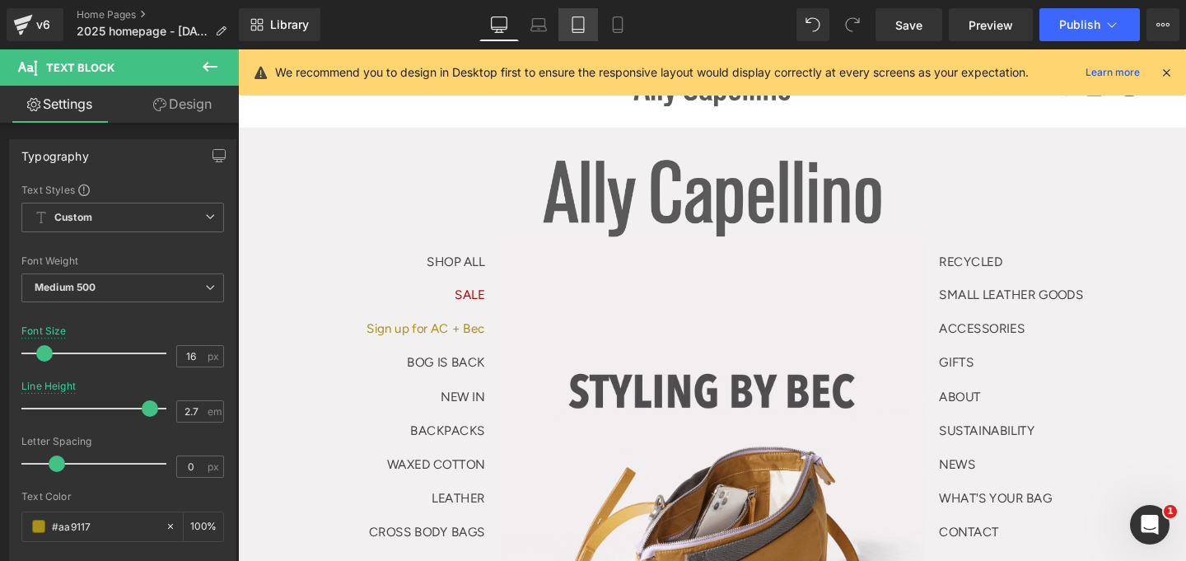
click at [553, 25] on link "Laptop" at bounding box center [539, 24] width 40 height 33
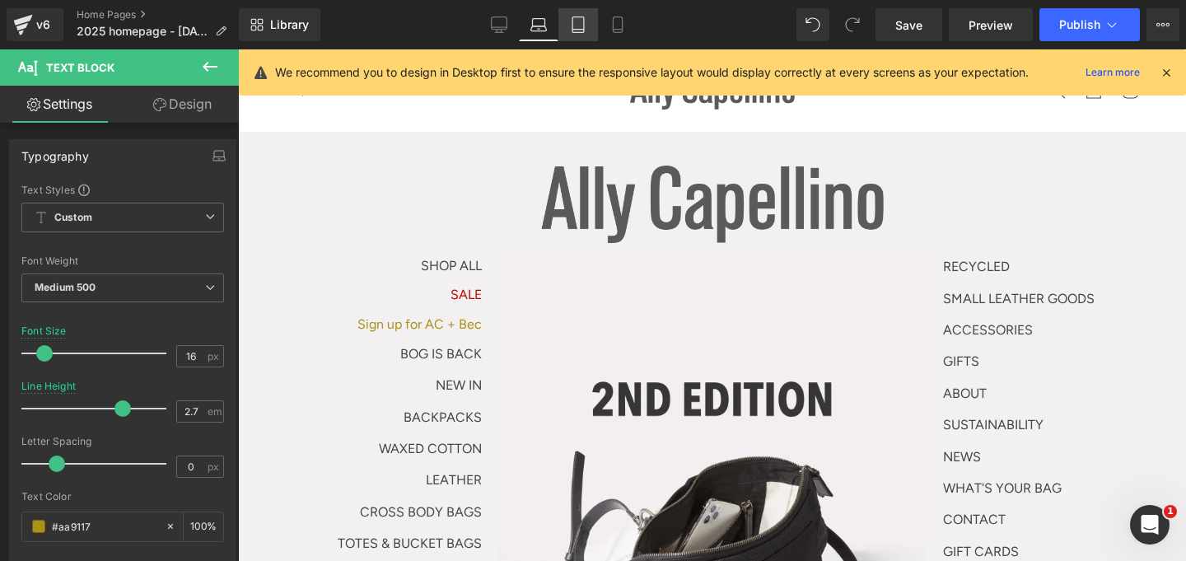
click at [588, 24] on link "Tablet" at bounding box center [578, 24] width 40 height 33
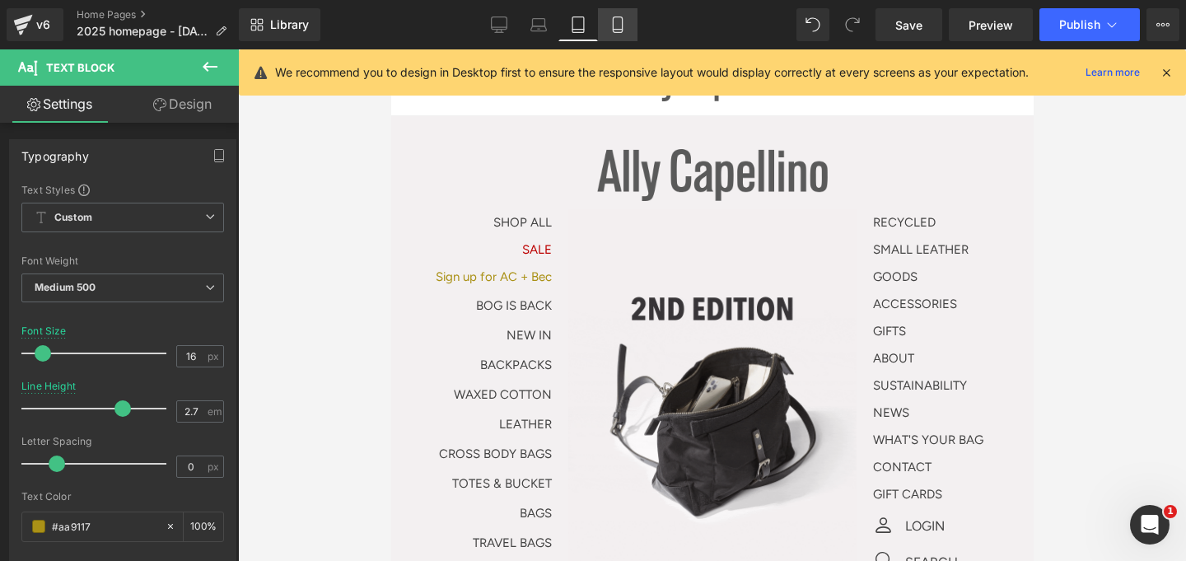
click at [618, 22] on icon at bounding box center [617, 24] width 16 height 16
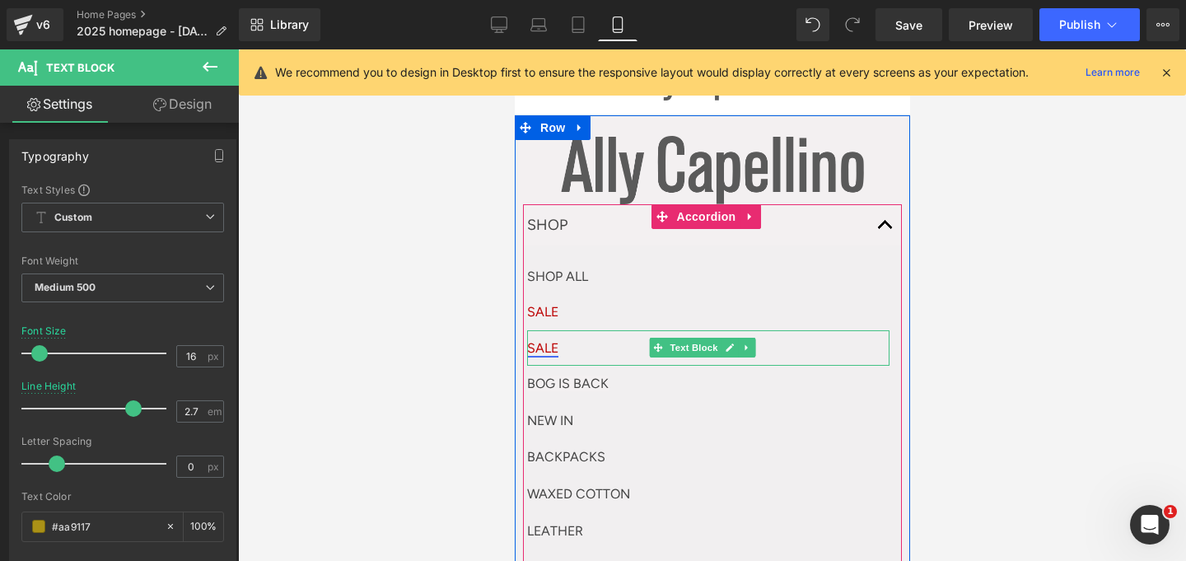
click at [545, 341] on link "SALE" at bounding box center [541, 348] width 31 height 16
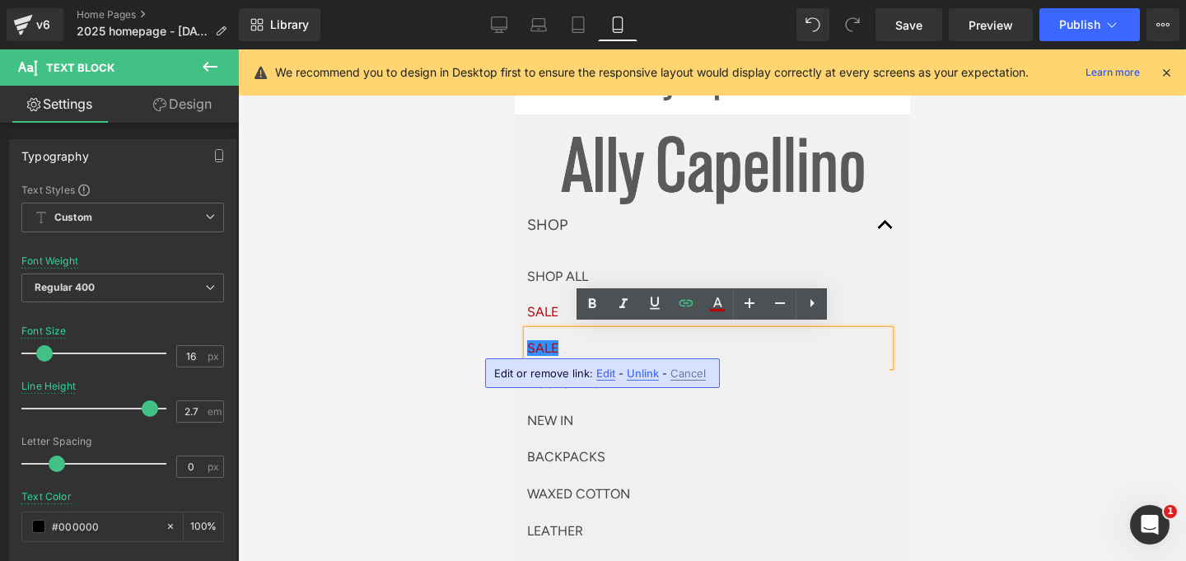
click at [565, 341] on p "SALE" at bounding box center [707, 347] width 362 height 35
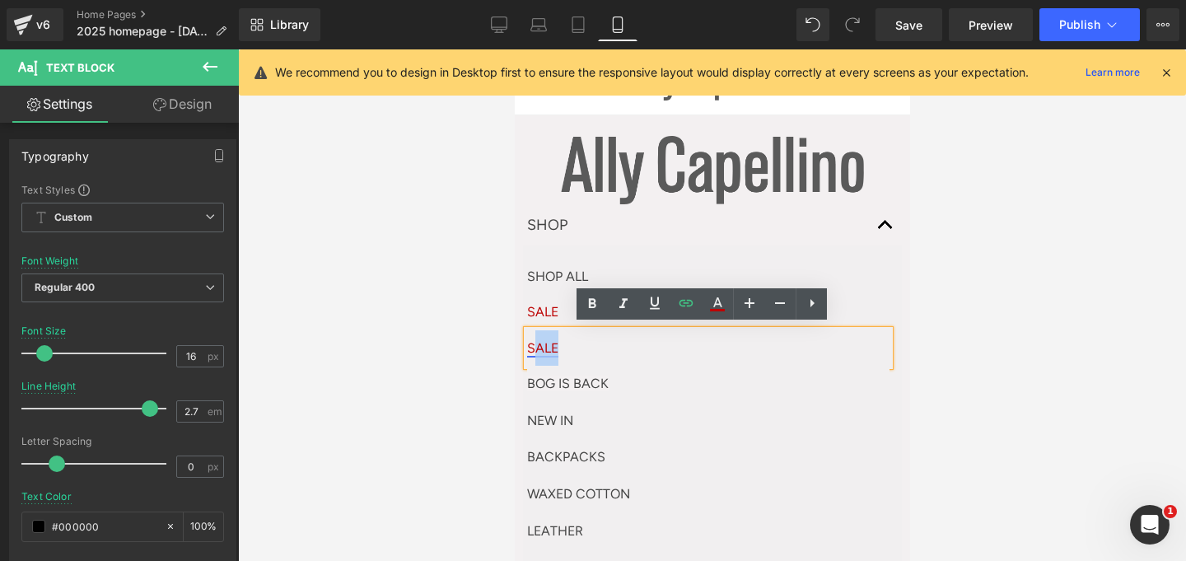
drag, startPoint x: 563, startPoint y: 343, endPoint x: 538, endPoint y: 347, distance: 25.9
click at [538, 347] on p "SALE" at bounding box center [707, 347] width 362 height 35
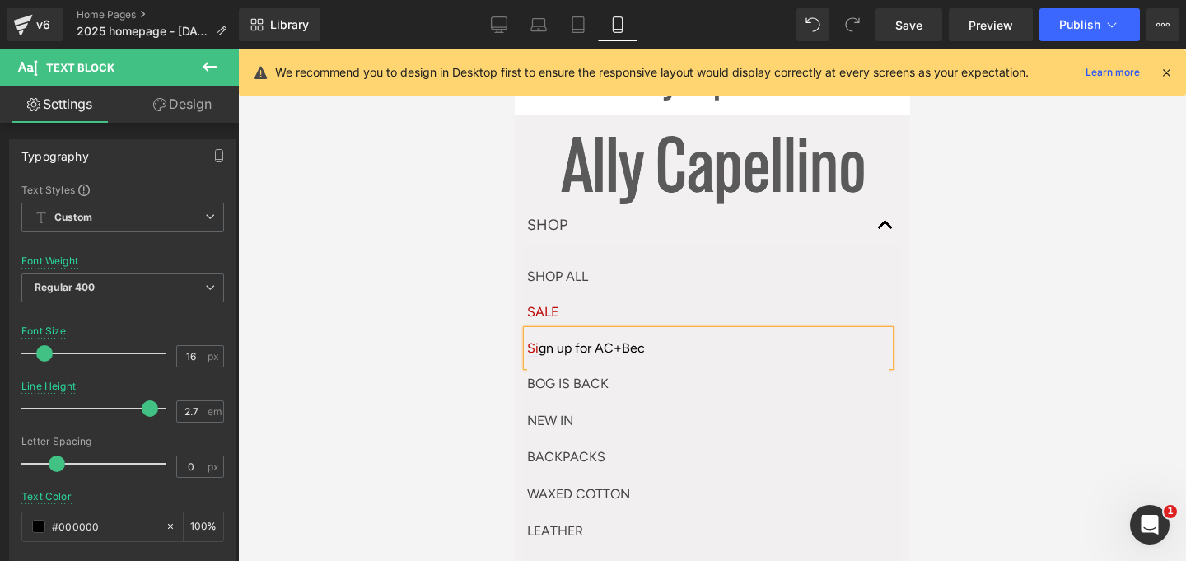
click at [611, 343] on p "Si gn up for AC+Bec" at bounding box center [707, 347] width 362 height 35
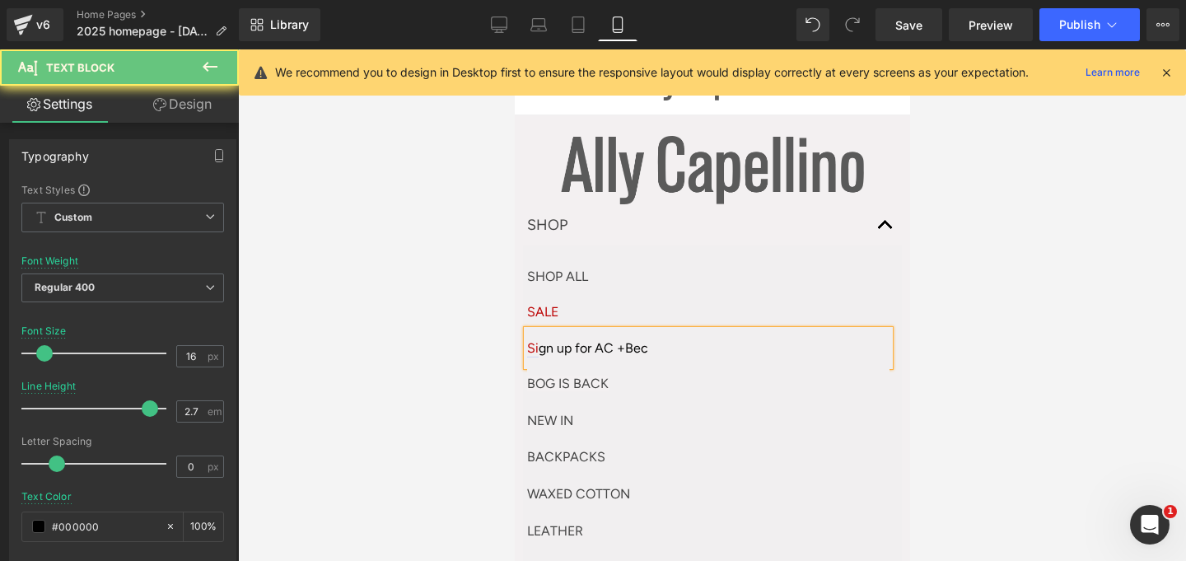
click at [621, 343] on p "Si gn up for AC +Bec" at bounding box center [707, 347] width 362 height 35
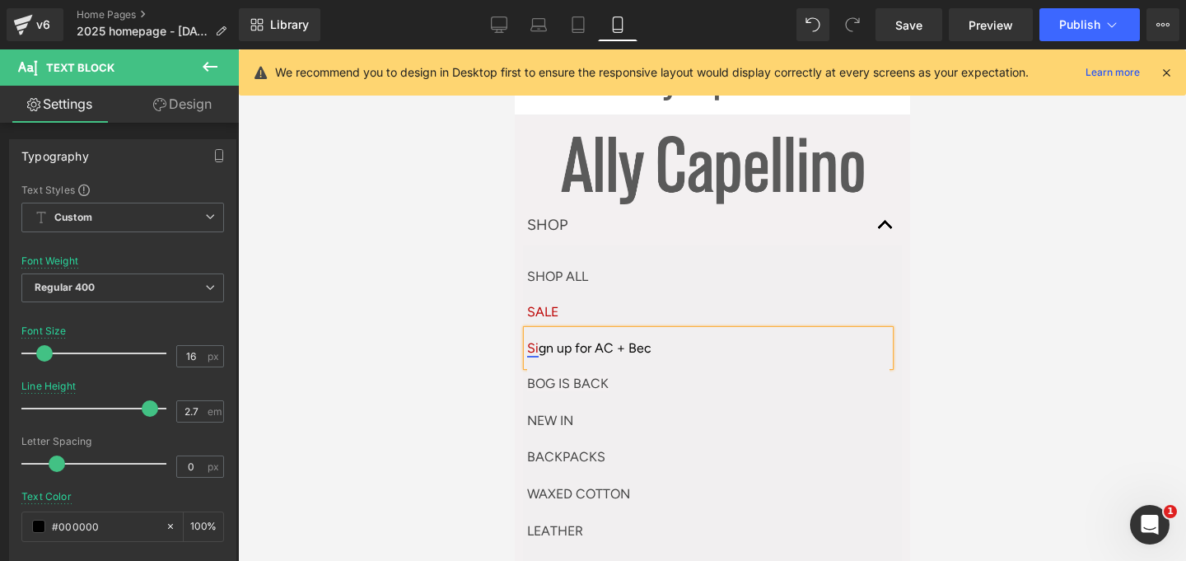
click at [533, 345] on link "Si" at bounding box center [532, 348] width 12 height 16
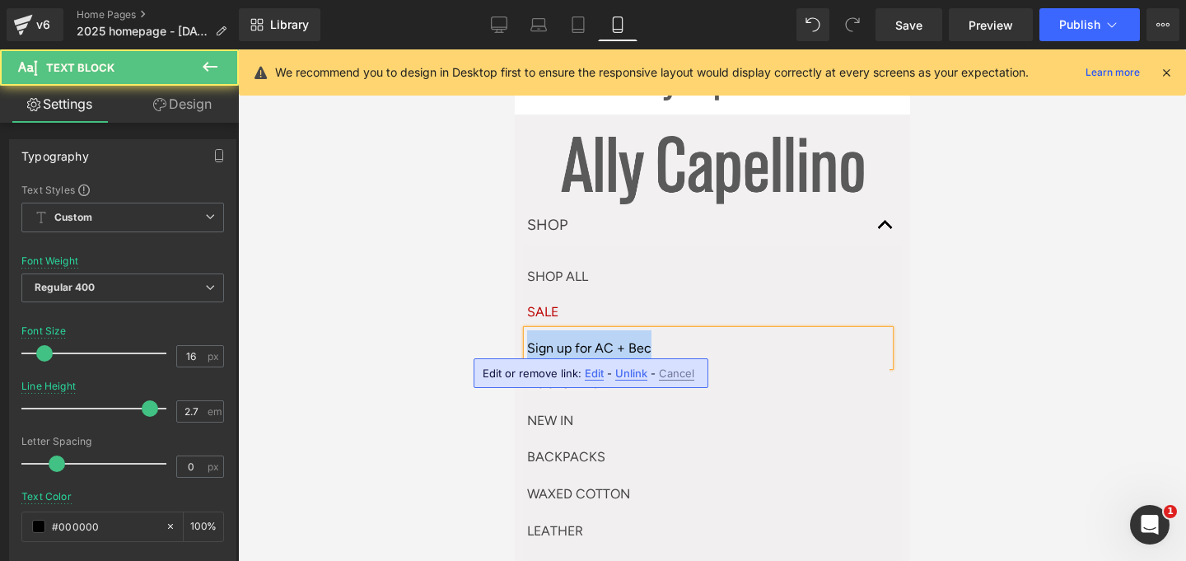
drag, startPoint x: 651, startPoint y: 341, endPoint x: 461, endPoint y: 341, distance: 189.4
click at [514, 341] on html "Skip to content Shop Shop Shop All AC + BEC Bog is Back Sale New In" at bounding box center [711, 304] width 395 height 511
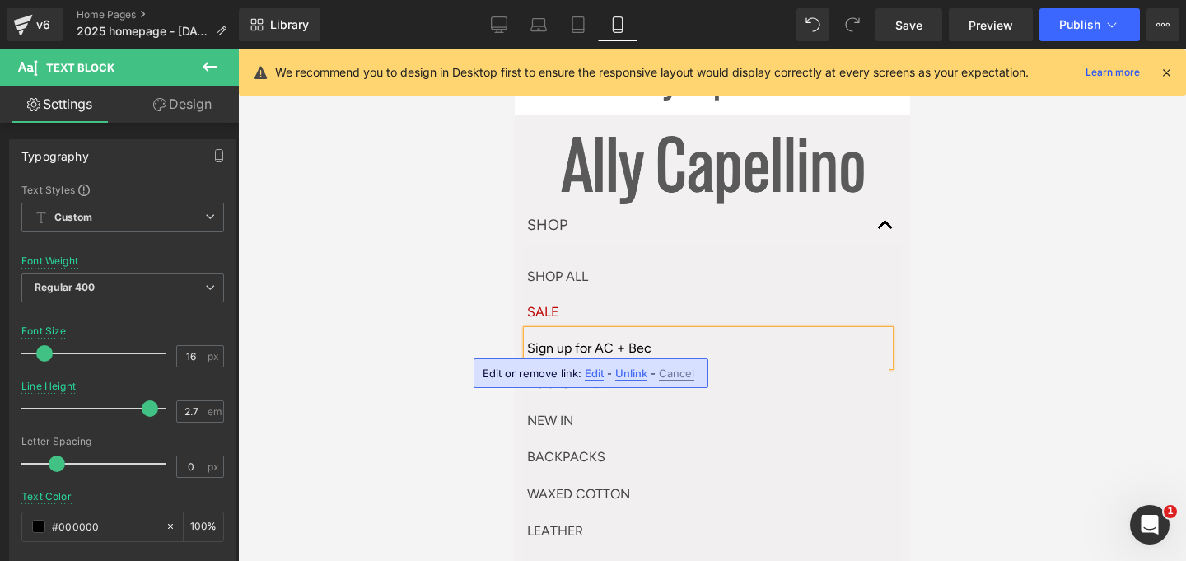
click at [658, 330] on p "Sign up for AC + Bec" at bounding box center [707, 347] width 362 height 35
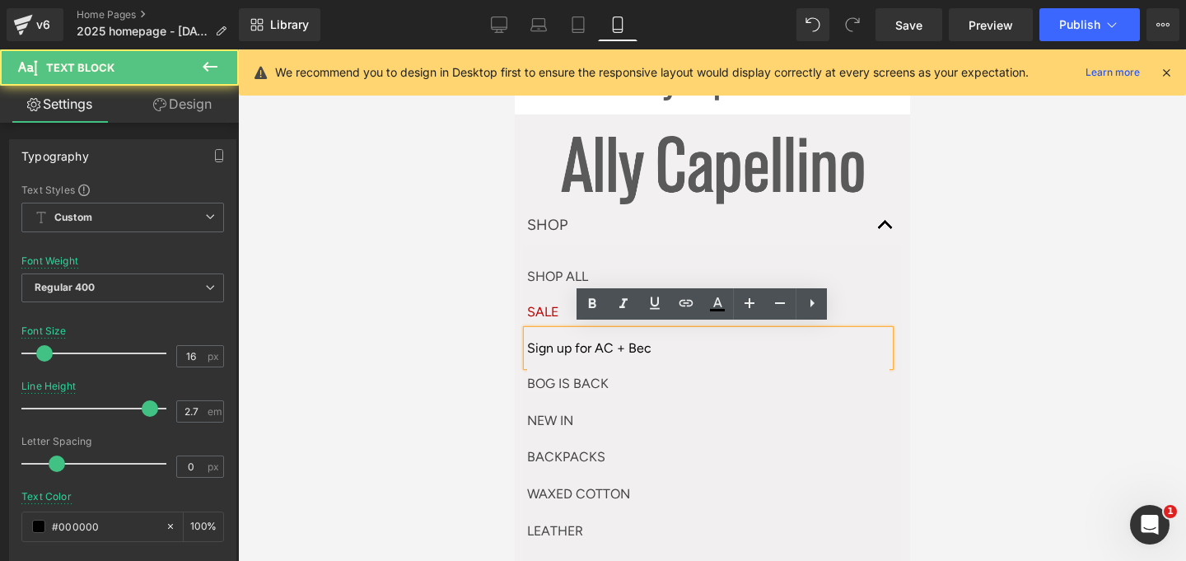
click at [626, 348] on p "Sign up for AC + Bec" at bounding box center [707, 347] width 362 height 35
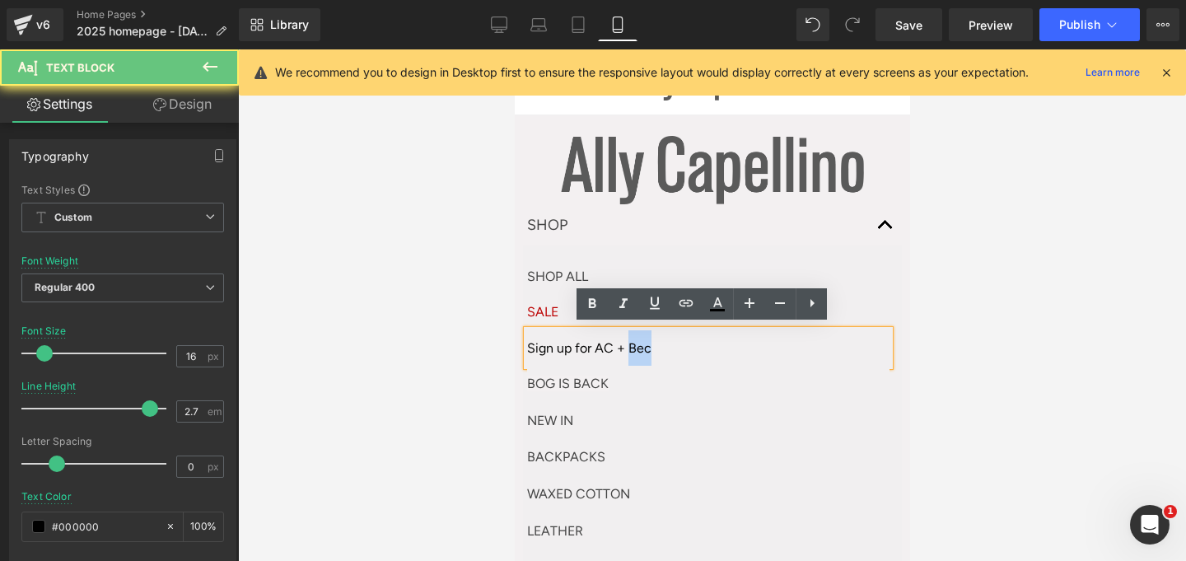
click at [626, 348] on p "Sign up for AC + Bec" at bounding box center [707, 347] width 362 height 35
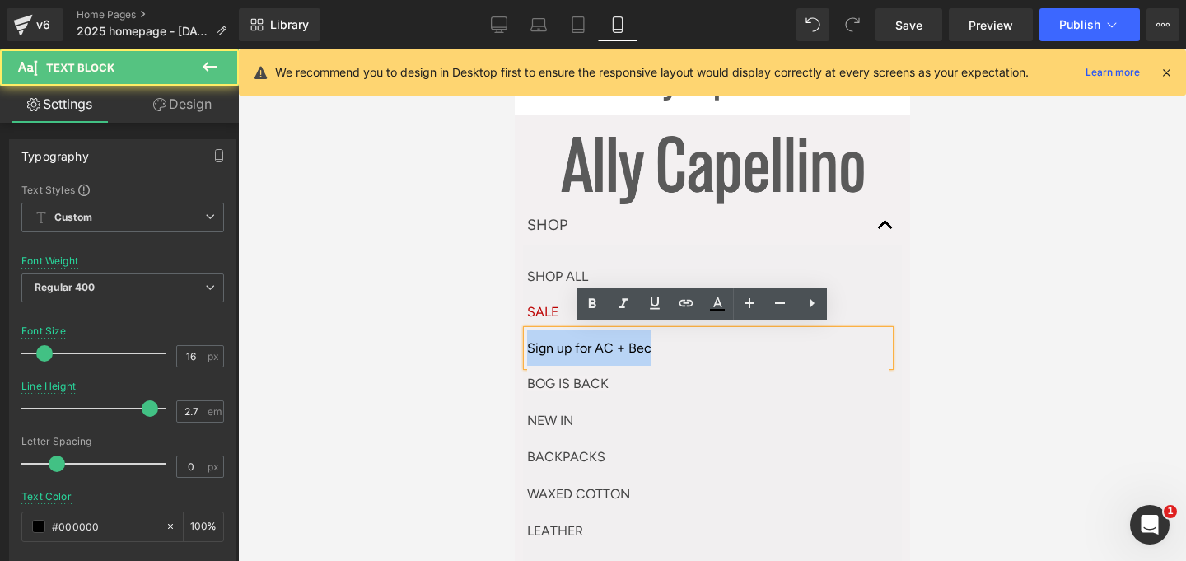
click at [626, 348] on p "Sign up for AC + Bec" at bounding box center [707, 347] width 362 height 35
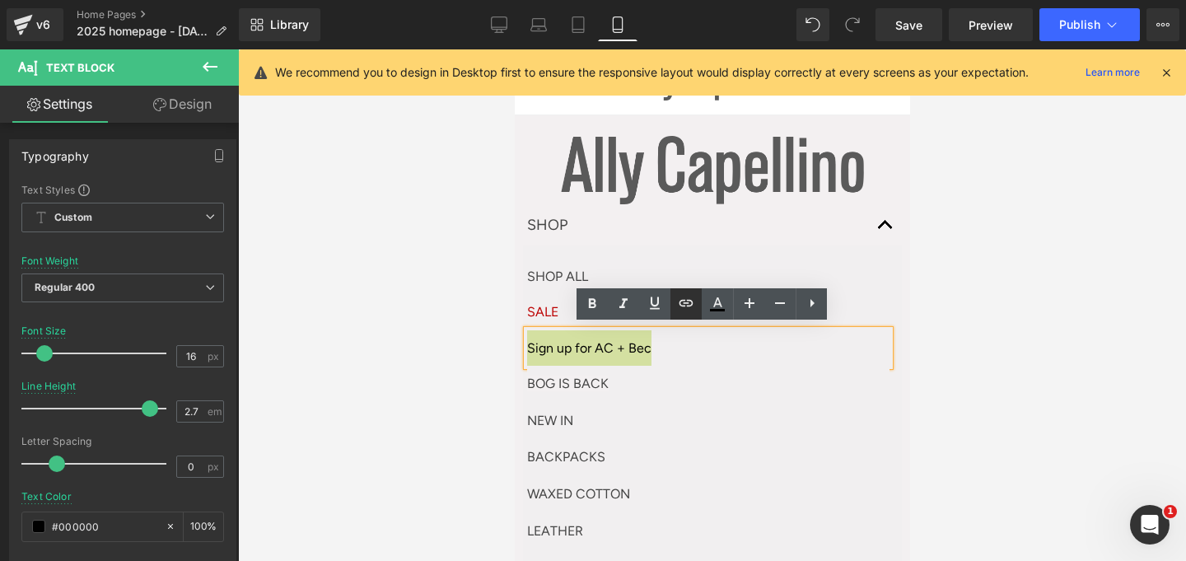
click at [680, 308] on icon at bounding box center [686, 303] width 20 height 20
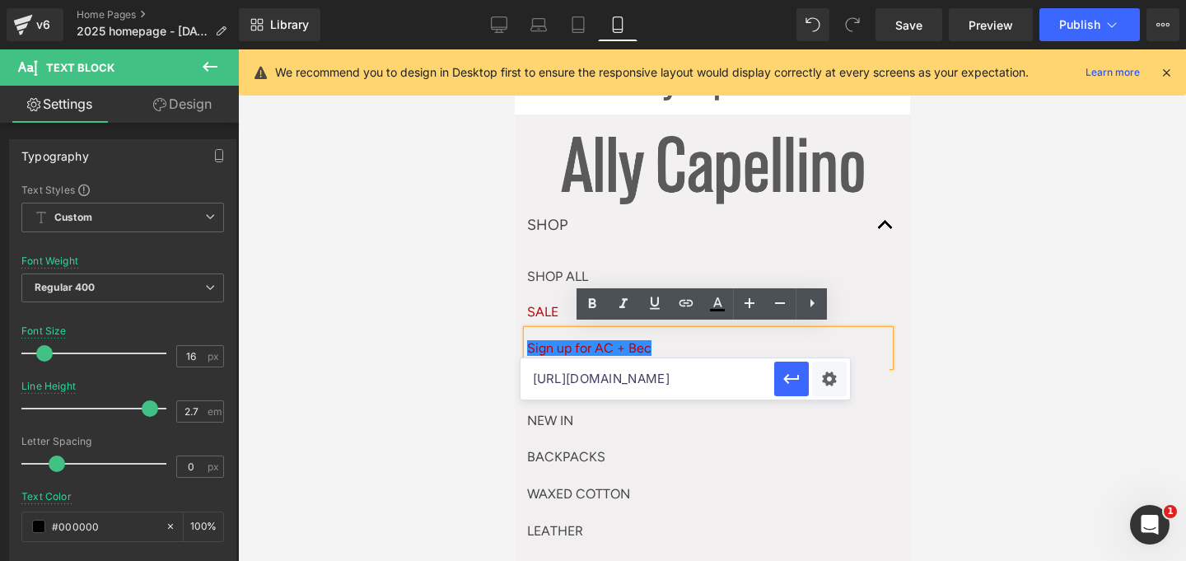
click at [637, 371] on input "[URL][DOMAIN_NAME]" at bounding box center [647, 378] width 254 height 41
click at [658, 344] on p "Sign up for AC + Bec" at bounding box center [707, 347] width 362 height 35
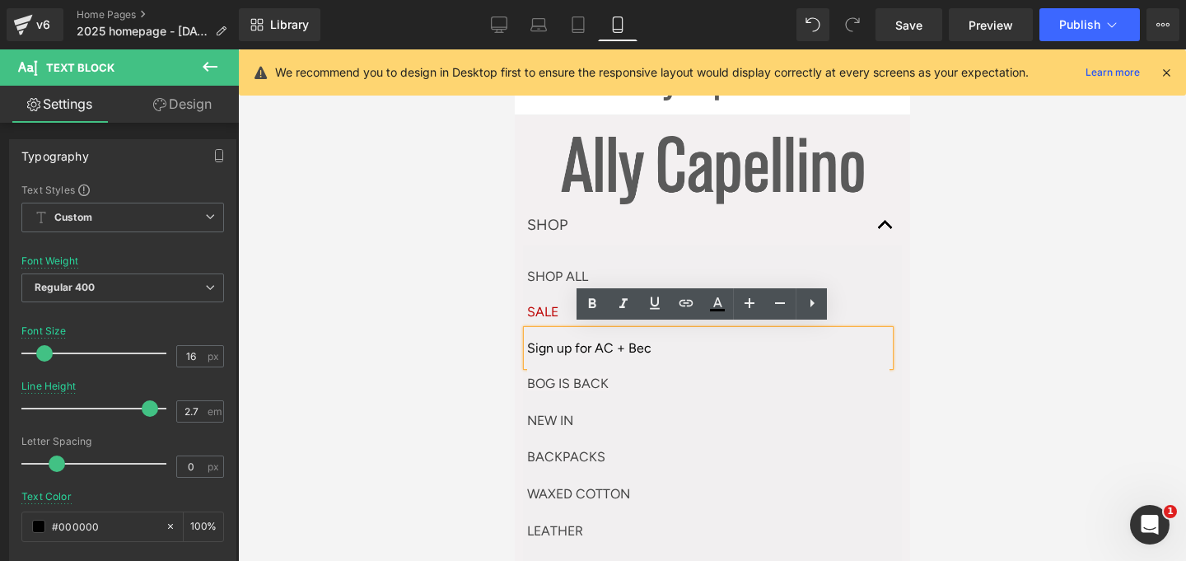
click at [624, 336] on p "Sign up for AC + Bec" at bounding box center [707, 347] width 362 height 35
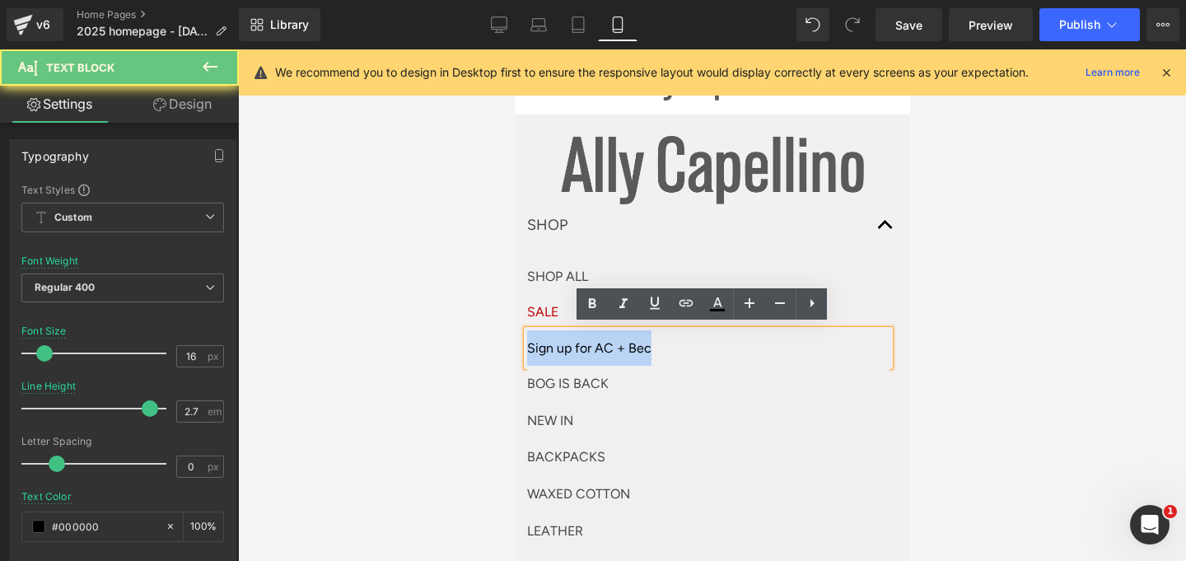
drag, startPoint x: 648, startPoint y: 342, endPoint x: 497, endPoint y: 342, distance: 150.7
click at [514, 342] on html "Skip to content Shop Shop Shop All AC + BEC Bog is Back Sale New In" at bounding box center [711, 304] width 395 height 511
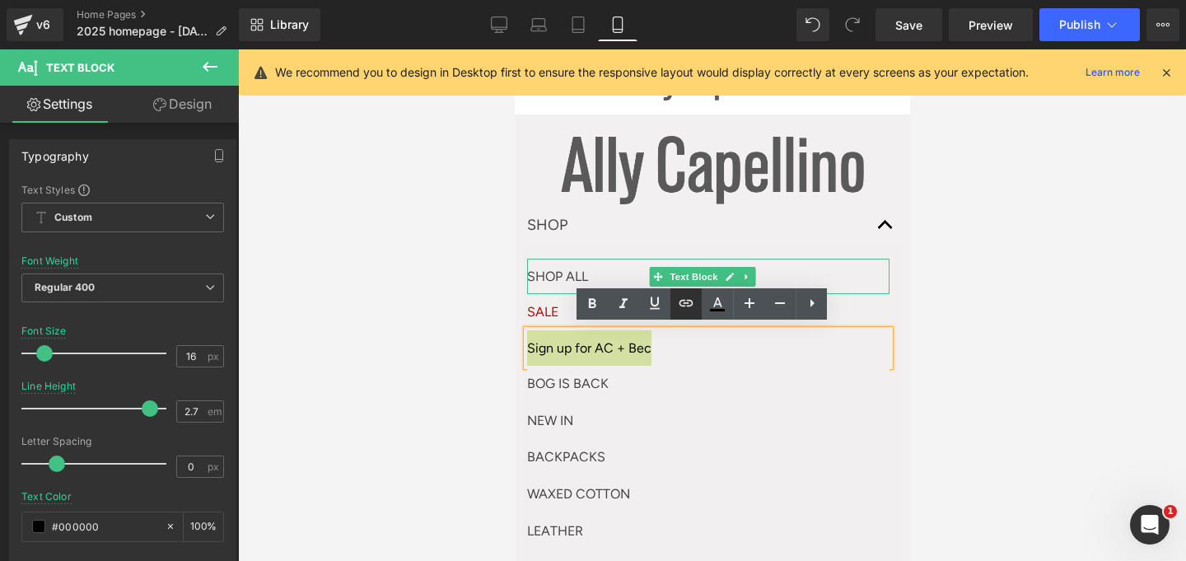
click at [689, 300] on icon at bounding box center [686, 303] width 14 height 7
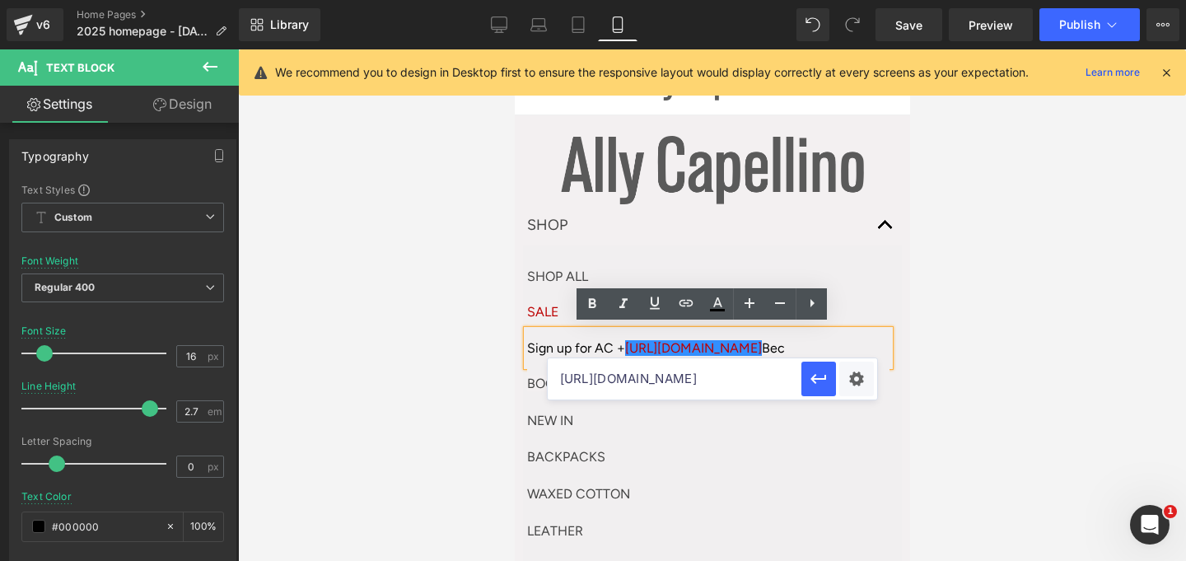
click at [686, 382] on input "[URL][DOMAIN_NAME]" at bounding box center [675, 378] width 254 height 41
click at [760, 340] on link "[URL][DOMAIN_NAME]" at bounding box center [692, 348] width 137 height 16
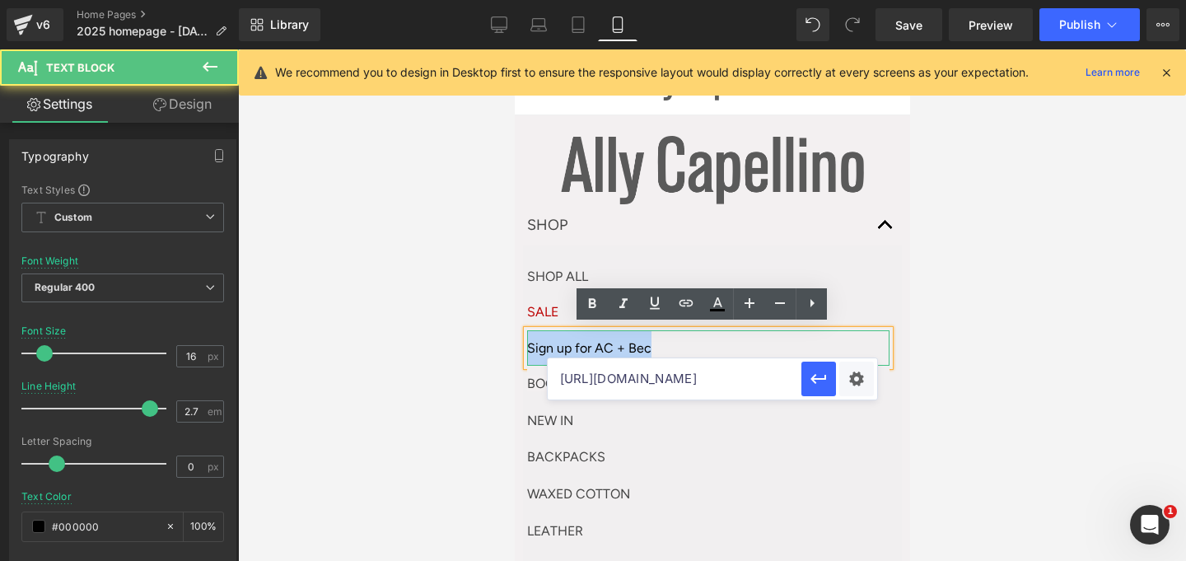
drag, startPoint x: 651, startPoint y: 340, endPoint x: 488, endPoint y: 340, distance: 163.1
click at [514, 340] on html "Skip to content Shop Shop Shop All AC + BEC Bog is Back Sale New In" at bounding box center [711, 304] width 395 height 511
click at [662, 373] on input "[URL][DOMAIN_NAME]" at bounding box center [675, 378] width 254 height 41
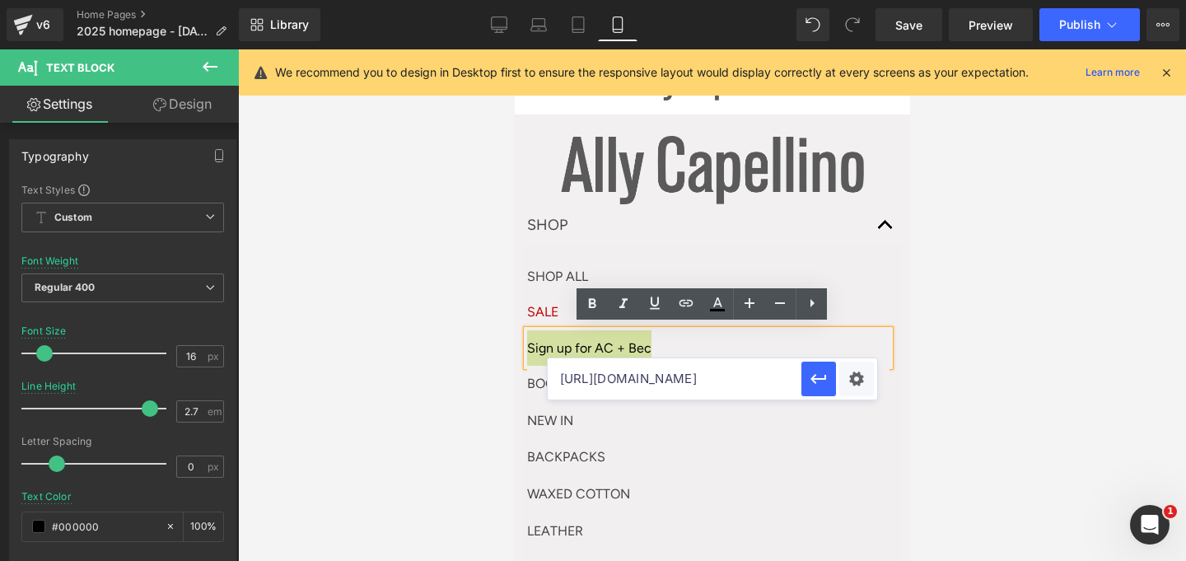
scroll to position [0, 268]
type input "[URL][DOMAIN_NAME]"
drag, startPoint x: 814, startPoint y: 385, endPoint x: 301, endPoint y: 335, distance: 516.3
click at [814, 385] on icon "button" at bounding box center [819, 379] width 20 height 20
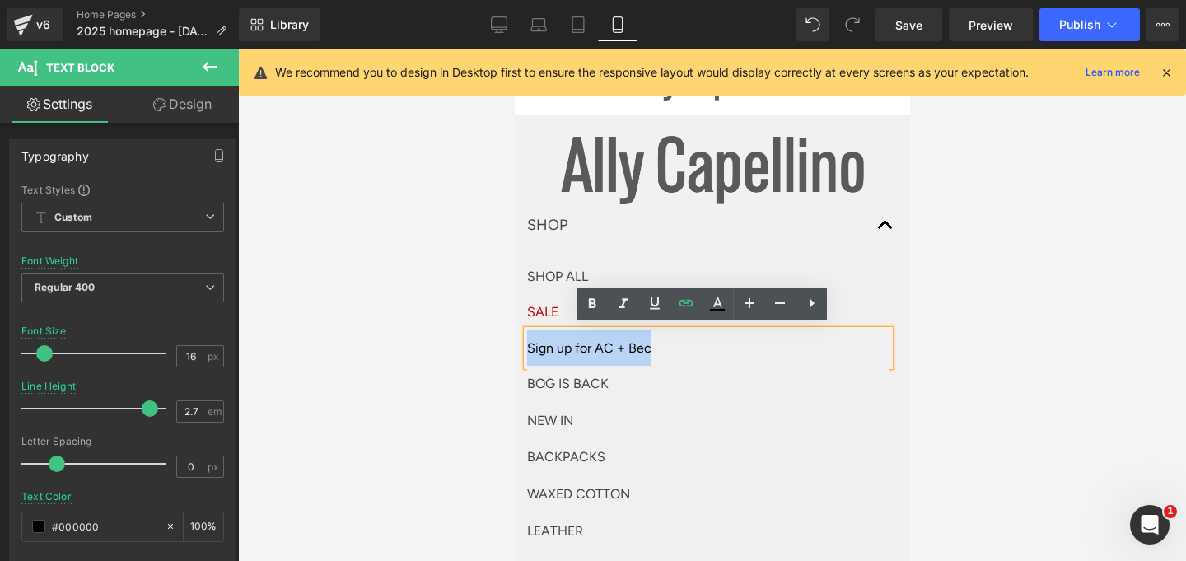
click at [703, 339] on p "Sign up for AC + Bec" at bounding box center [707, 347] width 362 height 35
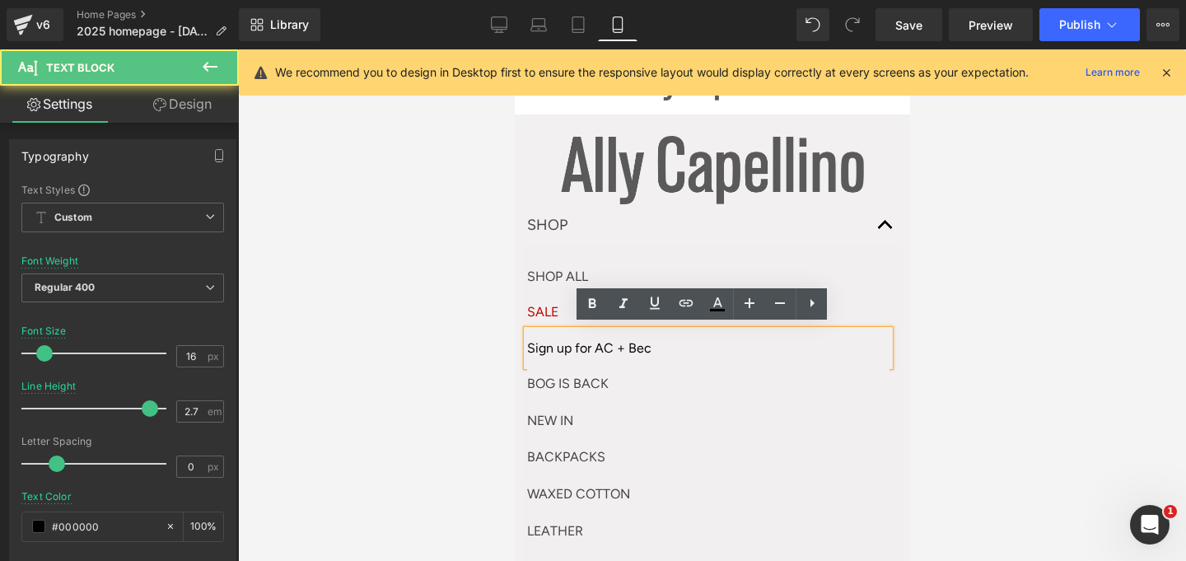
click at [618, 339] on p "Sign up for AC + Bec" at bounding box center [707, 347] width 362 height 35
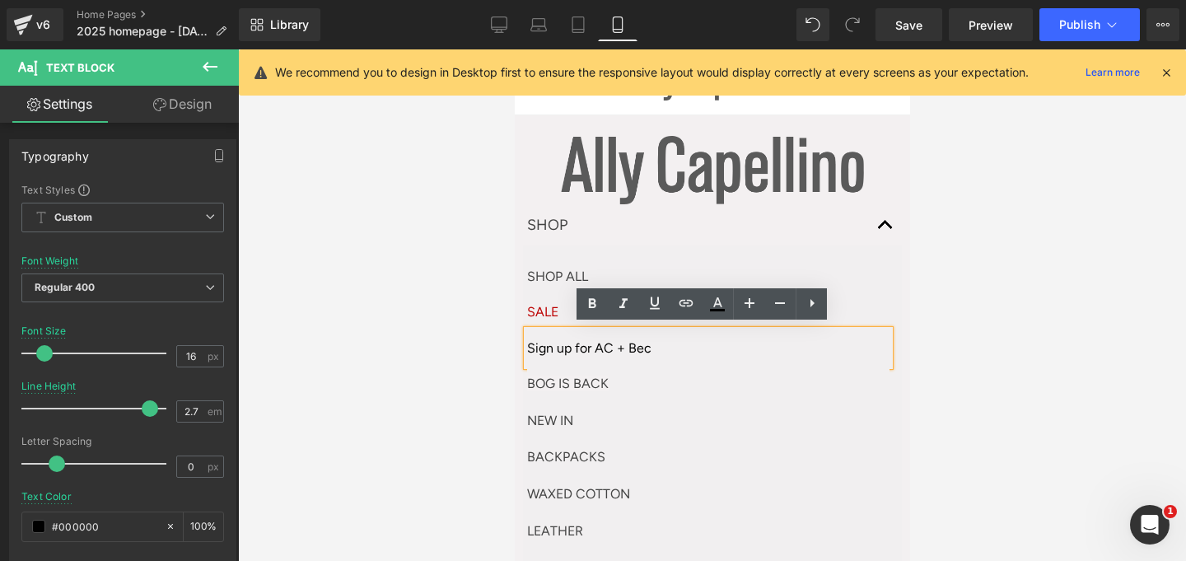
drag, startPoint x: 582, startPoint y: 372, endPoint x: 581, endPoint y: 350, distance: 22.3
click at [582, 376] on link "BOG IS BACK" at bounding box center [567, 384] width 82 height 16
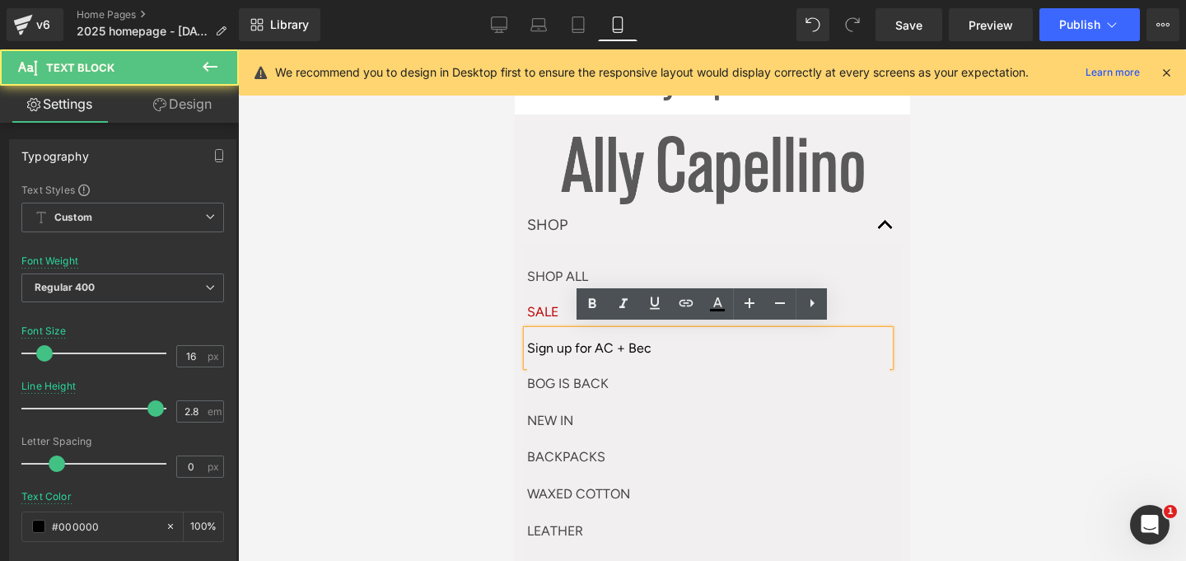
click at [579, 330] on p "Sign up for AC + Bec" at bounding box center [707, 347] width 362 height 35
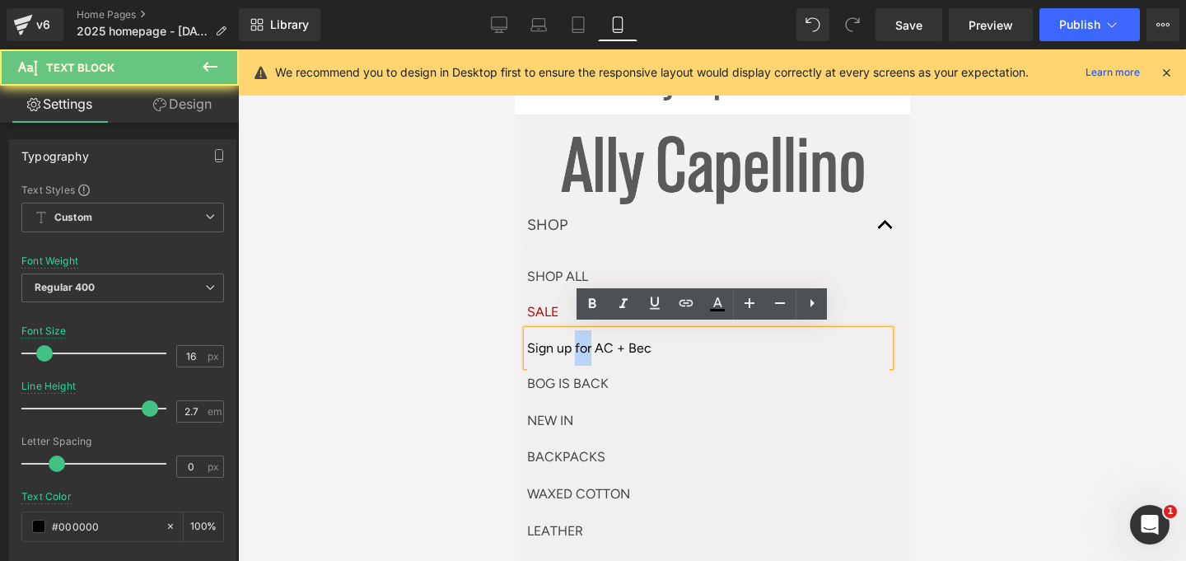
click at [579, 330] on p "Sign up for AC + Bec" at bounding box center [707, 347] width 362 height 35
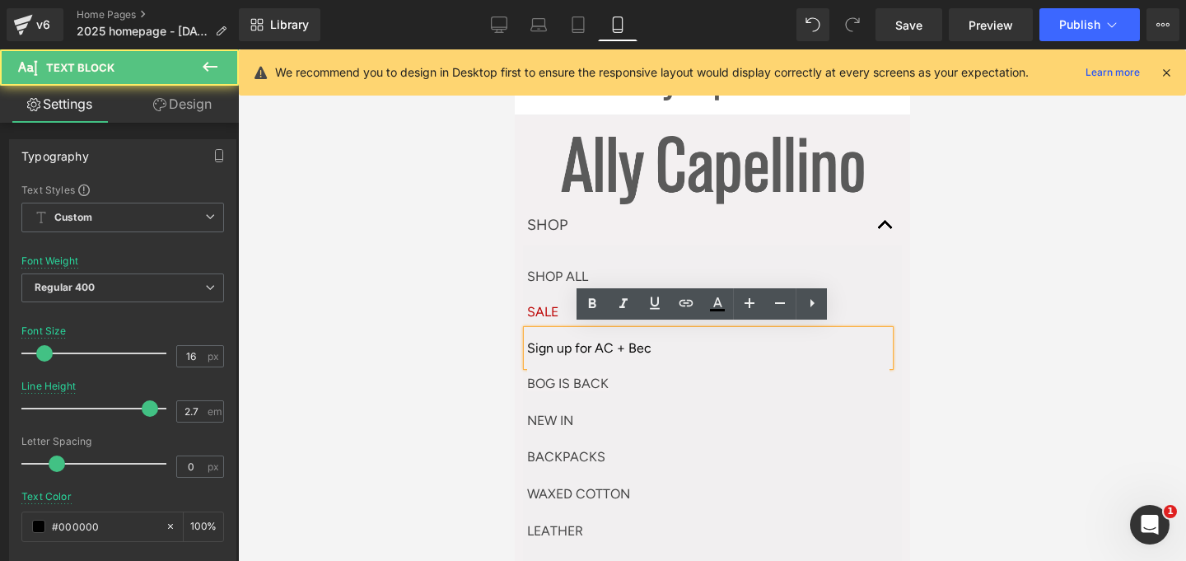
click at [570, 348] on p "Sign up for AC + Bec" at bounding box center [707, 347] width 362 height 35
click at [569, 348] on p "Sign up for AC + Bec" at bounding box center [707, 347] width 362 height 35
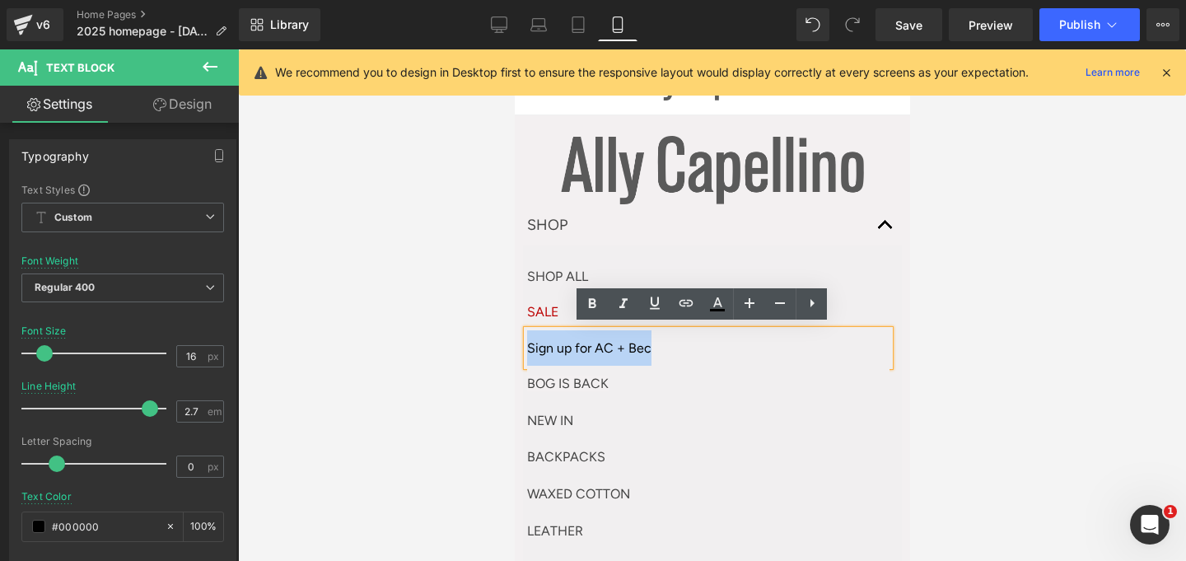
click at [569, 348] on p "Sign up for AC + Bec" at bounding box center [707, 347] width 362 height 35
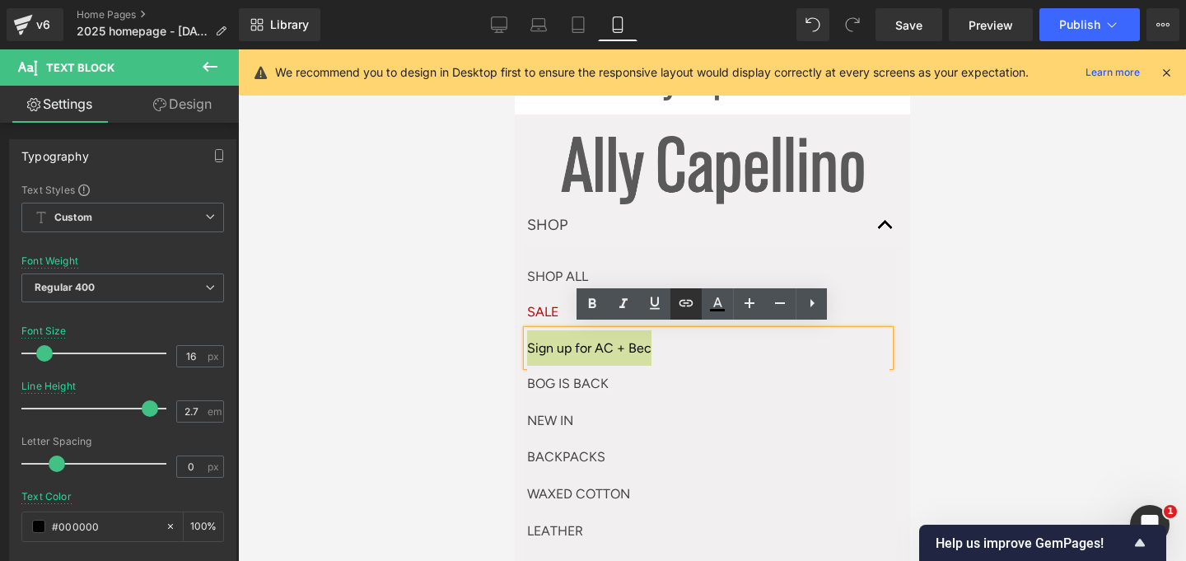
click at [688, 299] on icon at bounding box center [686, 303] width 20 height 20
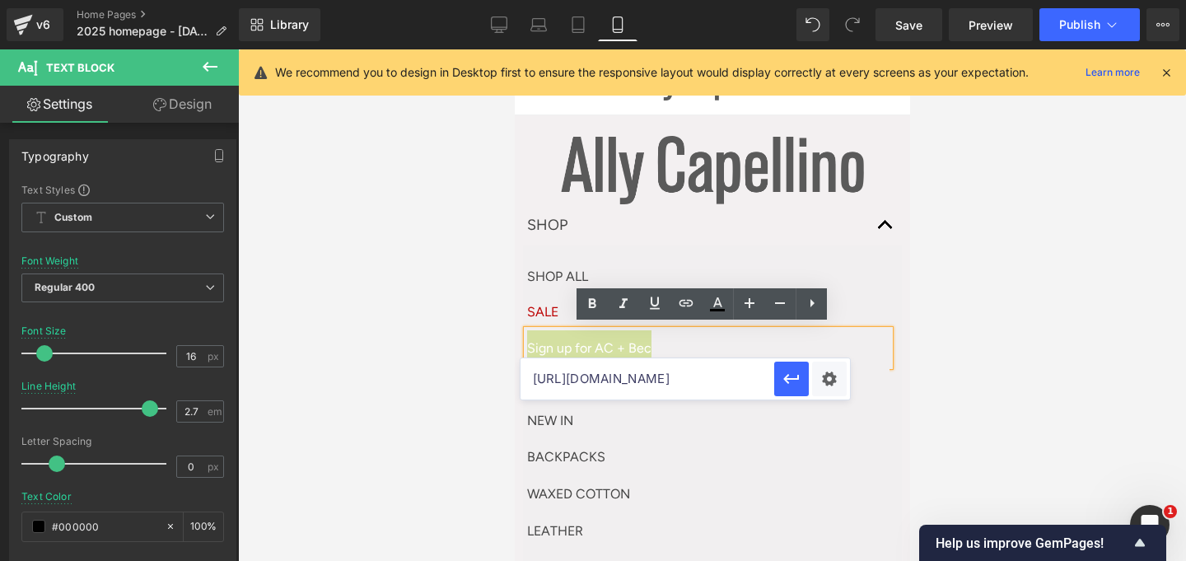
click at [675, 378] on input "[URL][DOMAIN_NAME]" at bounding box center [647, 378] width 254 height 41
paste input "[URL][DOMAIN_NAME]"
type input "[URL][DOMAIN_NAME]"
click at [793, 376] on icon "button" at bounding box center [792, 379] width 20 height 20
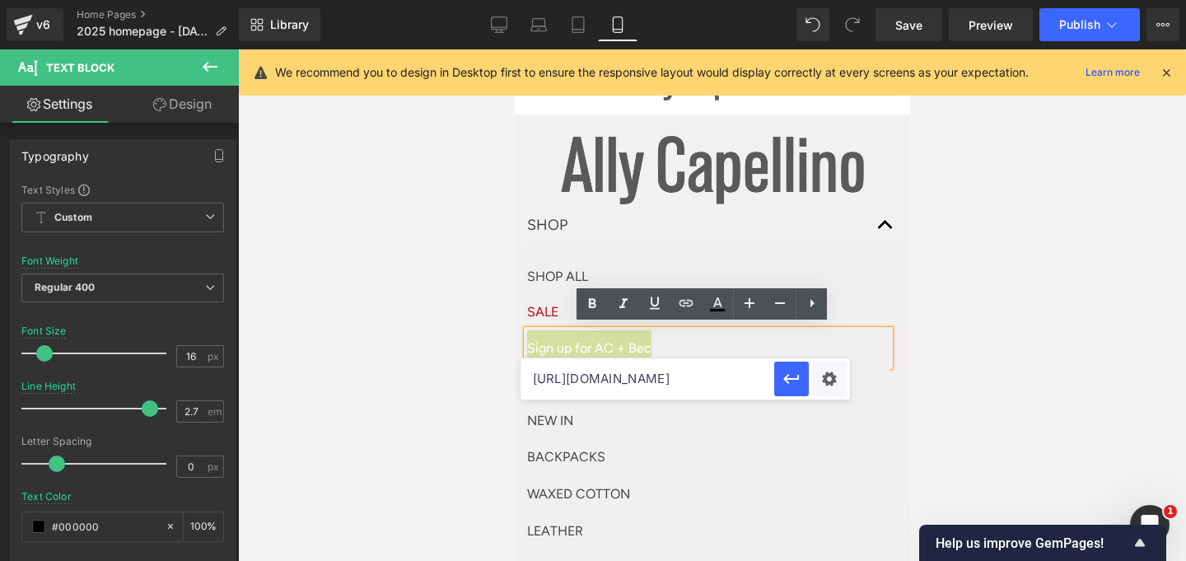
scroll to position [0, 0]
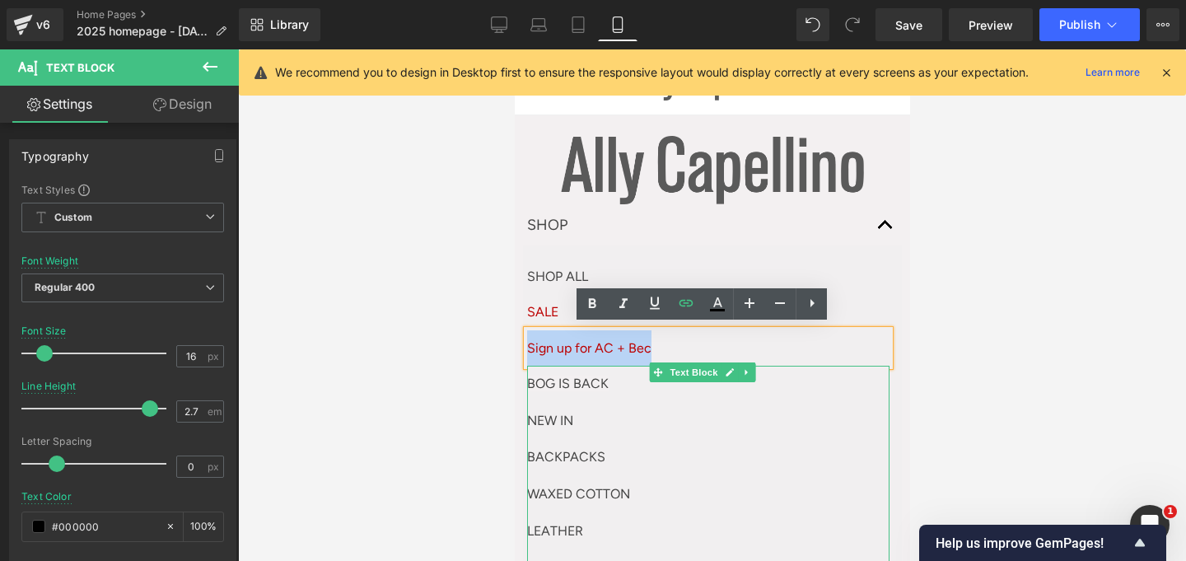
click at [655, 383] on p "BOG IS BACK" at bounding box center [707, 384] width 362 height 37
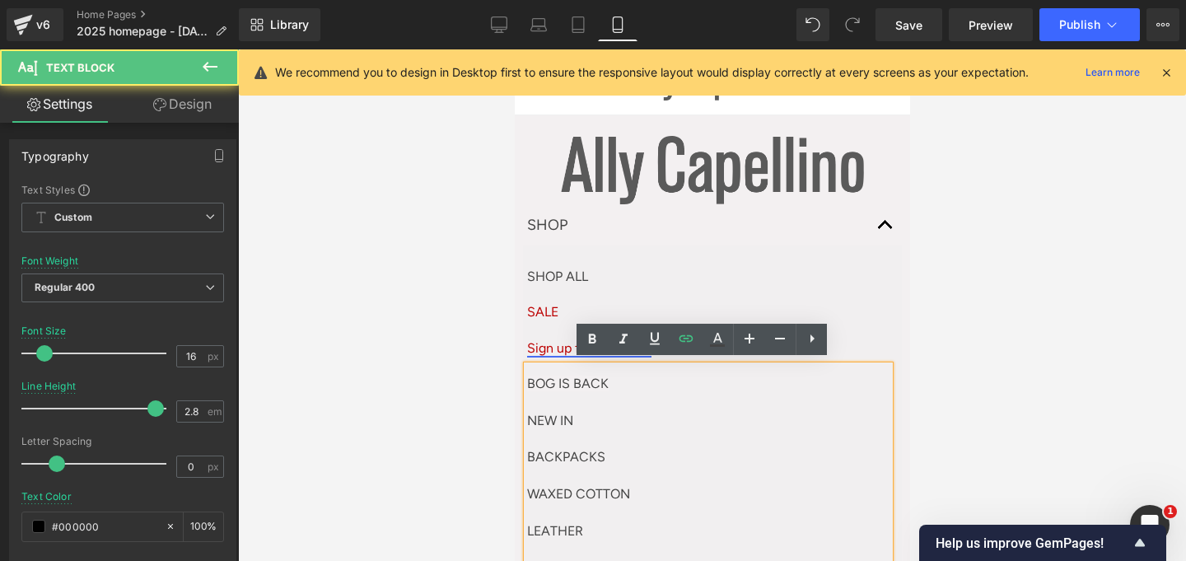
click at [548, 343] on link "Sign up for AC + Bec" at bounding box center [588, 348] width 124 height 16
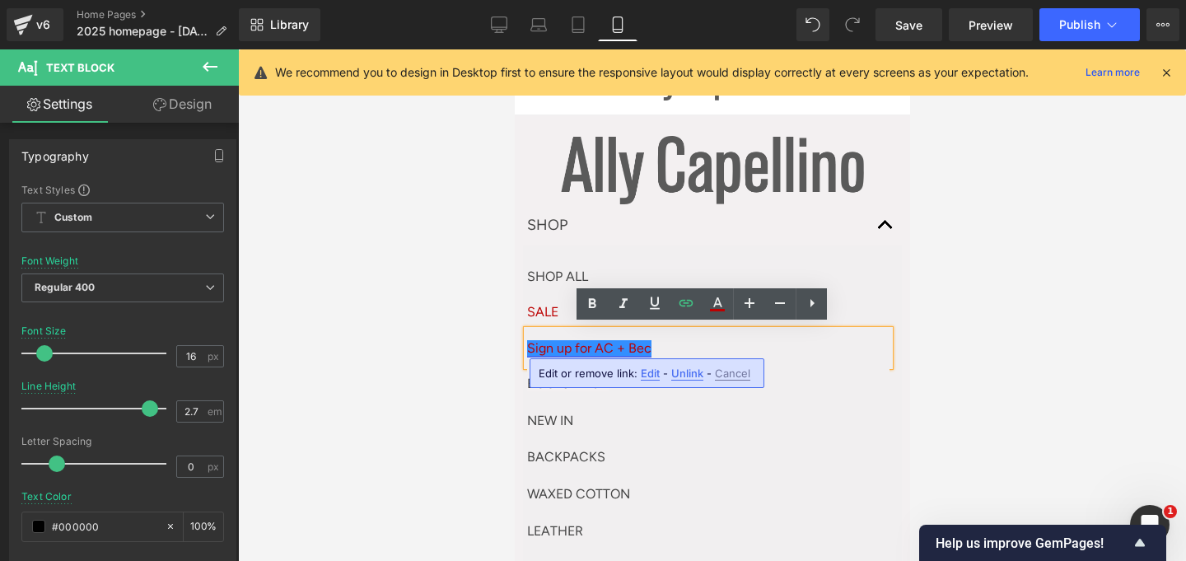
click at [548, 343] on link "Sign up for AC + Bec" at bounding box center [588, 348] width 124 height 16
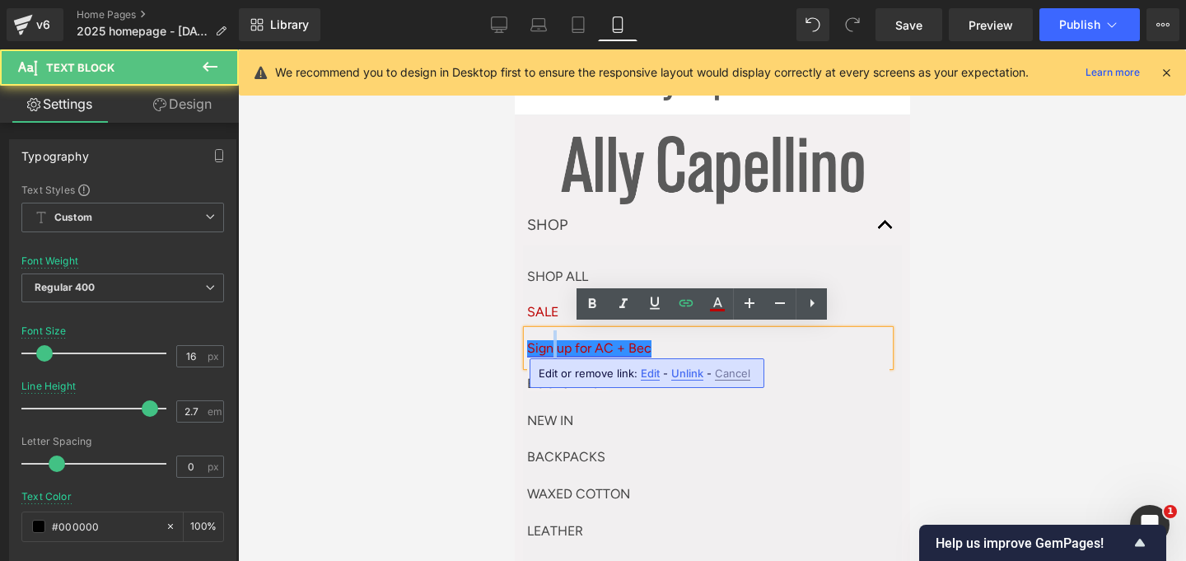
click at [548, 343] on link "Sign up for AC + Bec" at bounding box center [588, 348] width 124 height 16
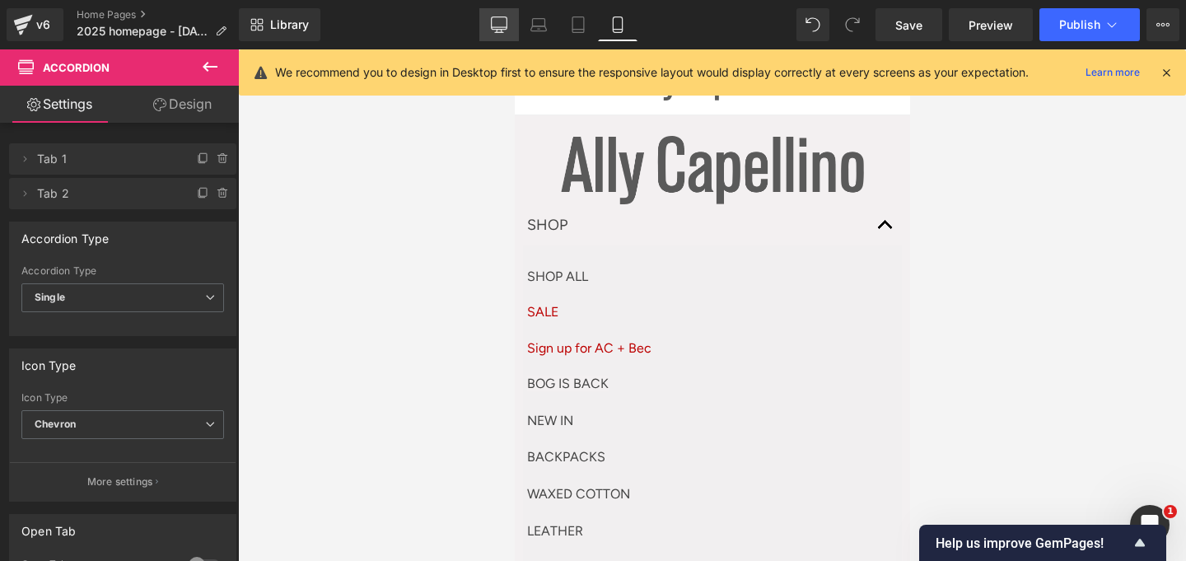
click at [506, 18] on icon at bounding box center [500, 23] width 16 height 12
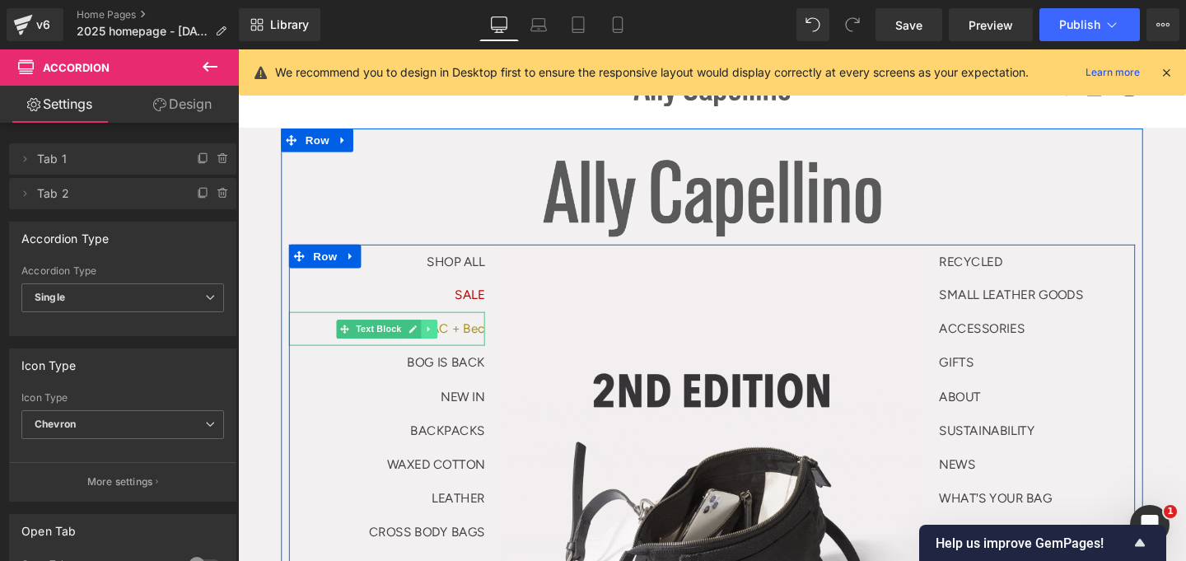
click at [432, 348] on link at bounding box center [439, 344] width 17 height 20
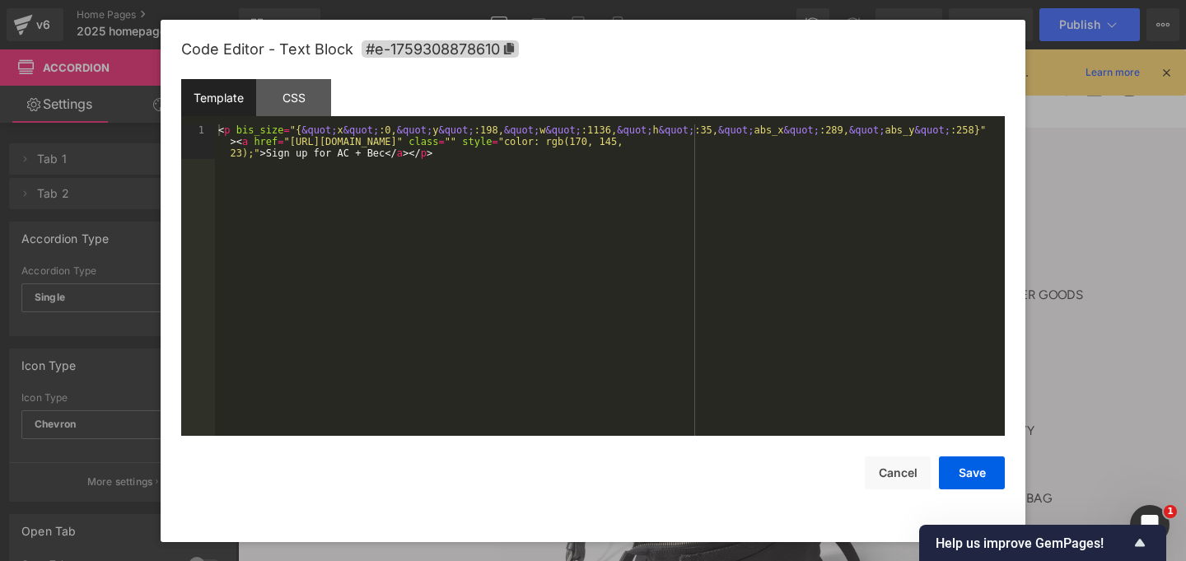
click at [336, 0] on div "Text Block You are previewing how the will restyle your page. You can not edit …" at bounding box center [593, 0] width 1186 height 0
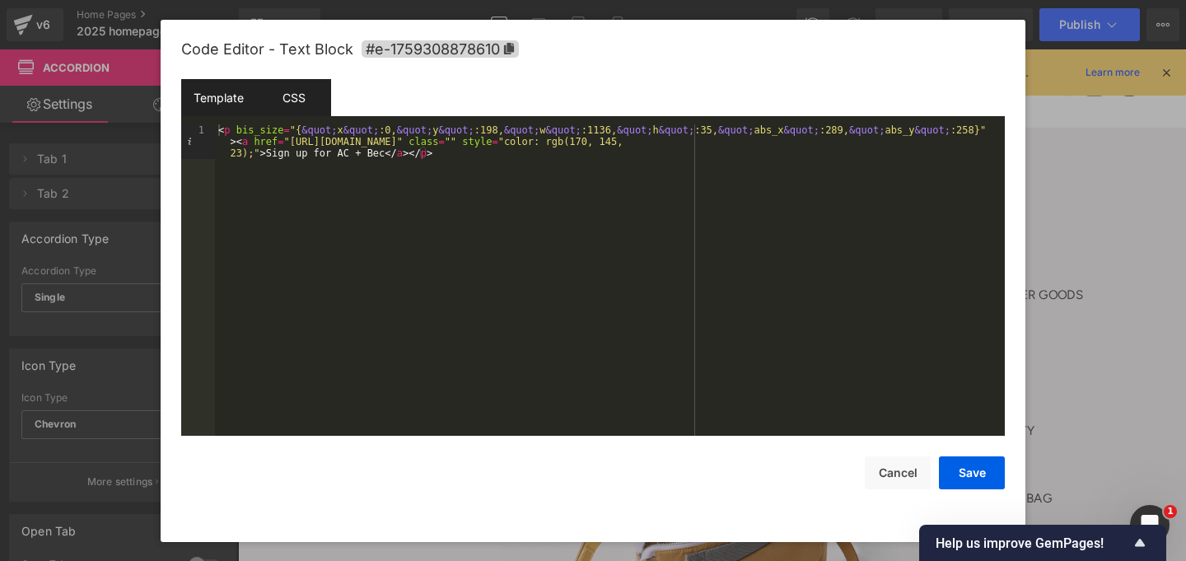
click at [303, 106] on div "CSS" at bounding box center [293, 97] width 75 height 37
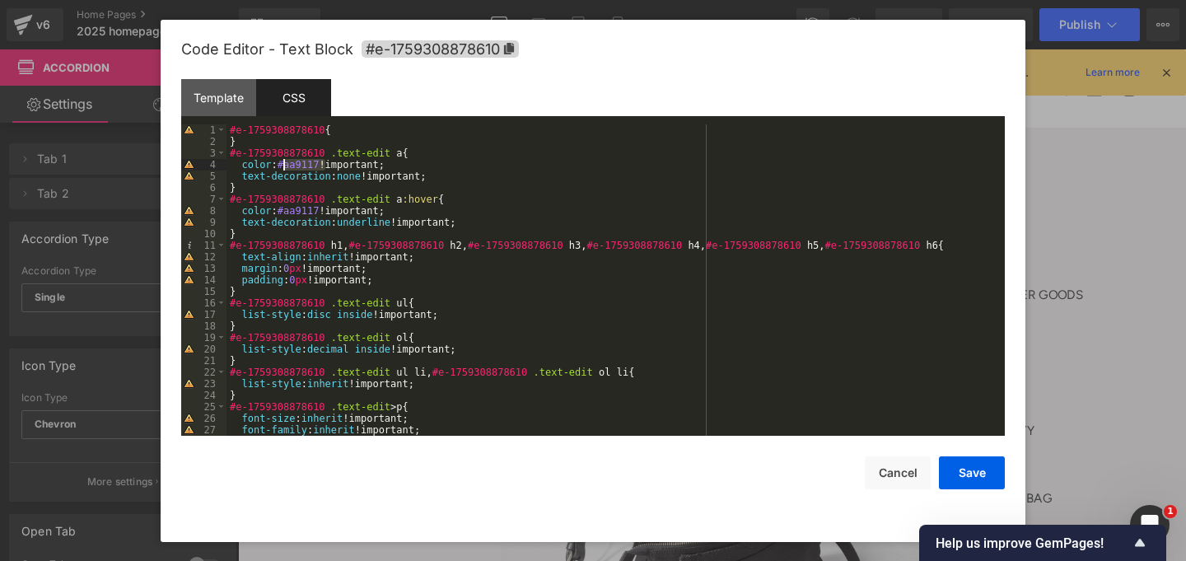
drag, startPoint x: 319, startPoint y: 165, endPoint x: 283, endPoint y: 165, distance: 35.4
click at [283, 165] on div "#e-1759308878610 { } #e-1759308878610 .text-edit a { color : #aa9117 !important…" at bounding box center [612, 291] width 772 height 334
click at [898, 494] on div "Code Editor - Text Block #e-1759308878610 Template CSS 1 < p bis_size = "{ &quo…" at bounding box center [593, 281] width 824 height 522
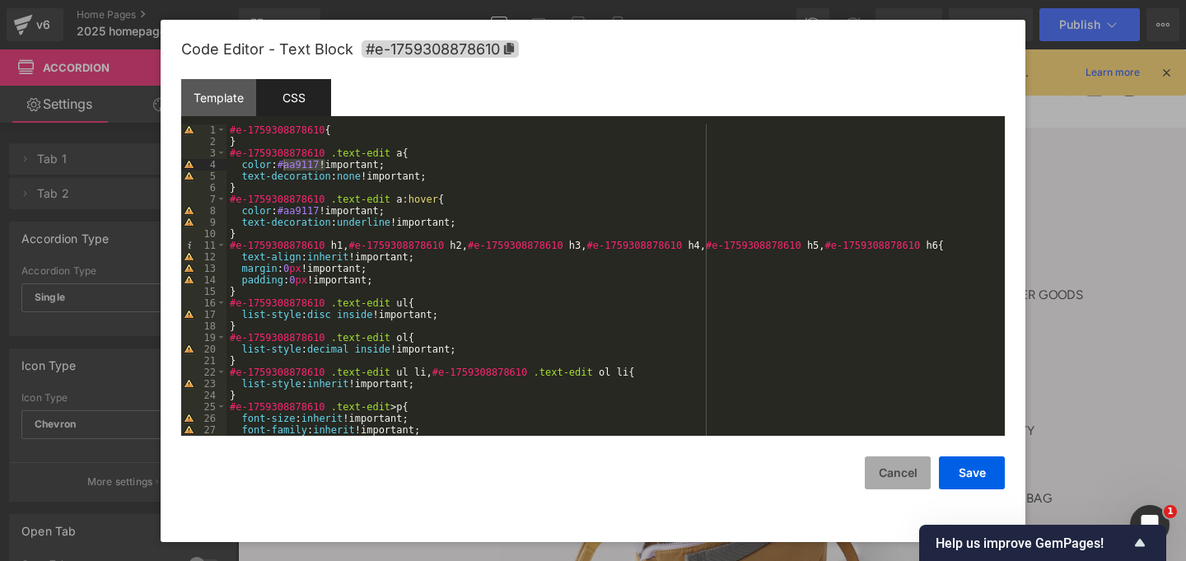
click at [898, 476] on button "Cancel" at bounding box center [898, 472] width 66 height 33
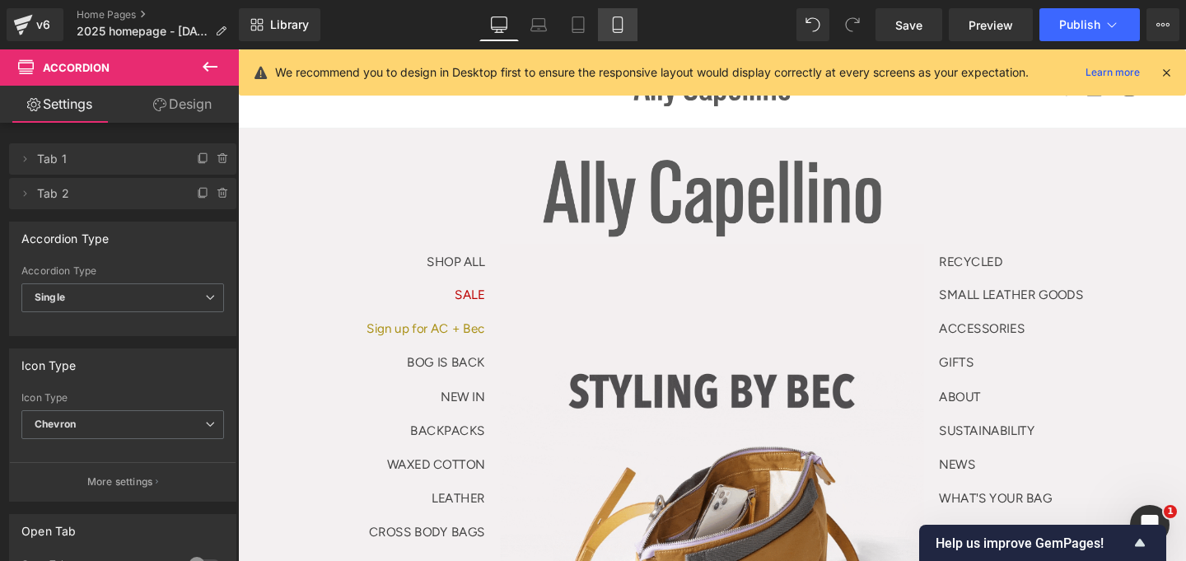
click at [621, 30] on icon at bounding box center [617, 30] width 9 height 0
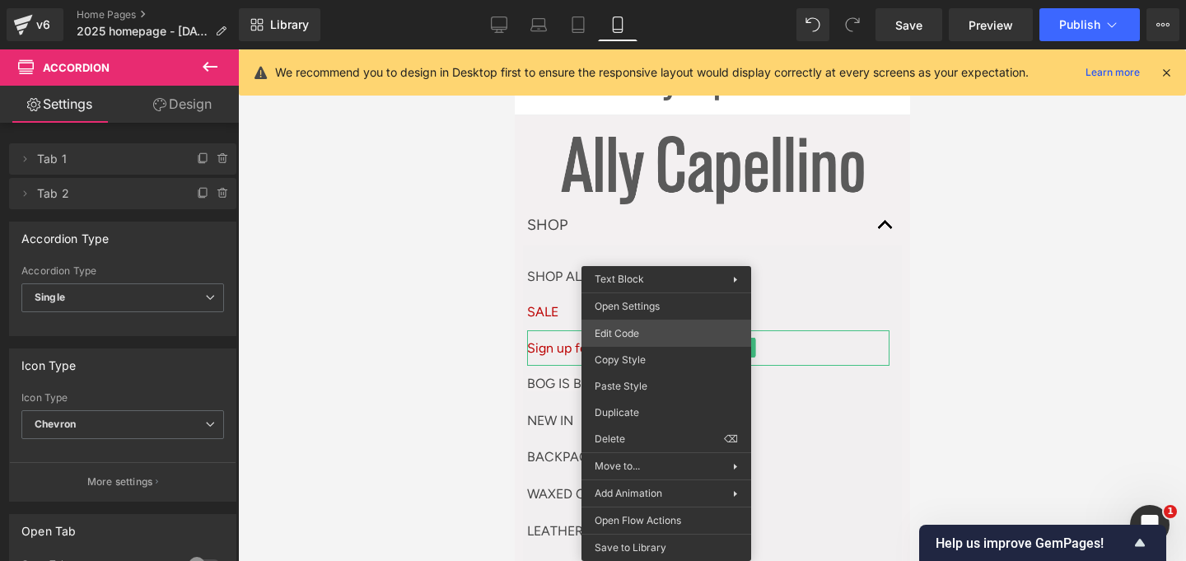
click at [646, 0] on div "Text Block You are previewing how the will restyle your page. You can not edit …" at bounding box center [593, 0] width 1186 height 0
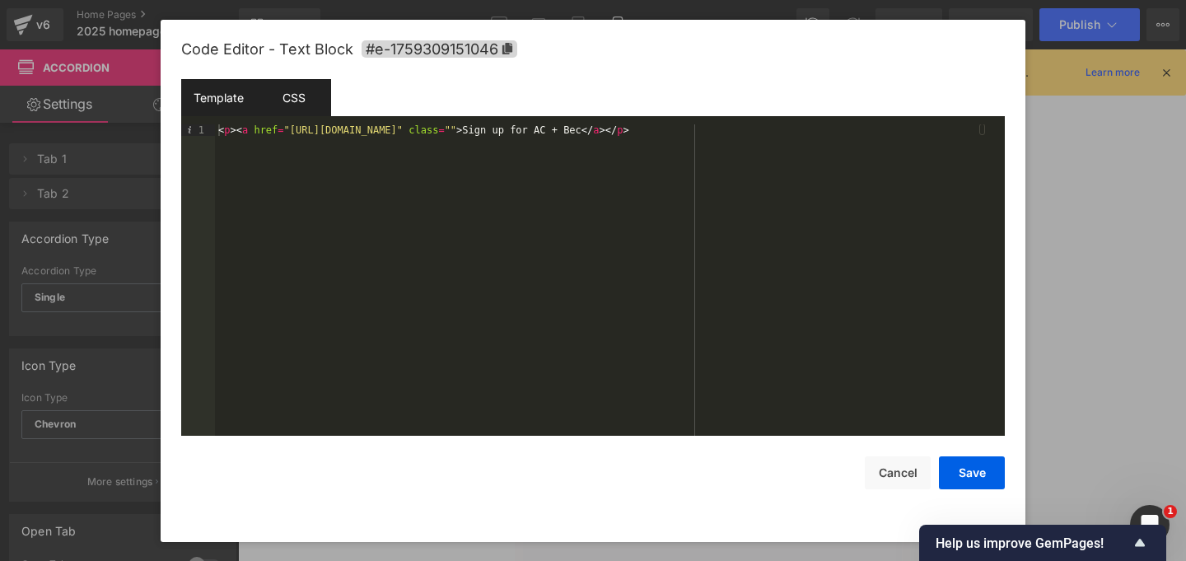
click at [294, 97] on div "CSS" at bounding box center [293, 97] width 75 height 37
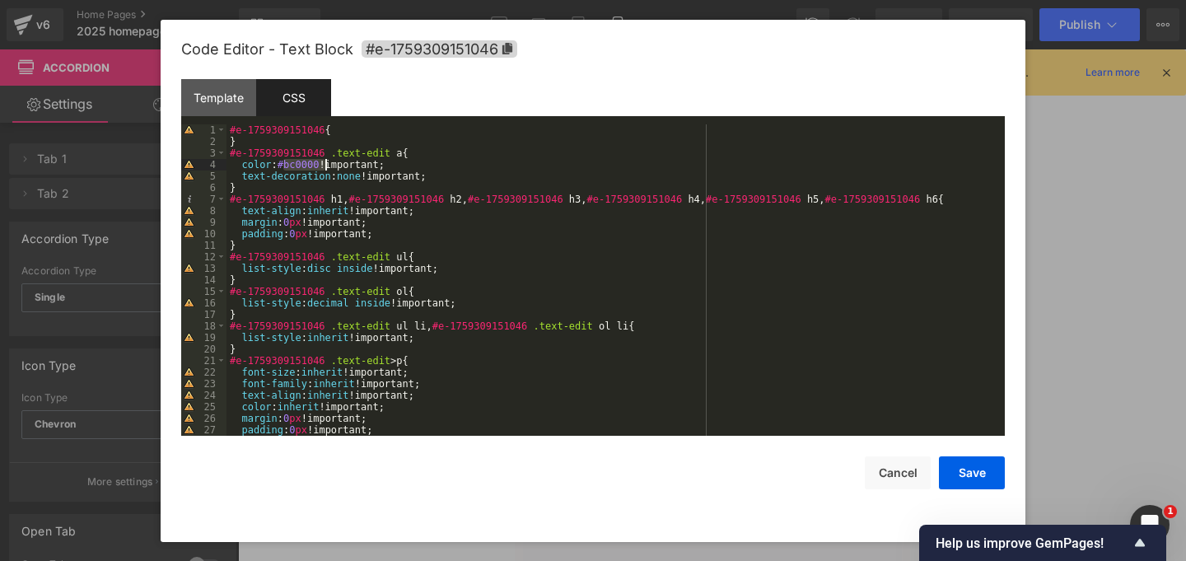
drag, startPoint x: 282, startPoint y: 163, endPoint x: 323, endPoint y: 163, distance: 40.4
click at [323, 163] on div "#e-1759309151046 { } #e-1759309151046 .text-edit a { color : #bc0000 !important…" at bounding box center [612, 291] width 772 height 334
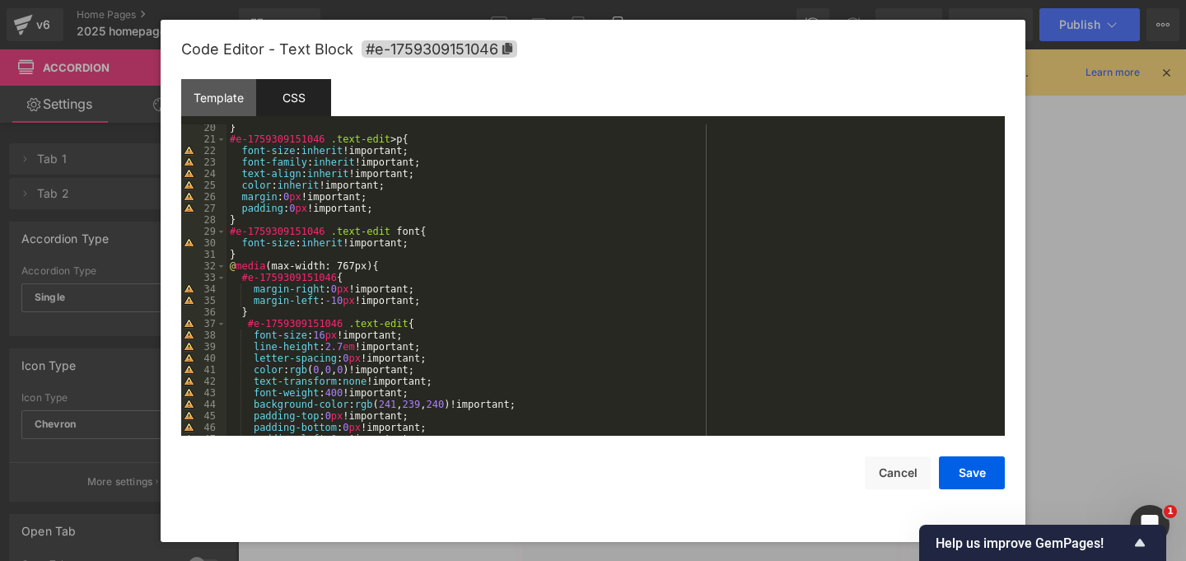
scroll to position [221, 0]
drag, startPoint x: 296, startPoint y: 370, endPoint x: 364, endPoint y: 370, distance: 67.5
click at [364, 370] on div "} #e-1759309151046 .text-edit > p { font-size : inherit !important; font-family…" at bounding box center [612, 289] width 772 height 334
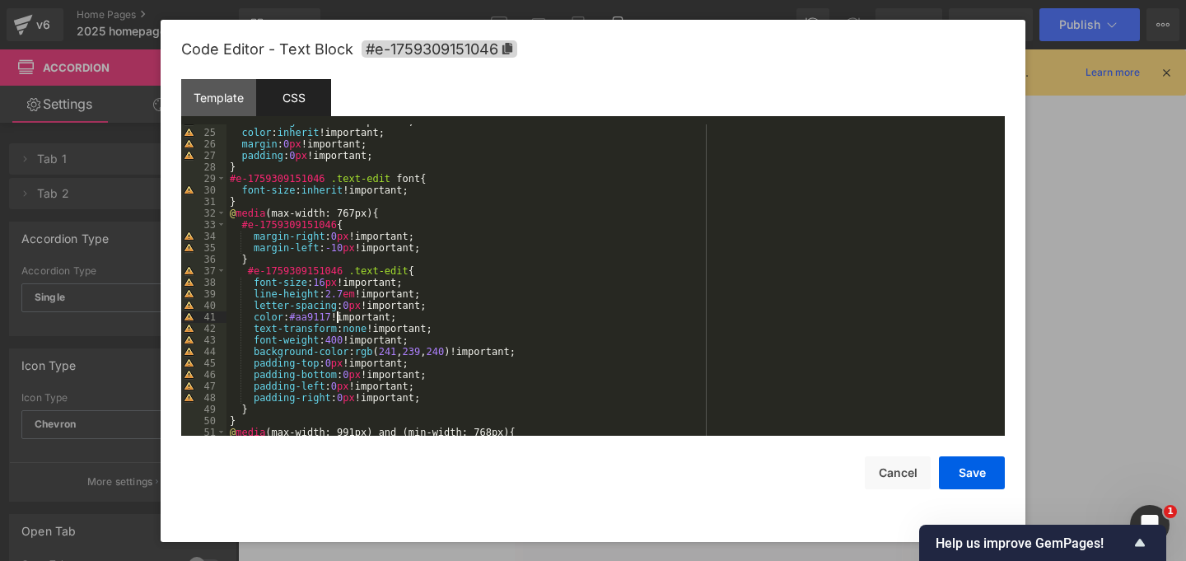
scroll to position [274, 0]
drag, startPoint x: 362, startPoint y: 353, endPoint x: 465, endPoint y: 352, distance: 102.9
click at [465, 352] on div "text-align : inherit !important; color : inherit !important; margin : 0 px !imp…" at bounding box center [612, 282] width 772 height 334
click at [447, 327] on div "text-align : inherit !important; color : inherit !important; margin : 0 px !imp…" at bounding box center [612, 282] width 772 height 334
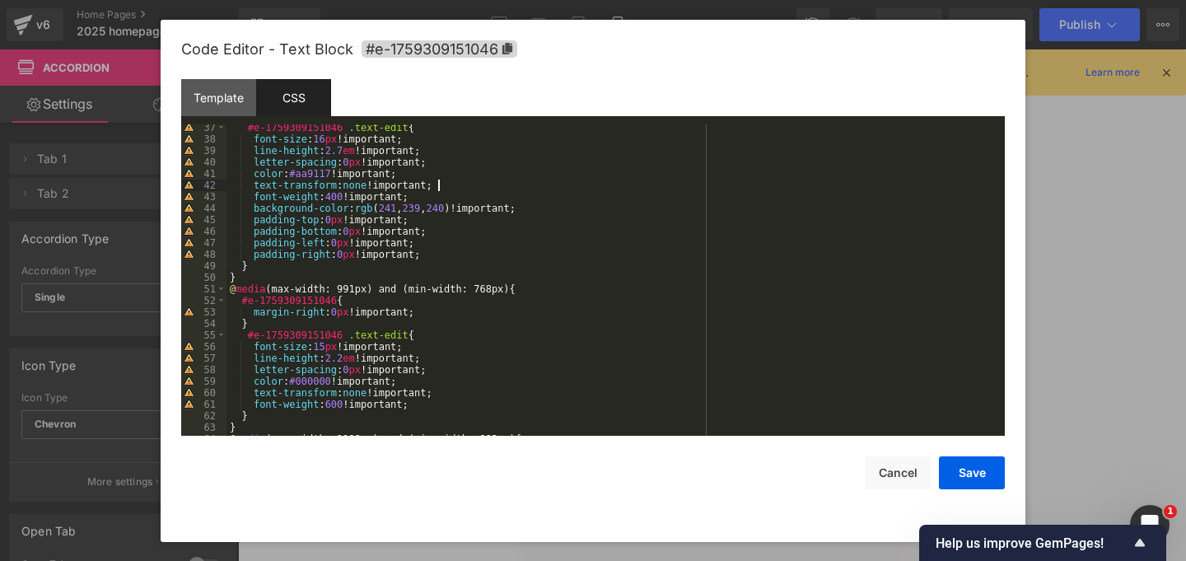
scroll to position [421, 0]
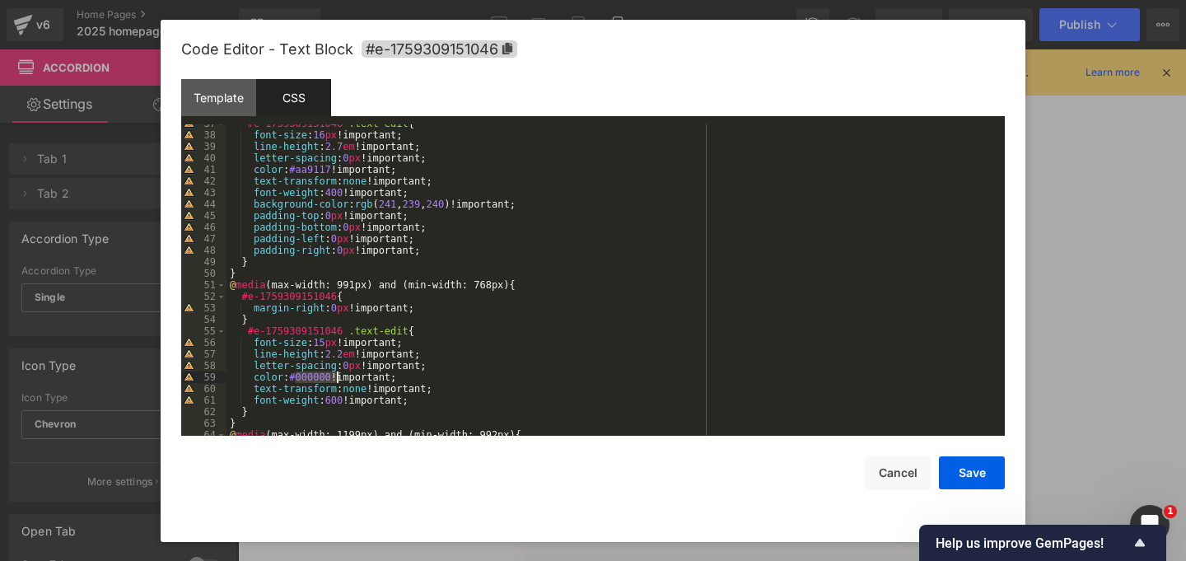
drag, startPoint x: 296, startPoint y: 377, endPoint x: 337, endPoint y: 377, distance: 40.4
click at [337, 377] on div "#e-1759309151046 .text-edit { font-size : 16 px !important; line-height : 2.7 e…" at bounding box center [612, 285] width 772 height 334
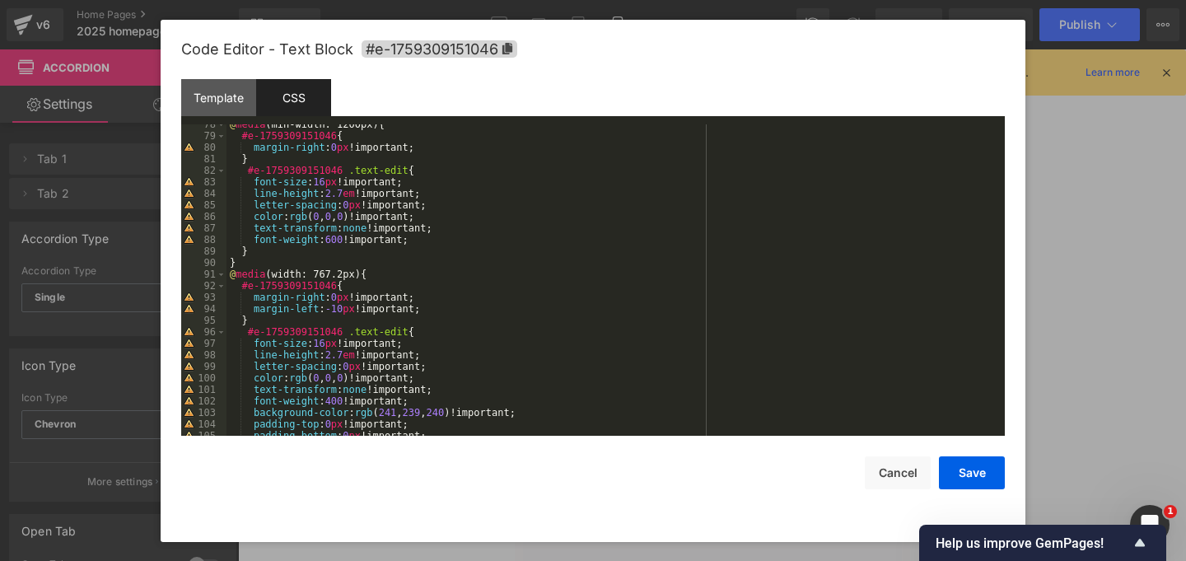
scroll to position [897, 0]
drag, startPoint x: 296, startPoint y: 375, endPoint x: 365, endPoint y: 374, distance: 68.4
click at [365, 374] on div "@ media (min-width: 1200px) { #e-1759309151046 { margin-right : 0 px !important…" at bounding box center [612, 282] width 772 height 334
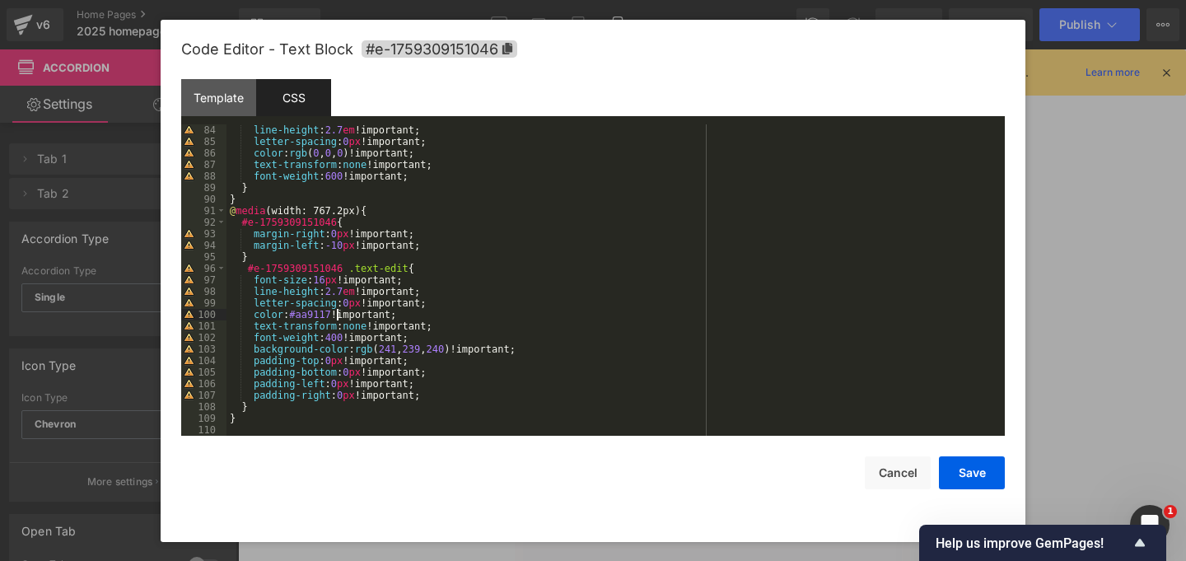
scroll to position [957, 0]
click at [973, 488] on button "Save" at bounding box center [972, 472] width 66 height 33
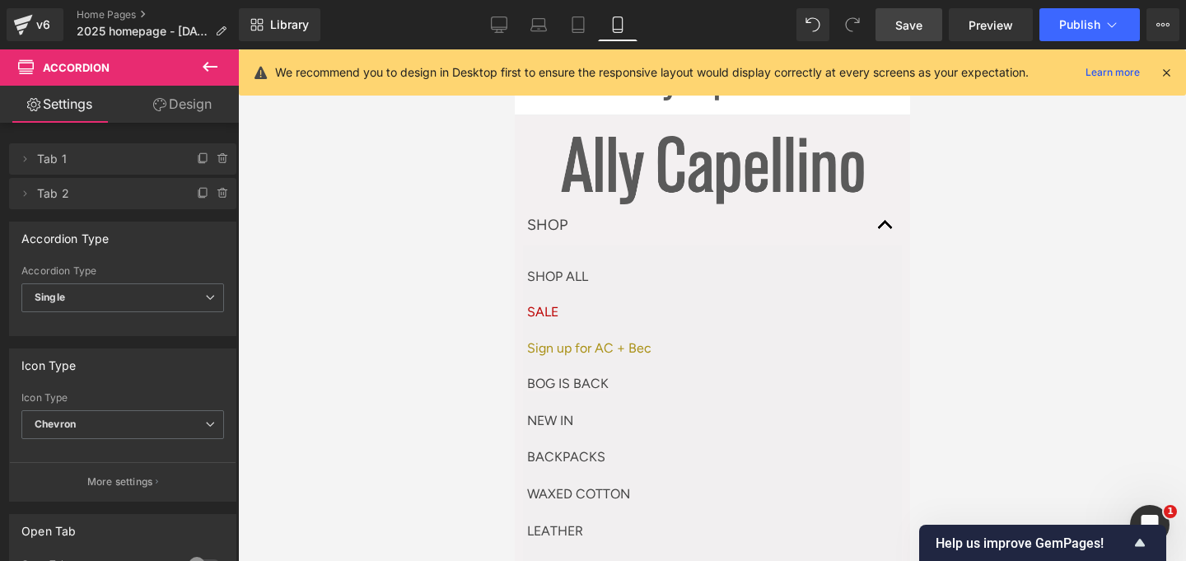
click at [904, 28] on span "Save" at bounding box center [908, 24] width 27 height 17
click at [497, 19] on icon at bounding box center [499, 24] width 16 height 16
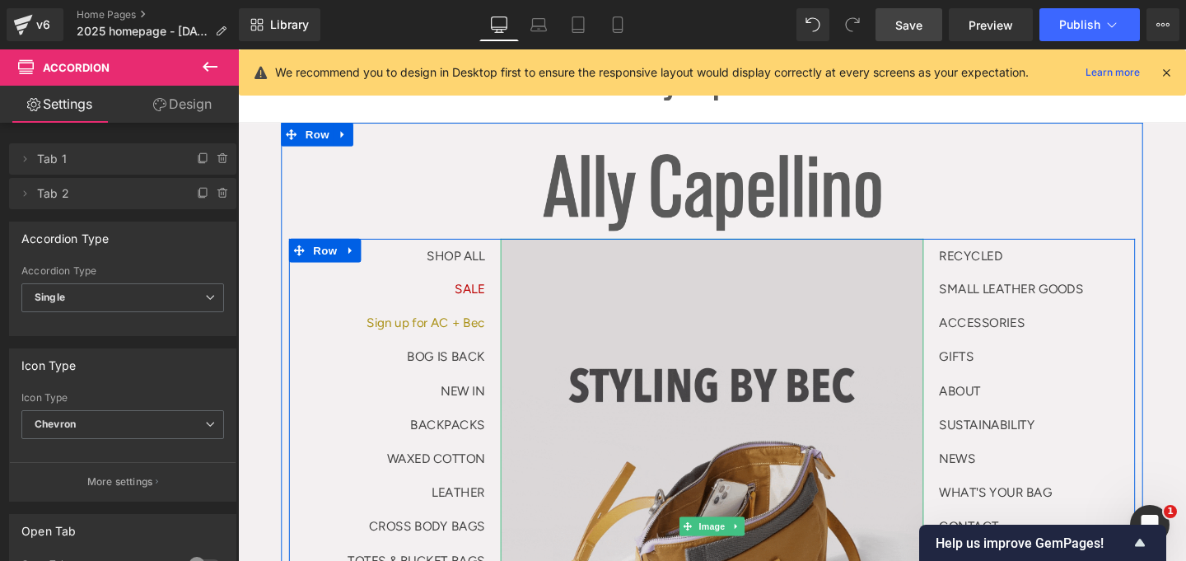
scroll to position [7, 0]
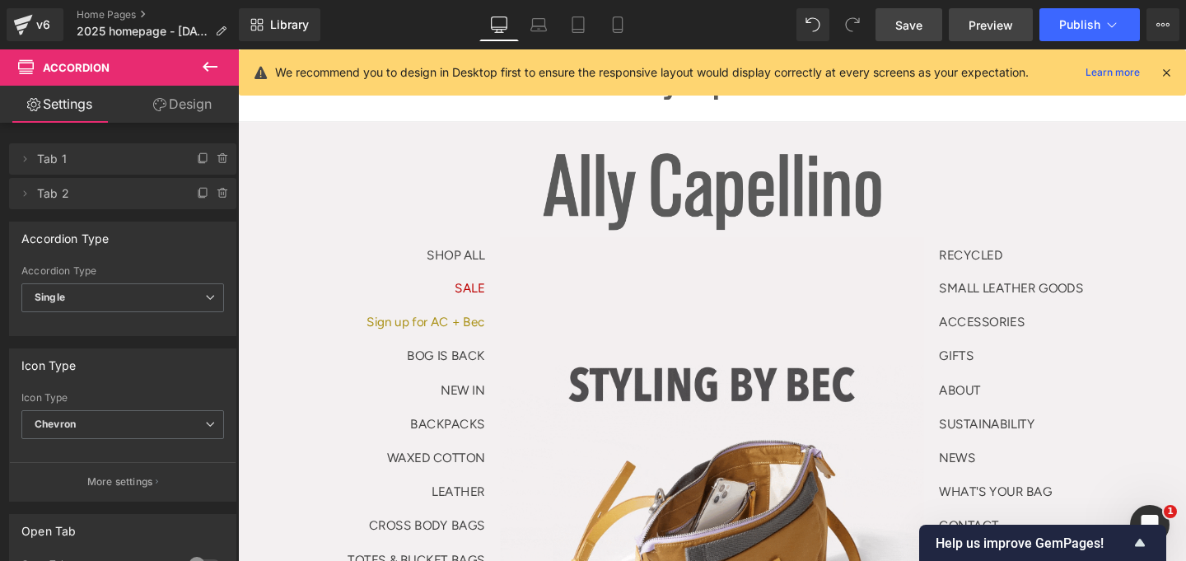
click at [1001, 26] on span "Preview" at bounding box center [990, 24] width 44 height 17
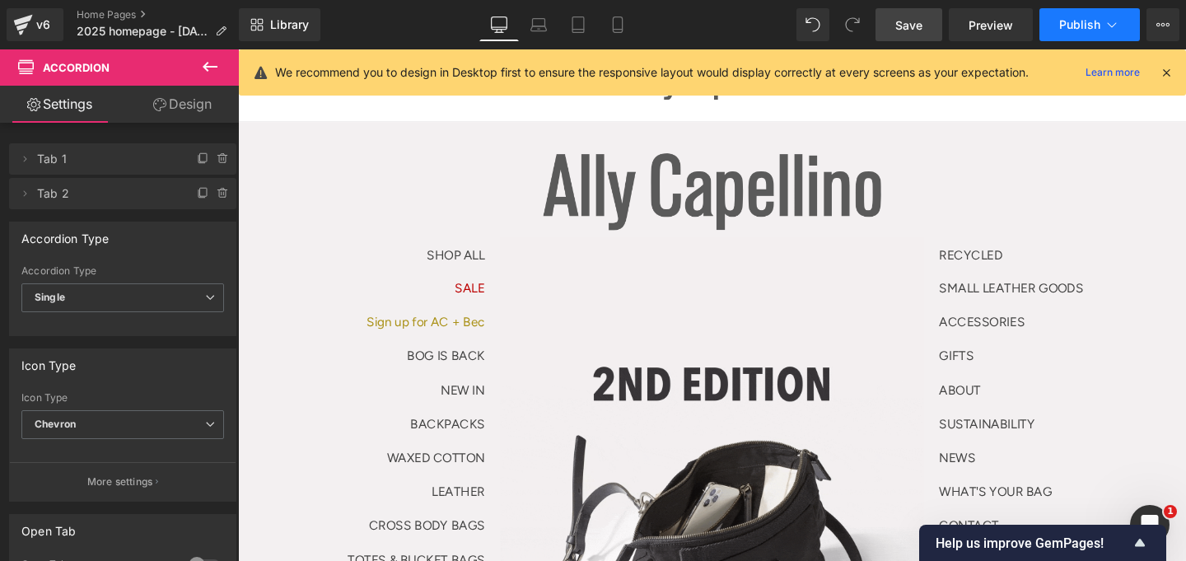
click at [1069, 18] on span "Publish" at bounding box center [1079, 24] width 41 height 13
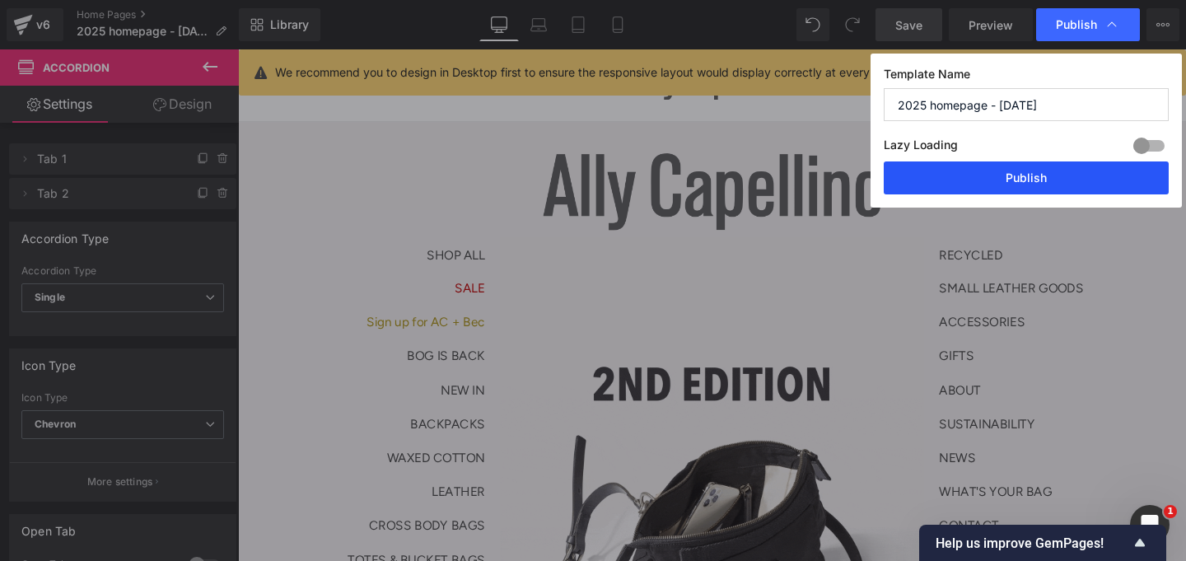
click at [987, 184] on button "Publish" at bounding box center [1026, 177] width 285 height 33
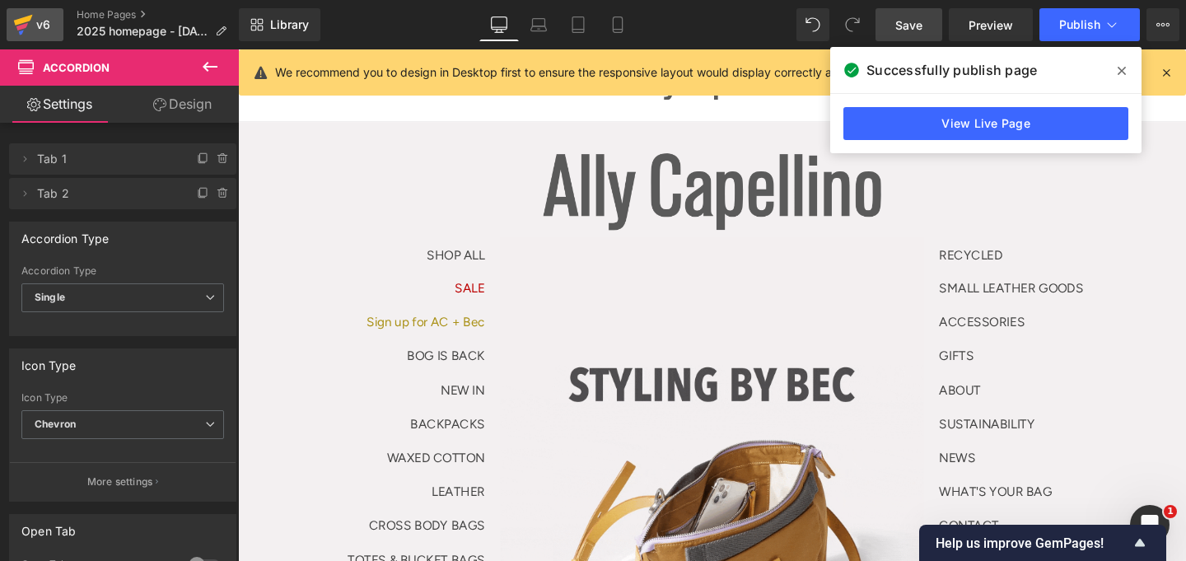
click at [49, 27] on div "v6" at bounding box center [43, 24] width 21 height 21
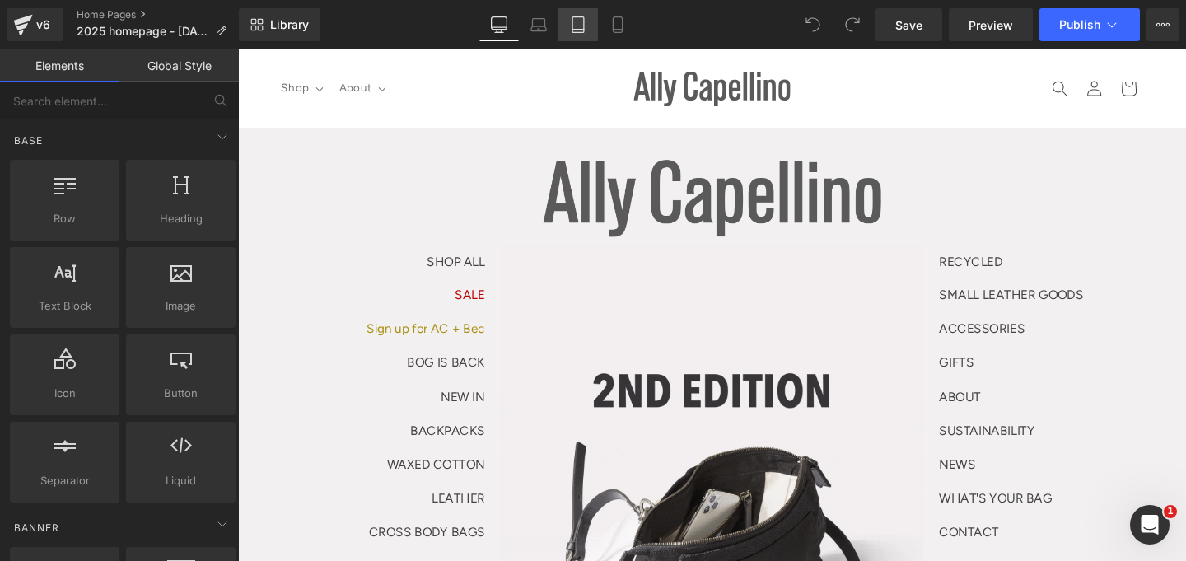
click at [580, 19] on icon at bounding box center [578, 24] width 16 height 16
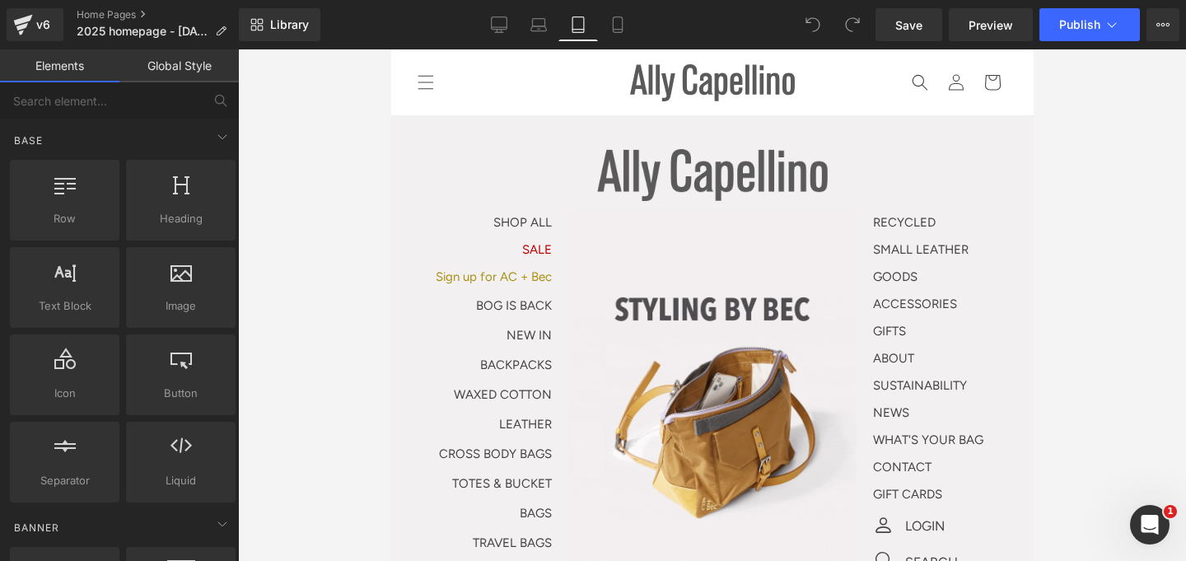
scroll to position [67, 0]
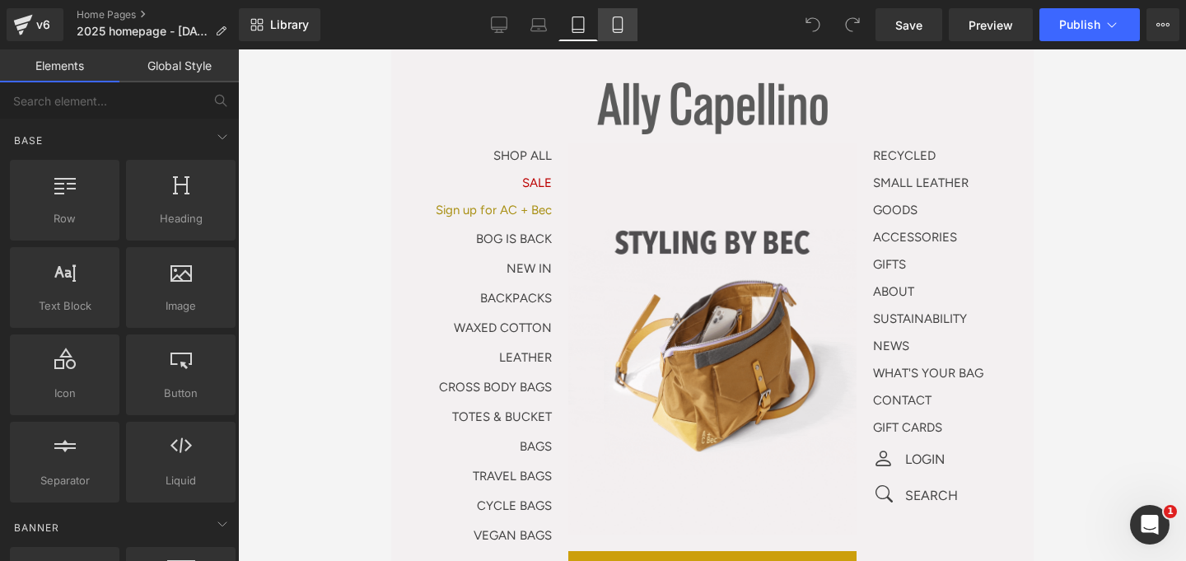
click at [607, 24] on link "Mobile" at bounding box center [618, 24] width 40 height 33
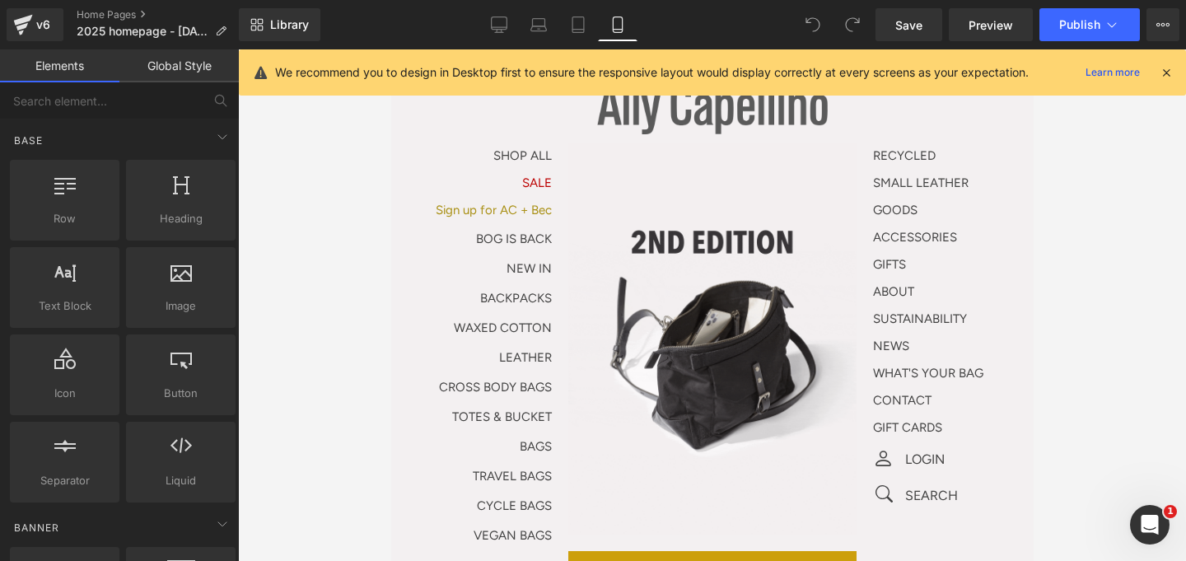
scroll to position [64, 0]
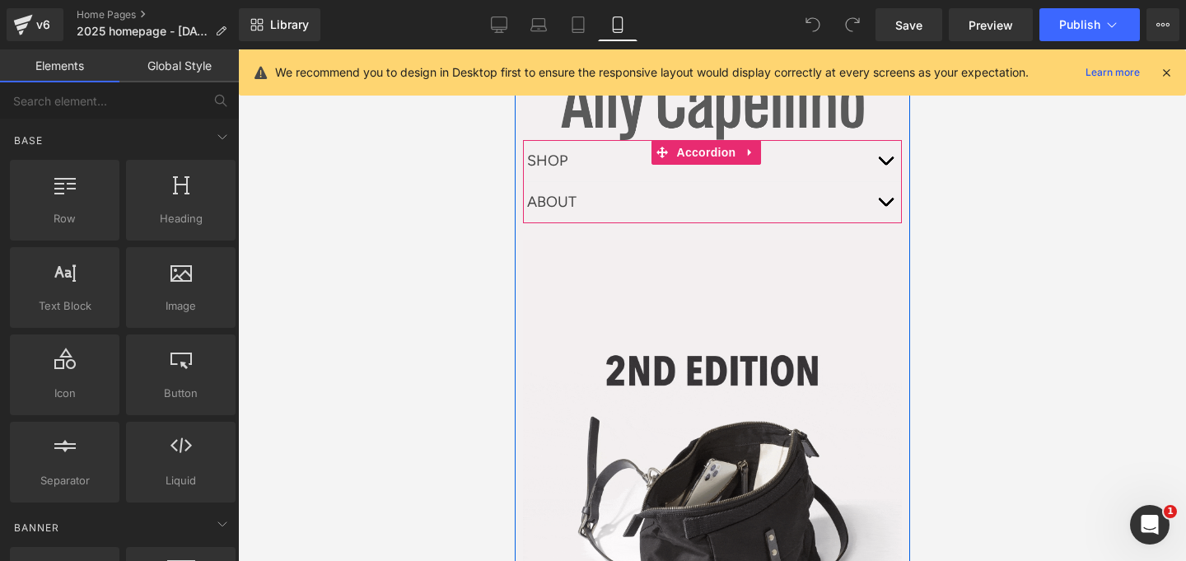
click at [869, 159] on button "button" at bounding box center [884, 161] width 33 height 40
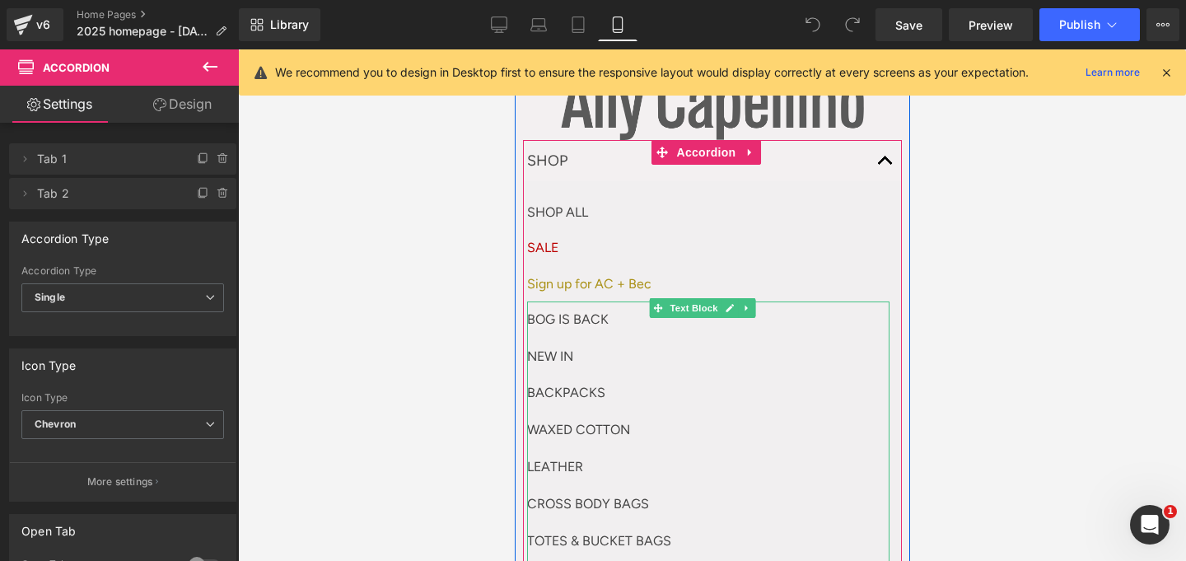
click at [622, 319] on p "BOG IS BACK" at bounding box center [707, 319] width 362 height 37
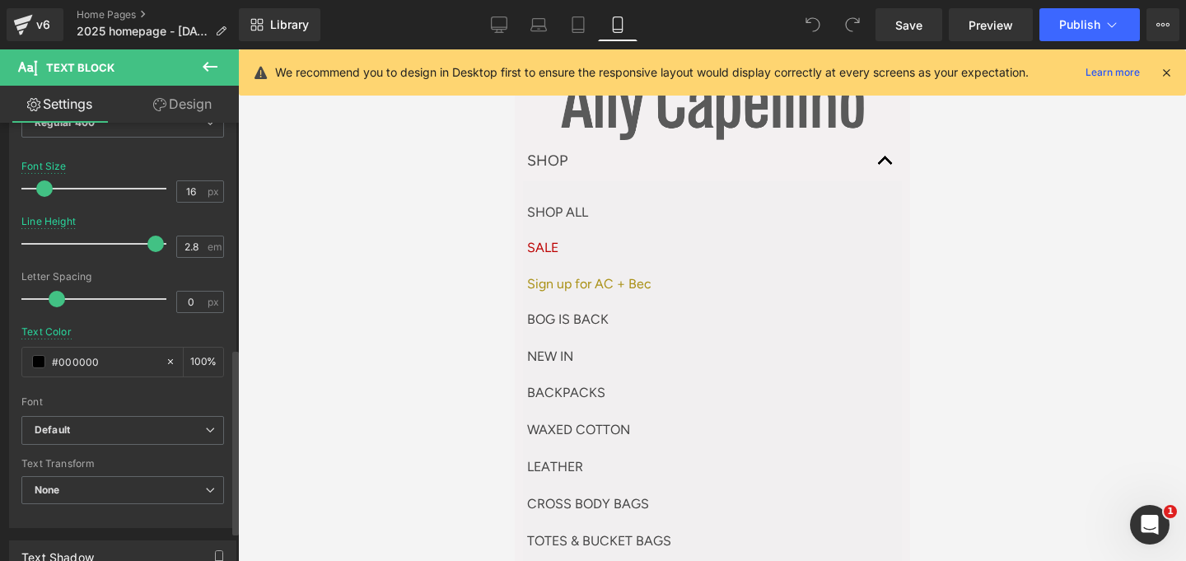
scroll to position [539, 0]
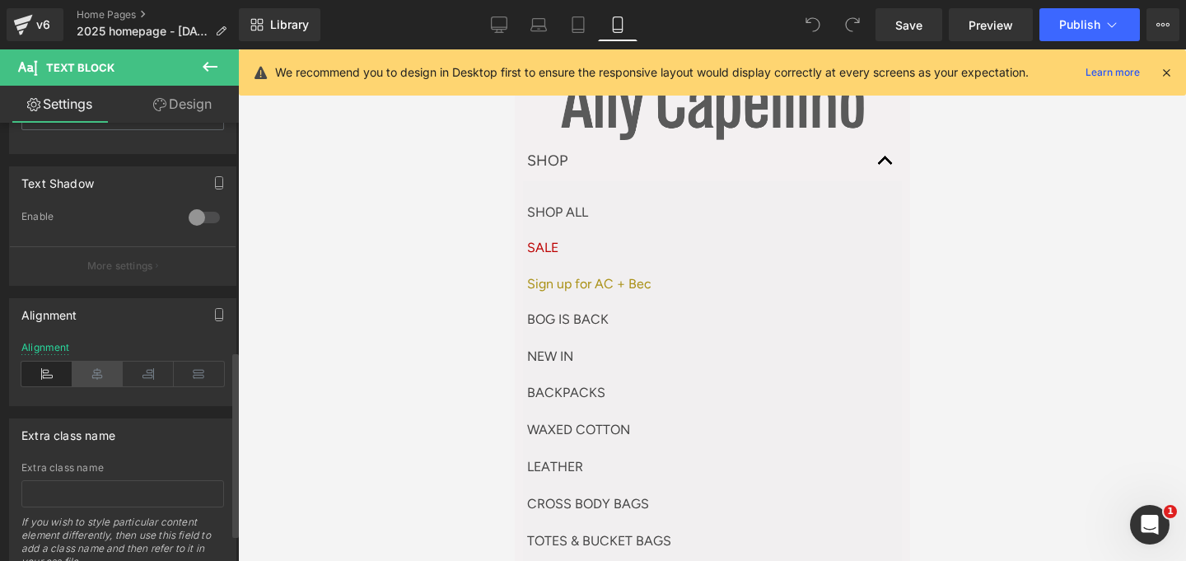
click at [105, 377] on icon at bounding box center [97, 374] width 51 height 25
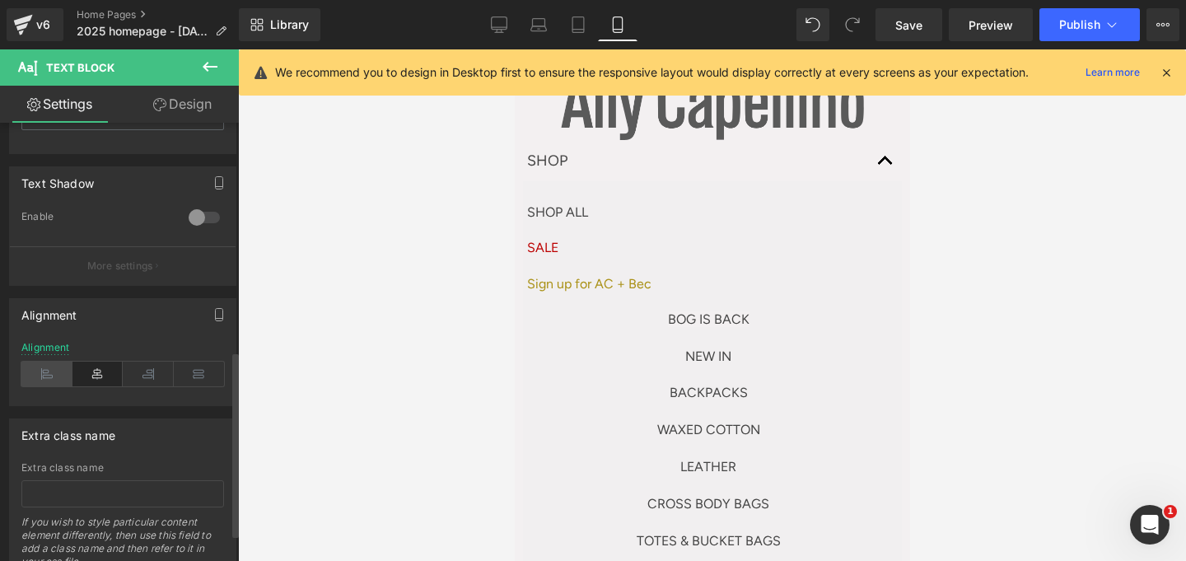
click at [36, 376] on icon at bounding box center [46, 374] width 51 height 25
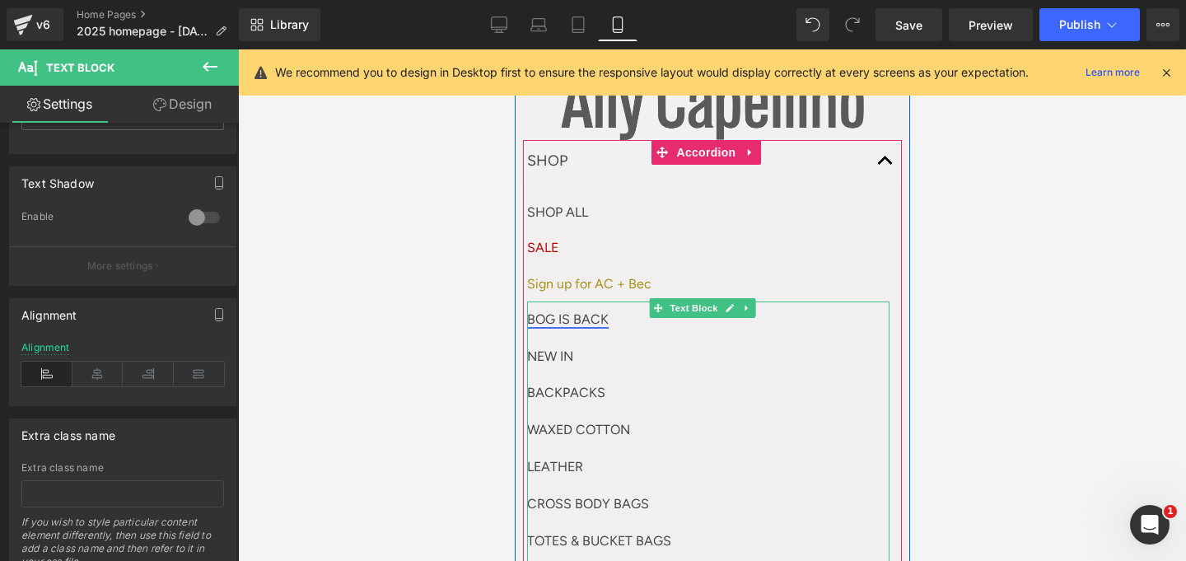
click at [573, 318] on link "BOG IS BACK" at bounding box center [567, 319] width 82 height 16
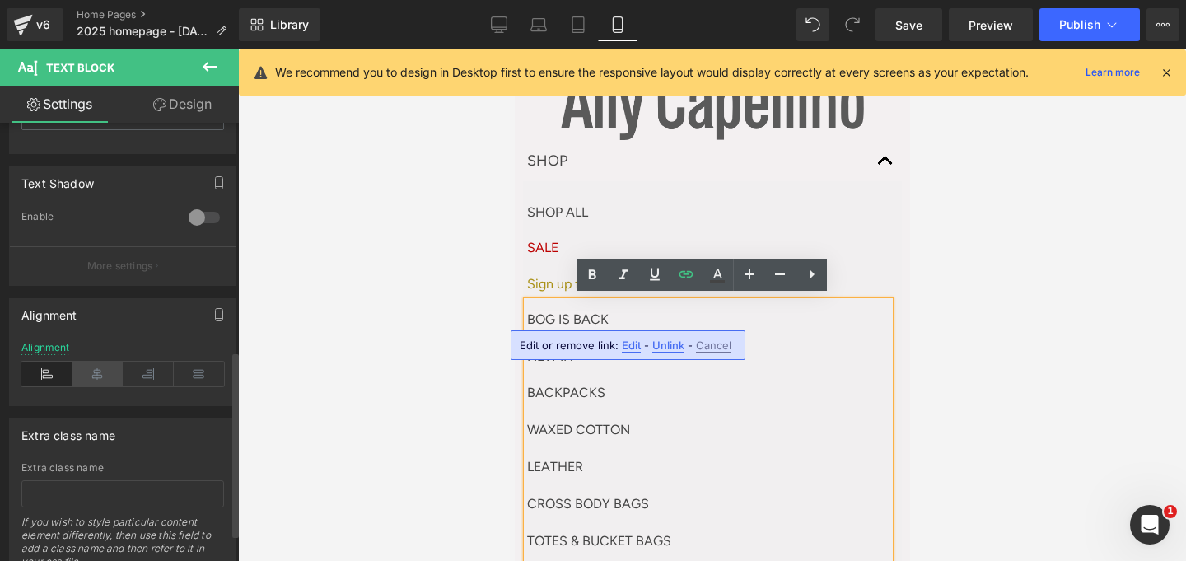
click at [102, 369] on icon at bounding box center [97, 374] width 51 height 25
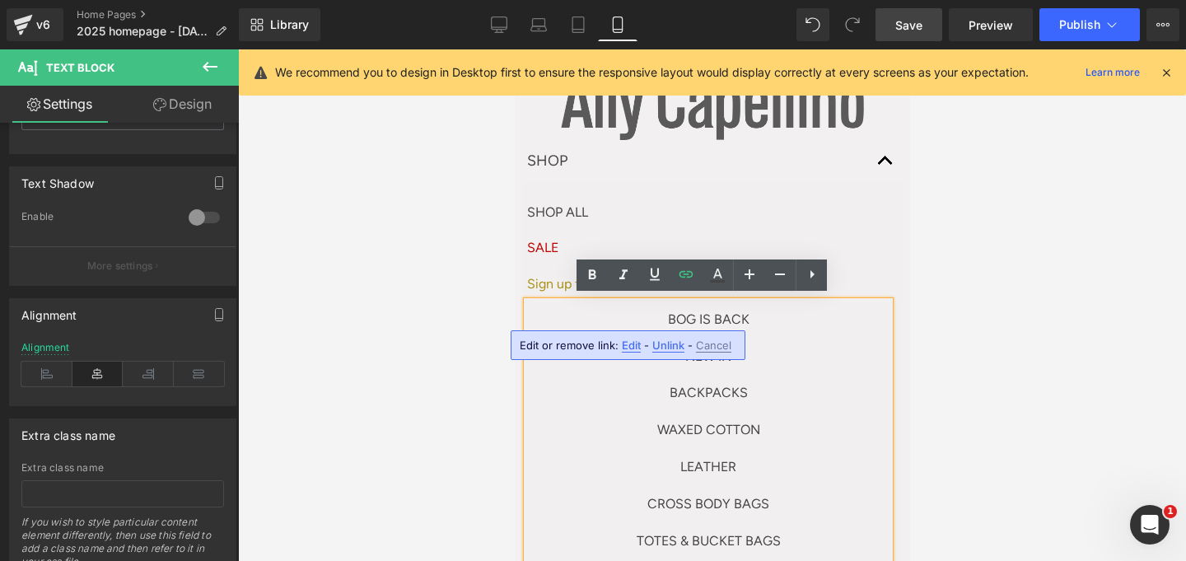
click at [908, 26] on span "Save" at bounding box center [908, 24] width 27 height 17
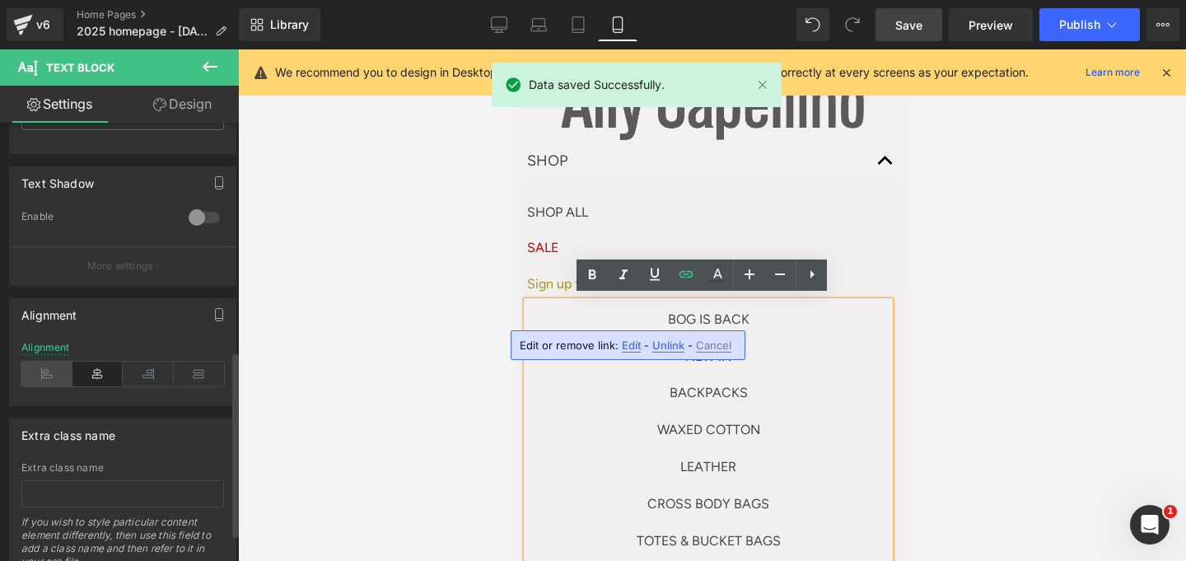
click at [42, 370] on icon at bounding box center [46, 374] width 51 height 25
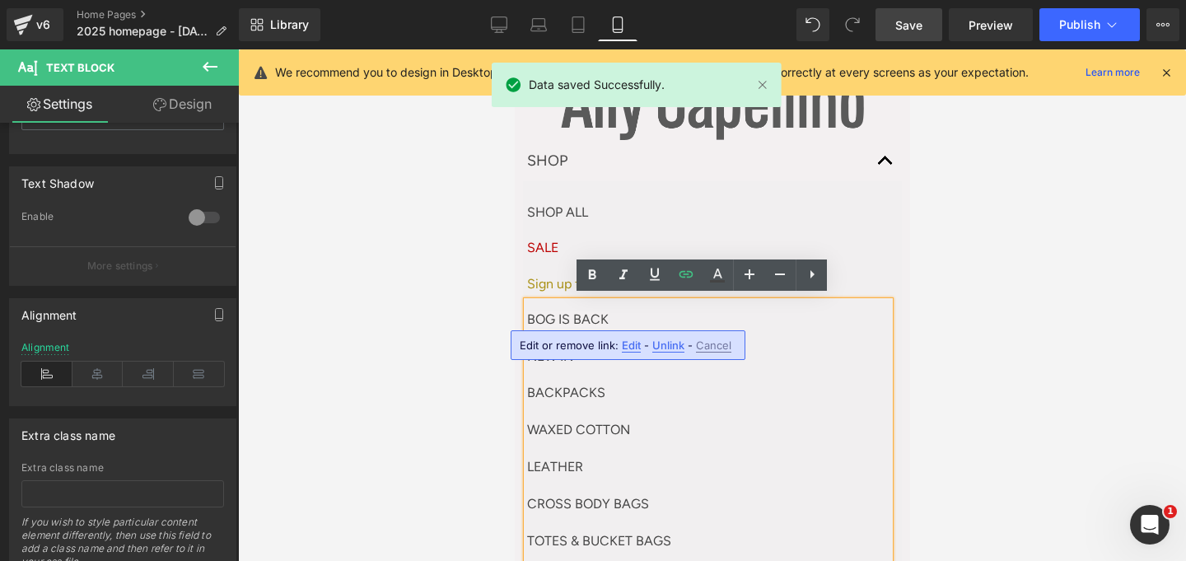
click at [923, 27] on link "Save" at bounding box center [908, 24] width 67 height 33
click at [779, 380] on p "BACKPACKS" at bounding box center [707, 393] width 362 height 37
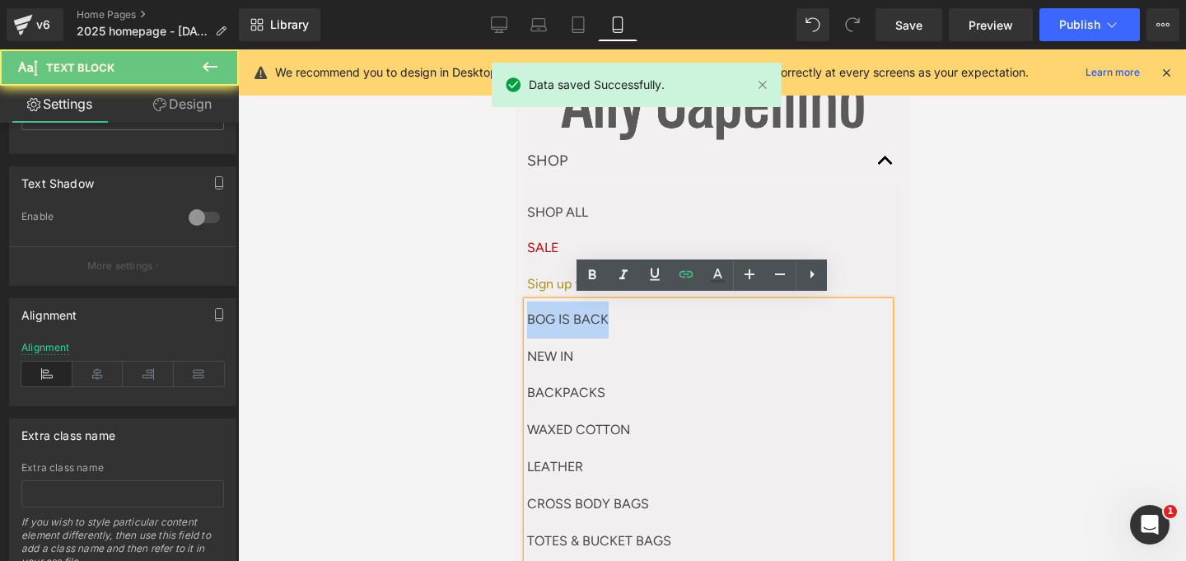
drag, startPoint x: 623, startPoint y: 316, endPoint x: 486, endPoint y: 313, distance: 136.7
click at [514, 313] on html "Skip to content Shop Shop Shop All AC + BEC Bog is Back Sale New In" at bounding box center [711, 240] width 395 height 511
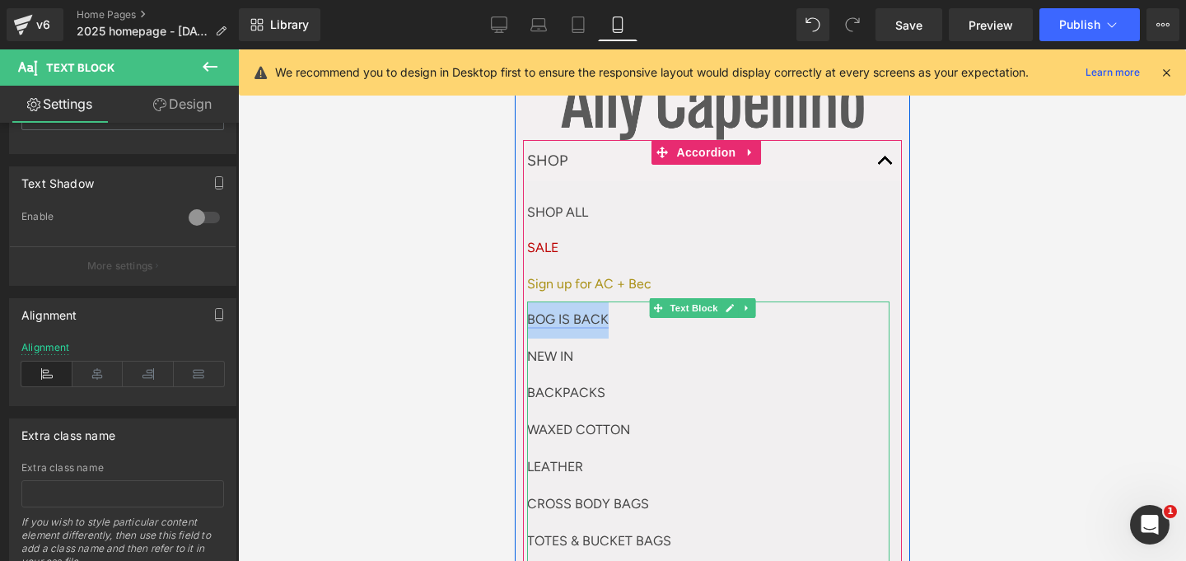
click at [558, 318] on link "BOG IS BACK" at bounding box center [567, 319] width 82 height 16
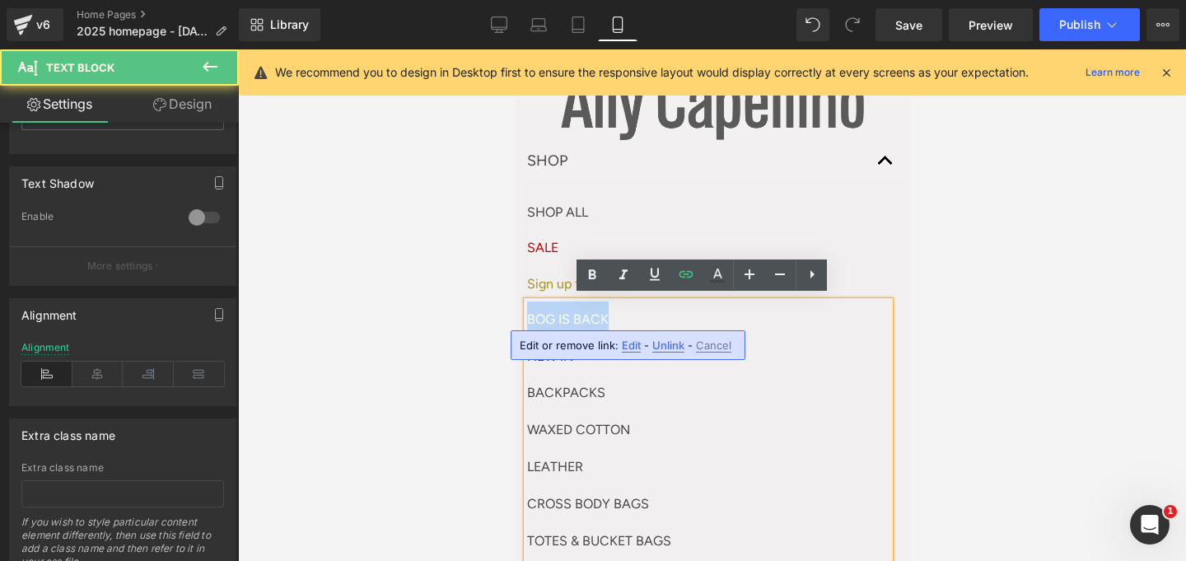
drag, startPoint x: 632, startPoint y: 313, endPoint x: 485, endPoint y: 313, distance: 147.4
click at [514, 313] on html "Skip to content Shop Shop Shop All AC + BEC Bog is Back Sale New In" at bounding box center [711, 240] width 395 height 511
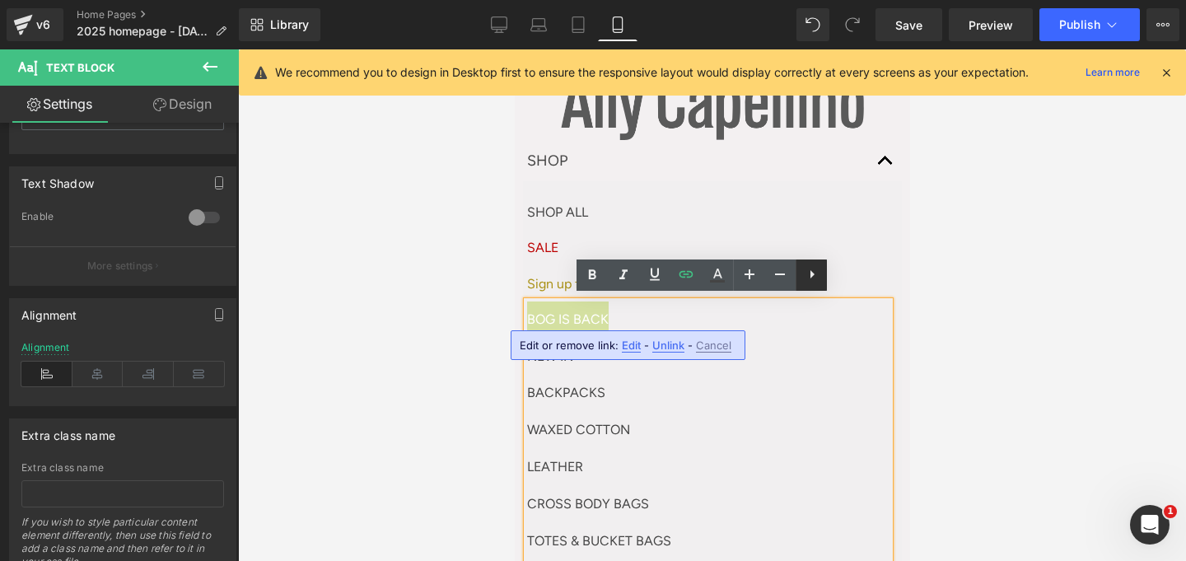
click at [819, 276] on icon at bounding box center [812, 274] width 20 height 20
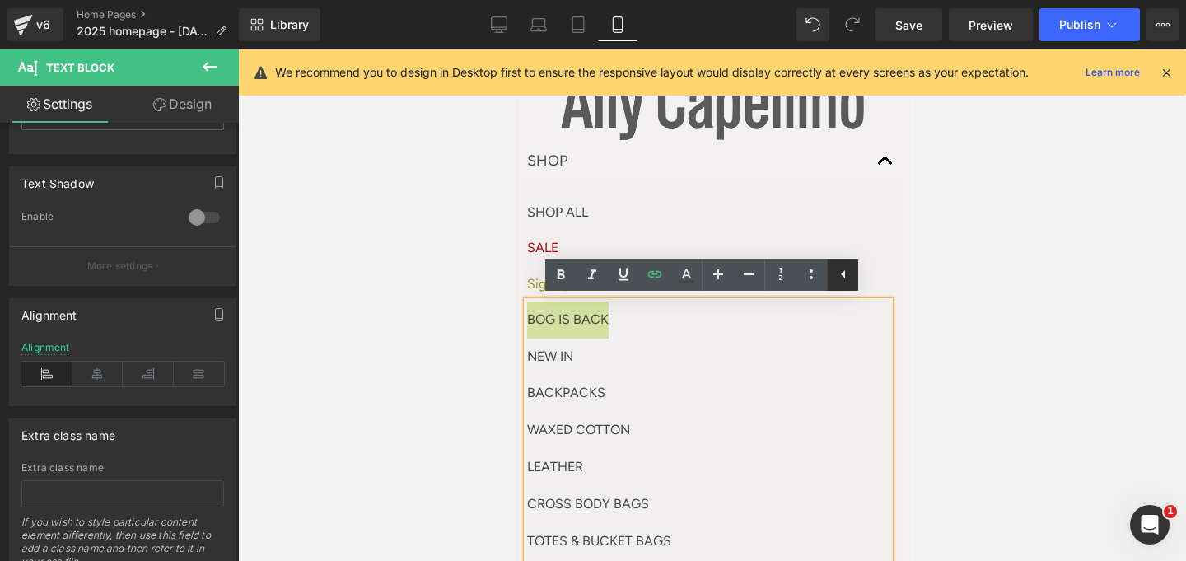
drag, startPoint x: 838, startPoint y: 275, endPoint x: 324, endPoint y: 226, distance: 516.3
click at [838, 275] on icon at bounding box center [843, 274] width 20 height 20
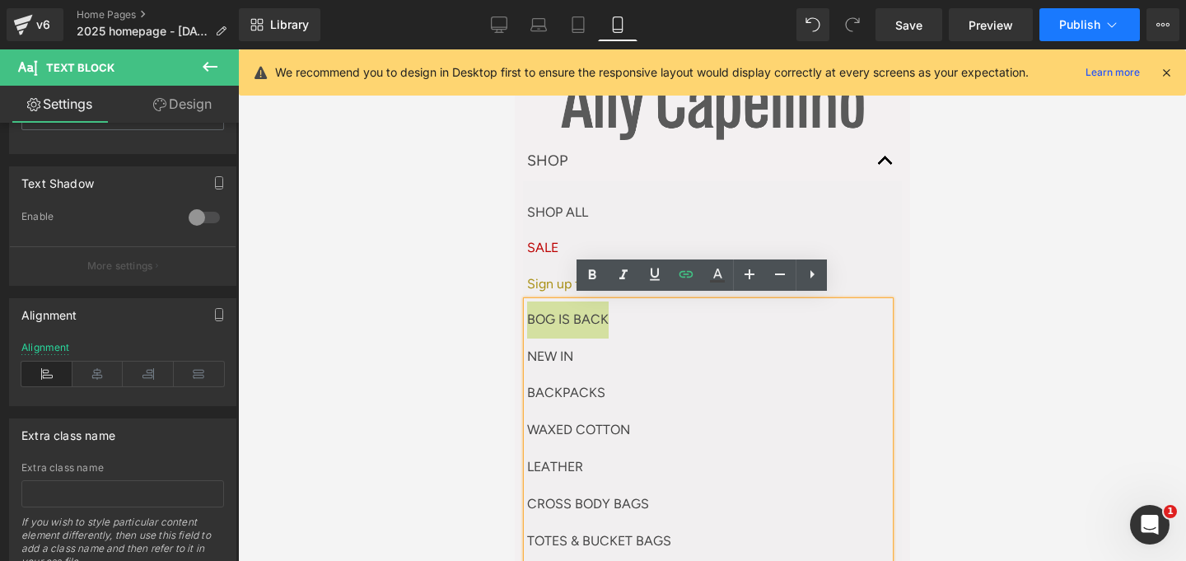
click at [1064, 13] on button "Publish" at bounding box center [1089, 24] width 100 height 33
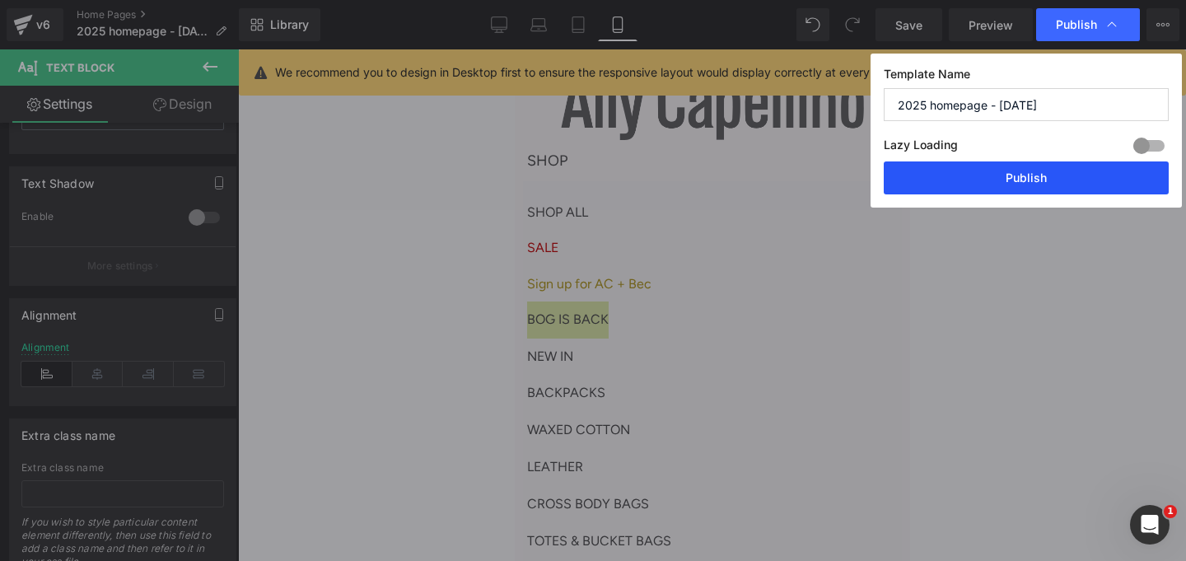
click at [1042, 167] on button "Publish" at bounding box center [1026, 177] width 285 height 33
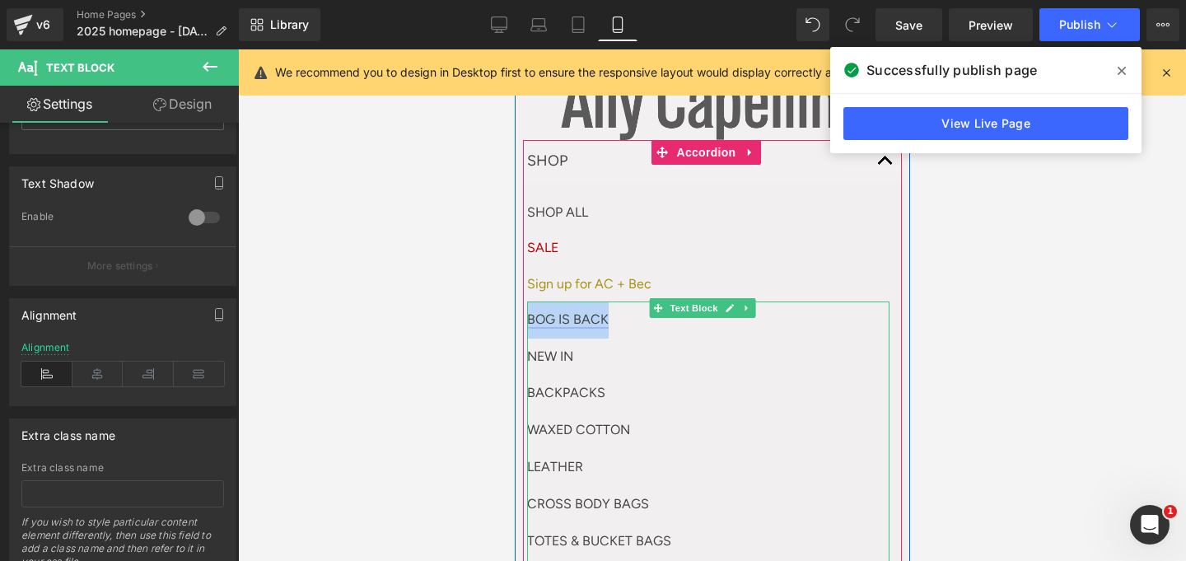
click at [595, 320] on link "BOG IS BACK" at bounding box center [567, 319] width 82 height 16
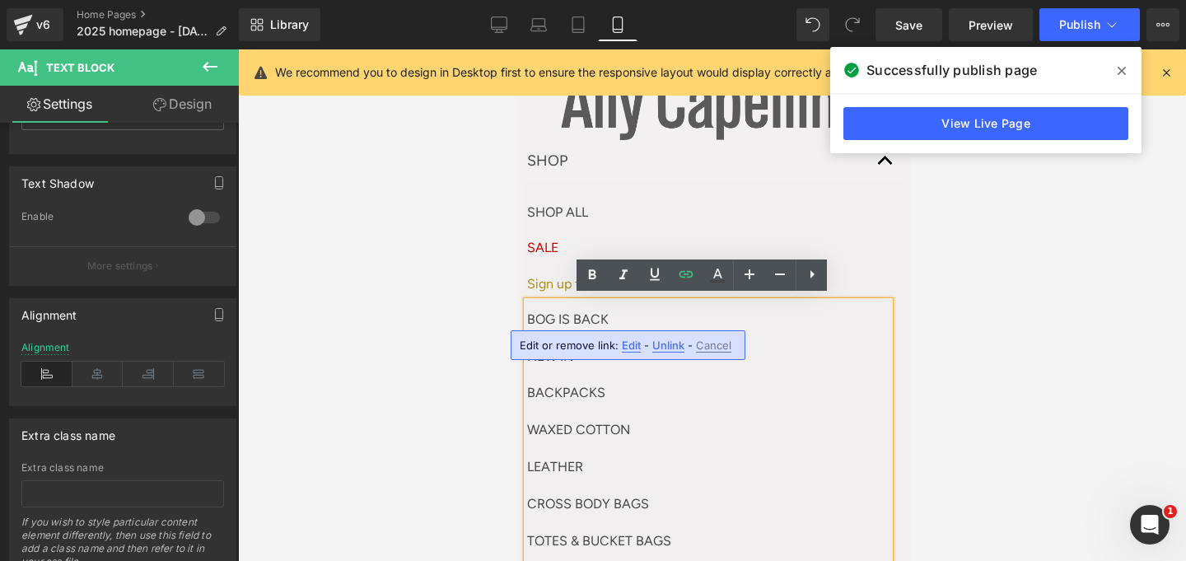
click at [632, 349] on span "Edit" at bounding box center [631, 345] width 19 height 14
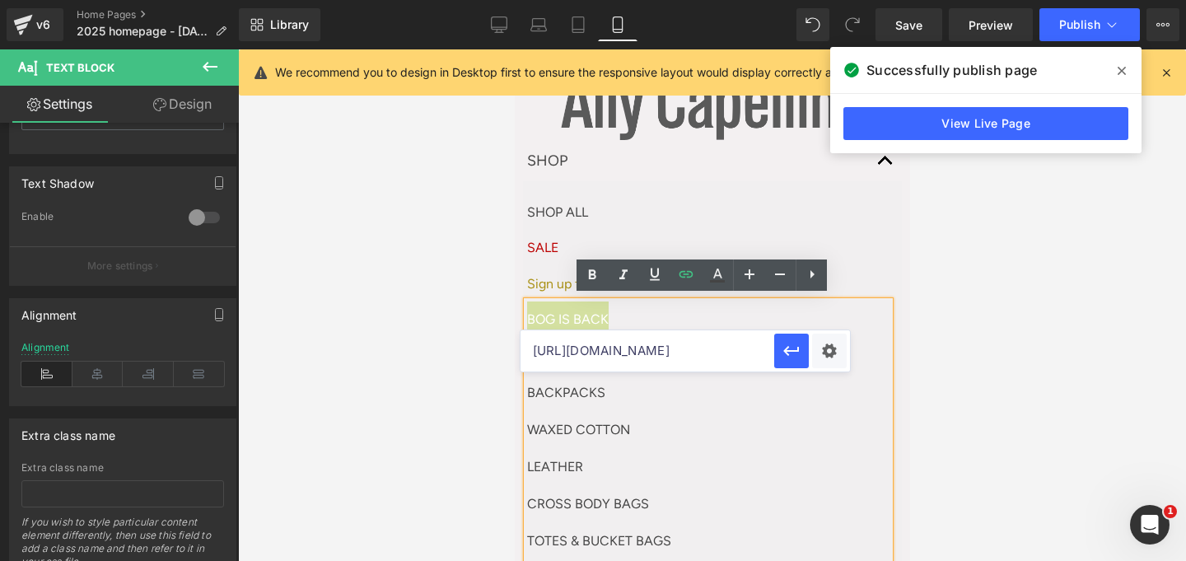
click at [633, 349] on input "https://www.allycapellino.co.uk/collections/the-bog-collection" at bounding box center [647, 350] width 254 height 41
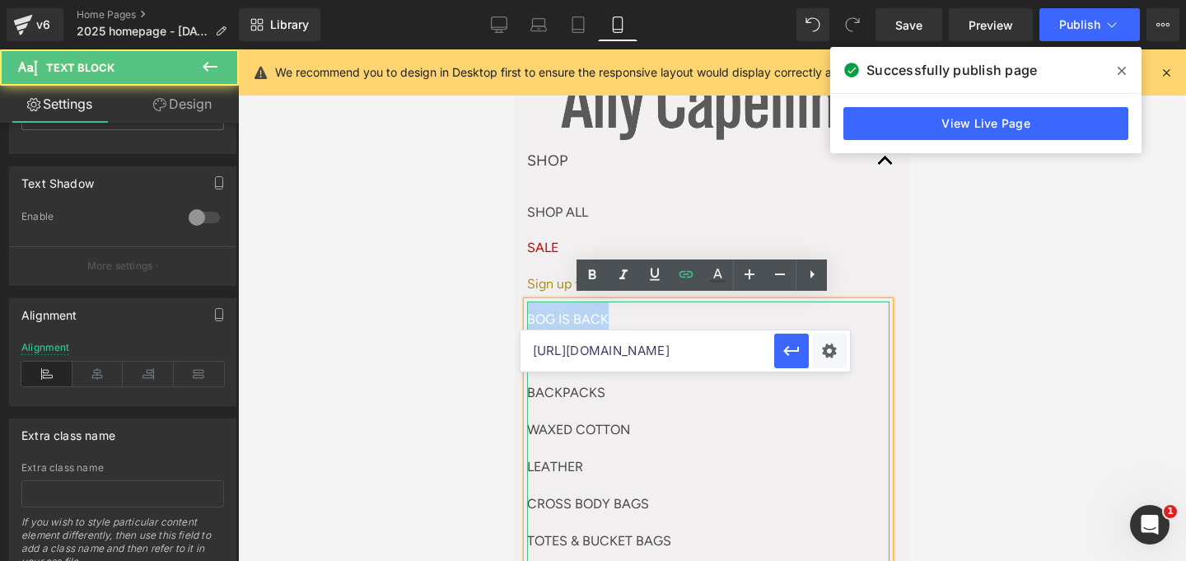
click at [861, 302] on p "BOG IS BACK" at bounding box center [707, 319] width 362 height 37
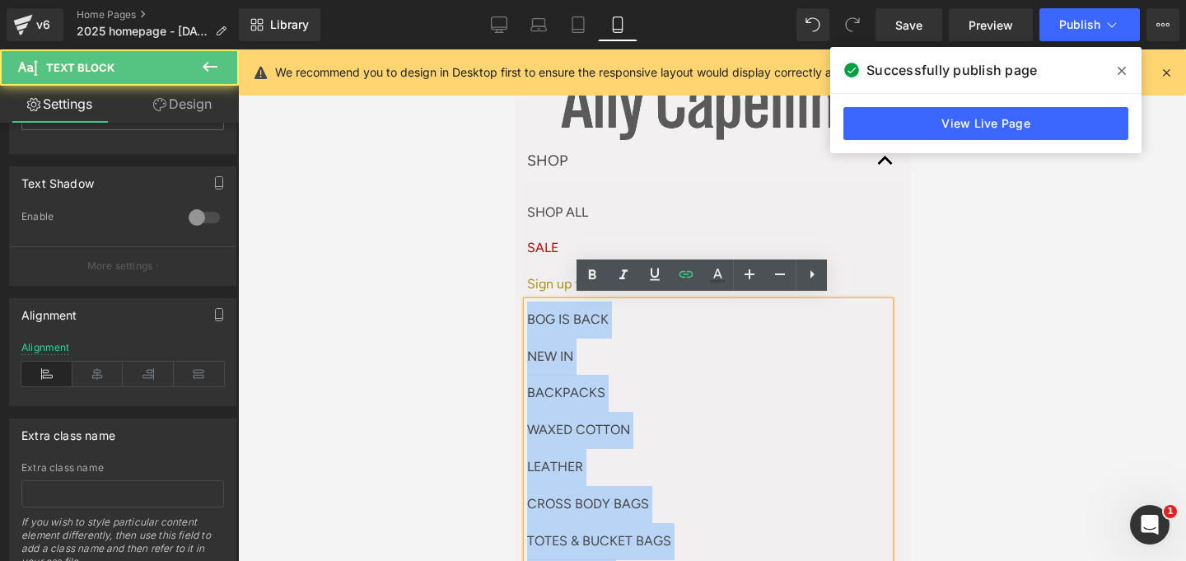
drag, startPoint x: 525, startPoint y: 344, endPoint x: 520, endPoint y: 320, distance: 24.2
click at [558, 324] on p "BOG IS BACK" at bounding box center [707, 319] width 362 height 37
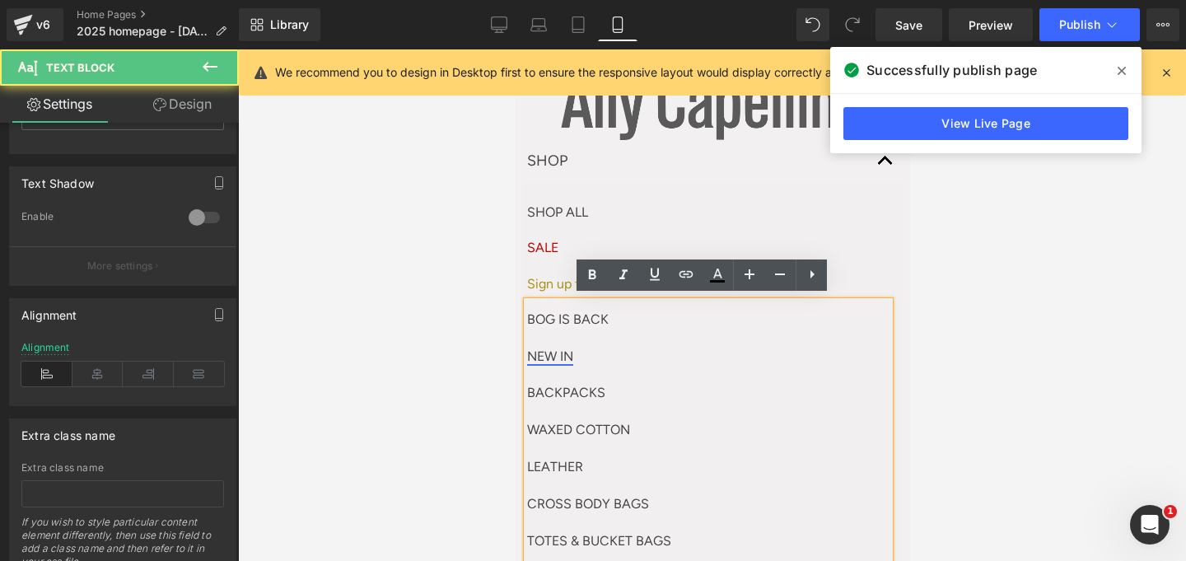
click at [529, 348] on link "NEW IN" at bounding box center [549, 356] width 46 height 16
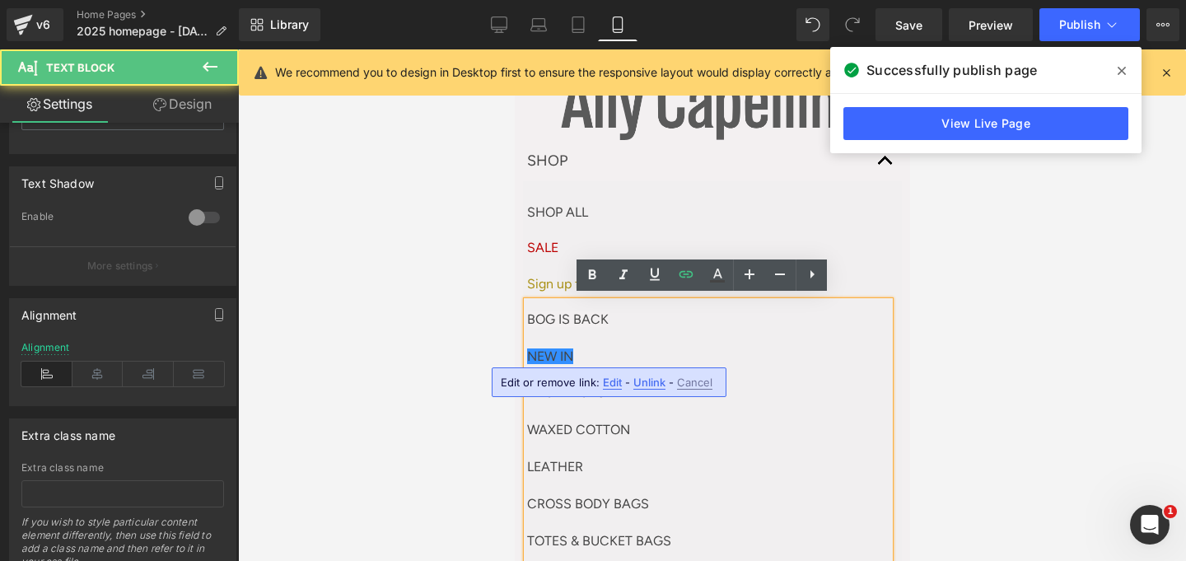
click at [528, 343] on p "NEW IN" at bounding box center [707, 356] width 362 height 37
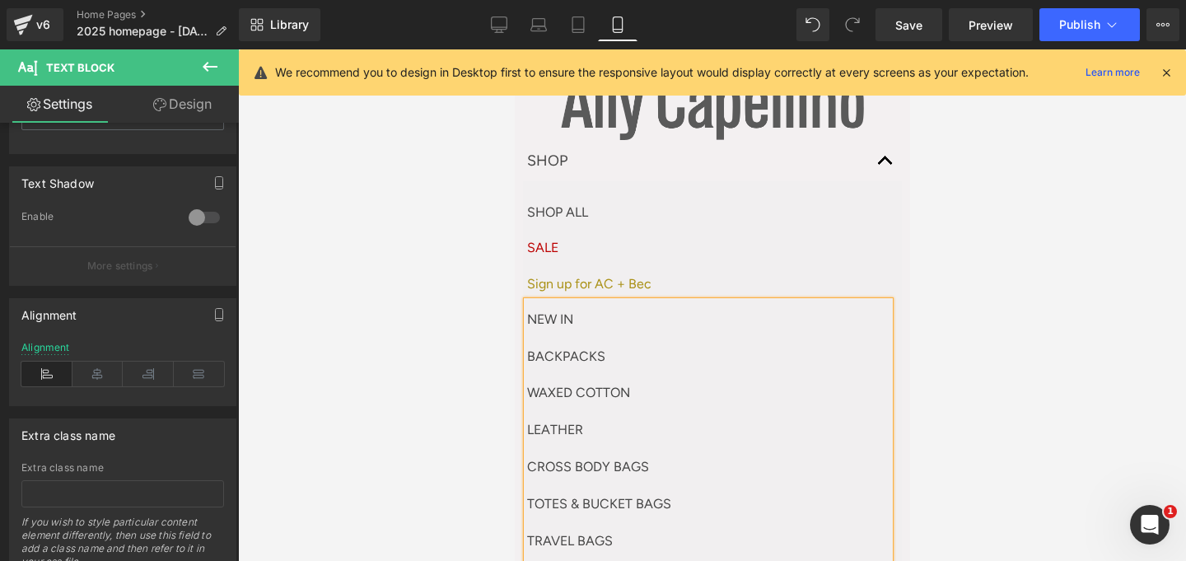
click at [569, 305] on p "NEW IN" at bounding box center [707, 319] width 362 height 37
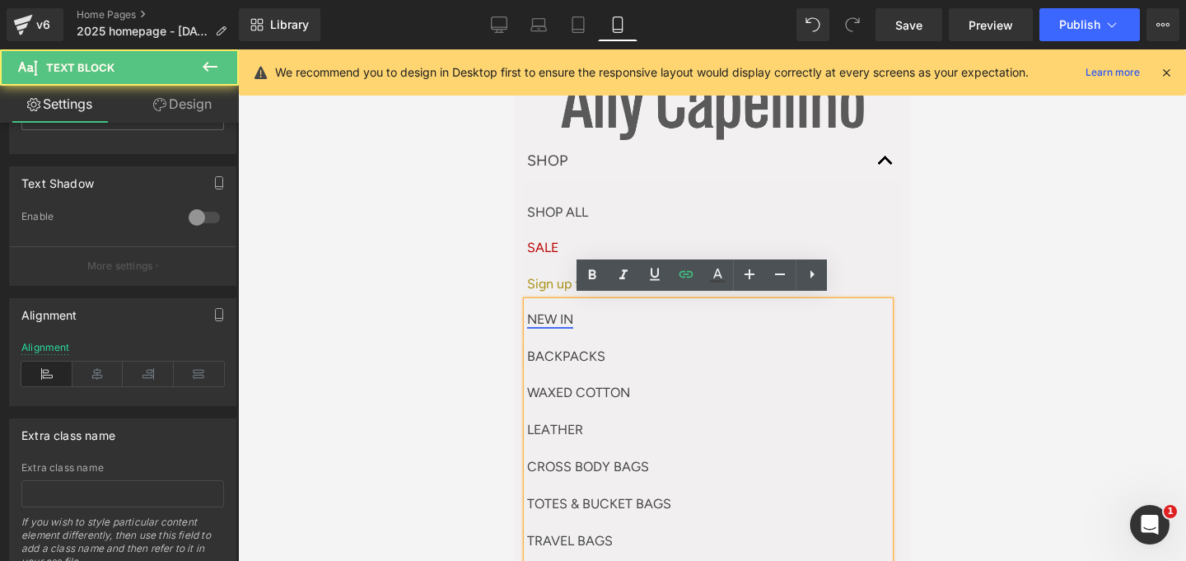
click at [562, 312] on link "NEW IN" at bounding box center [549, 319] width 46 height 16
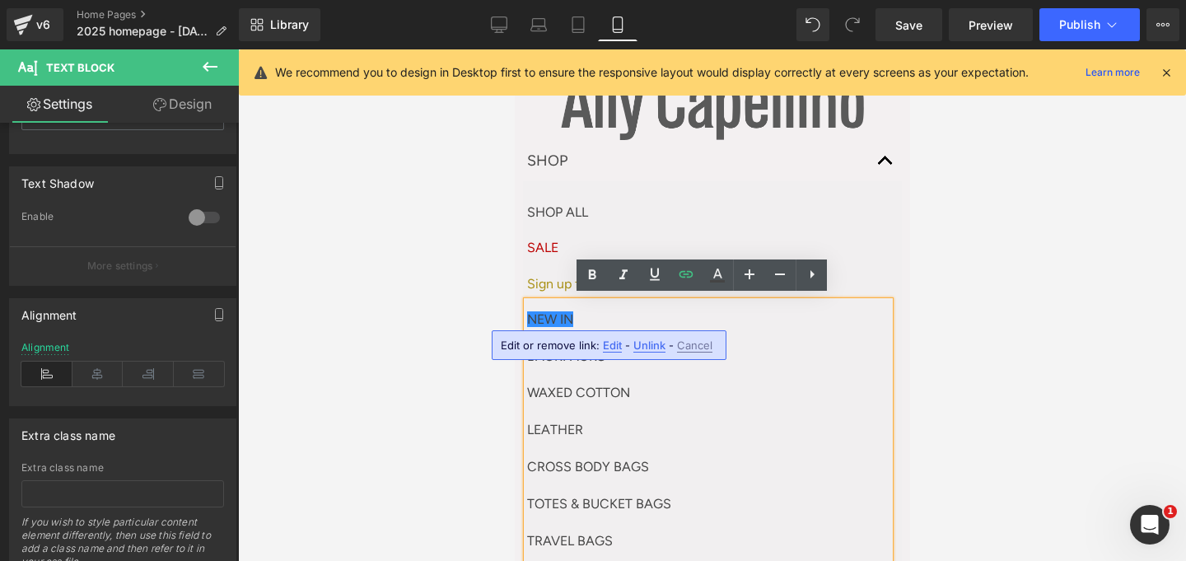
click at [614, 341] on span "Edit" at bounding box center [612, 345] width 19 height 14
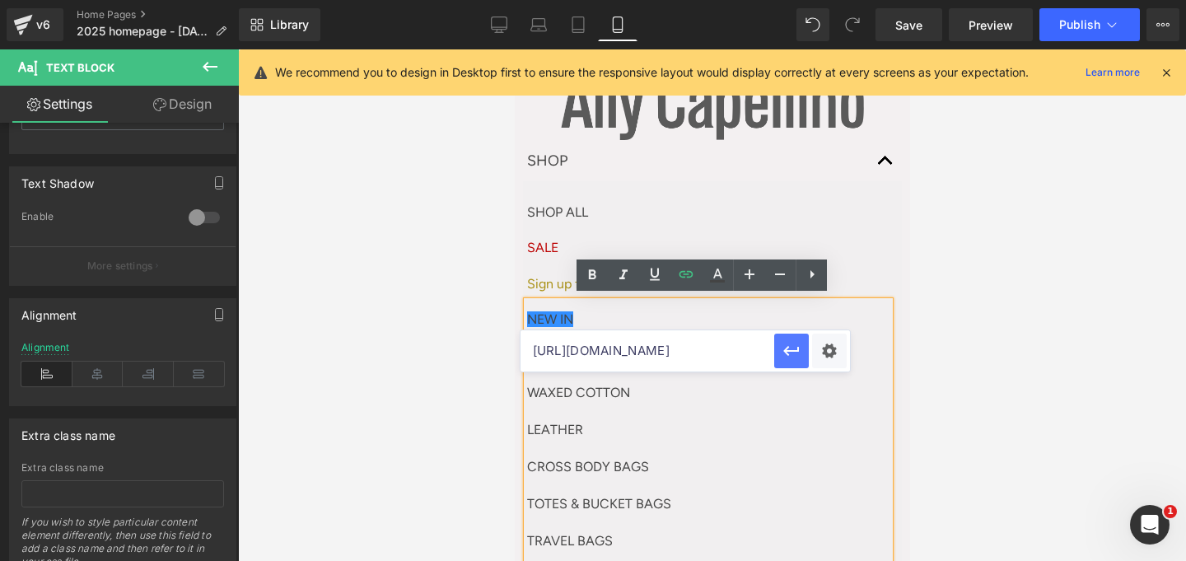
scroll to position [0, 79]
drag, startPoint x: 643, startPoint y: 348, endPoint x: 790, endPoint y: 347, distance: 146.6
click at [790, 347] on div "https://www.allycapellino.co.uk/collections/the-bog-collection" at bounding box center [684, 350] width 329 height 41
click at [844, 307] on p "NEW IN" at bounding box center [707, 319] width 362 height 37
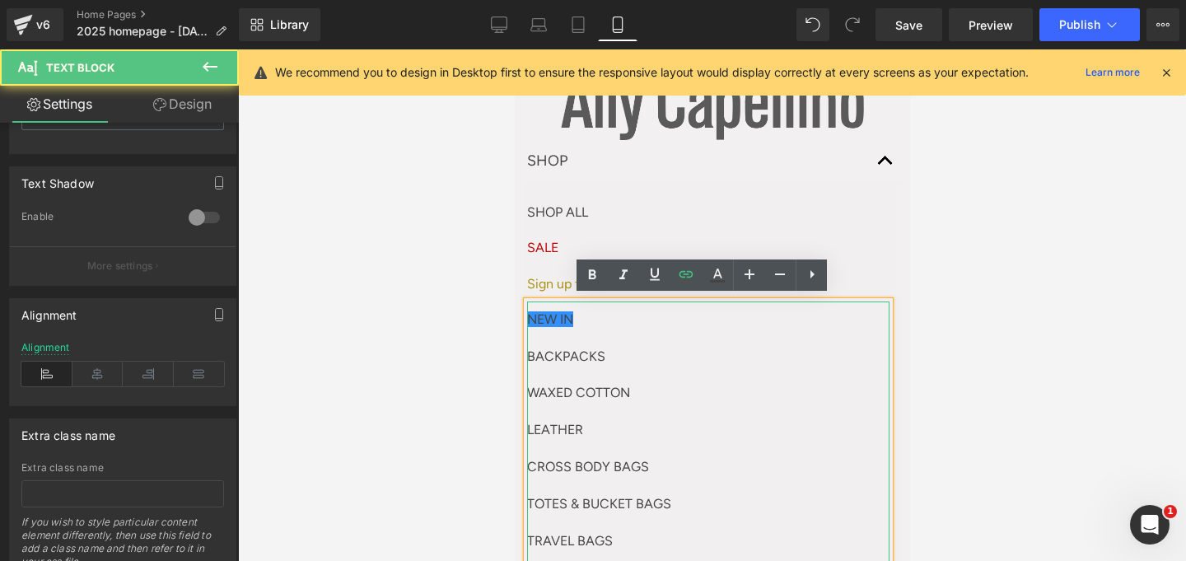
scroll to position [0, 0]
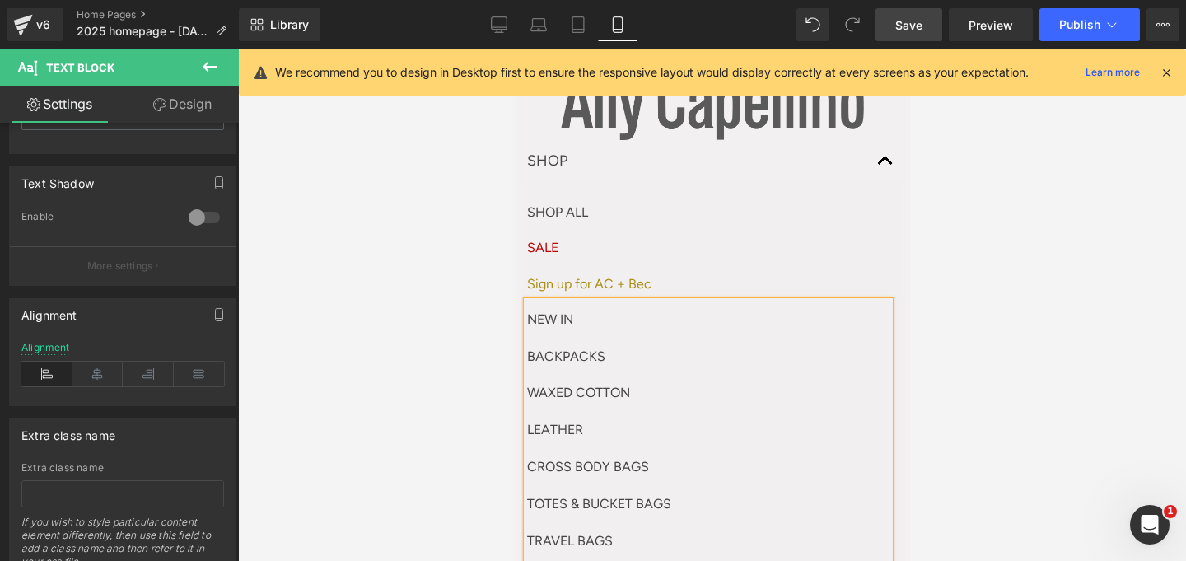
click at [906, 28] on span "Save" at bounding box center [908, 24] width 27 height 17
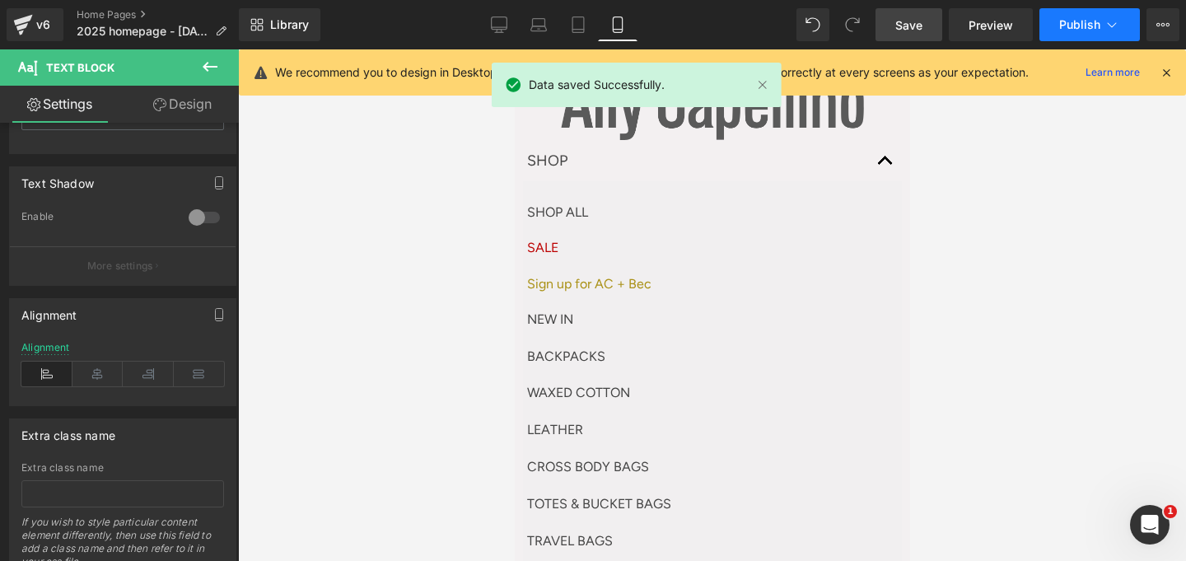
click at [1093, 21] on span "Publish" at bounding box center [1079, 24] width 41 height 13
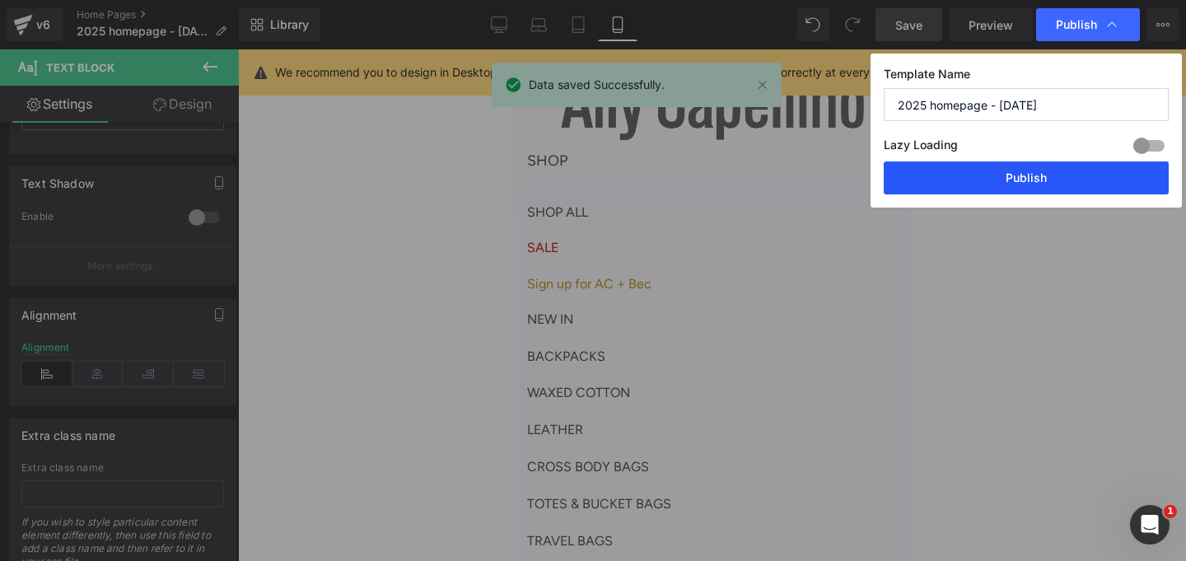
click at [1003, 181] on button "Publish" at bounding box center [1026, 177] width 285 height 33
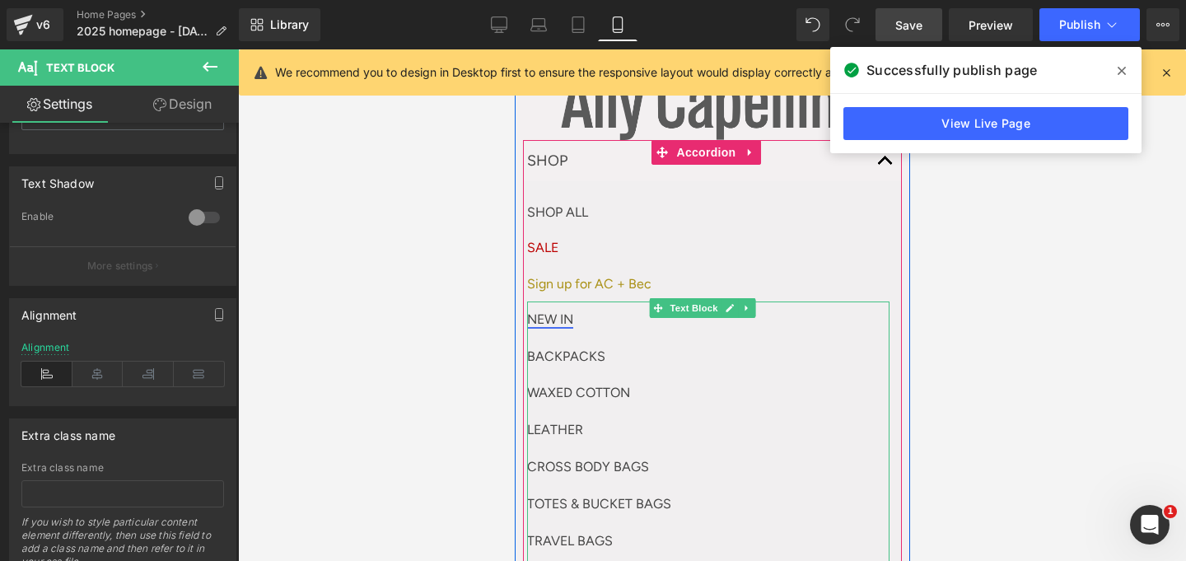
click at [534, 314] on link "NEW IN" at bounding box center [549, 319] width 46 height 16
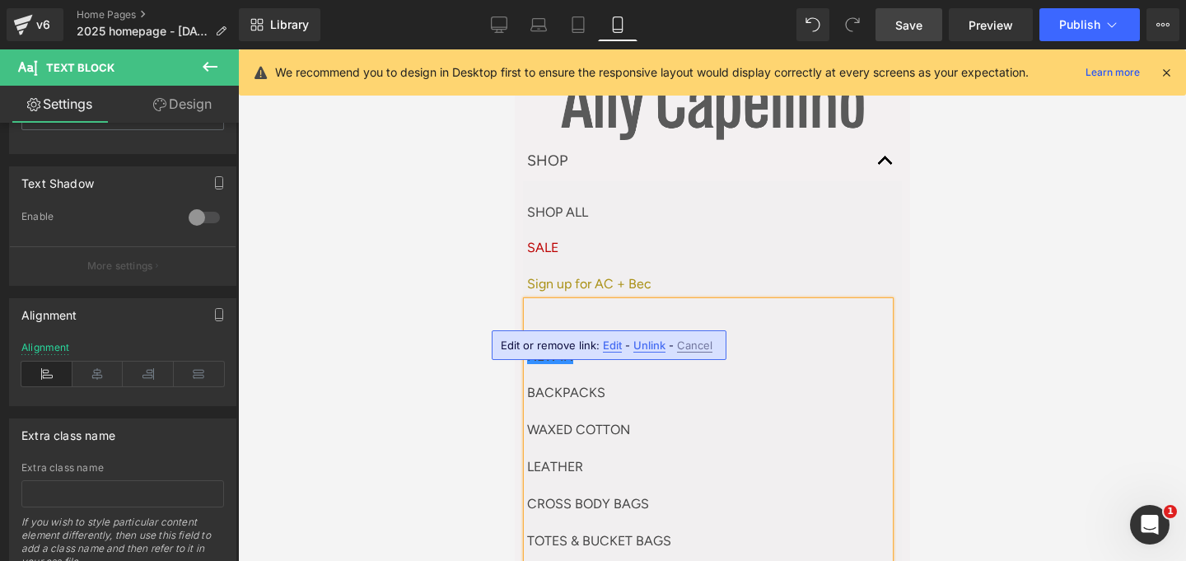
click at [684, 307] on p "NEW IN" at bounding box center [707, 338] width 362 height 74
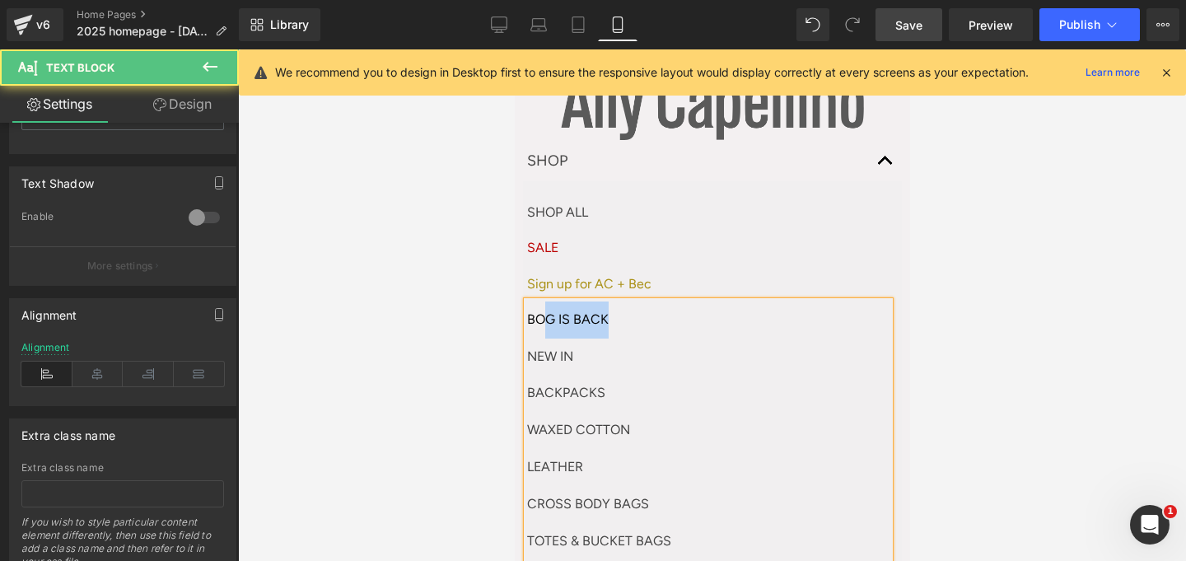
drag, startPoint x: 614, startPoint y: 317, endPoint x: 503, endPoint y: 317, distance: 110.4
click at [514, 317] on html "Skip to content Shop Shop Shop All AC + BEC Bog is Back Sale New In" at bounding box center [711, 240] width 395 height 511
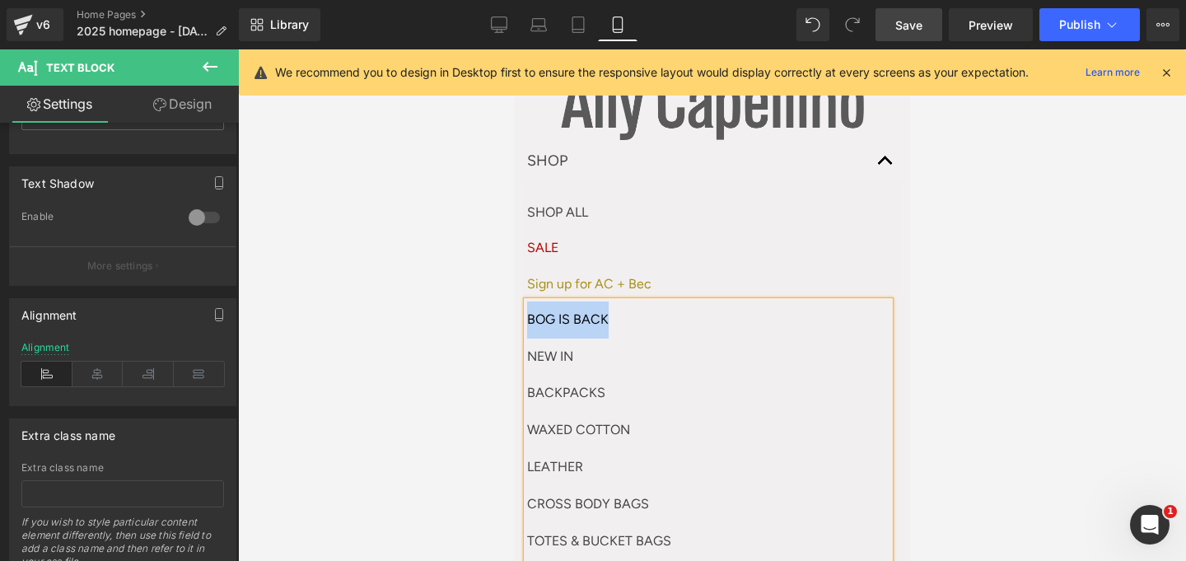
click at [581, 316] on p "BOG IS BACK NEW IN" at bounding box center [707, 338] width 362 height 74
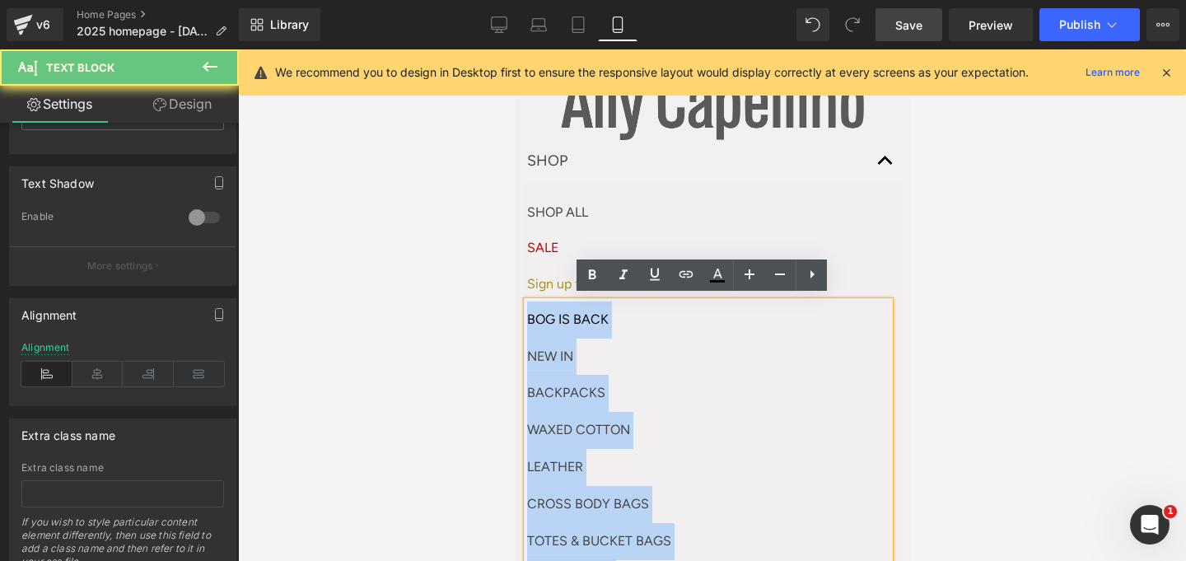
drag, startPoint x: 610, startPoint y: 315, endPoint x: 522, endPoint y: 315, distance: 88.1
click at [526, 315] on div "BOG IS BACK NEW IN BACKPACKS WAXED COTTON LEATHER CROSS BODY BAGS TOTES & BUCKE…" at bounding box center [707, 567] width 362 height 533
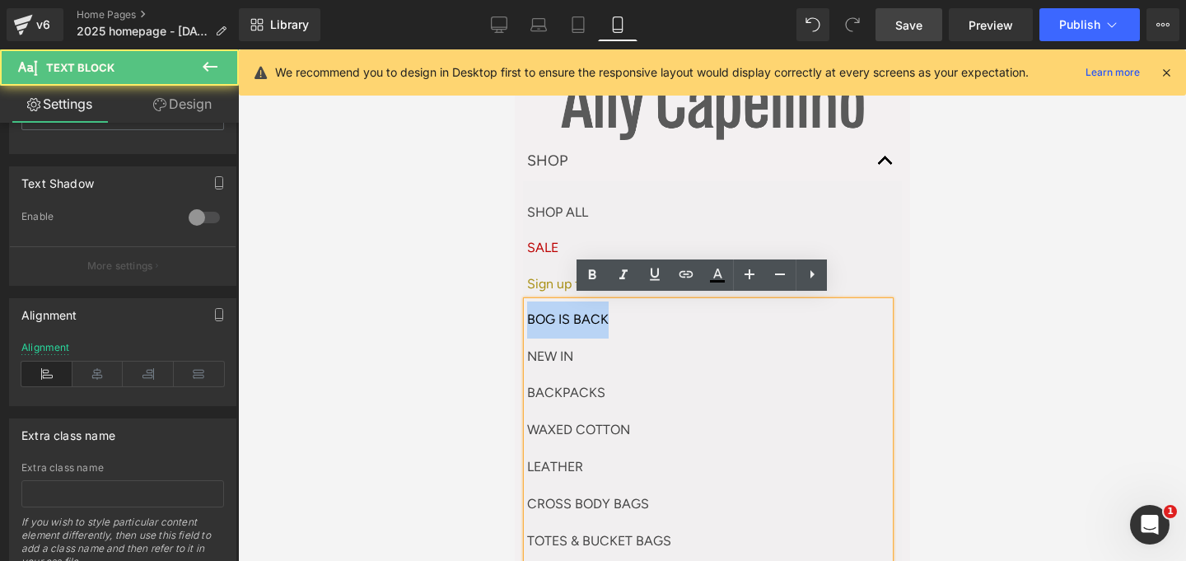
drag, startPoint x: 528, startPoint y: 316, endPoint x: 607, endPoint y: 315, distance: 79.1
click at [607, 315] on p "BOG IS BACK NEW IN" at bounding box center [707, 338] width 362 height 74
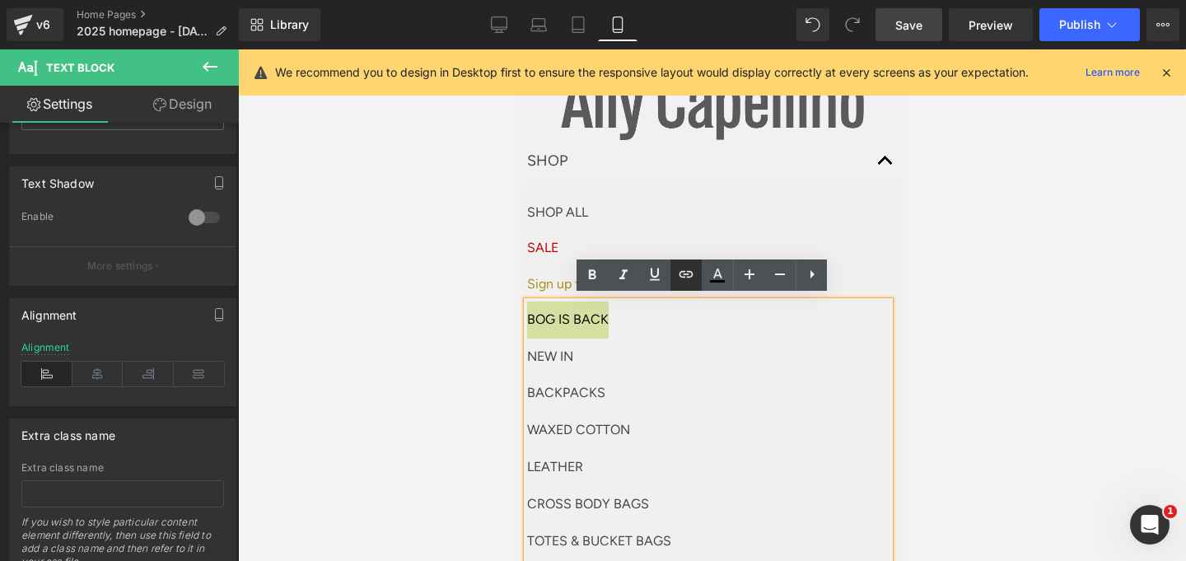
click at [683, 279] on icon at bounding box center [686, 274] width 20 height 20
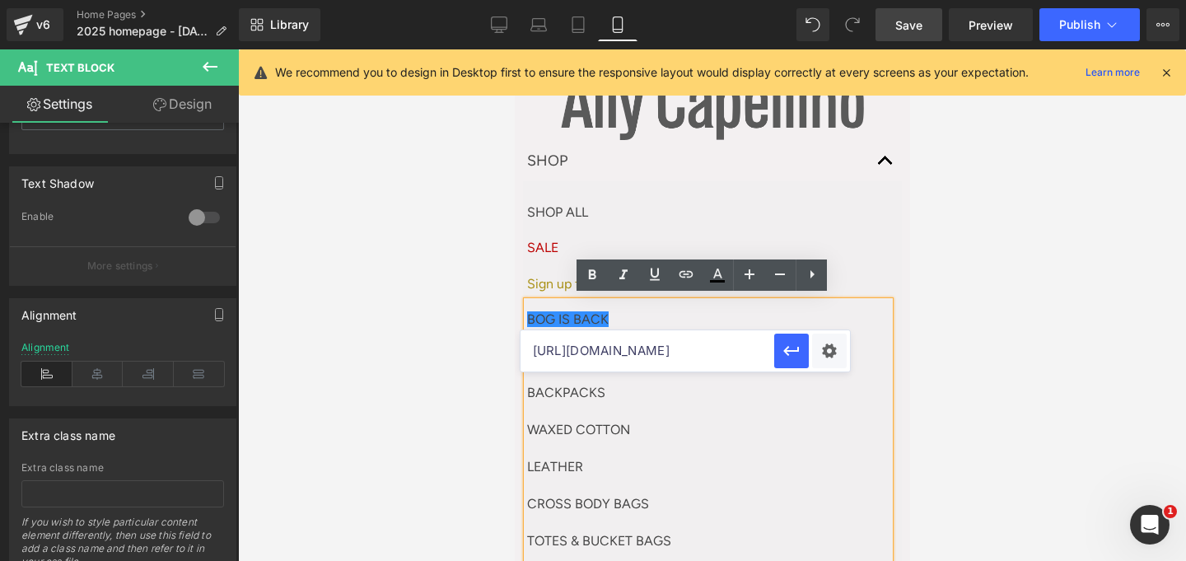
click at [645, 348] on input "https://www.allycapellino.co.uk/collections/the-bog-collection" at bounding box center [647, 350] width 254 height 41
paste input "https://www.allycapellino.co.uk/collections/the-bog-collection"
click at [645, 348] on input "https://www.allycapellino.co.uk/collections/the-bog-collection" at bounding box center [647, 350] width 254 height 41
type input "https://www.allycapellino.co.uk/collections/the-bog-collection"
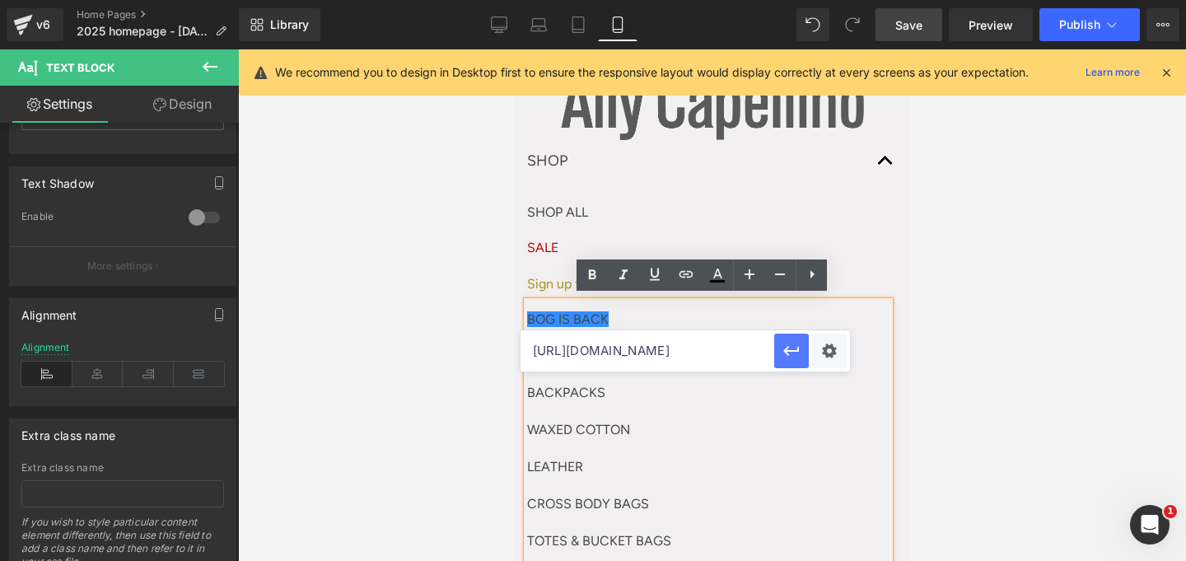
click at [784, 346] on icon "button" at bounding box center [792, 351] width 20 height 20
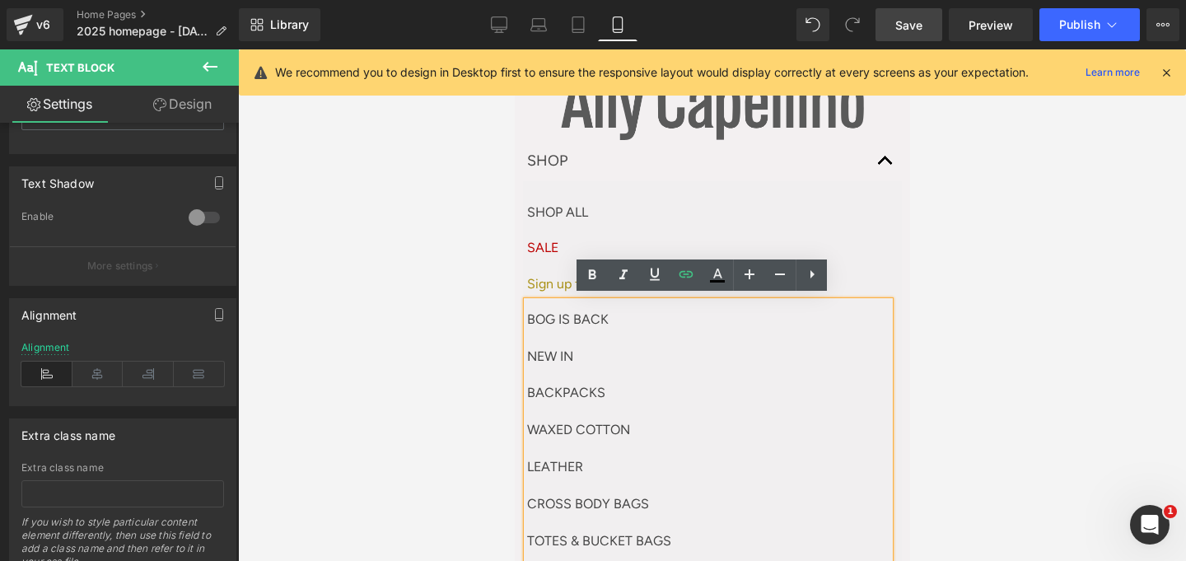
click at [914, 32] on span "Save" at bounding box center [908, 24] width 27 height 17
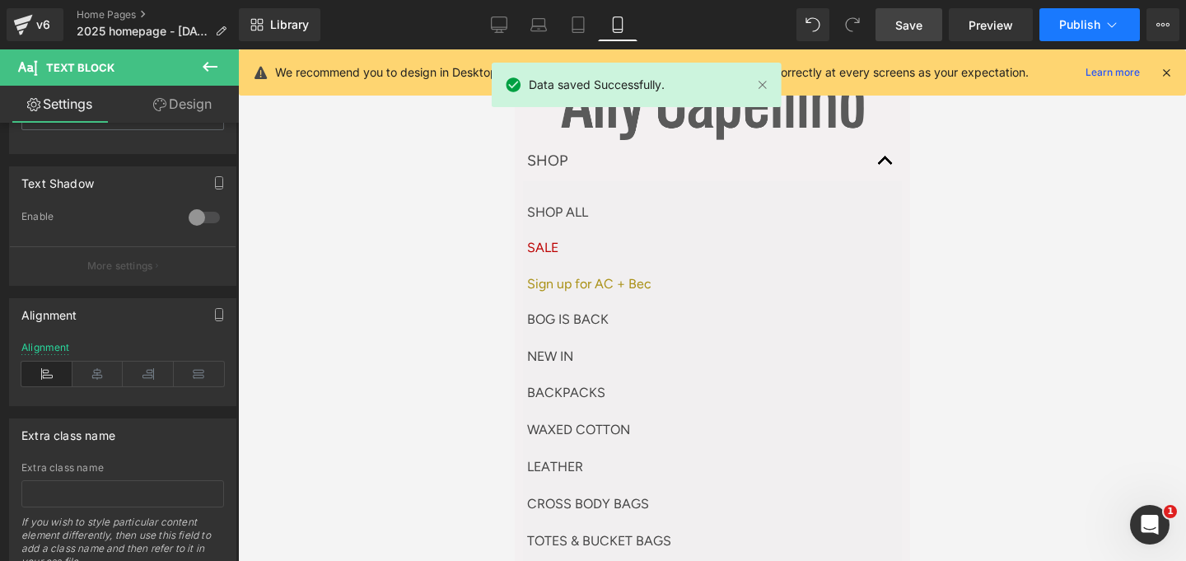
click at [1096, 24] on span "Publish" at bounding box center [1079, 24] width 41 height 13
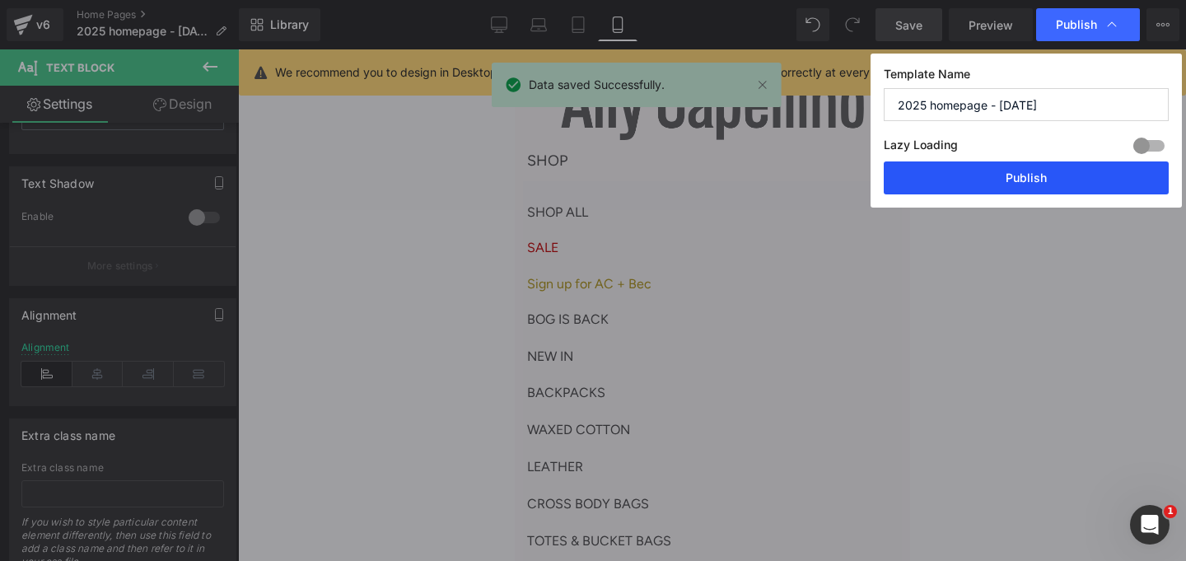
click at [986, 178] on button "Publish" at bounding box center [1026, 177] width 285 height 33
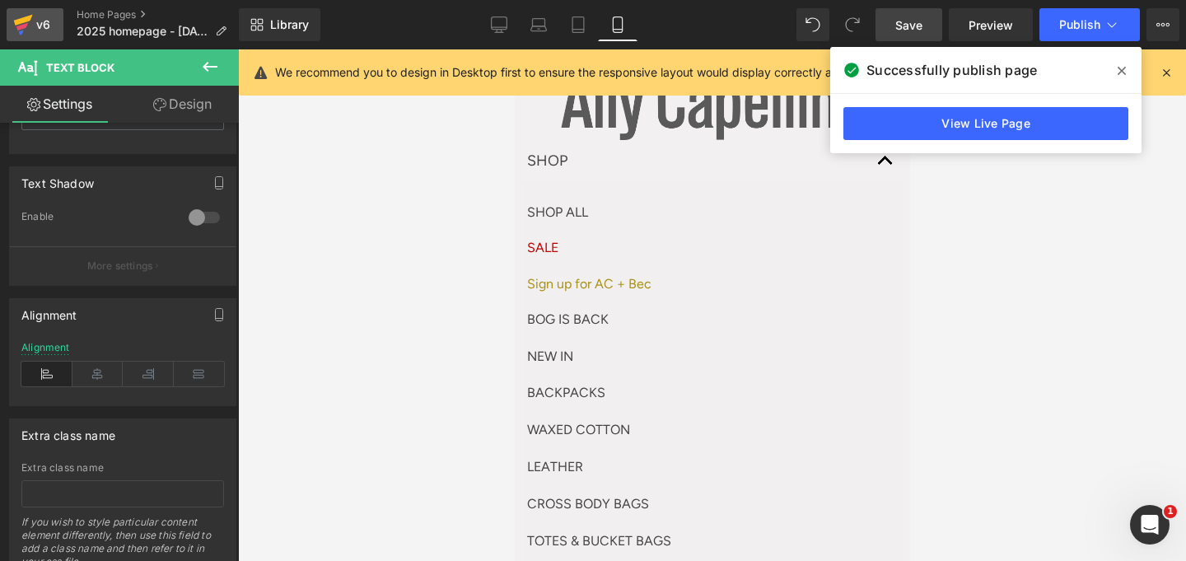
click at [28, 27] on icon at bounding box center [23, 24] width 20 height 41
